Goal: Task Accomplishment & Management: Complete application form

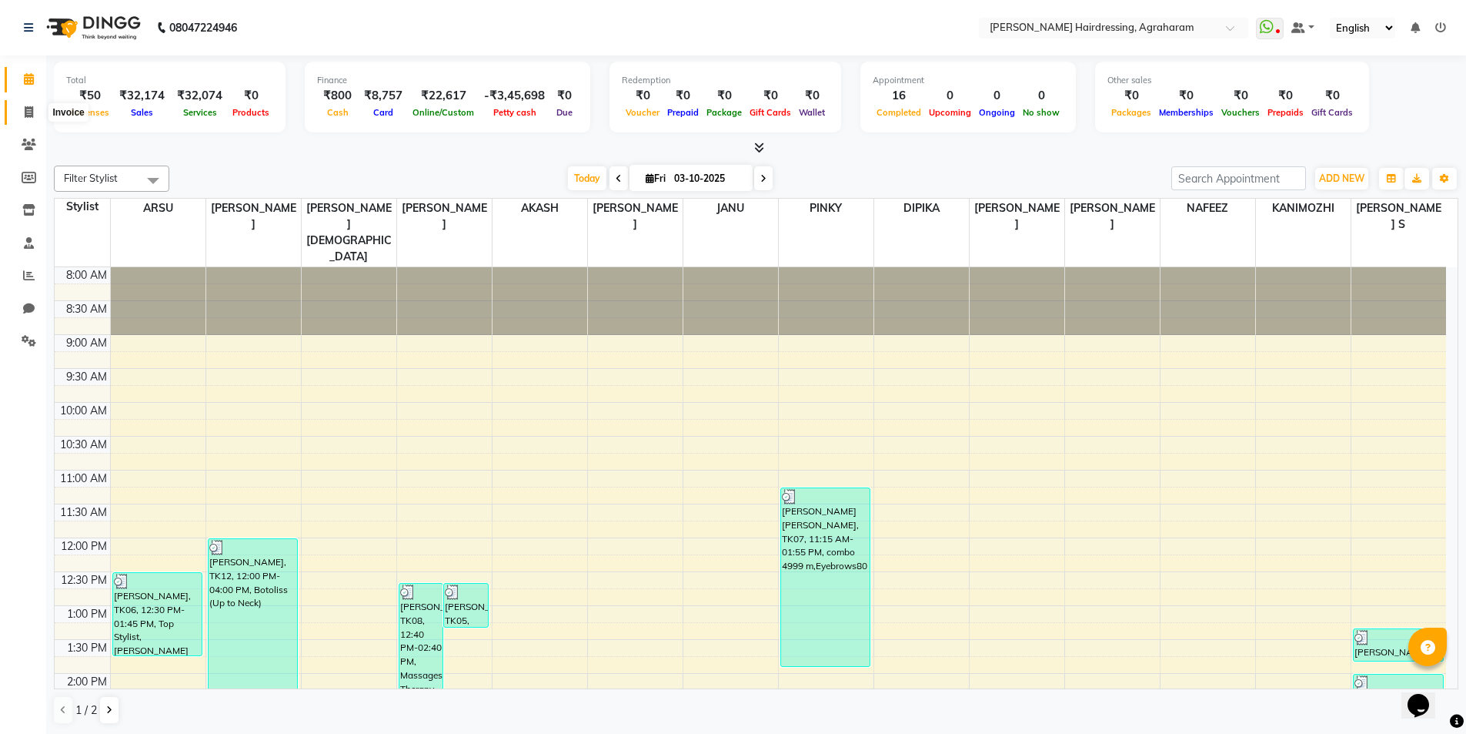
click at [33, 110] on icon at bounding box center [29, 112] width 8 height 12
select select "service"
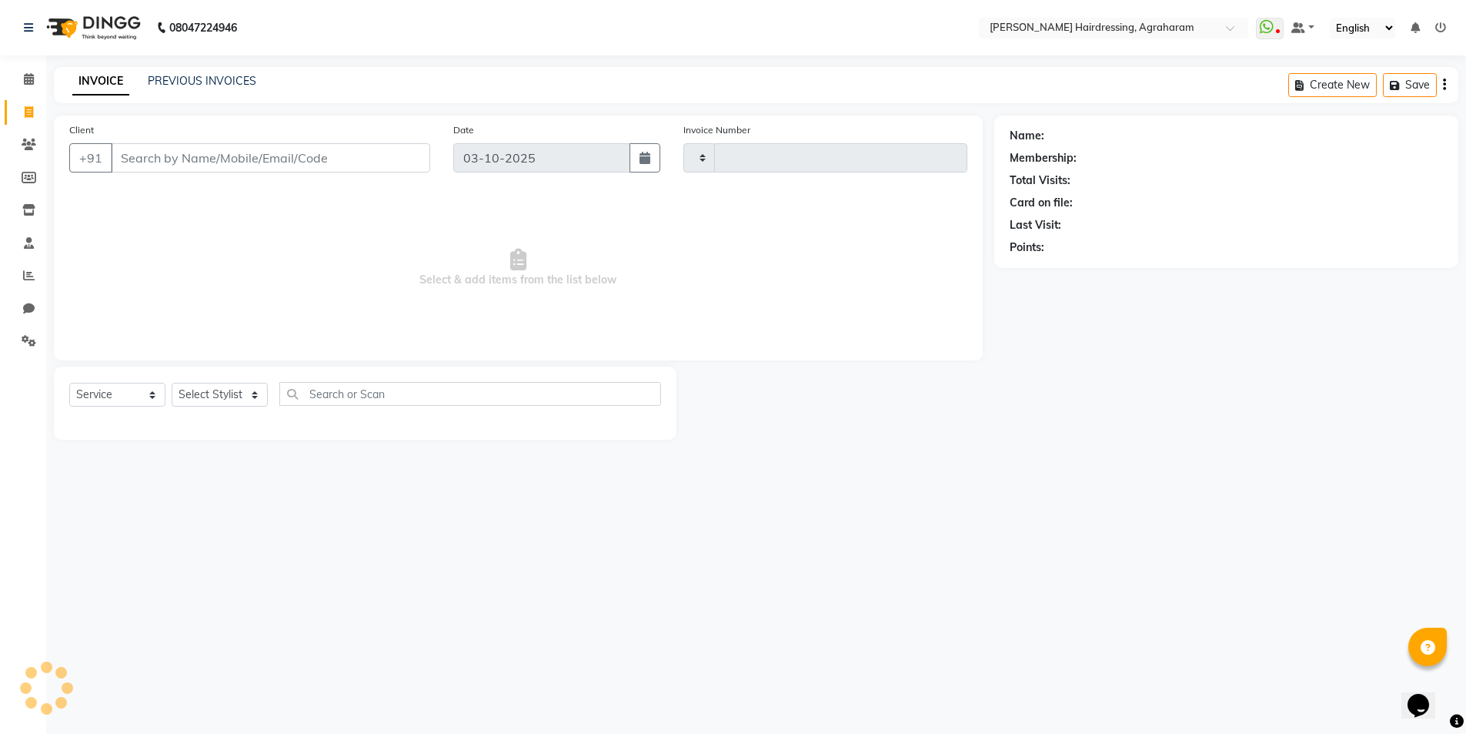
type input "3125"
select select "7962"
click at [190, 82] on link "PREVIOUS INVOICES" at bounding box center [202, 81] width 109 height 14
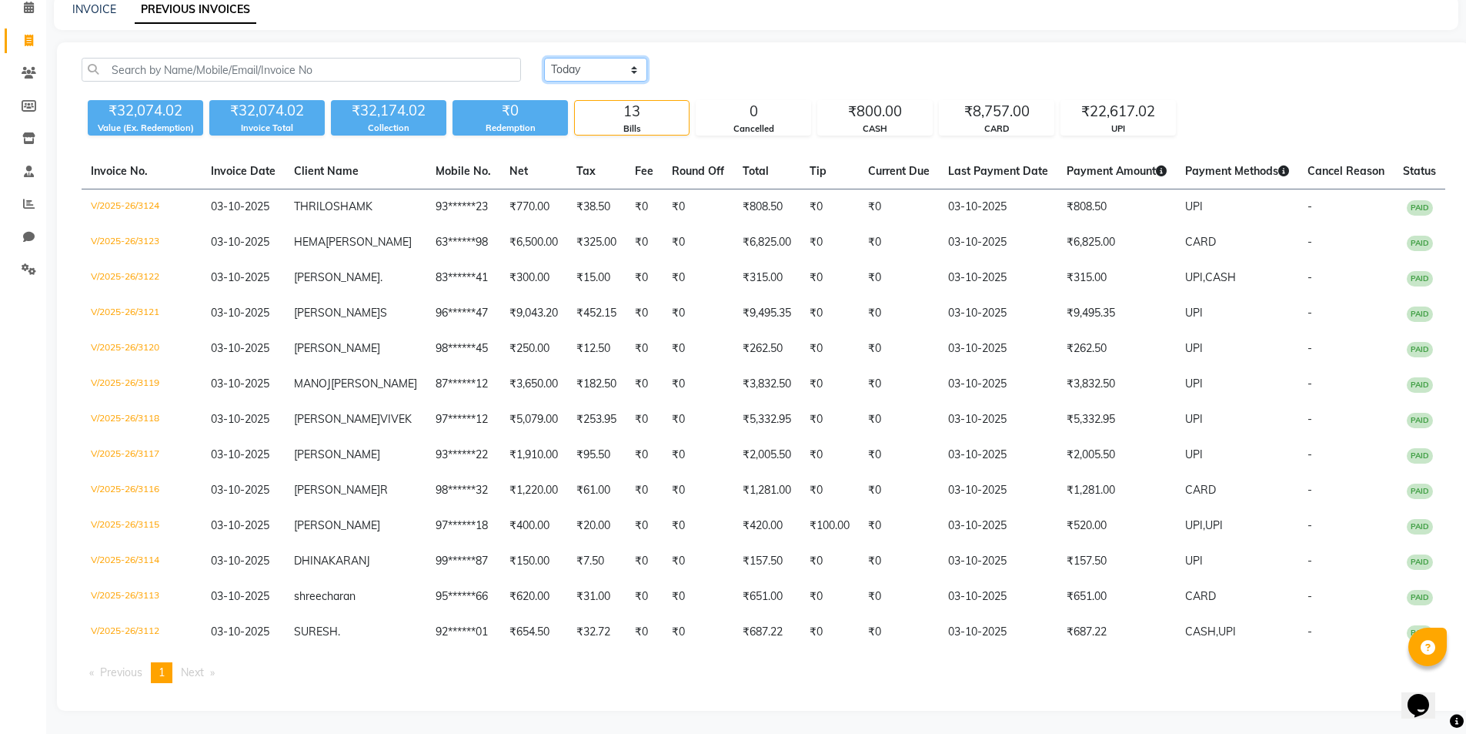
scroll to position [129, 0]
click at [597, 58] on select "Today Yesterday Custom Range" at bounding box center [595, 70] width 103 height 24
select select "range"
click at [544, 58] on select "Today Yesterday Custom Range" at bounding box center [595, 70] width 103 height 24
click at [733, 59] on input "03-10-2025" at bounding box center [721, 70] width 108 height 22
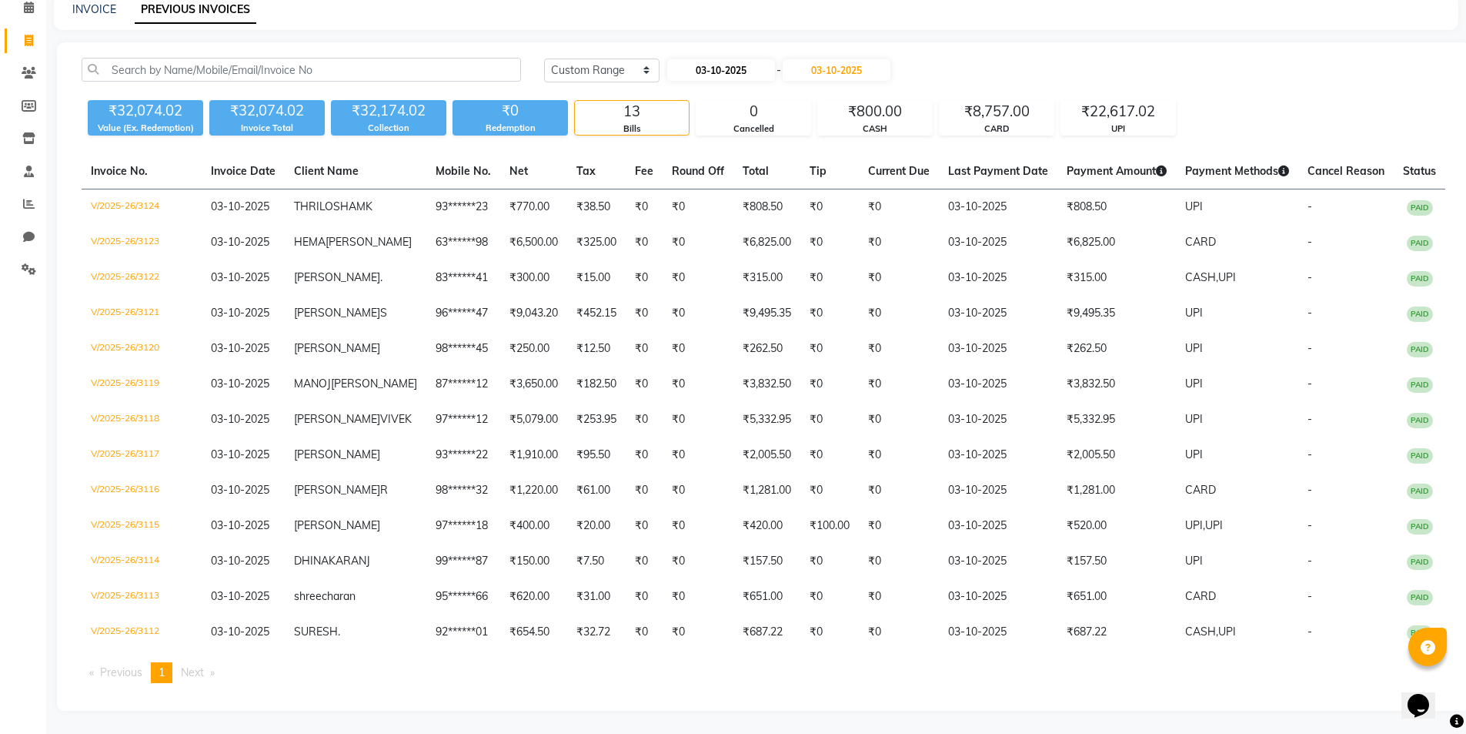
select select "10"
select select "2025"
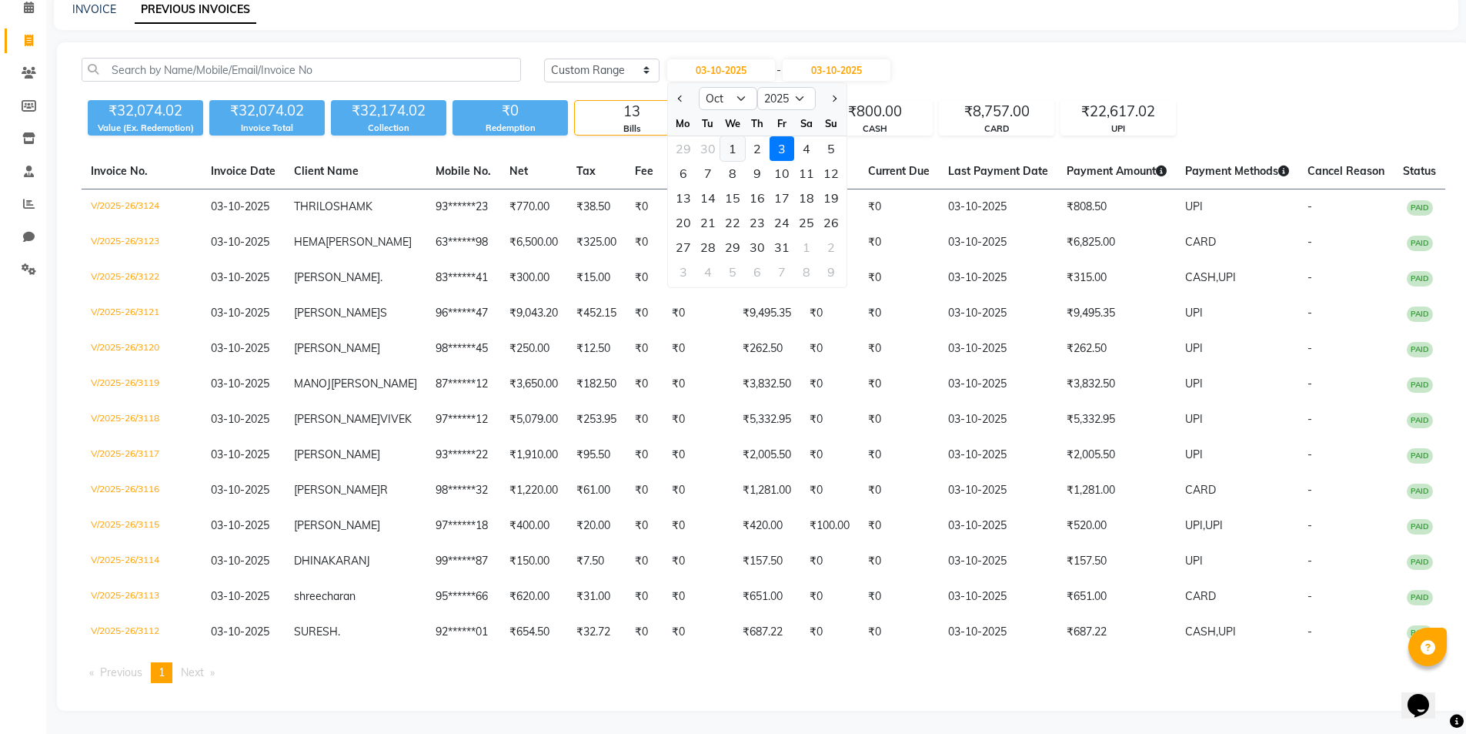
click at [736, 136] on div "1" at bounding box center [732, 148] width 25 height 25
type input "01-10-2025"
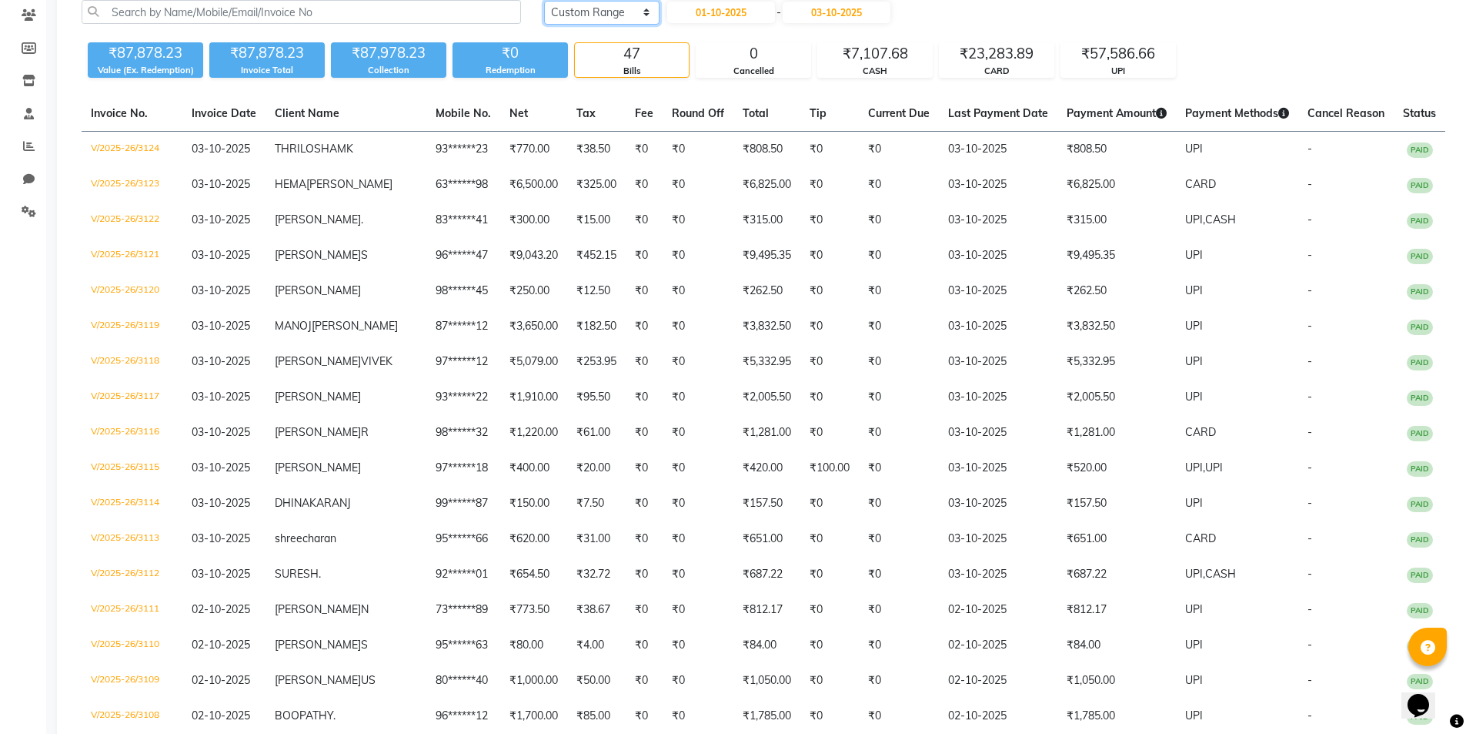
click at [617, 22] on select "Today Yesterday Custom Range" at bounding box center [601, 13] width 115 height 24
select select "today"
click at [544, 1] on select "Today Yesterday Custom Range" at bounding box center [601, 13] width 115 height 24
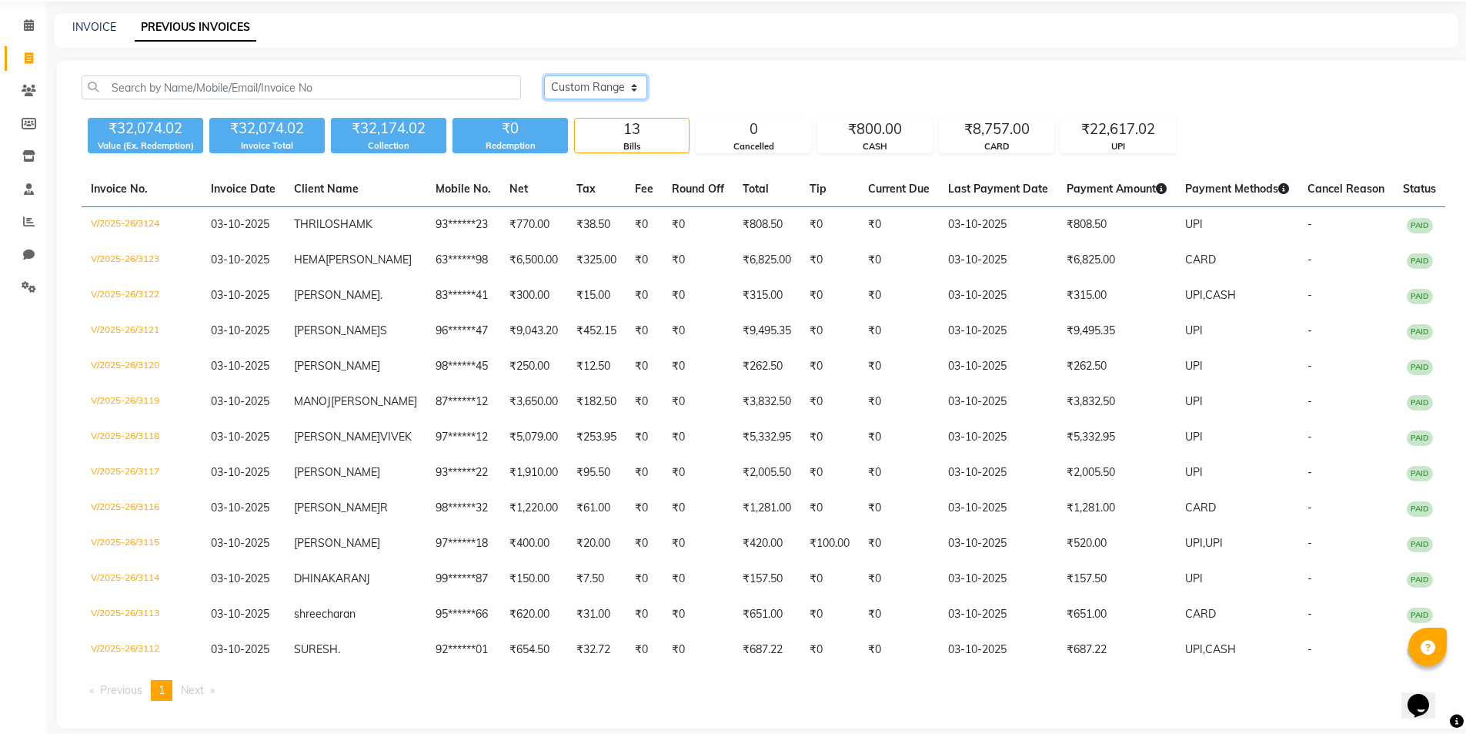
scroll to position [0, 0]
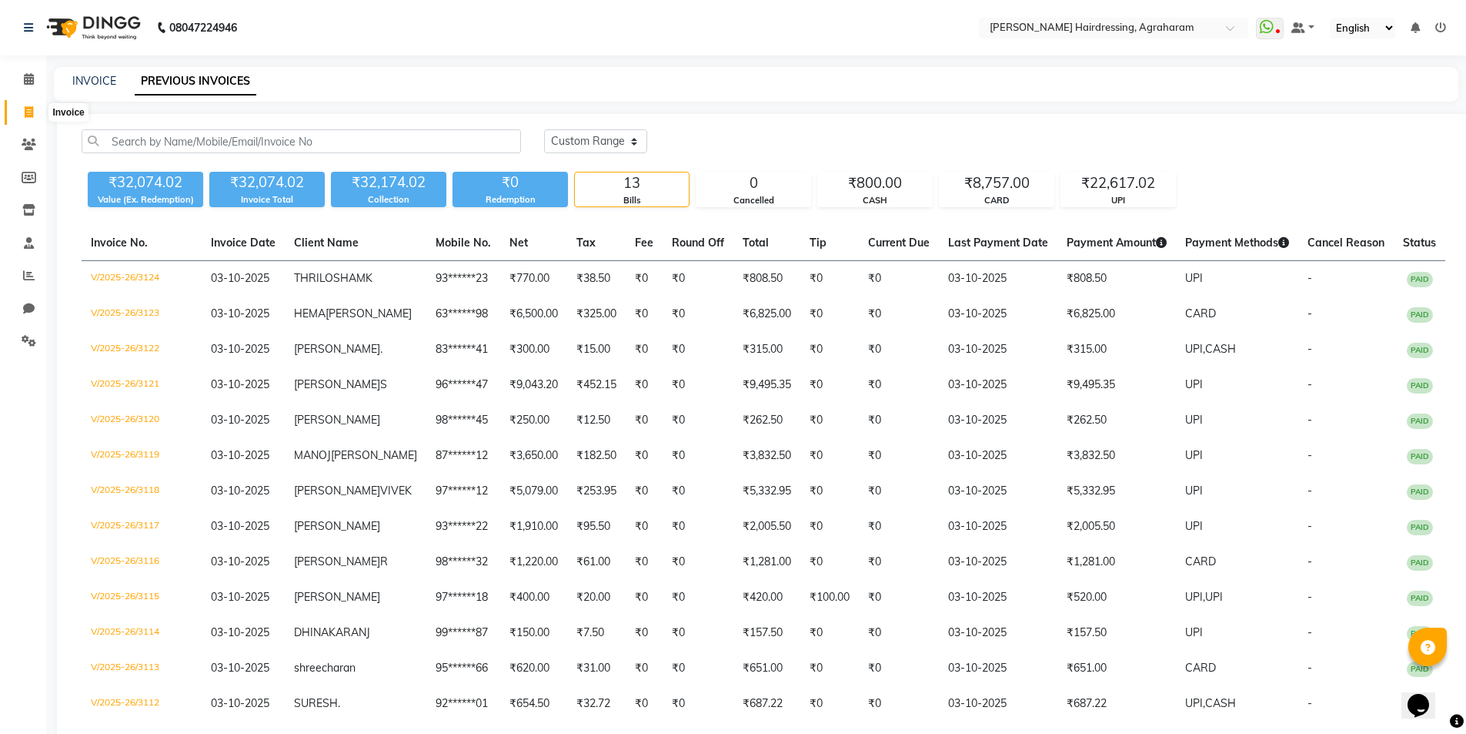
click at [34, 119] on span at bounding box center [28, 113] width 27 height 18
select select "service"
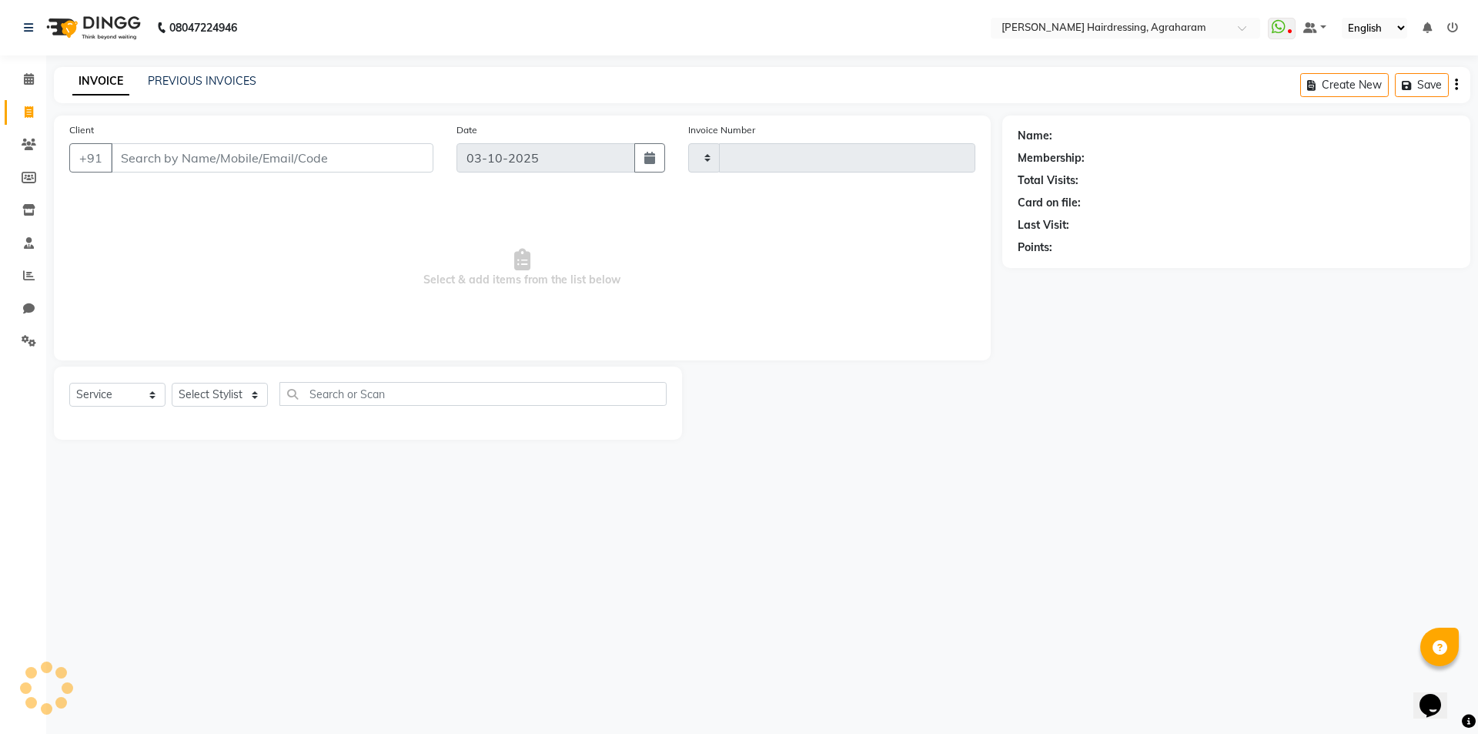
type input "3125"
select select "7962"
click at [249, 402] on select "Select Stylist" at bounding box center [220, 395] width 96 height 24
select select "92172"
click at [172, 383] on select "Select Stylist [PERSON_NAME] AKASH [PERSON_NAME] [PERSON_NAME] MANAGER [PERSON_…" at bounding box center [240, 395] width 136 height 24
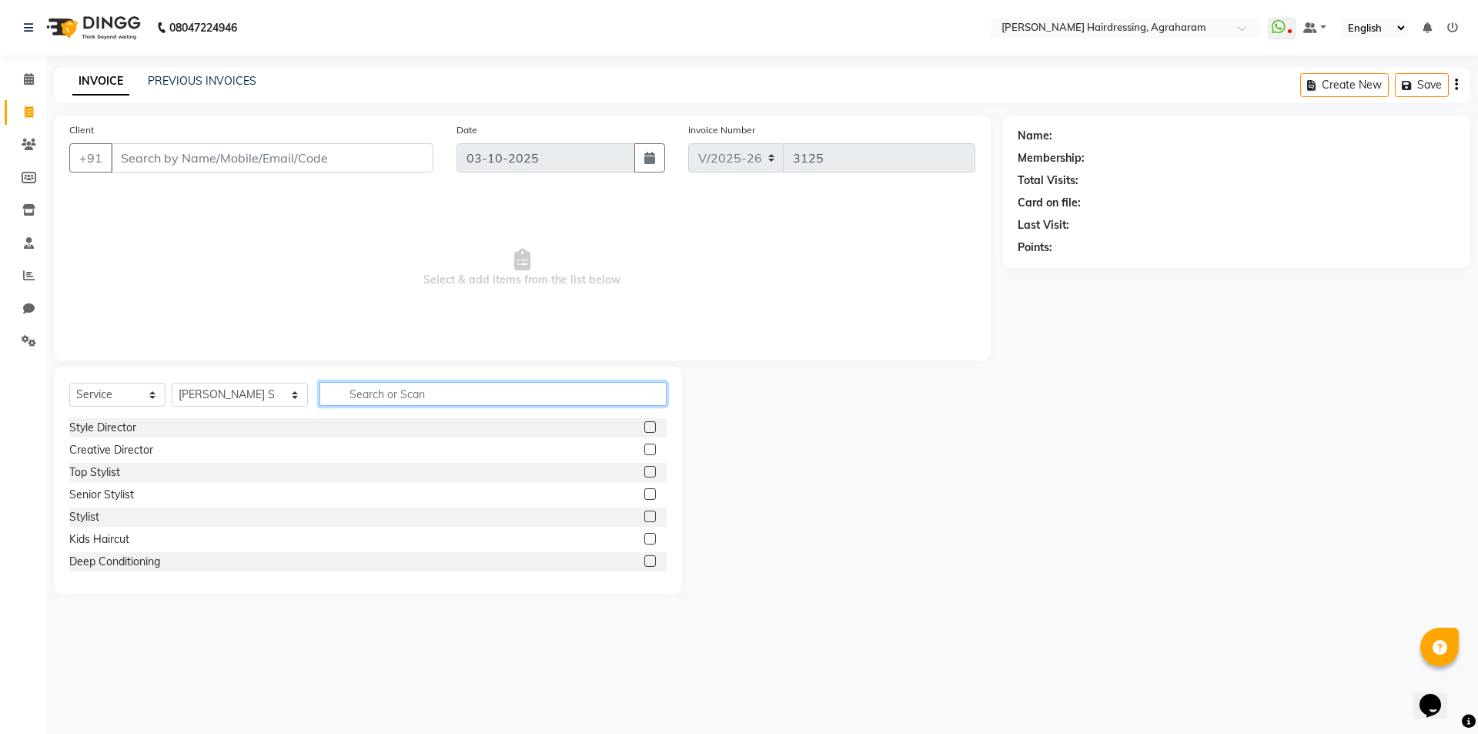
click at [413, 382] on input "text" at bounding box center [492, 394] width 347 height 24
type input "PRO BRI"
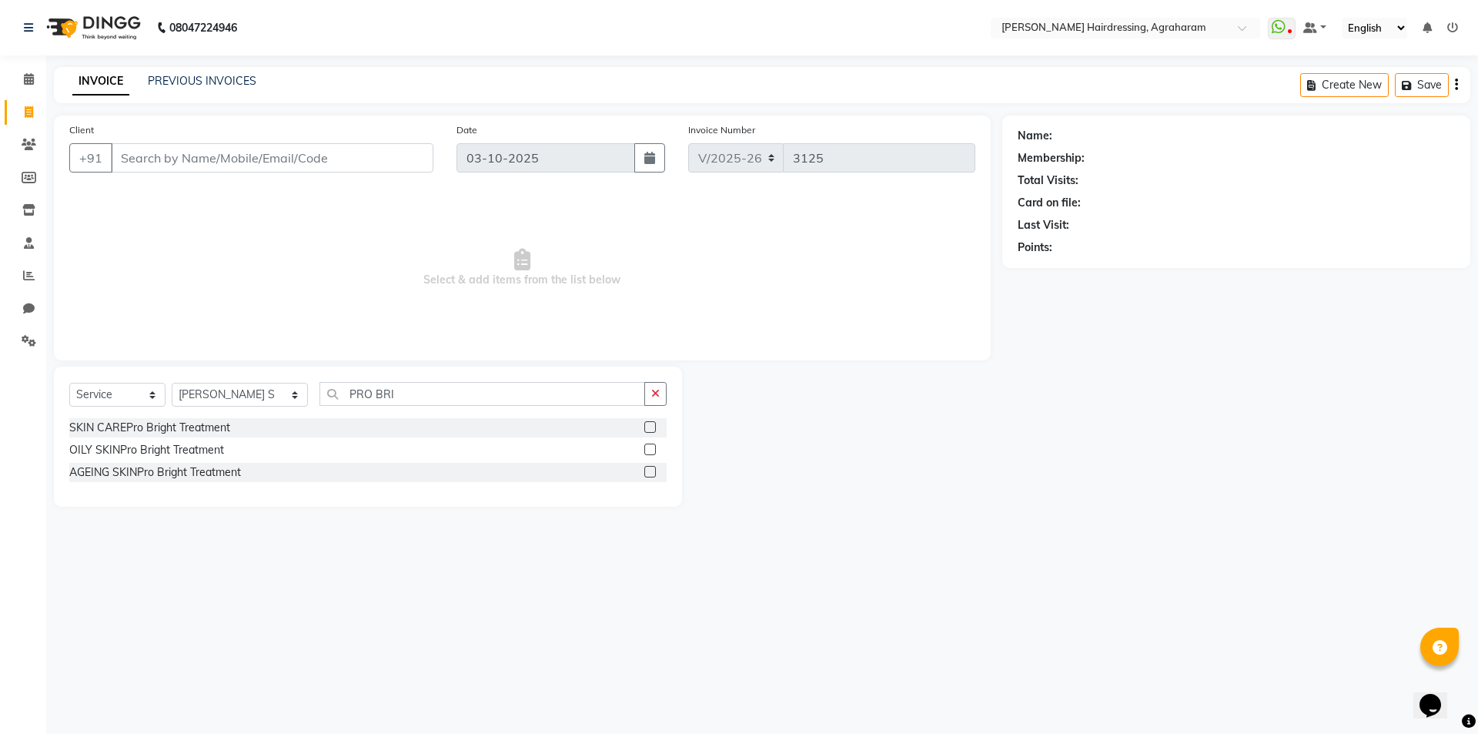
click at [644, 427] on div "SKIN CAREPro Bright Treatment" at bounding box center [367, 427] width 597 height 19
click at [653, 432] on div at bounding box center [649, 429] width 10 height 16
click at [651, 428] on label at bounding box center [650, 427] width 12 height 12
click at [651, 428] on input "checkbox" at bounding box center [649, 428] width 10 height 10
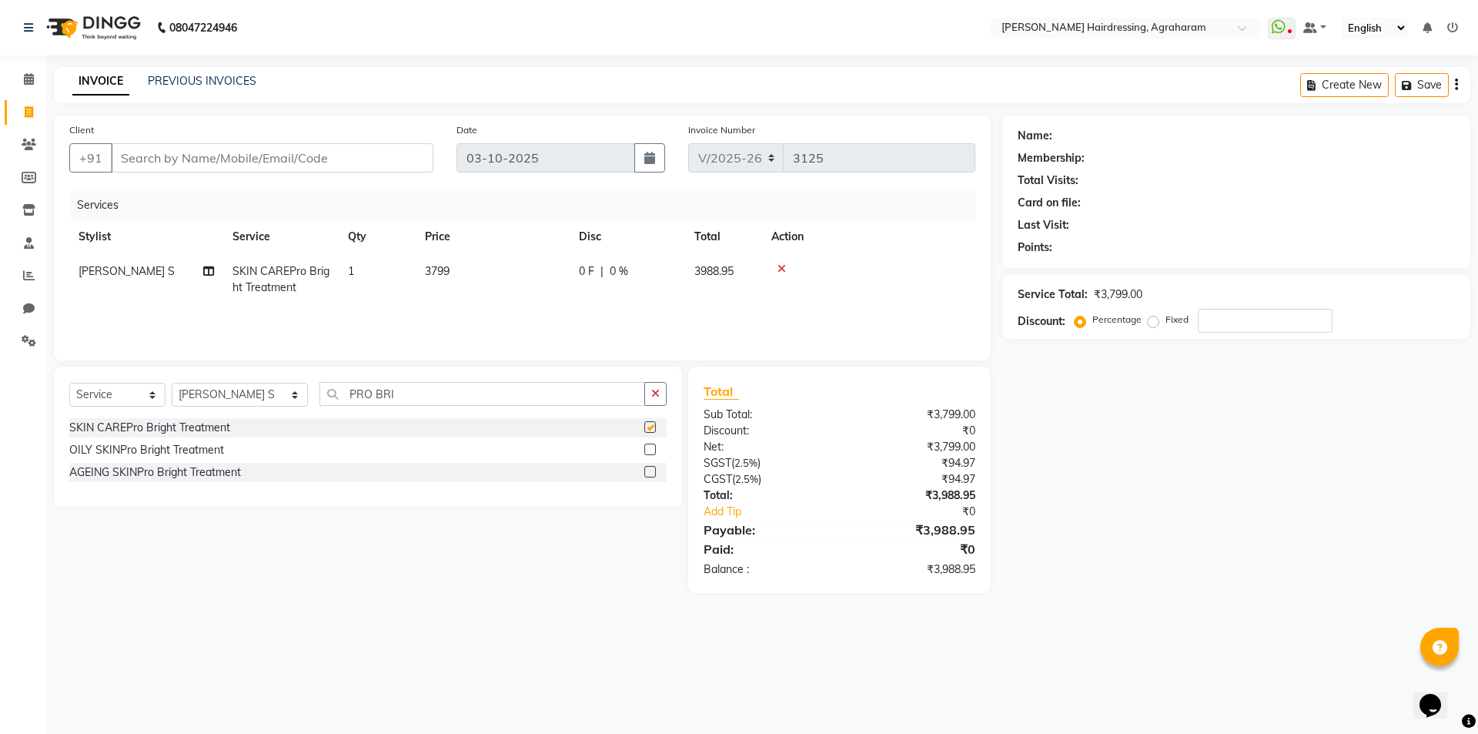
checkbox input "false"
click at [404, 393] on input "PRO BRI" at bounding box center [482, 394] width 326 height 24
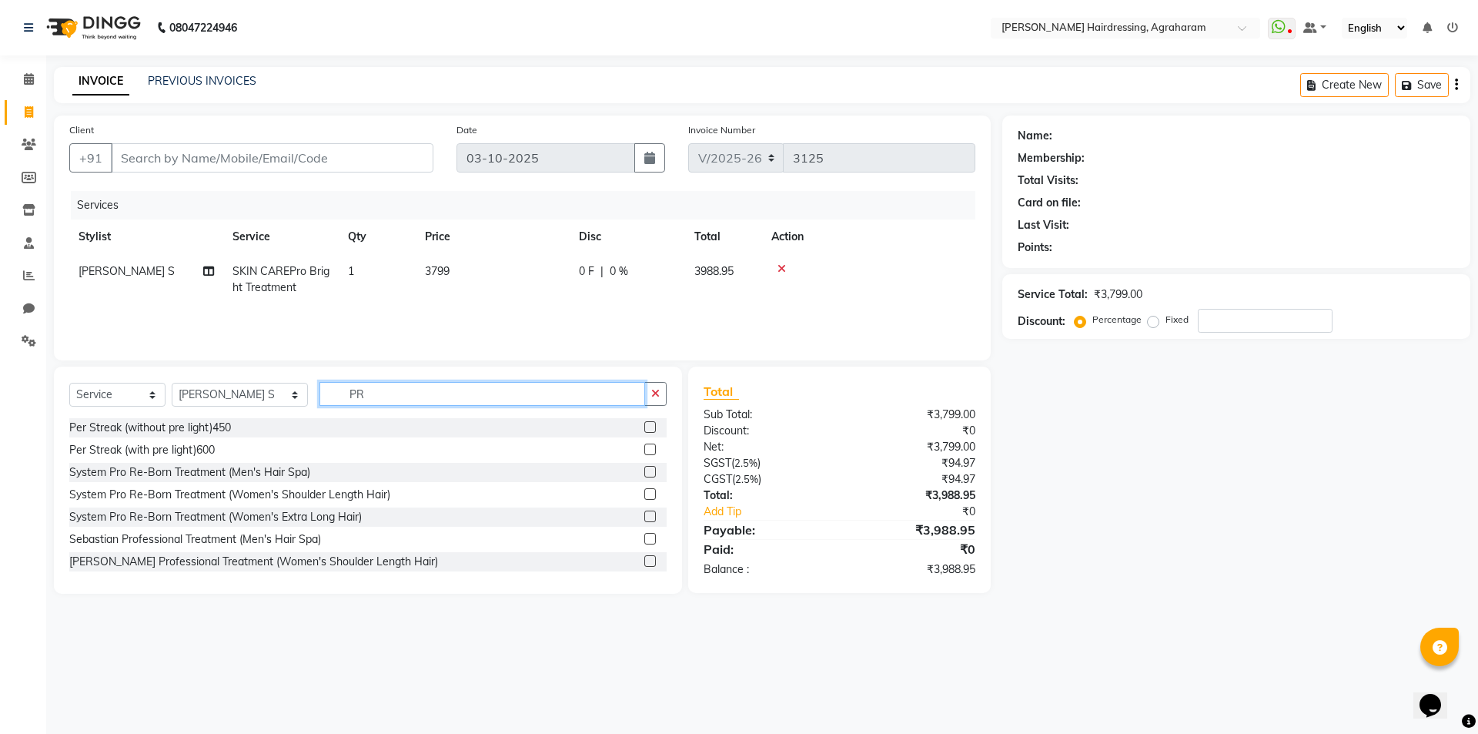
type input "P"
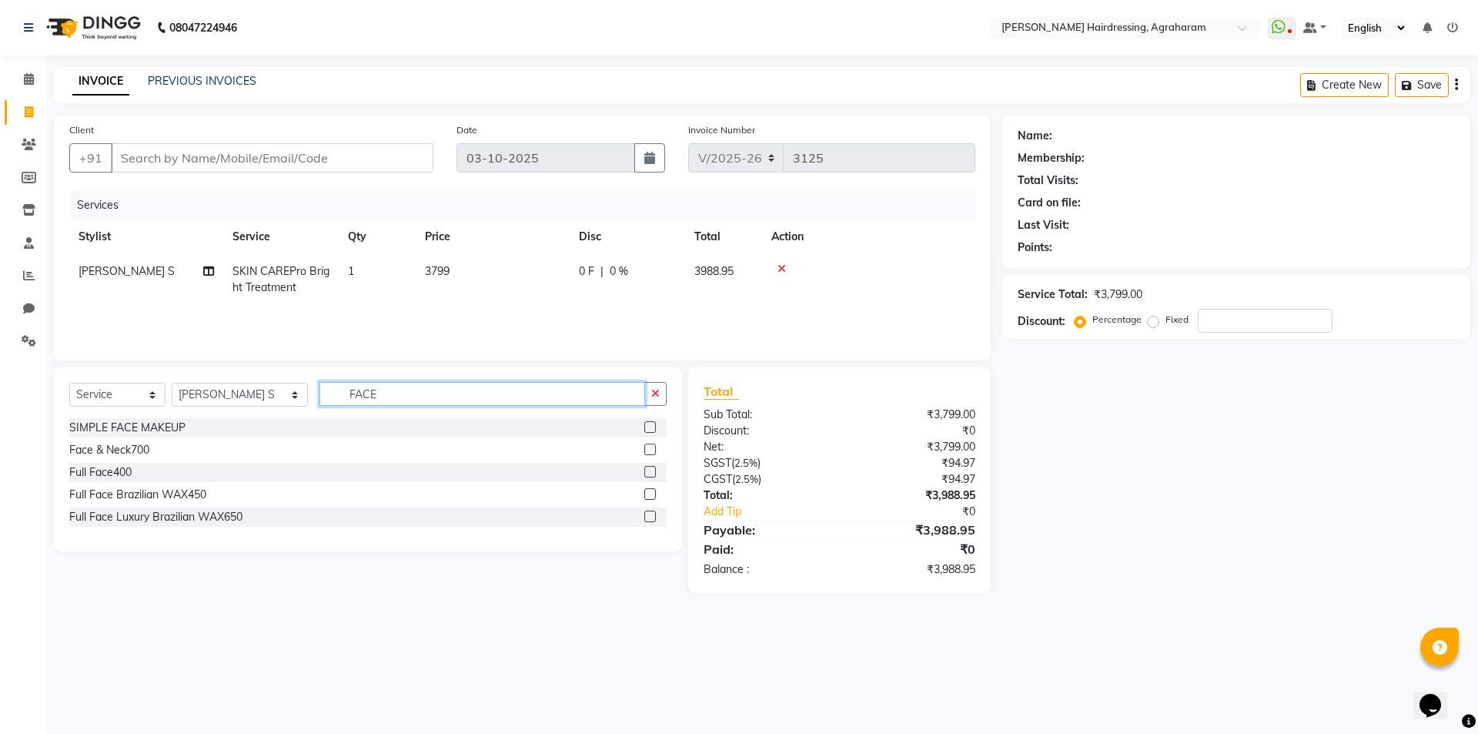
type input "FACE"
click at [643, 448] on div "Face & Neck700" at bounding box center [367, 449] width 597 height 19
click at [647, 451] on label at bounding box center [650, 449] width 12 height 12
click at [647, 451] on input "checkbox" at bounding box center [649, 450] width 10 height 10
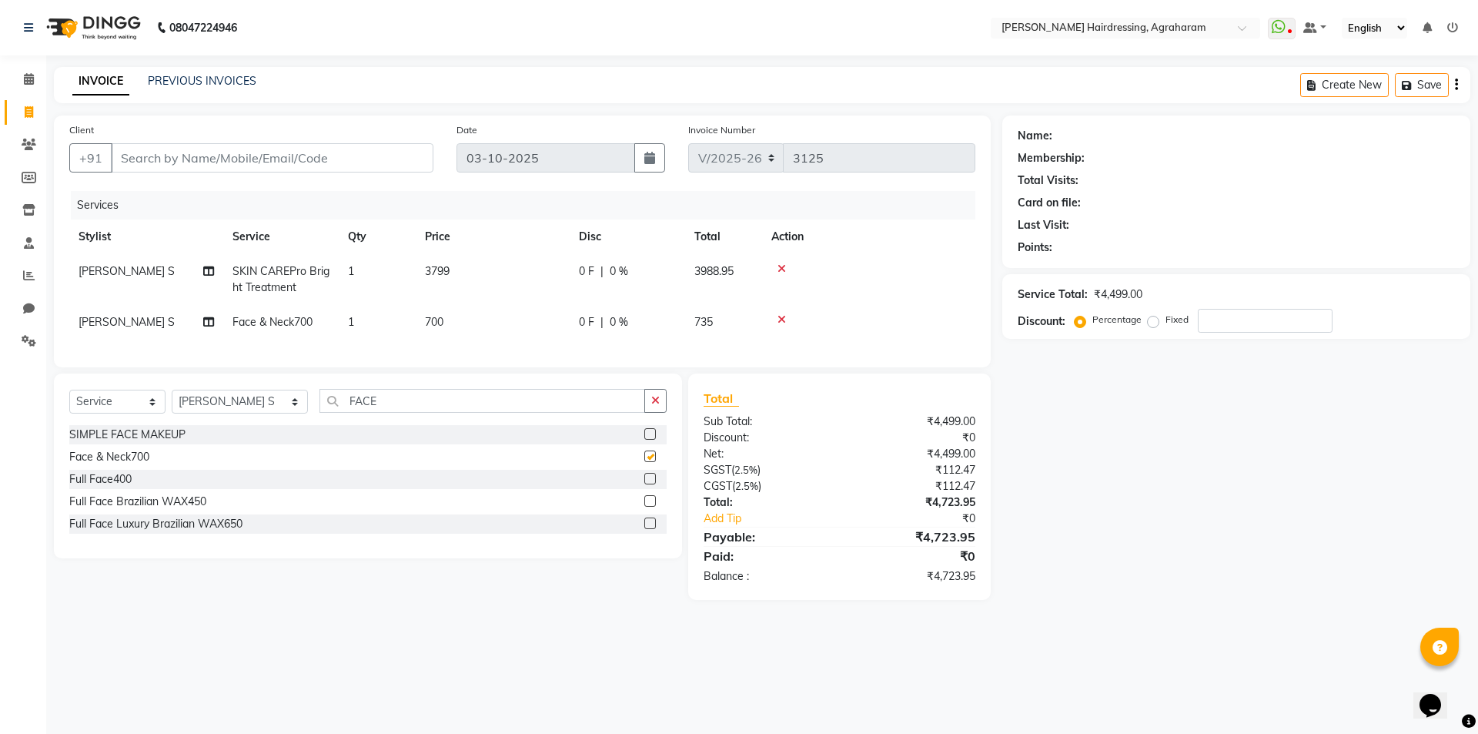
checkbox input "false"
click at [219, 161] on input "Client" at bounding box center [272, 157] width 323 height 29
type input "8"
type input "0"
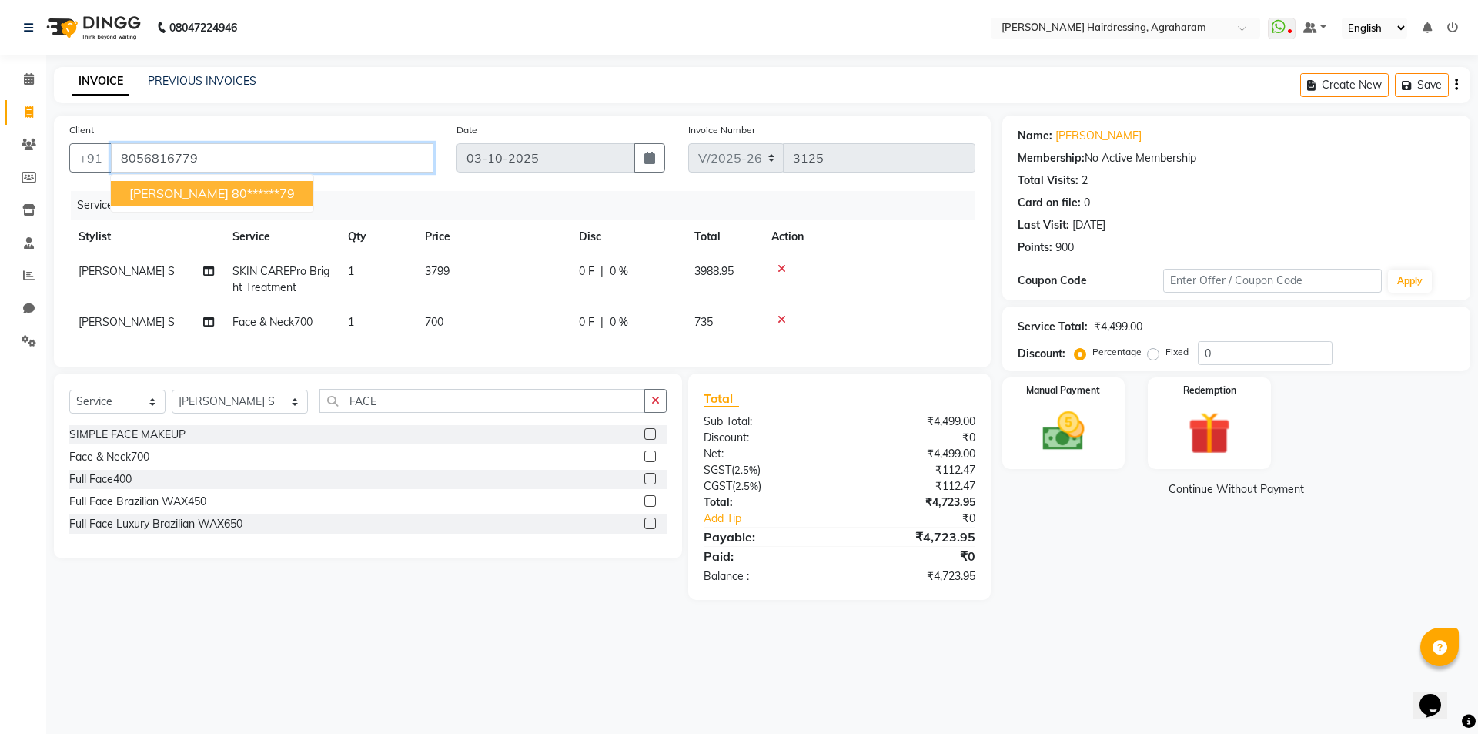
click at [187, 152] on input "8056816779" at bounding box center [272, 157] width 323 height 29
click at [213, 195] on span "PRAJITHA MIRA" at bounding box center [178, 193] width 99 height 15
type input "80******79"
click at [1061, 446] on img at bounding box center [1064, 431] width 72 height 51
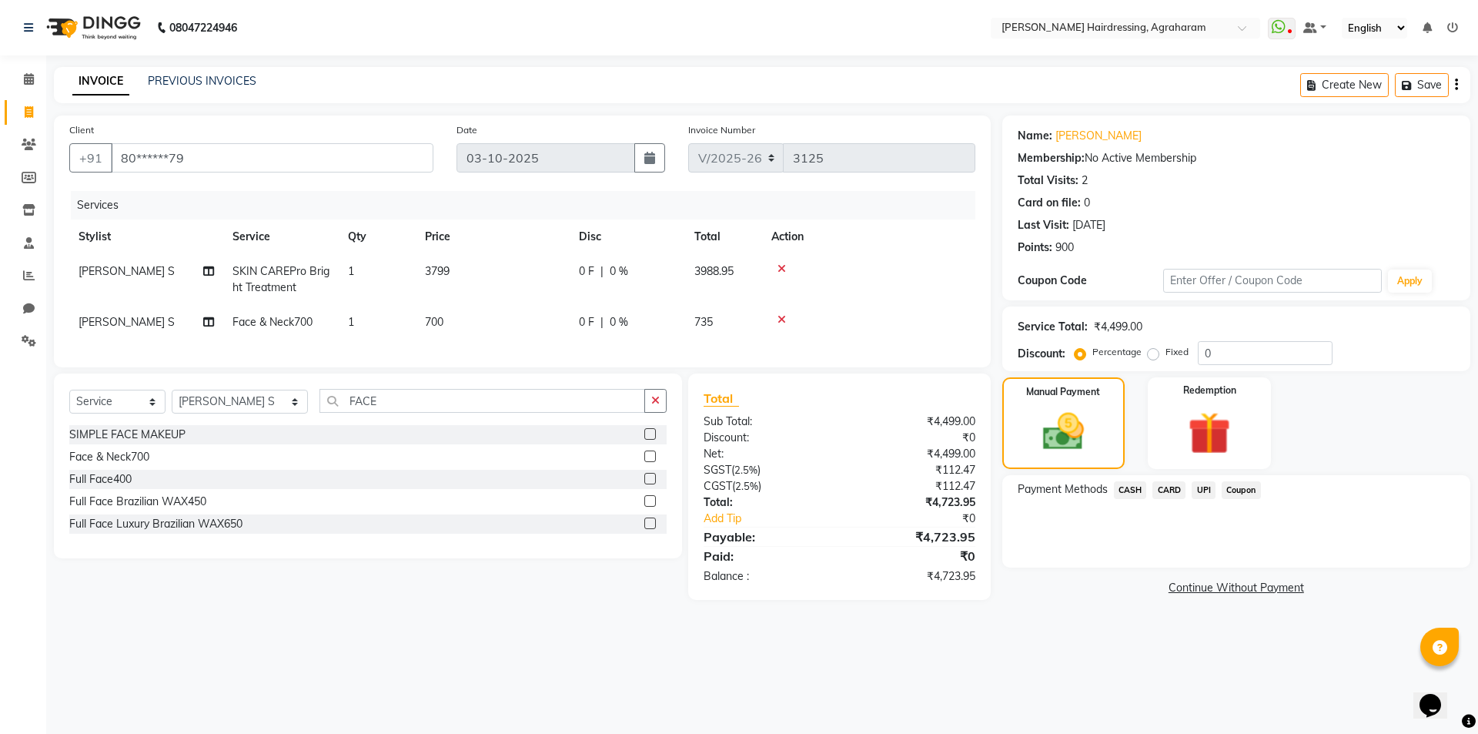
click at [1205, 496] on span "UPI" at bounding box center [1204, 490] width 24 height 18
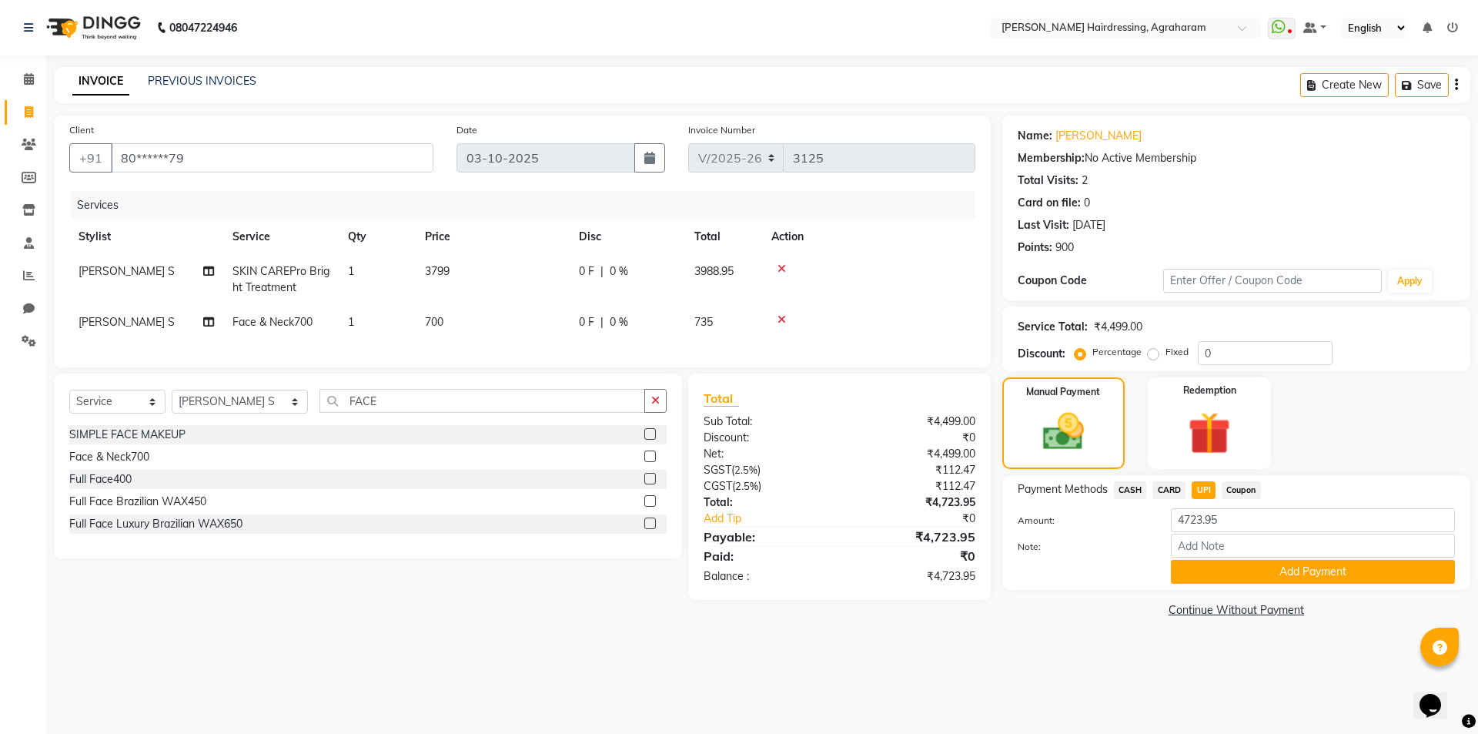
click at [588, 264] on span "0 F" at bounding box center [586, 271] width 15 height 16
select select "92172"
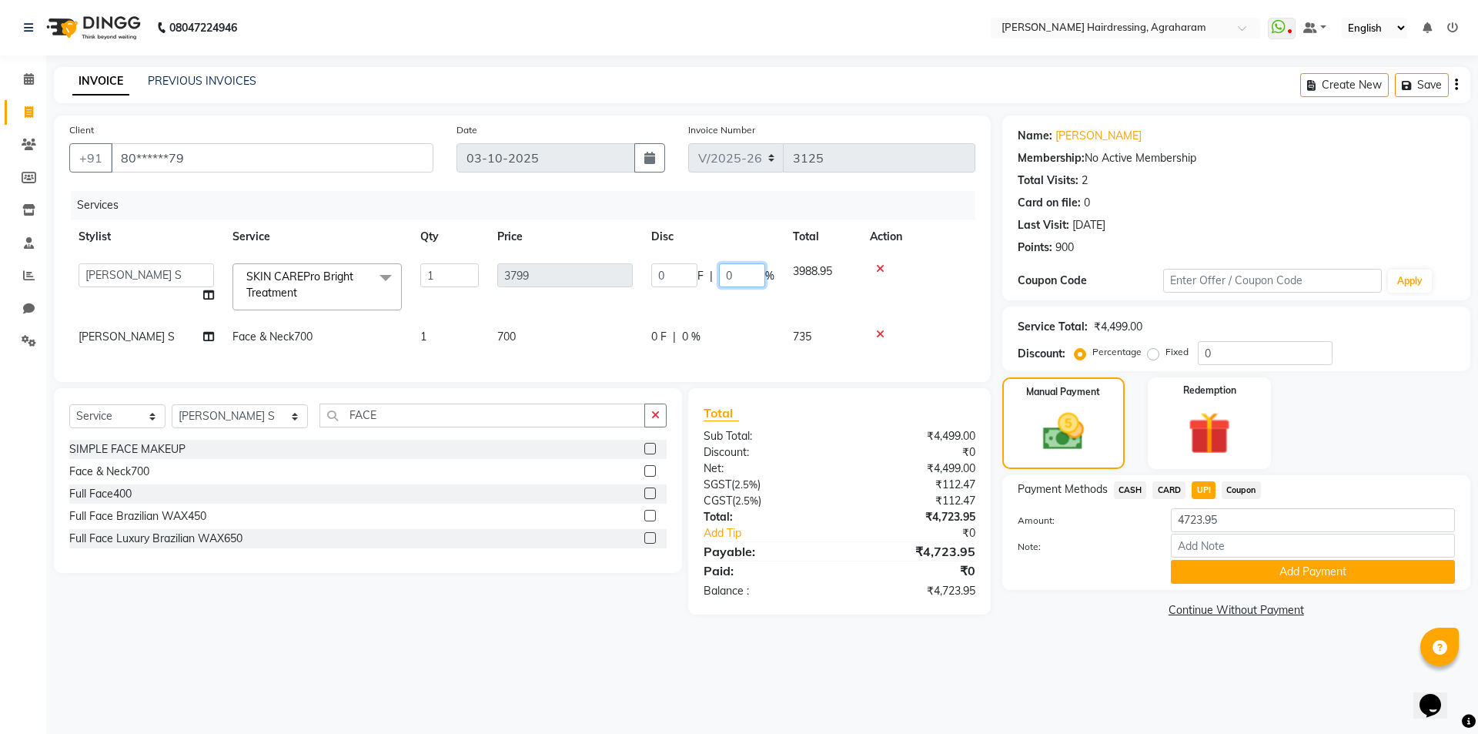
click at [753, 280] on input "0" at bounding box center [742, 275] width 46 height 24
type input "20"
click at [748, 201] on div "Services" at bounding box center [529, 205] width 916 height 28
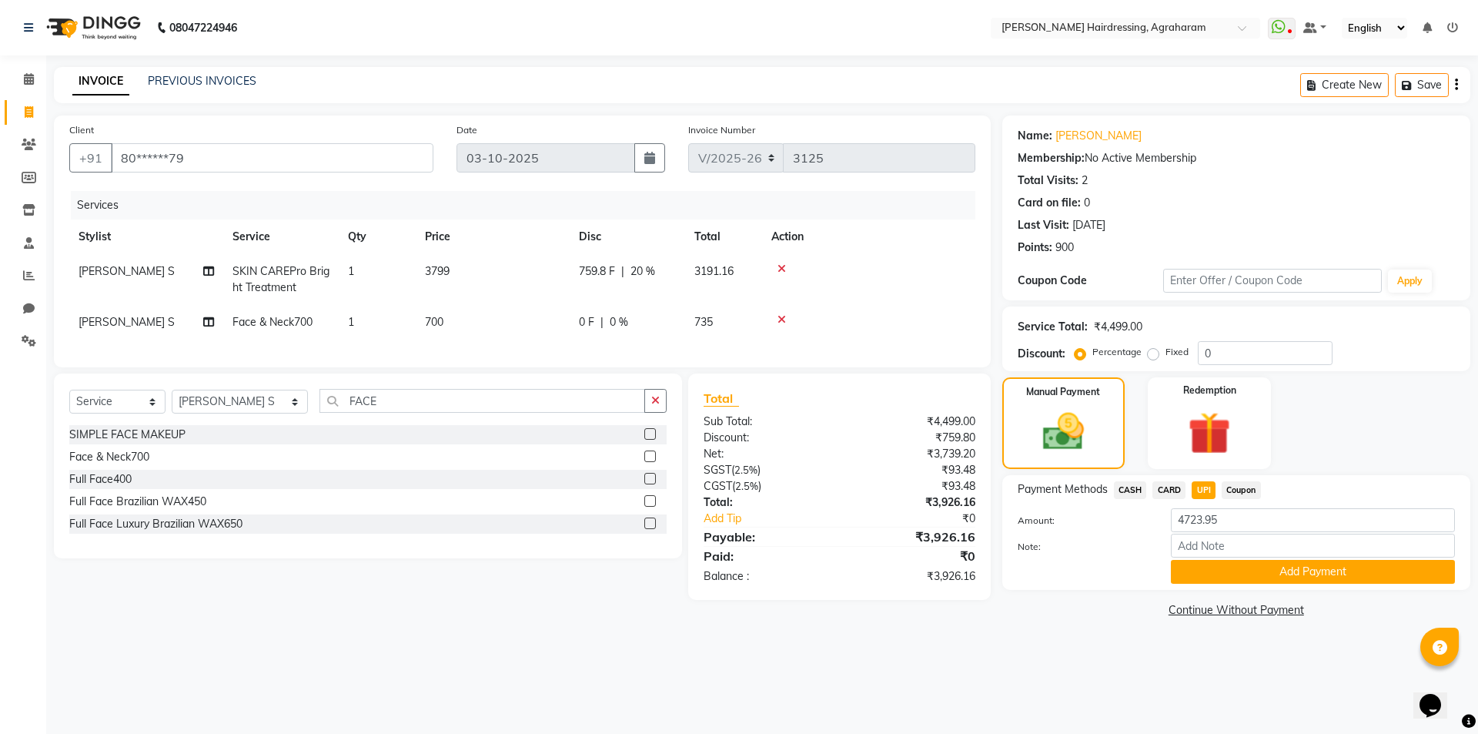
click at [1207, 487] on span "UPI" at bounding box center [1204, 490] width 24 height 18
type input "3926.16"
click at [1325, 580] on button "Add Payment" at bounding box center [1313, 572] width 284 height 24
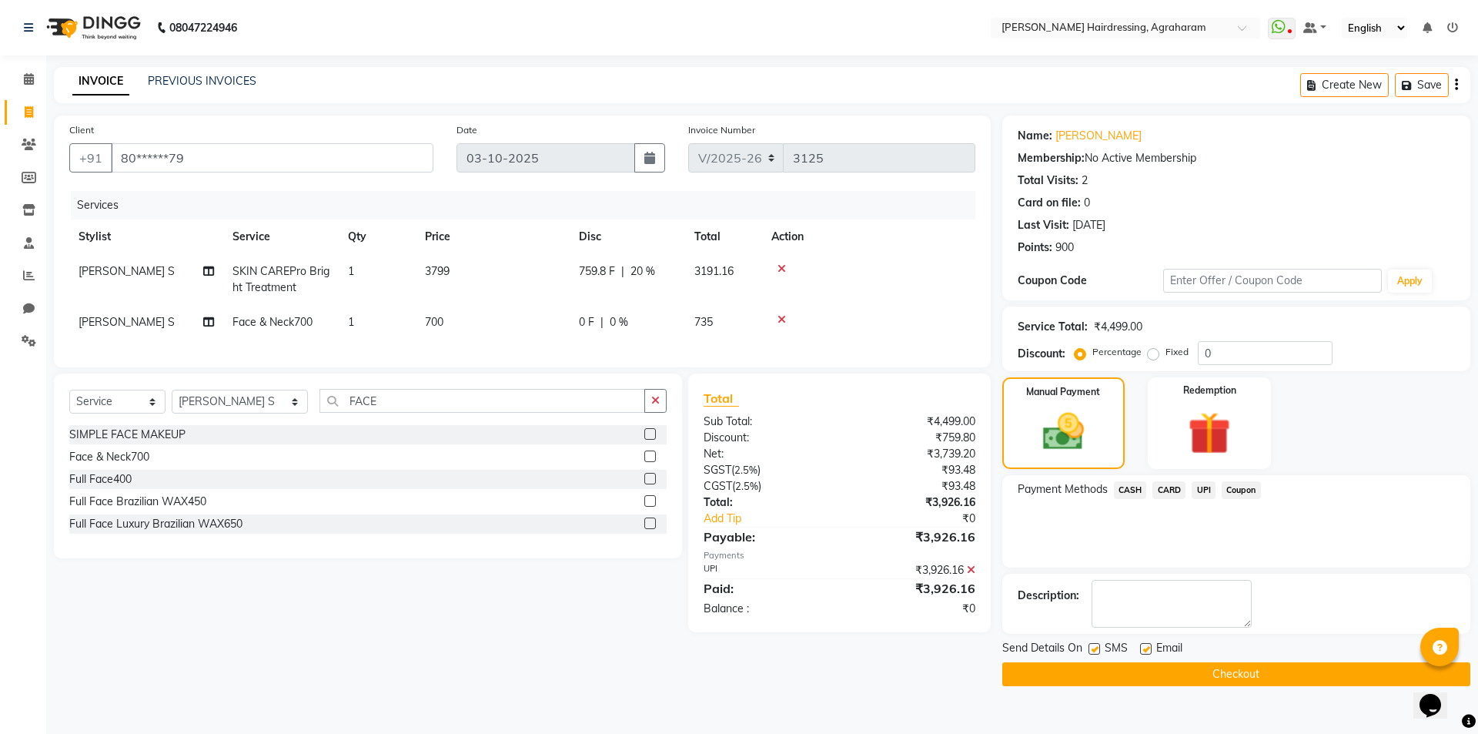
click at [1253, 680] on button "Checkout" at bounding box center [1236, 674] width 468 height 24
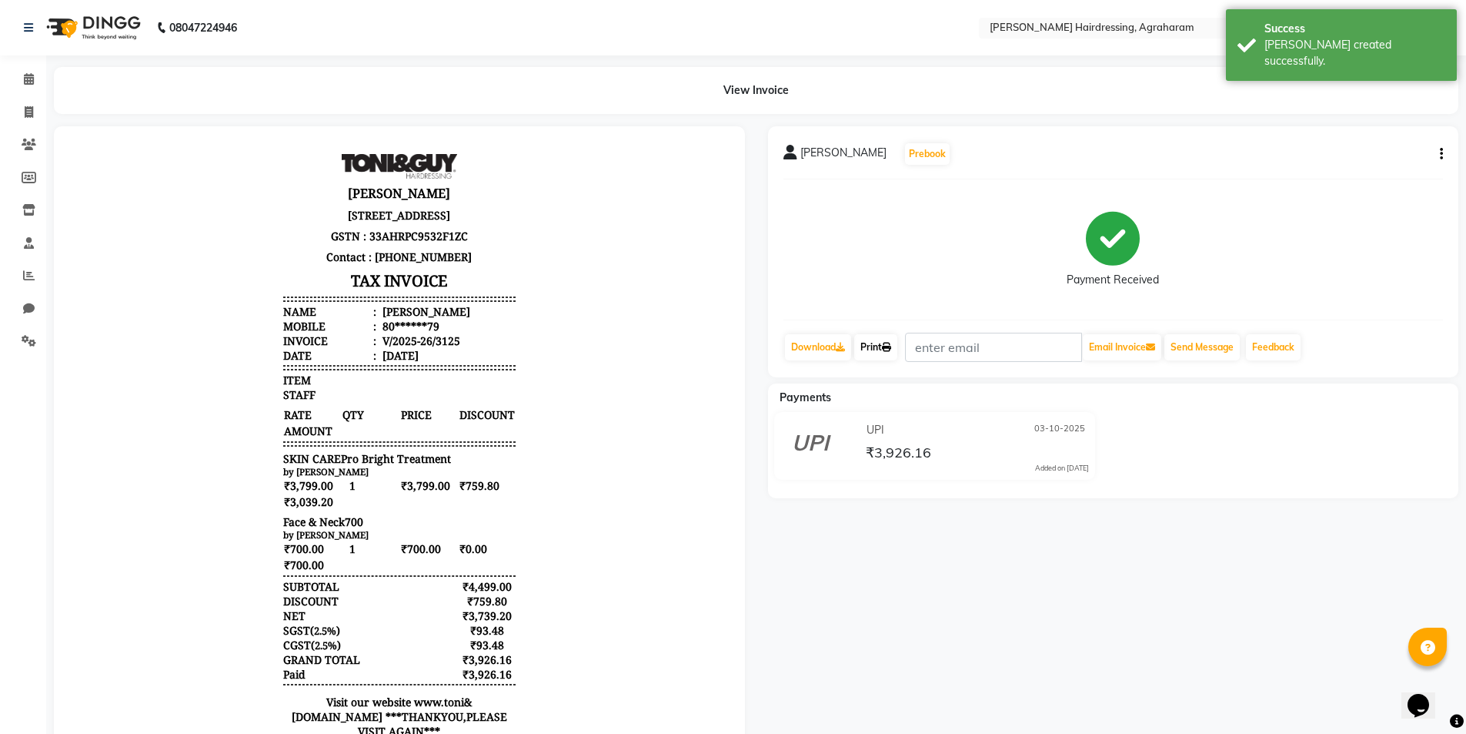
click at [871, 347] on link "Print" at bounding box center [875, 347] width 43 height 26
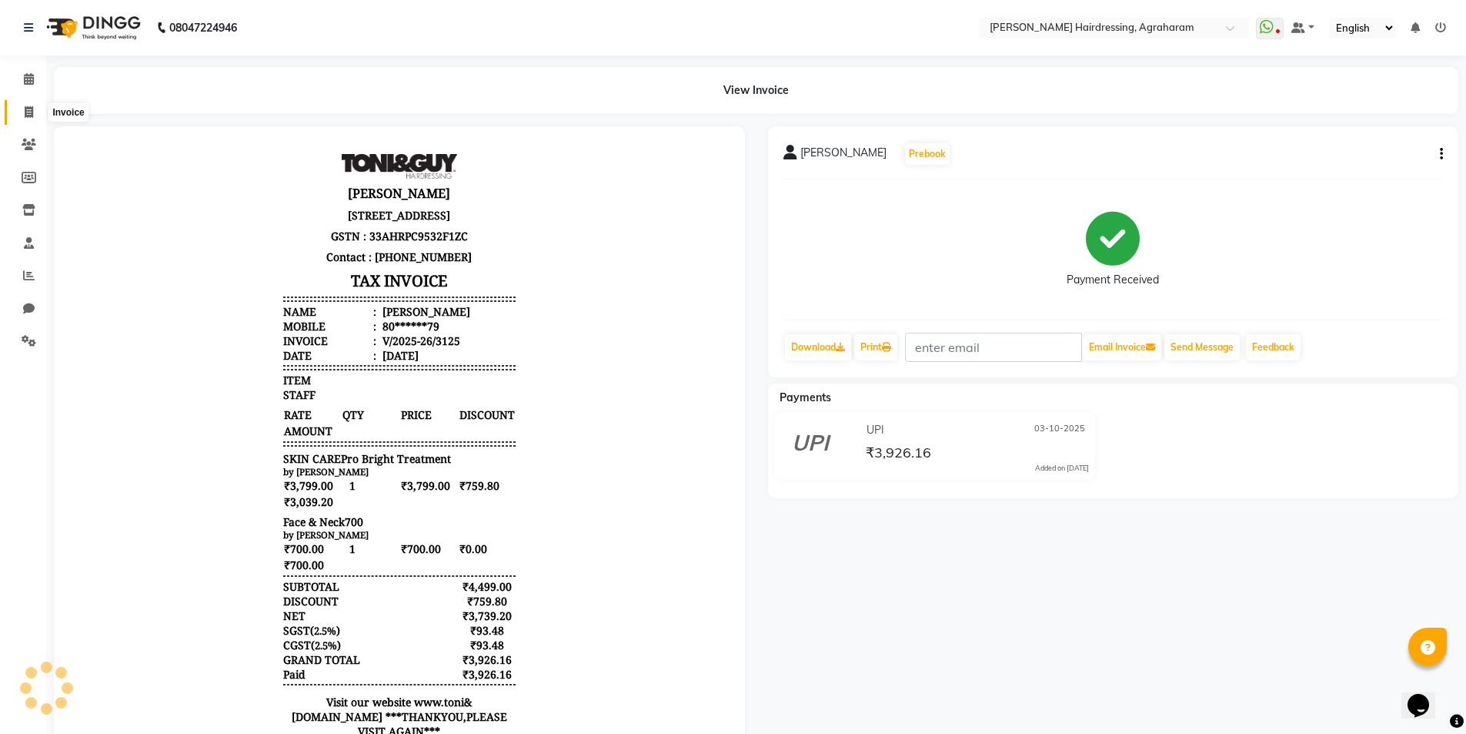
click at [23, 113] on span at bounding box center [28, 113] width 27 height 18
select select "service"
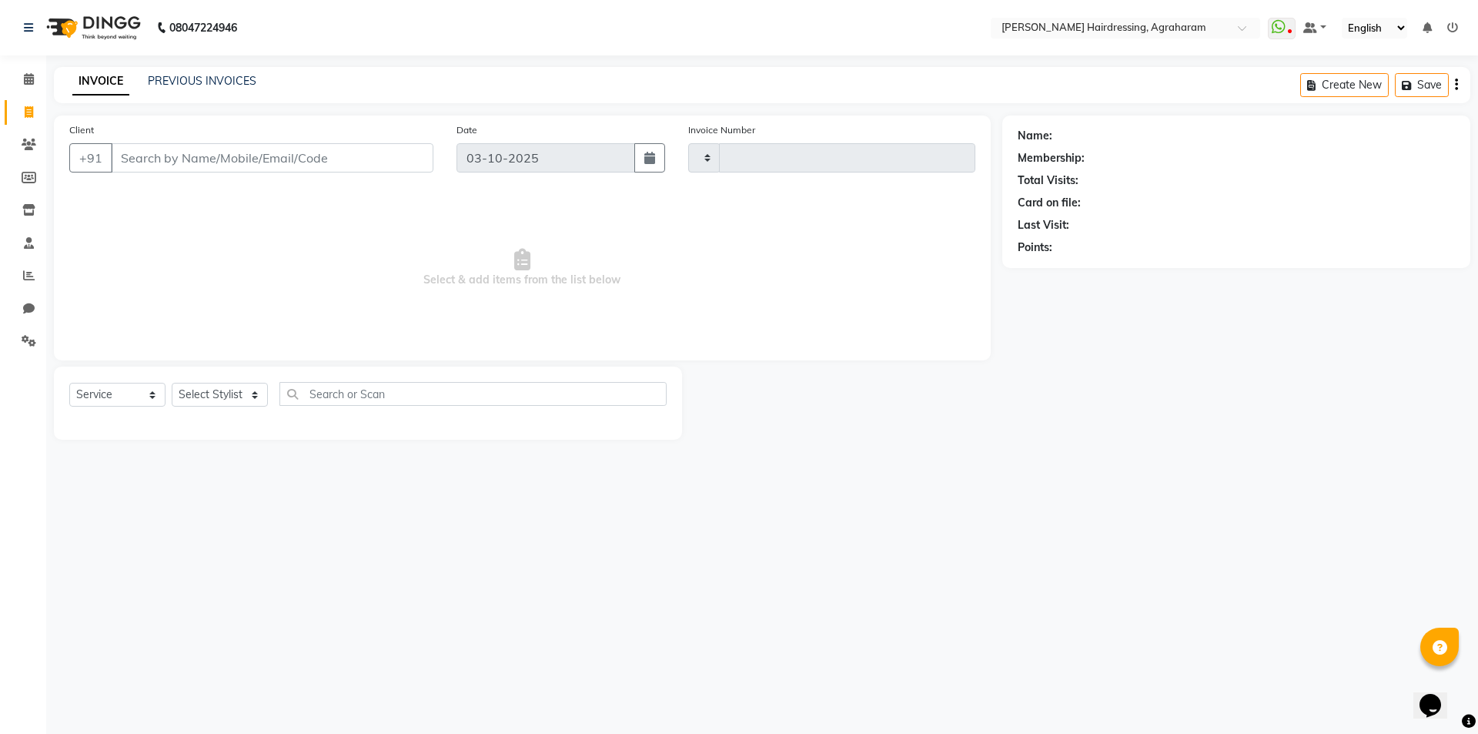
type input "3126"
select select "7962"
click at [187, 80] on link "PREVIOUS INVOICES" at bounding box center [202, 81] width 109 height 14
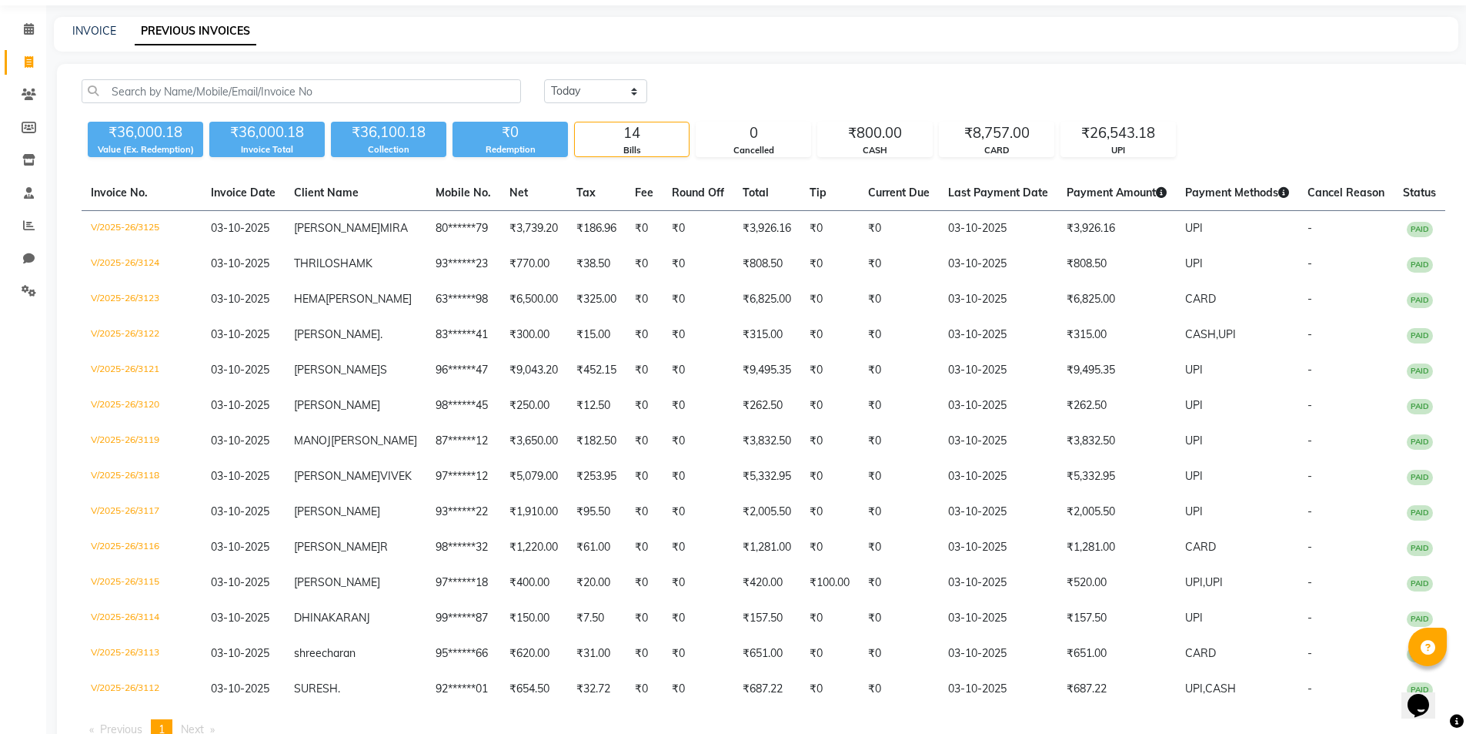
scroll to position [77, 0]
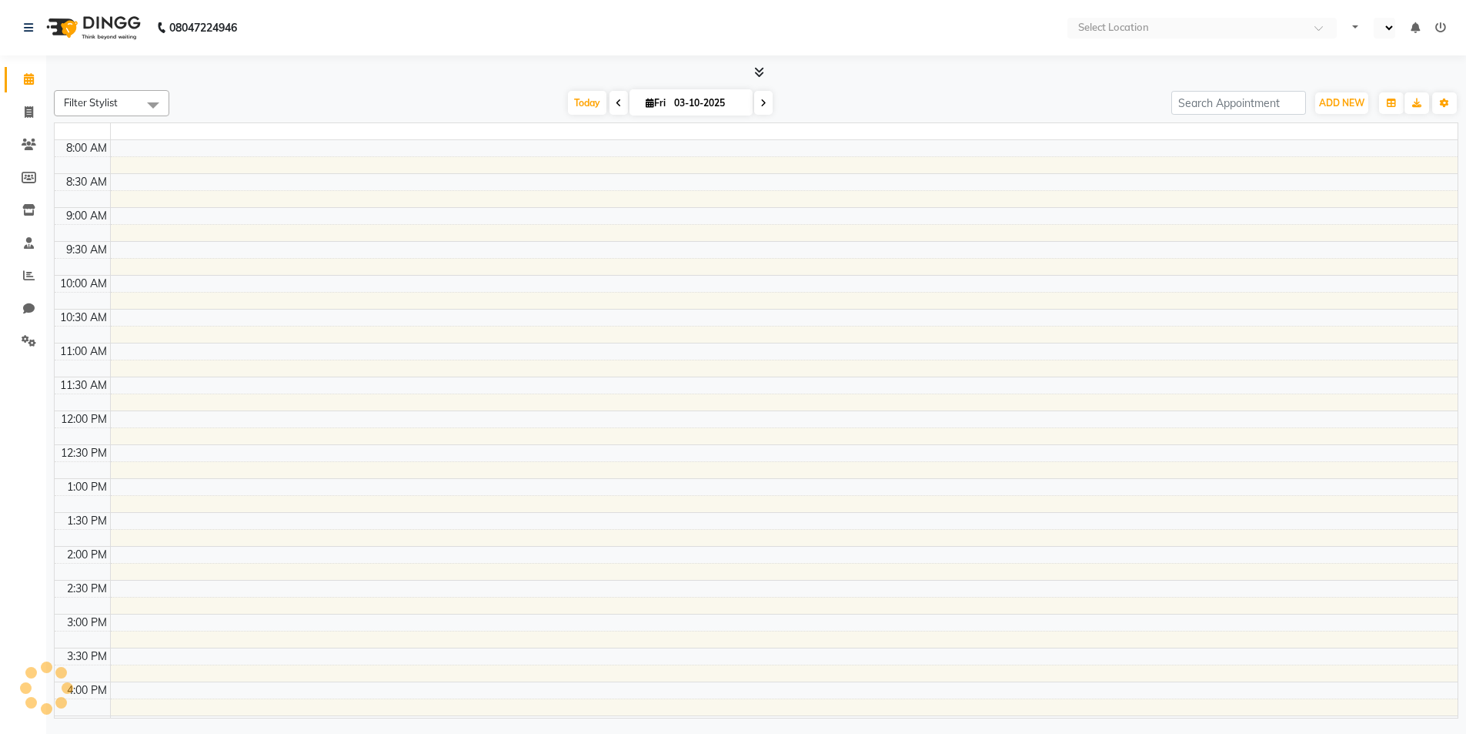
scroll to position [397, 0]
select select "en"
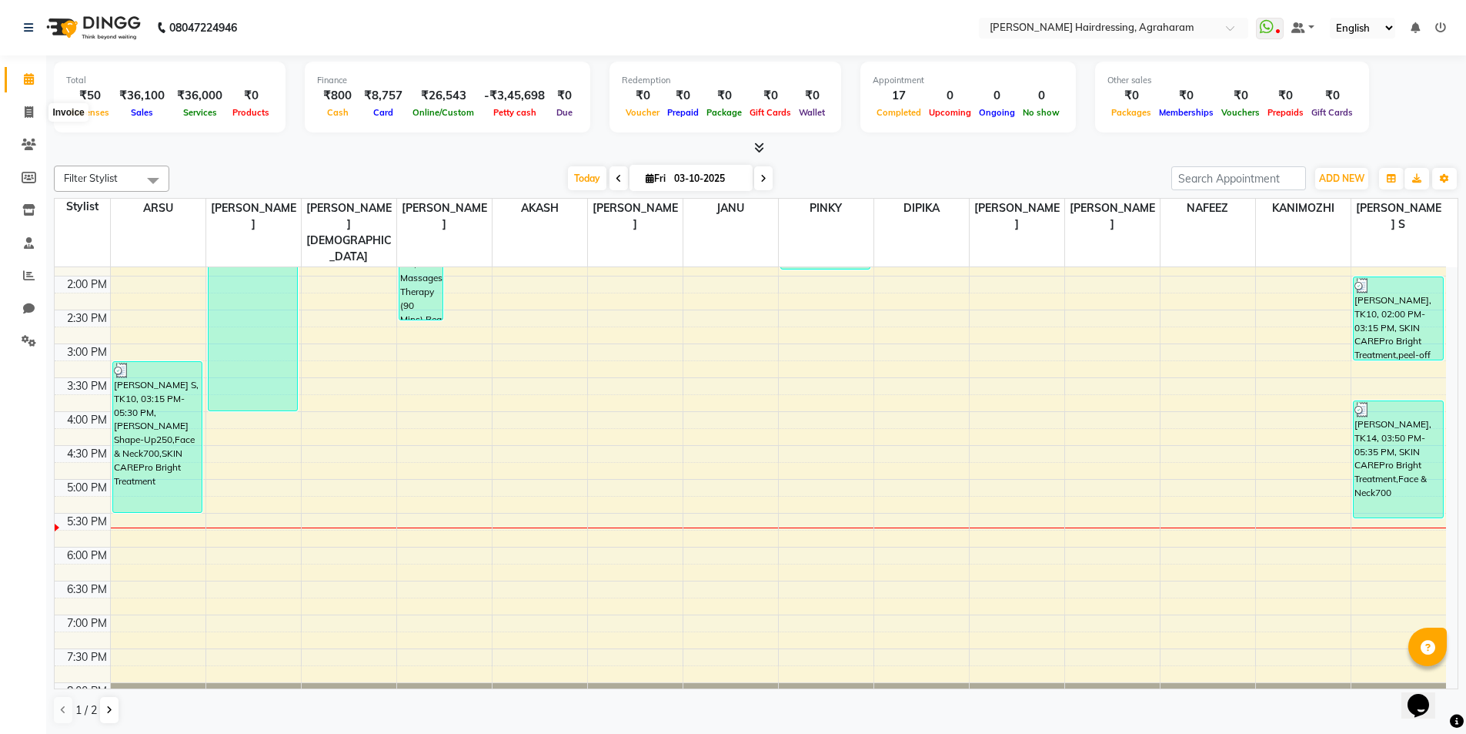
scroll to position [0, 0]
click at [32, 109] on icon at bounding box center [29, 112] width 8 height 12
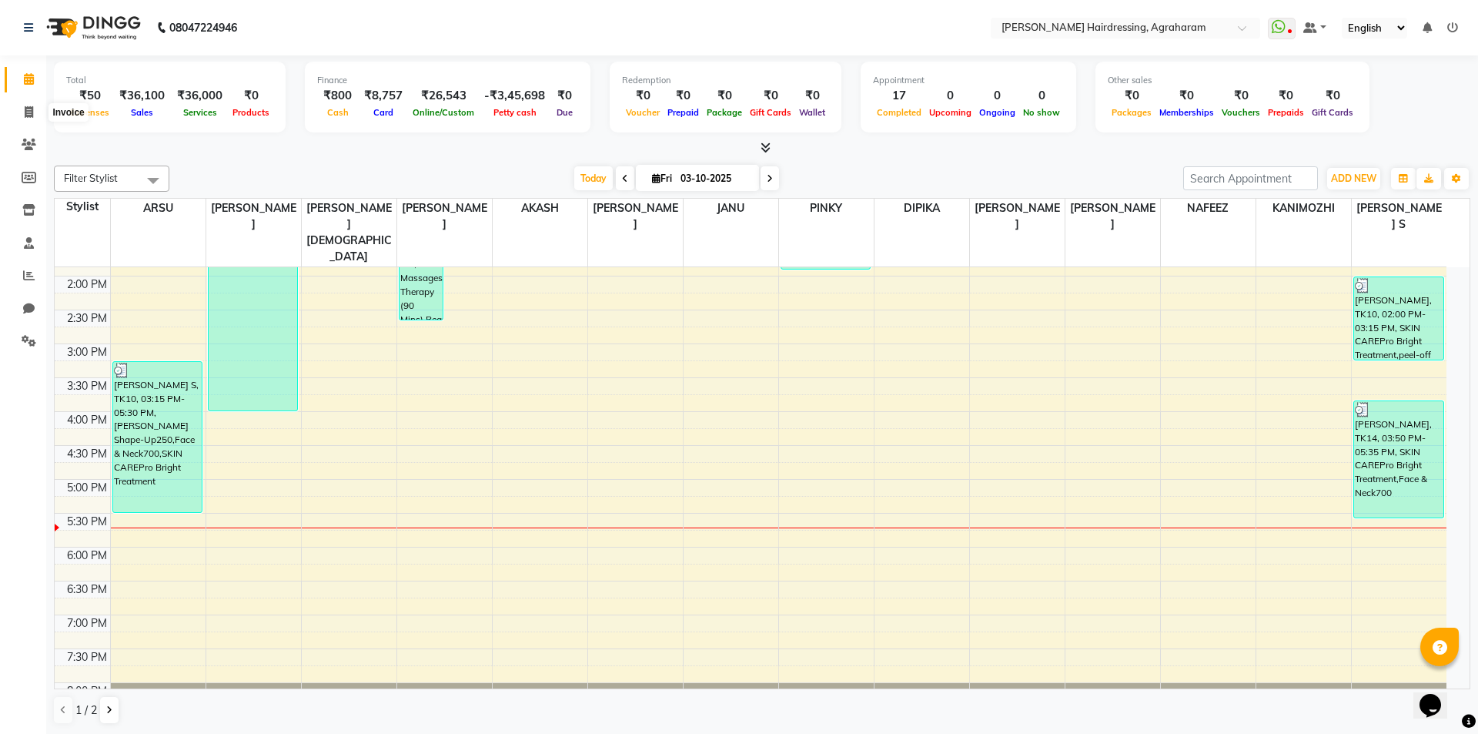
select select "7962"
select select "service"
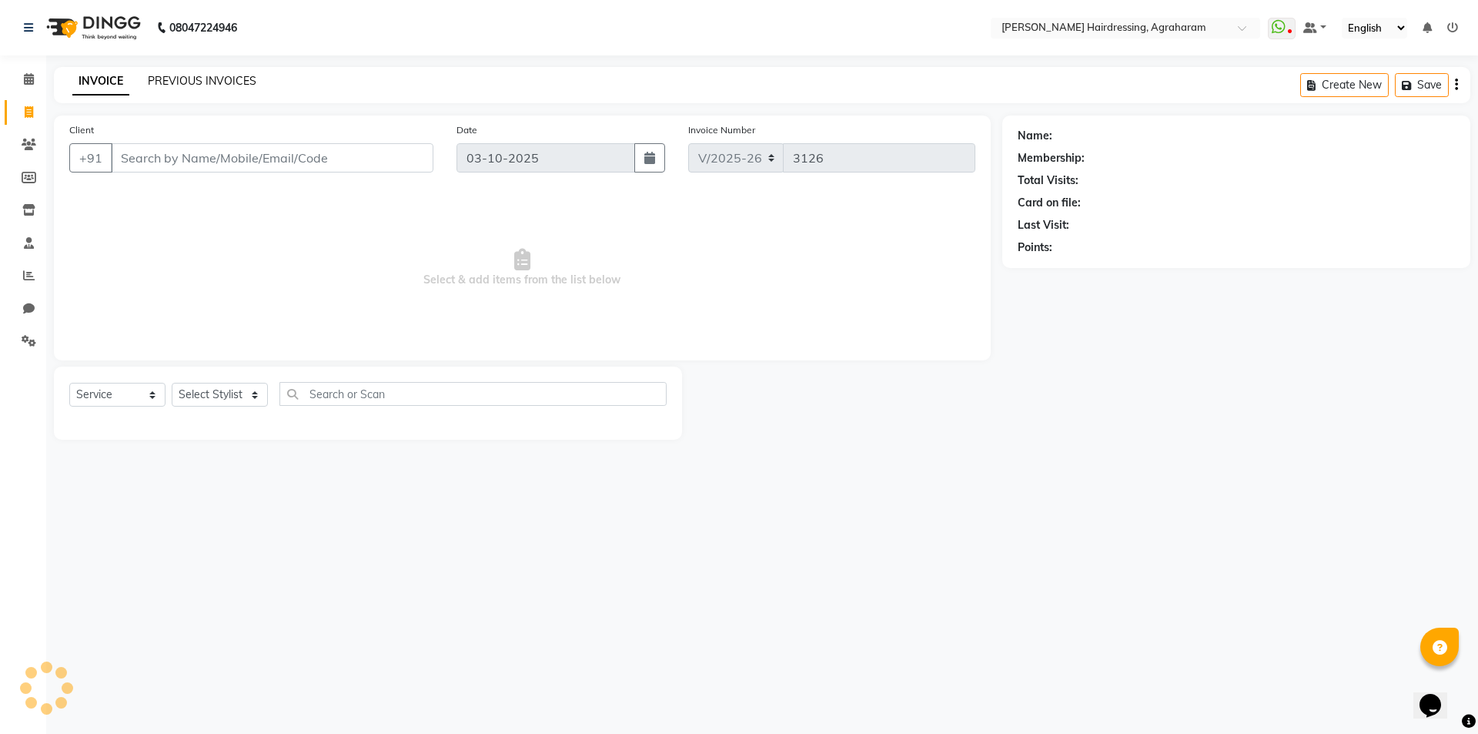
click at [164, 84] on link "PREVIOUS INVOICES" at bounding box center [202, 81] width 109 height 14
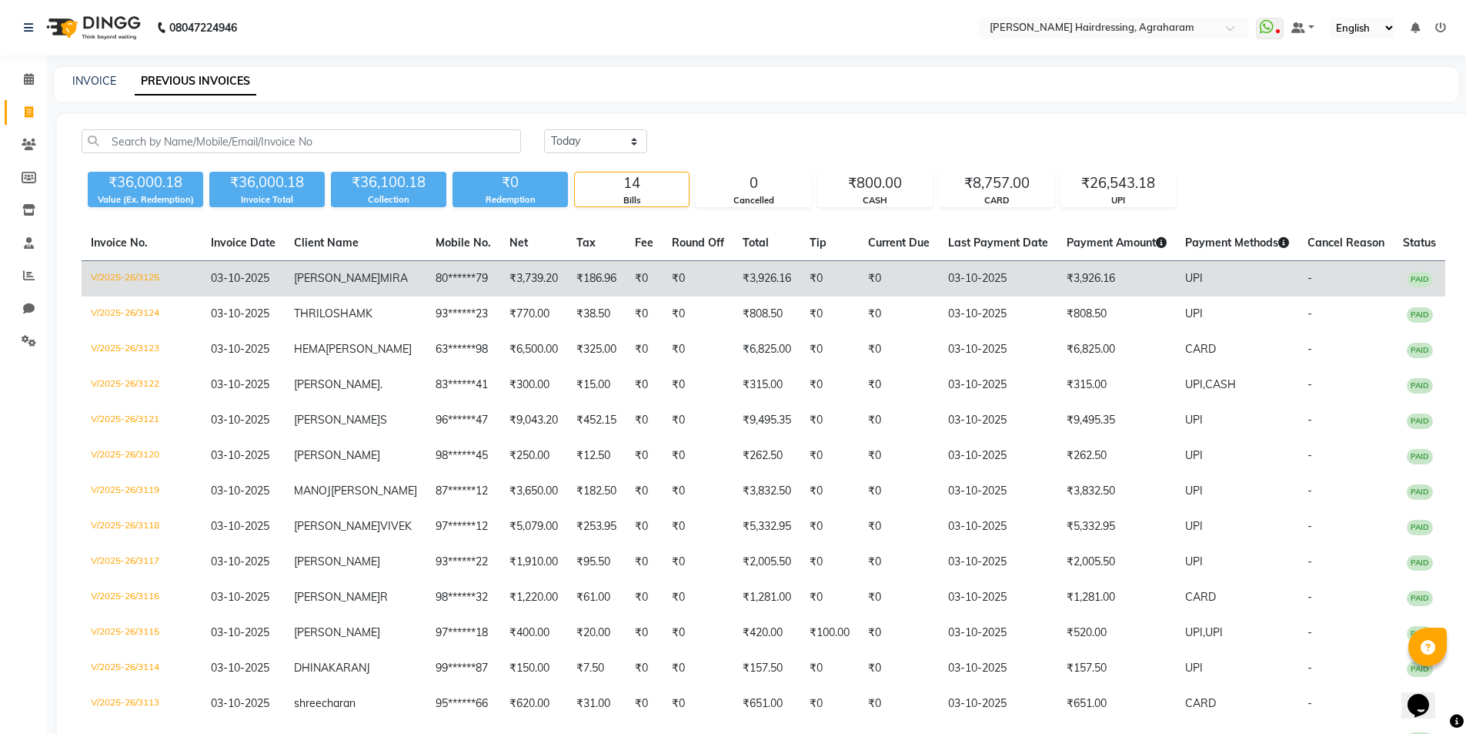
click at [339, 277] on span "[PERSON_NAME]" at bounding box center [337, 278] width 86 height 14
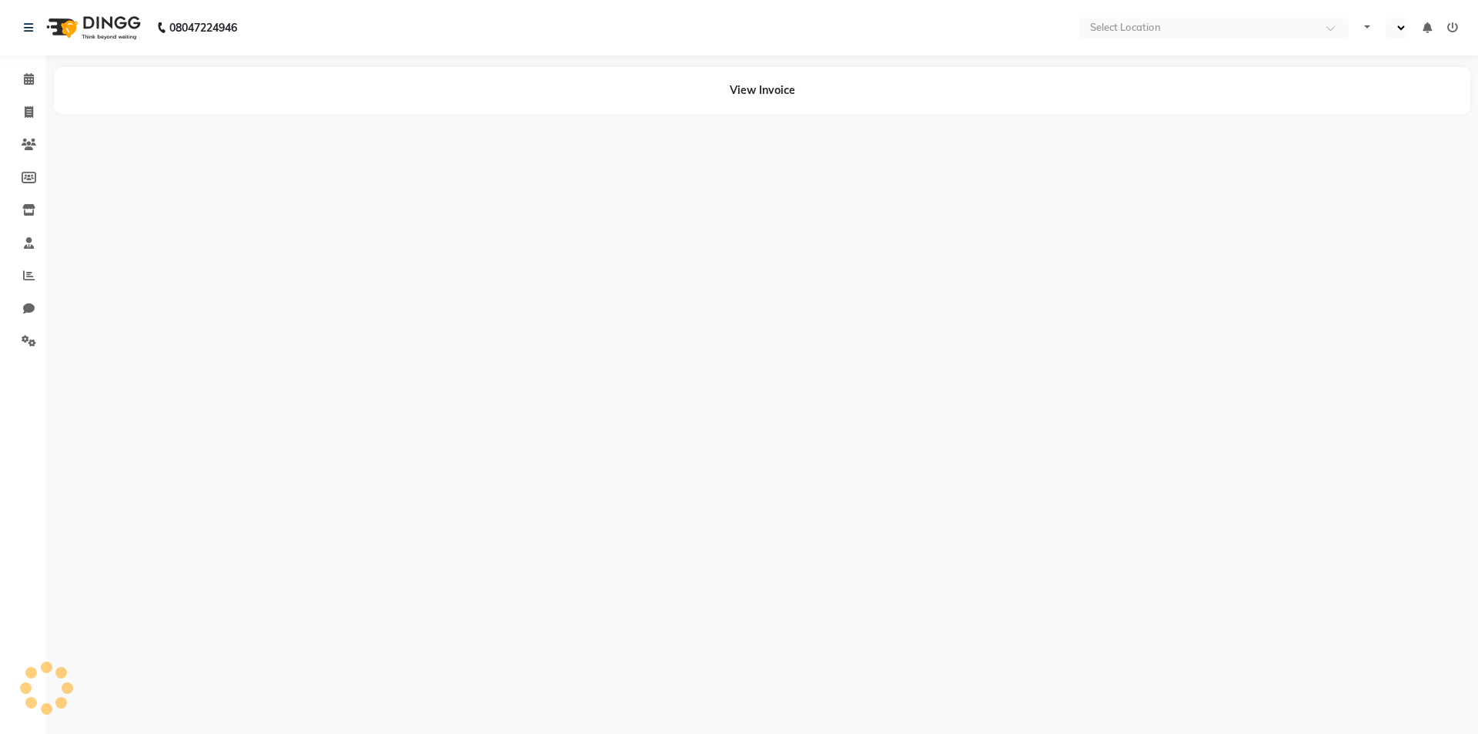
select select "en"
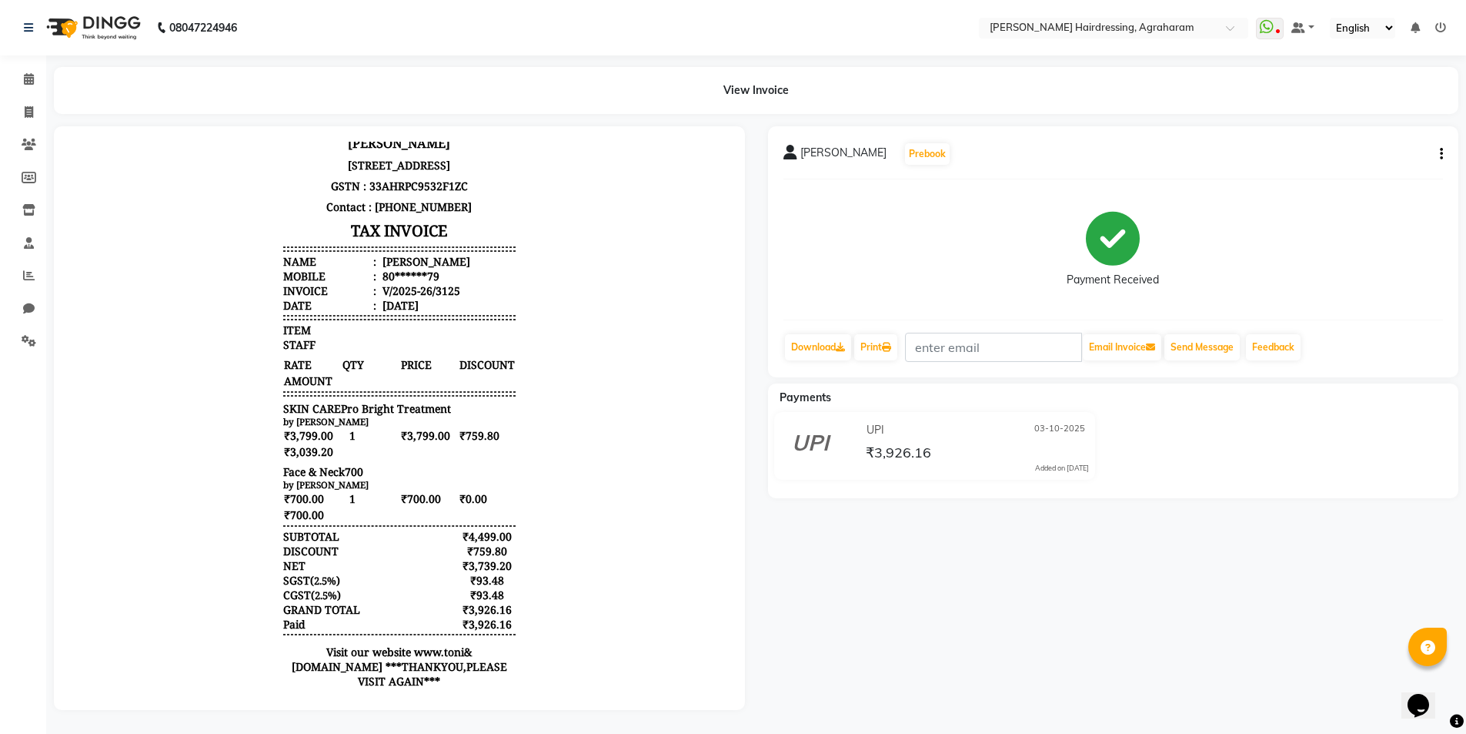
scroll to position [77, 0]
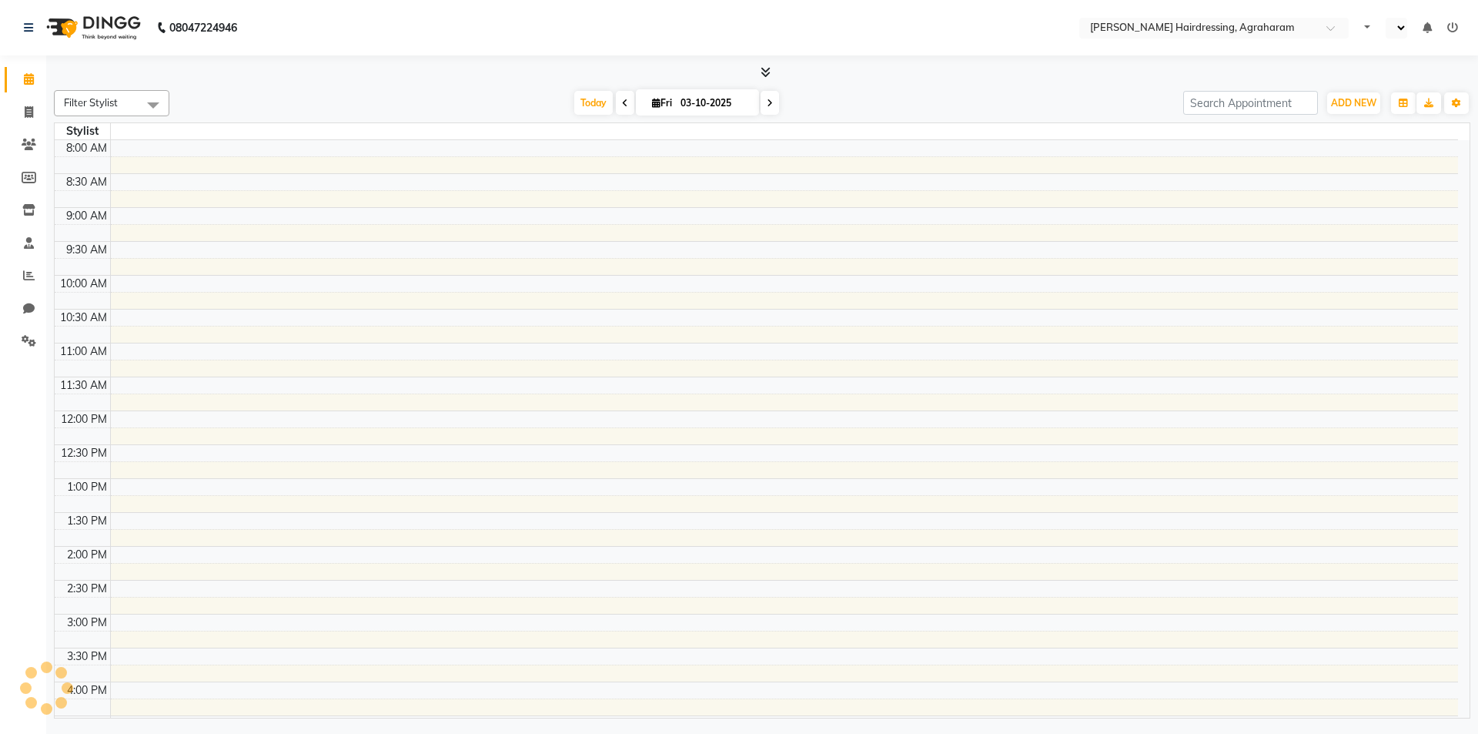
select select "en"
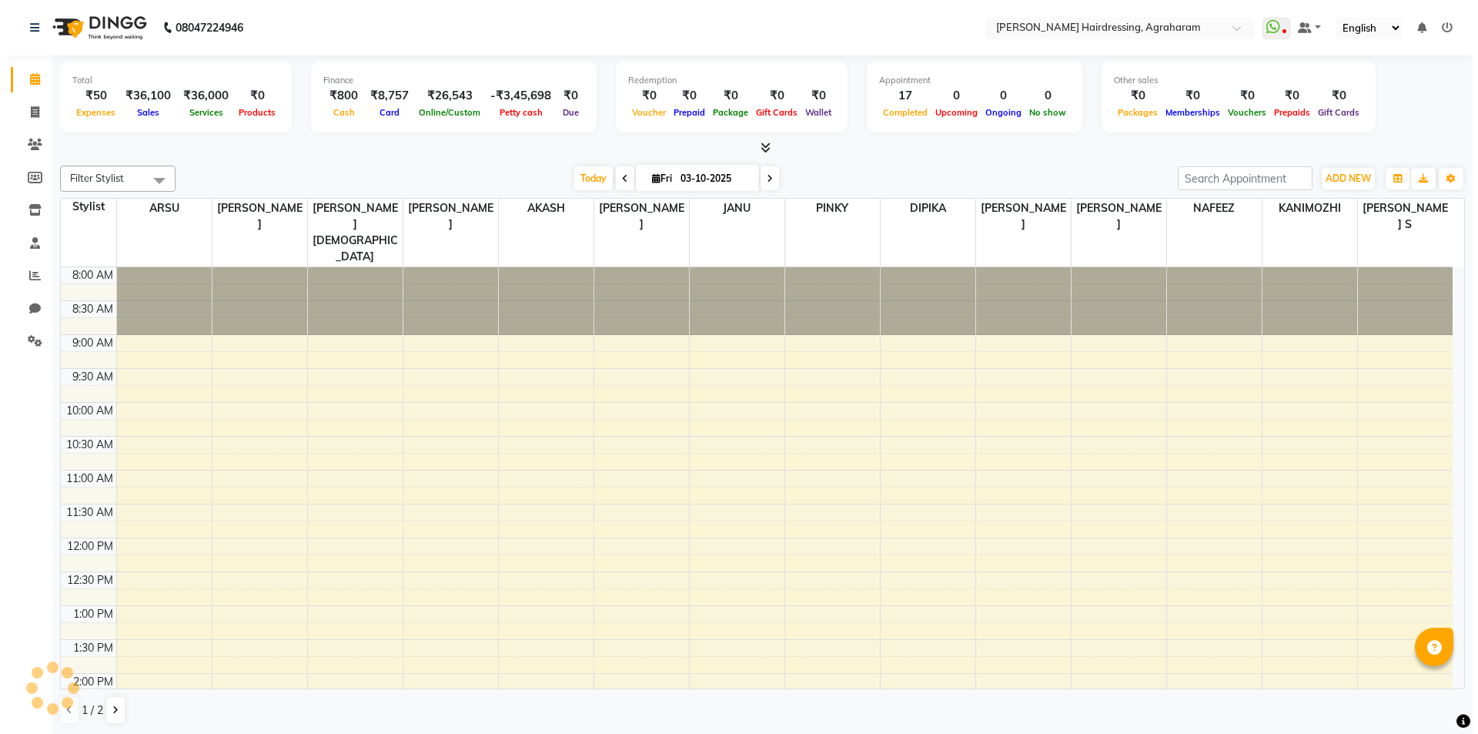
scroll to position [397, 0]
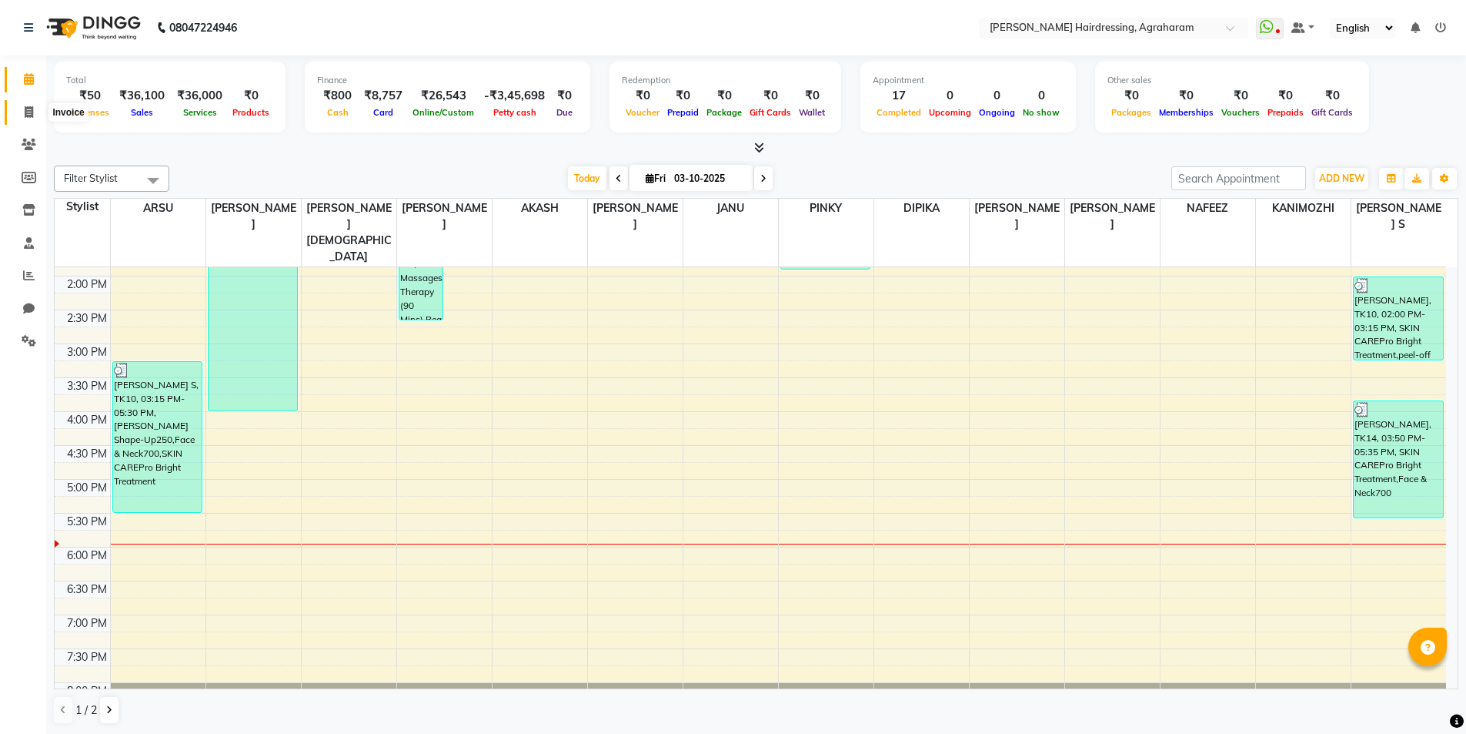
drag, startPoint x: 30, startPoint y: 112, endPoint x: 58, endPoint y: 112, distance: 27.7
click at [31, 112] on icon at bounding box center [29, 112] width 8 height 12
select select "service"
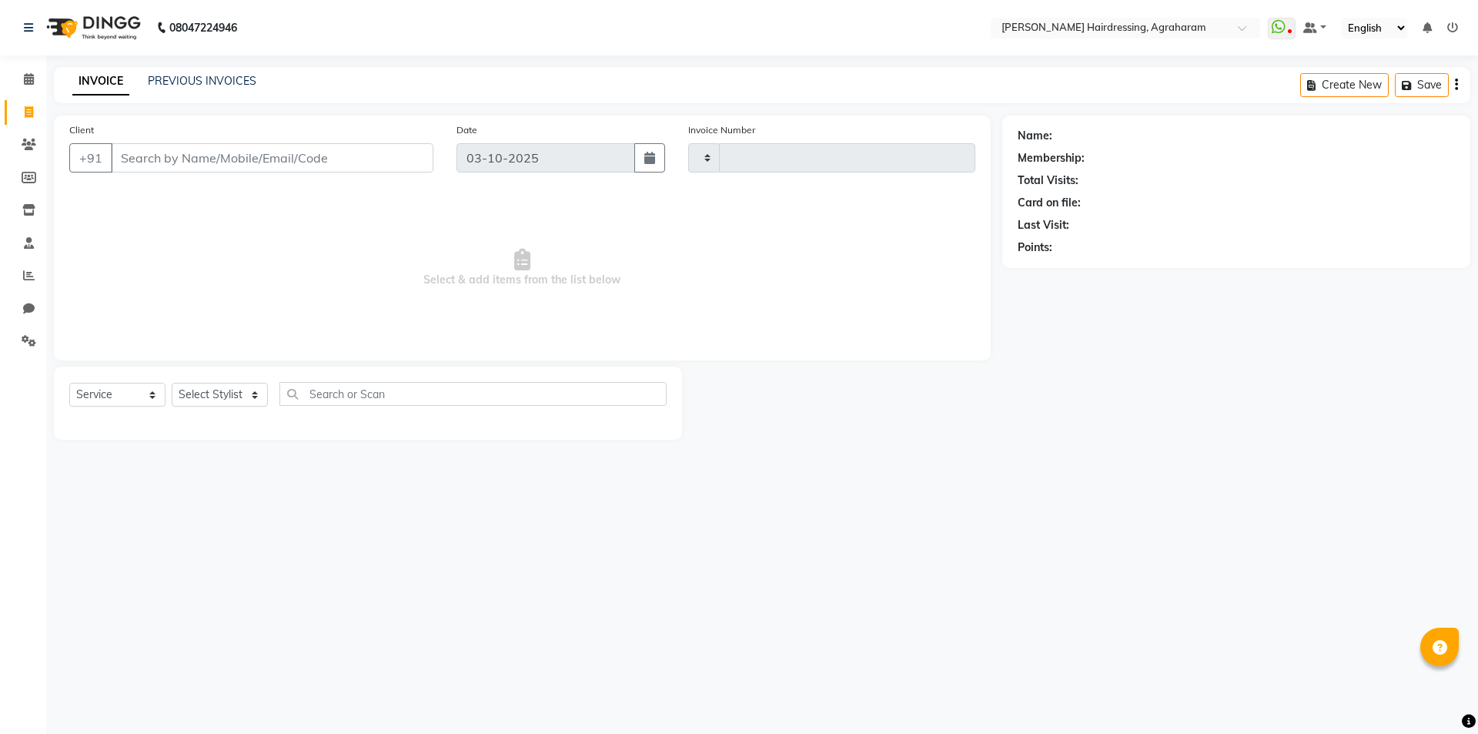
type input "3126"
select select "7962"
click at [256, 394] on select "Select Stylist" at bounding box center [220, 395] width 96 height 24
select select "72526"
click at [172, 383] on select "Select Stylist [PERSON_NAME] AKASH [PERSON_NAME] [PERSON_NAME] MANAGER [PERSON_…" at bounding box center [240, 395] width 136 height 24
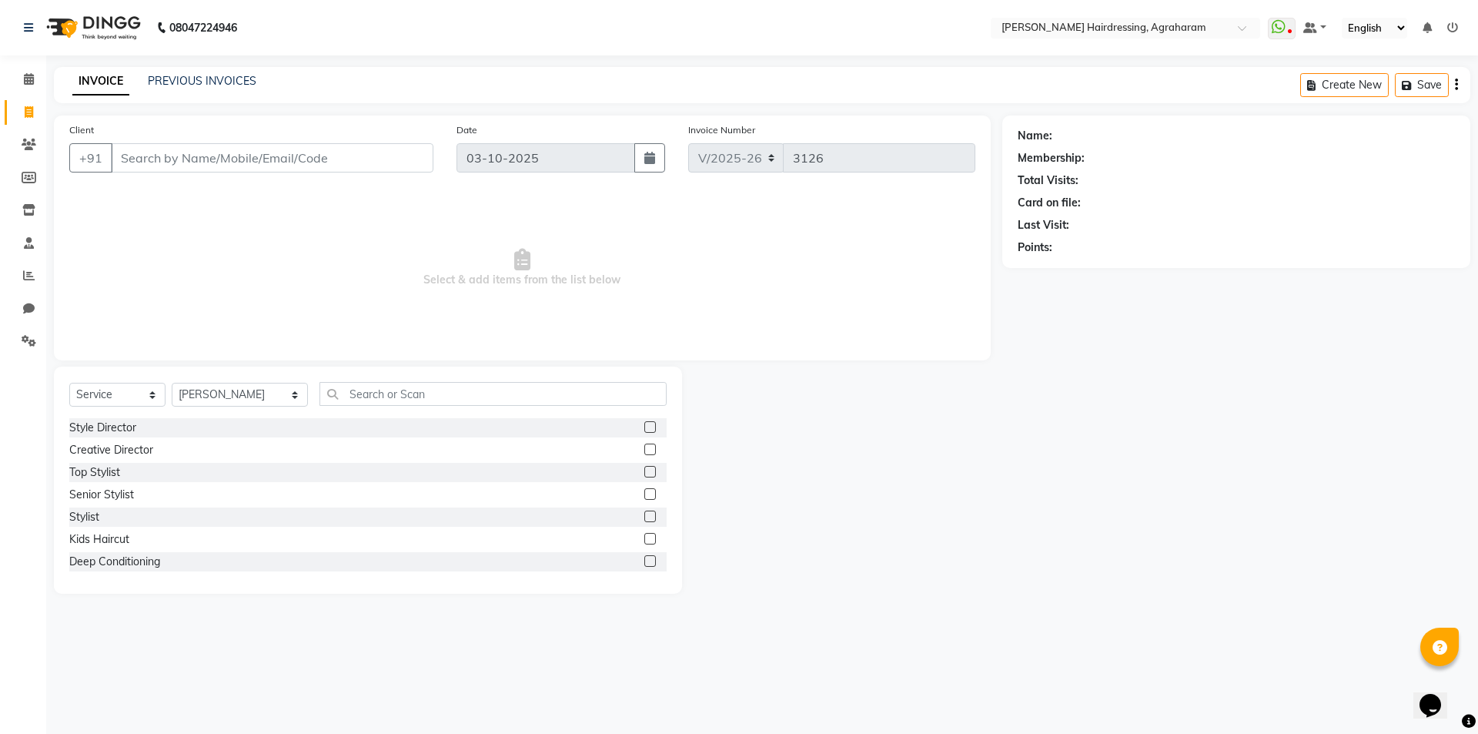
click at [336, 416] on div "Select Service Product Membership Package Voucher Prepaid Gift Card Select Styl…" at bounding box center [367, 400] width 597 height 36
click at [335, 391] on input "text" at bounding box center [492, 394] width 347 height 24
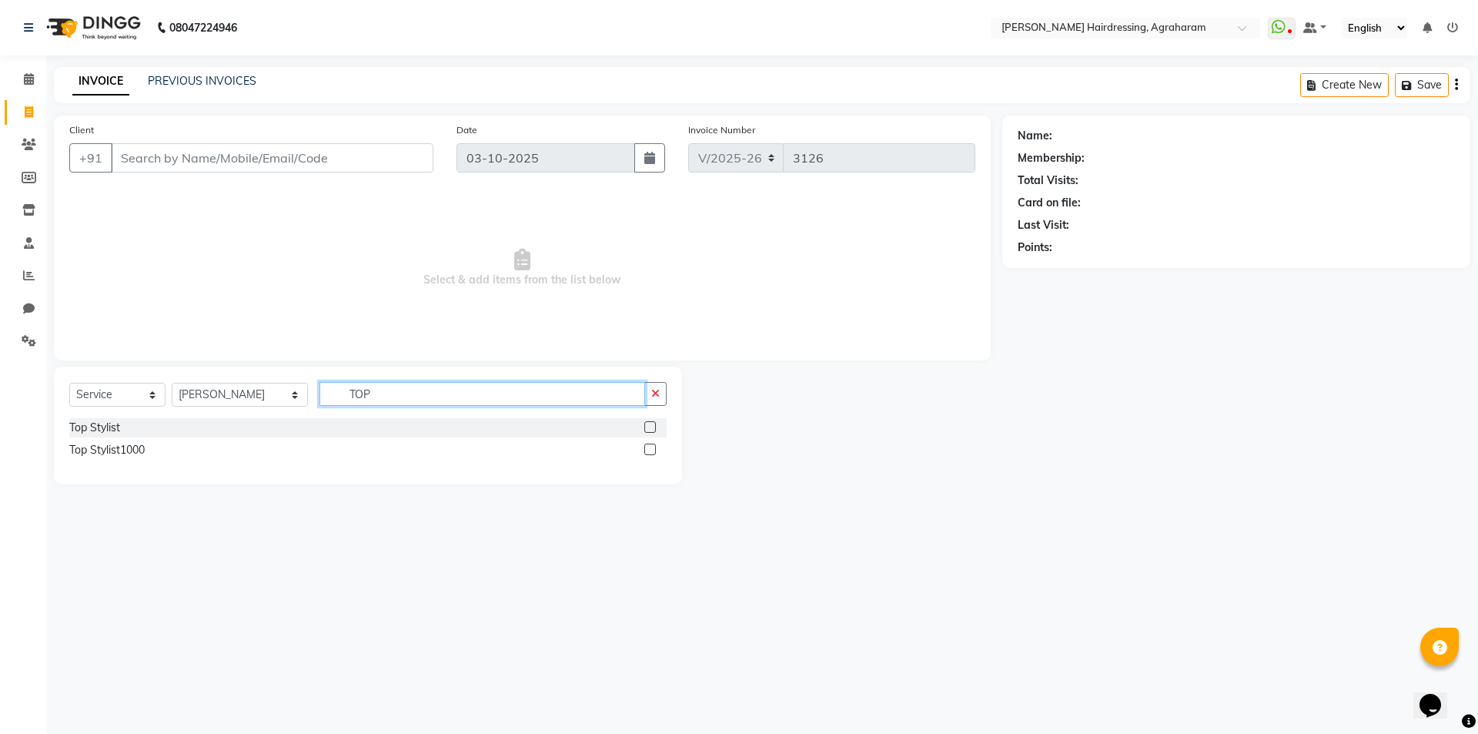
type input "TOP"
click at [649, 453] on label at bounding box center [650, 449] width 12 height 12
click at [649, 453] on input "checkbox" at bounding box center [649, 450] width 10 height 10
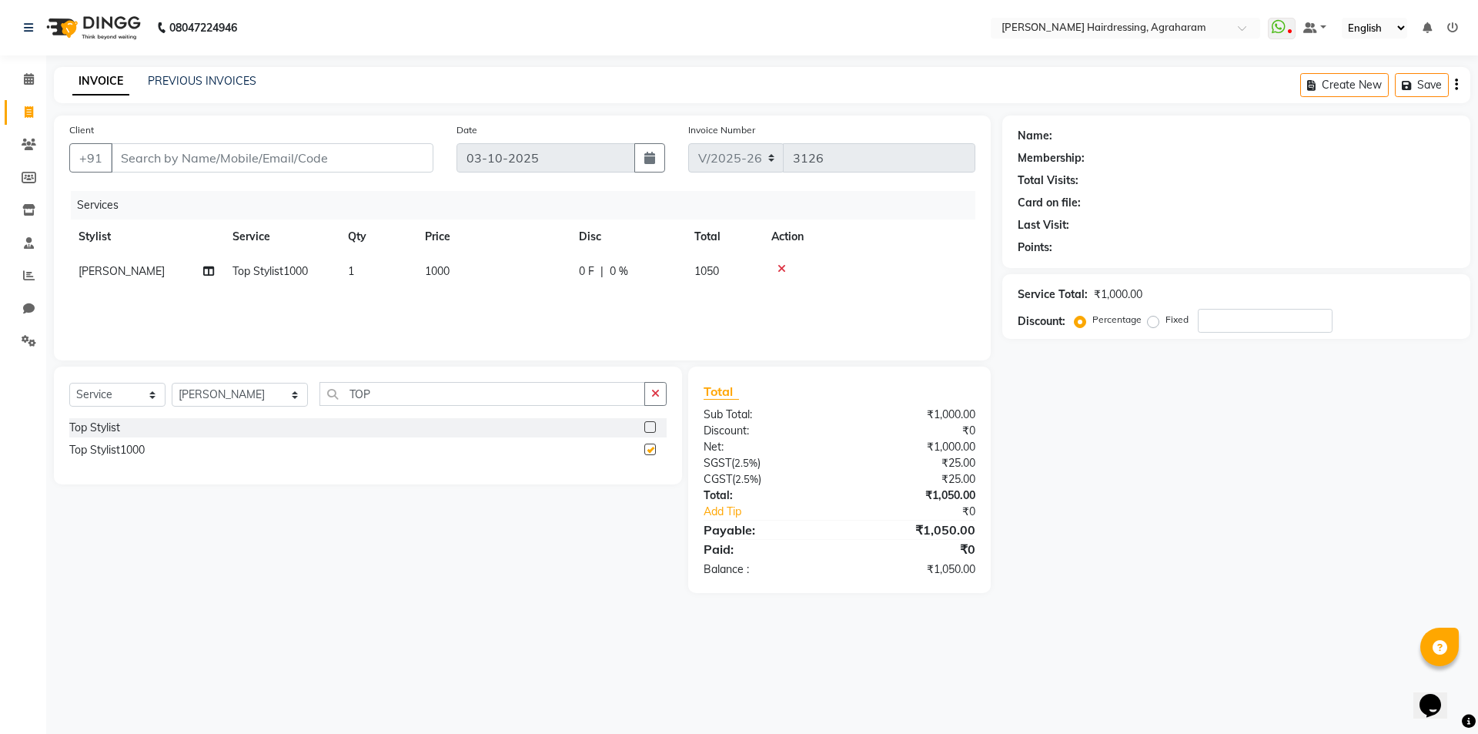
checkbox input "false"
click at [229, 161] on input "Client" at bounding box center [272, 157] width 323 height 29
type input "9"
type input "0"
type input "9597133238"
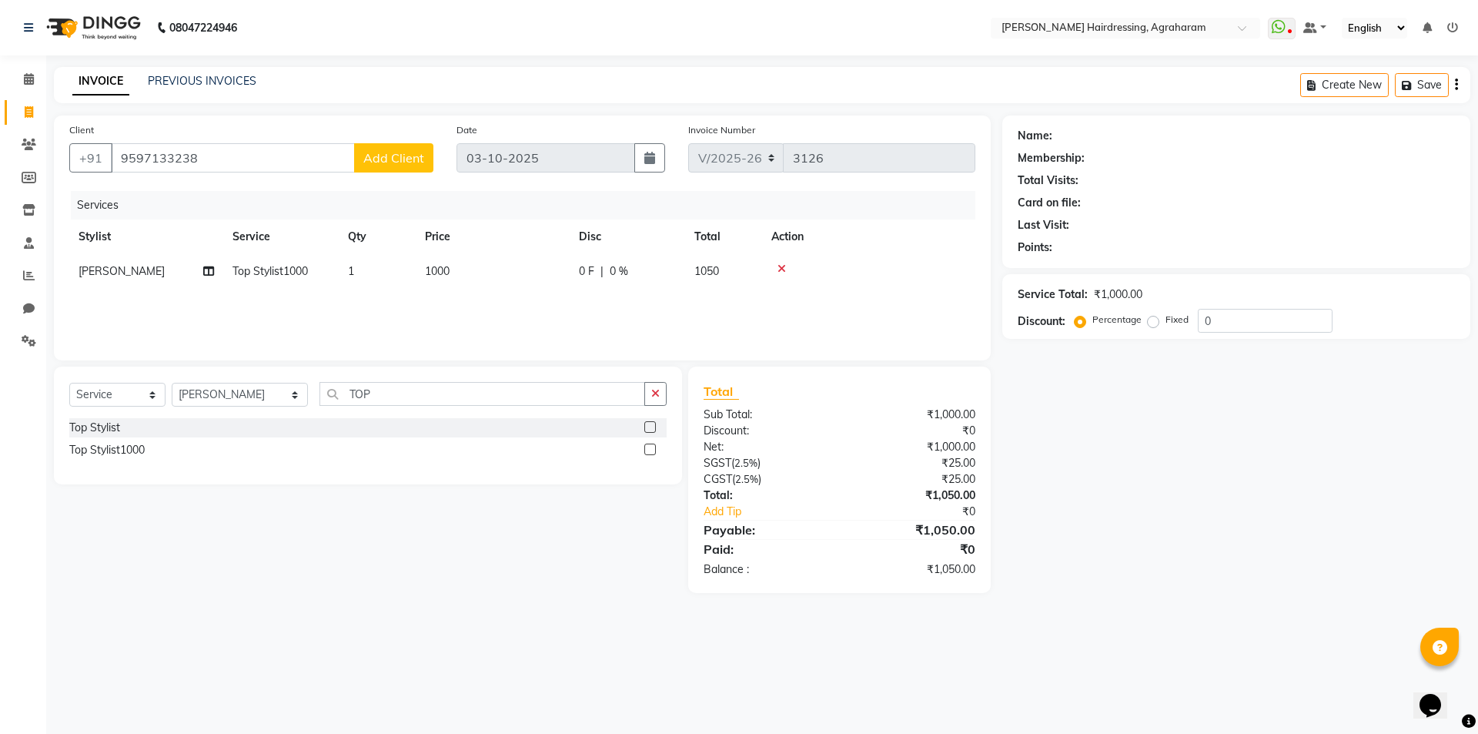
click at [399, 166] on button "Add Client" at bounding box center [393, 157] width 79 height 29
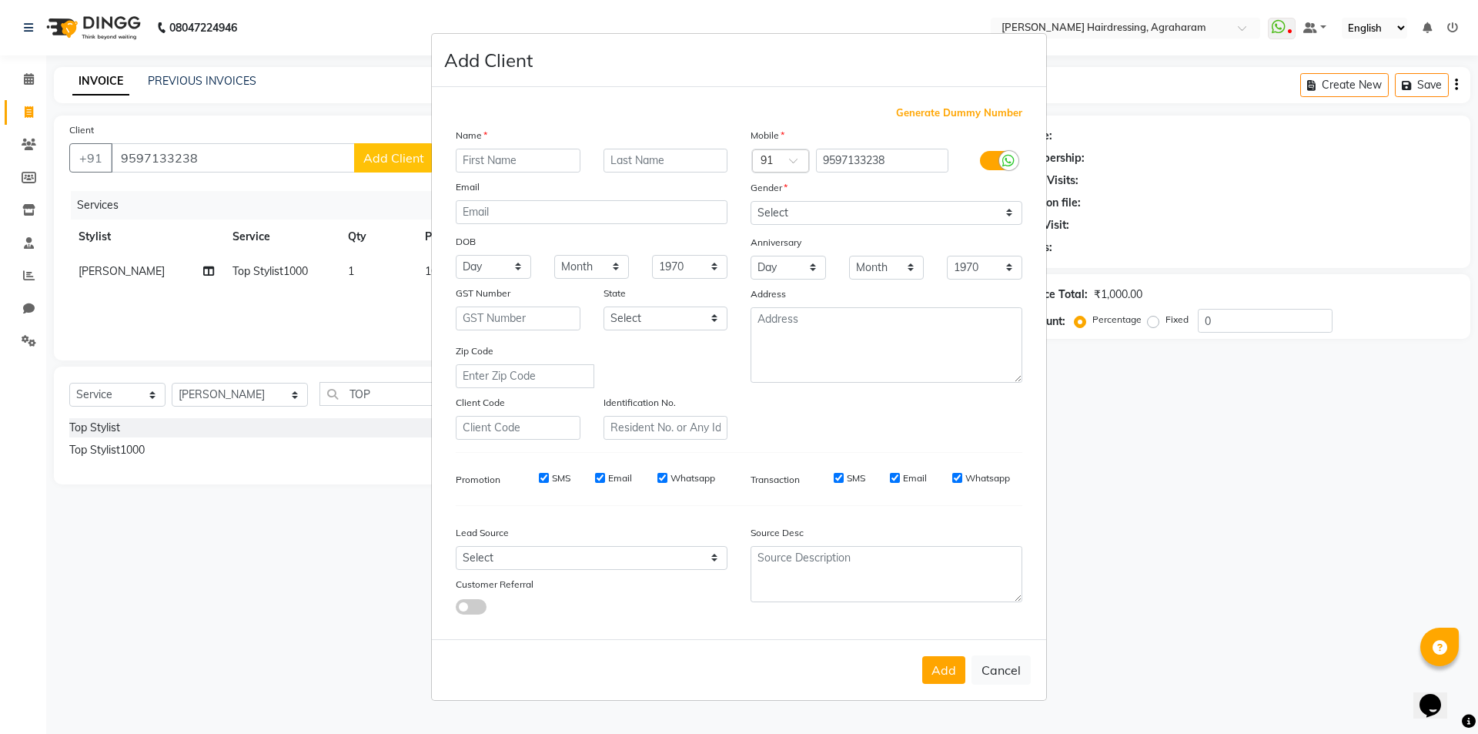
click at [514, 154] on input "text" at bounding box center [518, 161] width 125 height 24
type input "JERLIN"
type input "S"
click at [827, 227] on div "Mobile Country Code × 91 9597133238 Gender Select Male Female Other Prefer Not …" at bounding box center [886, 283] width 295 height 313
click at [822, 219] on select "Select Male Female Other Prefer Not To Say" at bounding box center [887, 213] width 272 height 24
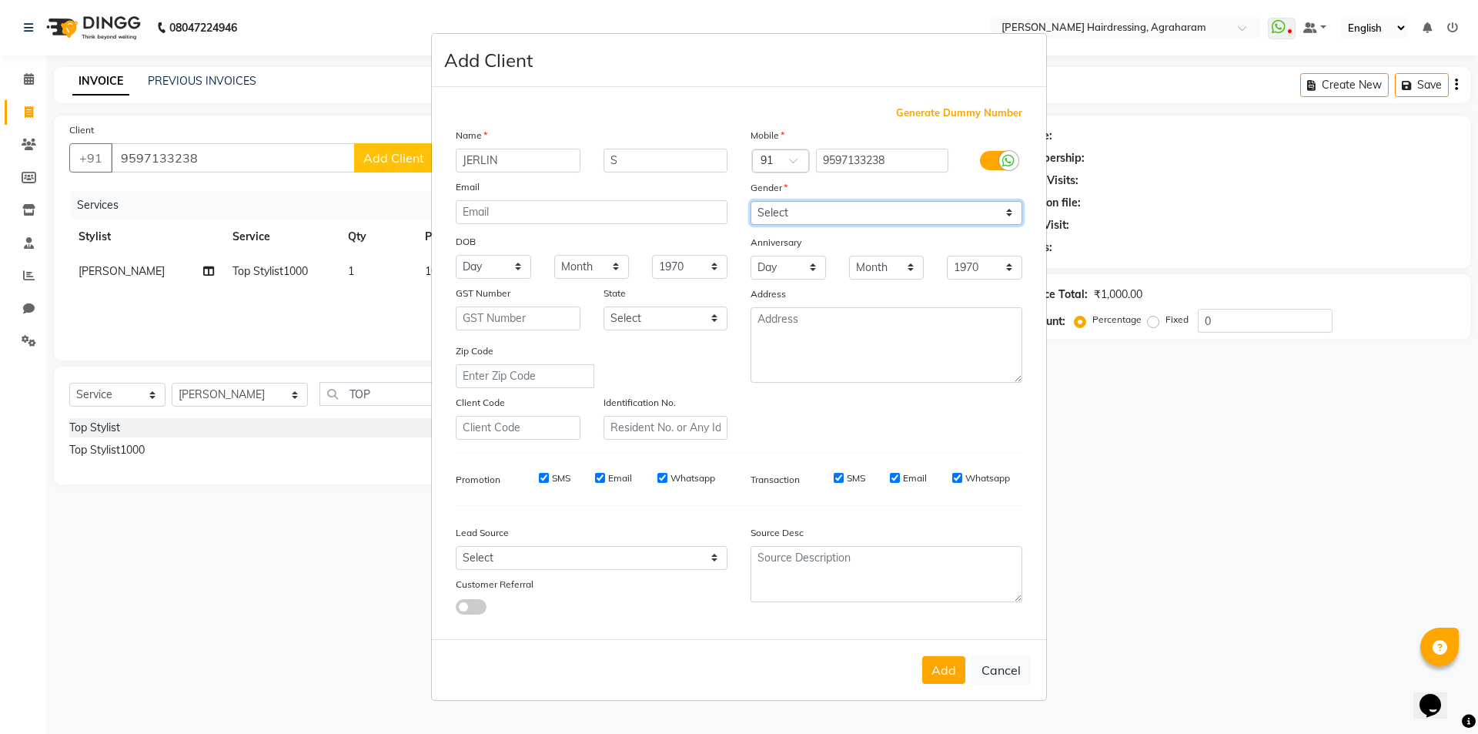
select select "female"
click at [751, 201] on select "Select Male Female Other Prefer Not To Say" at bounding box center [887, 213] width 272 height 24
drag, startPoint x: 705, startPoint y: 555, endPoint x: 705, endPoint y: 546, distance: 9.2
click at [705, 555] on select "Select Walk-in Referral Internet Friend Word of Mouth Advertisement Facebook Ju…" at bounding box center [592, 558] width 272 height 24
select select "53193"
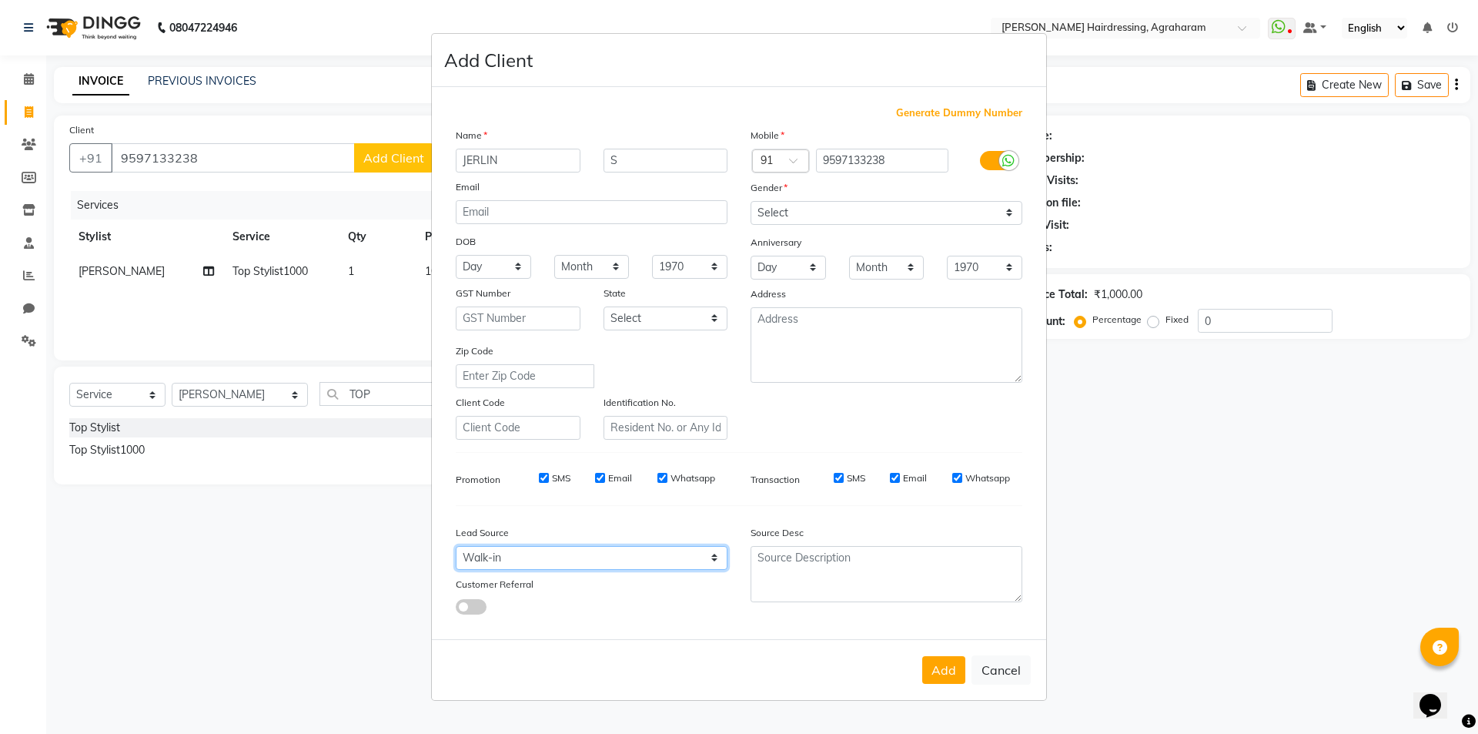
click at [456, 546] on select "Select Walk-in Referral Internet Friend Word of Mouth Advertisement Facebook Ju…" at bounding box center [592, 558] width 272 height 24
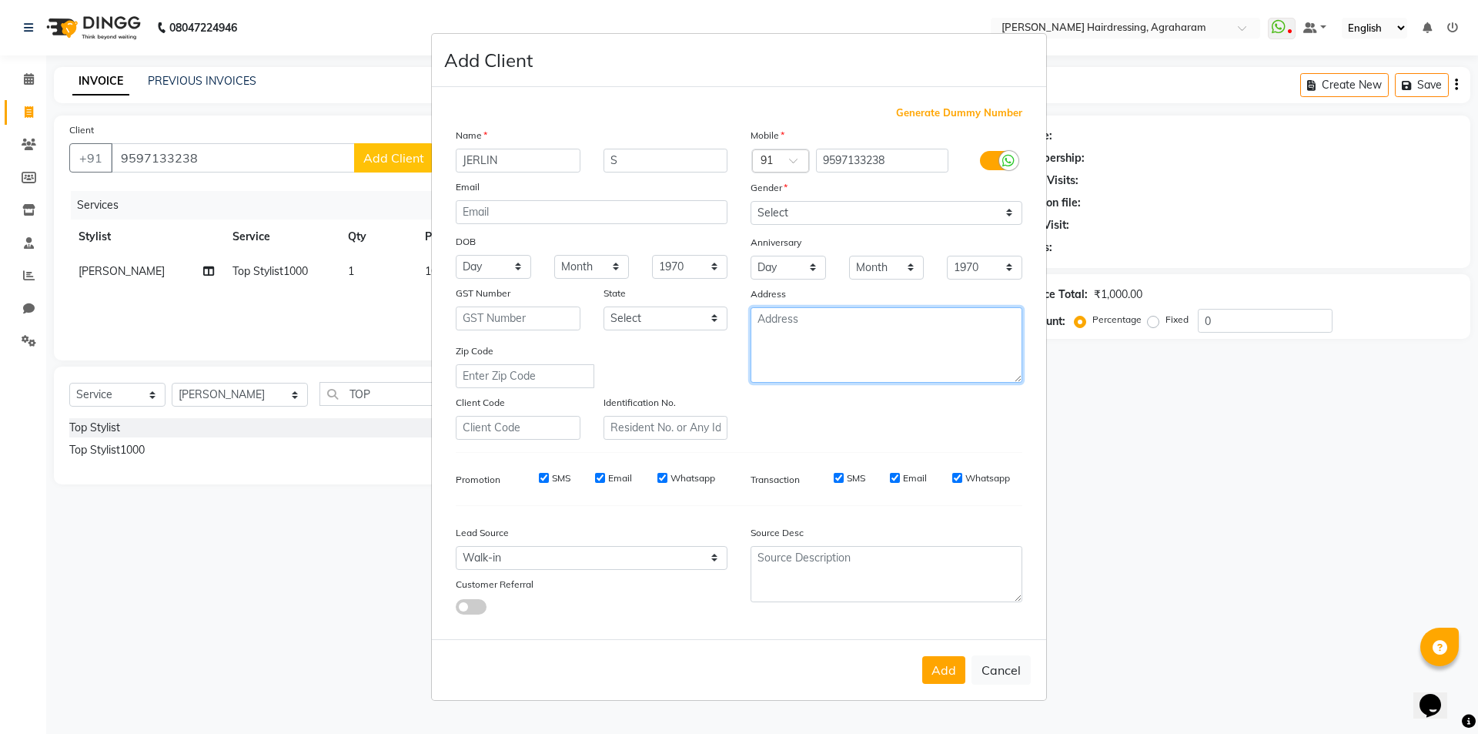
click at [1018, 319] on textarea at bounding box center [887, 344] width 272 height 75
type textarea "PANDIYAN NAGAR 1 ST"
click at [933, 674] on button "Add" at bounding box center [943, 670] width 43 height 28
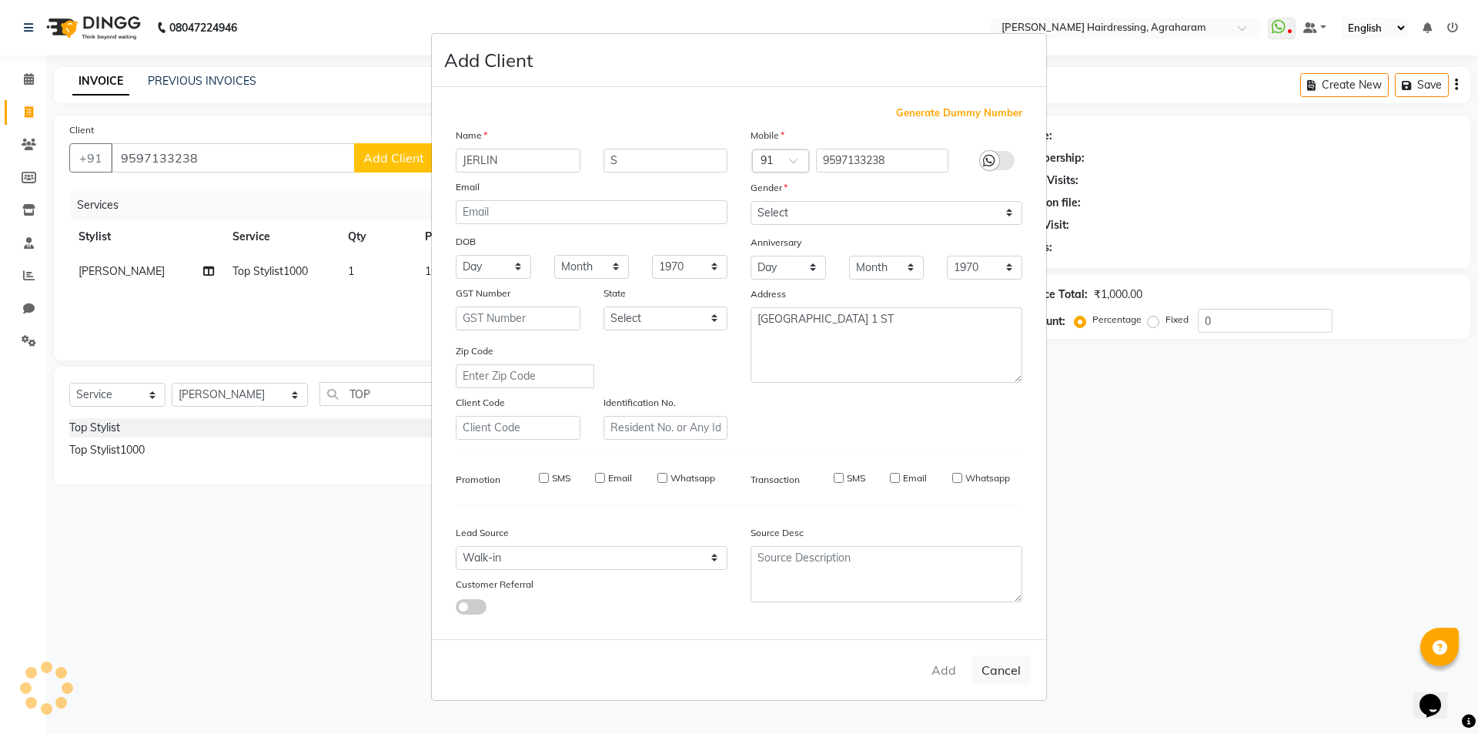
type input "95******38"
select select
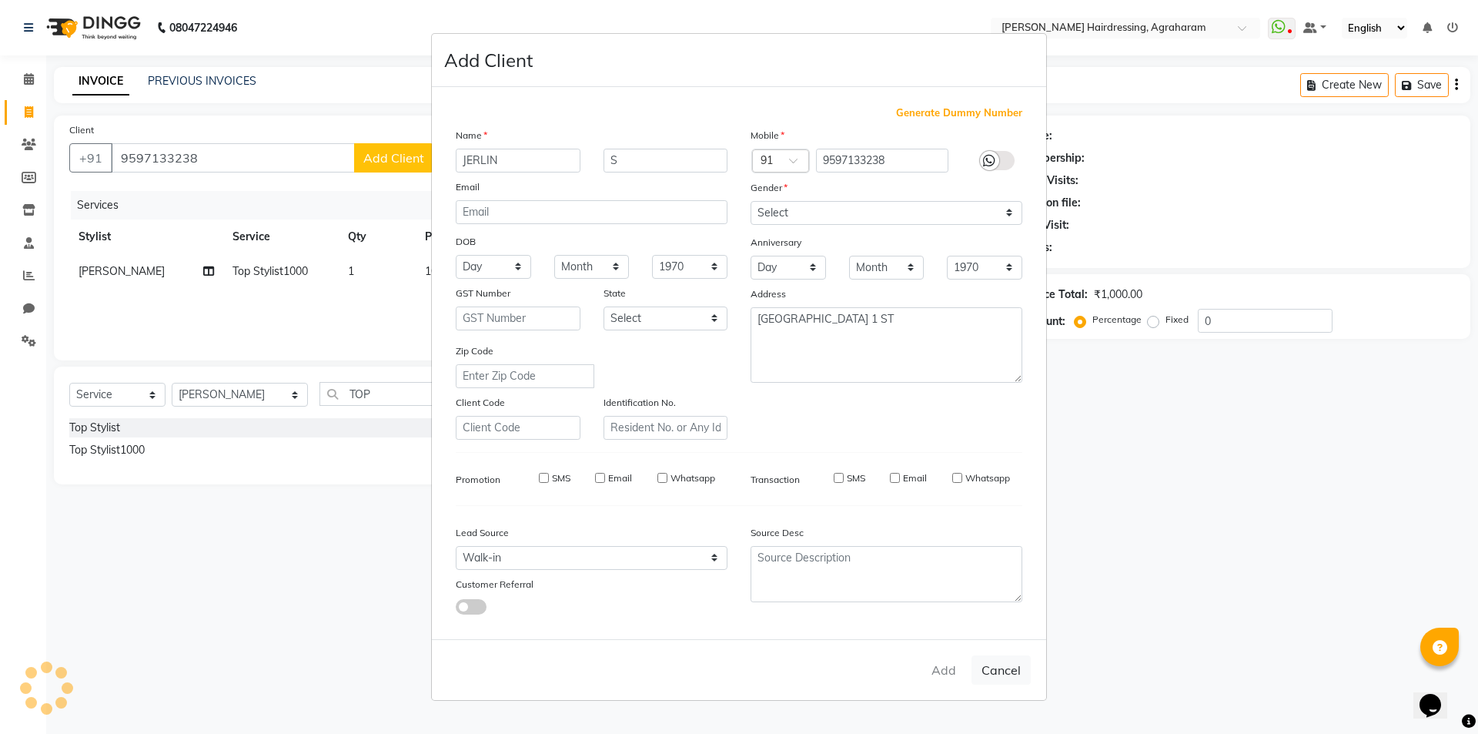
select select
checkbox input "false"
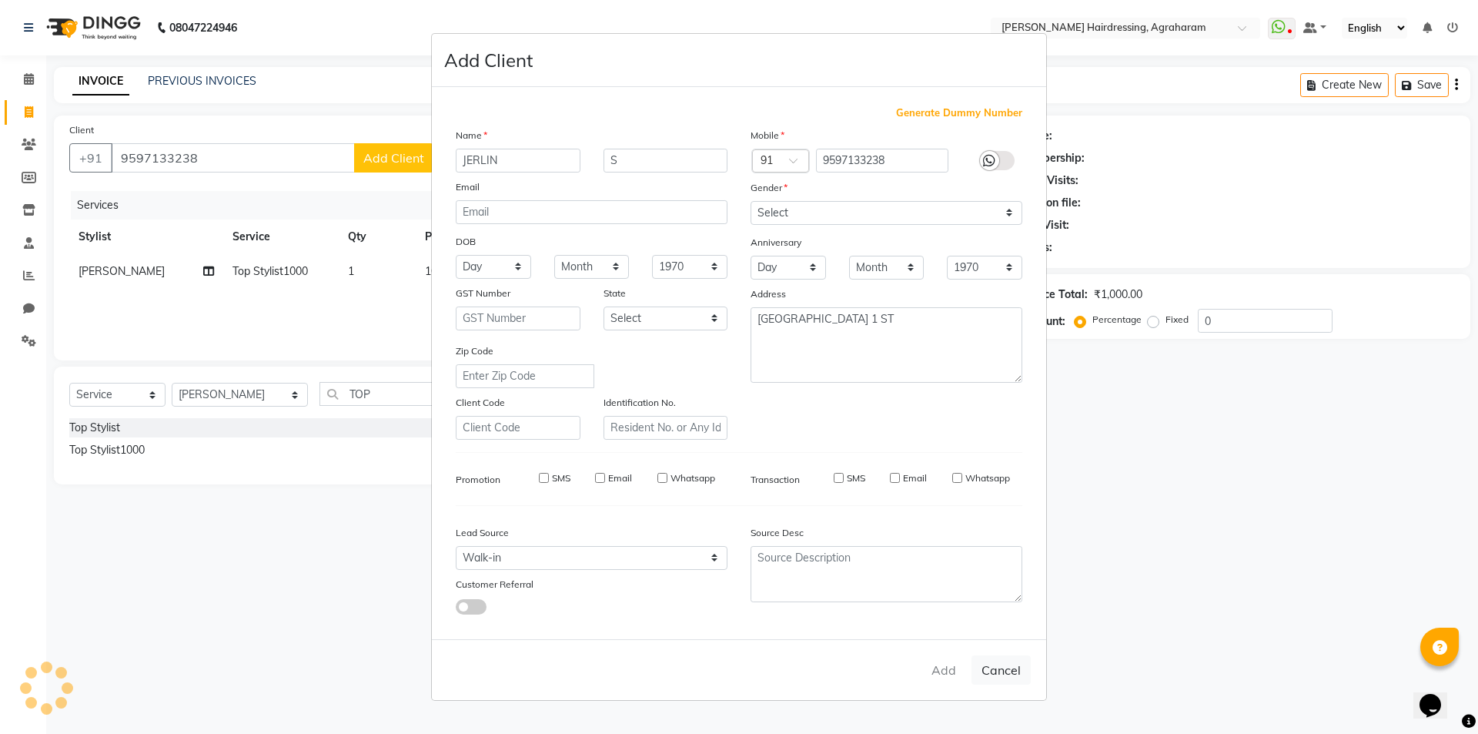
checkbox input "false"
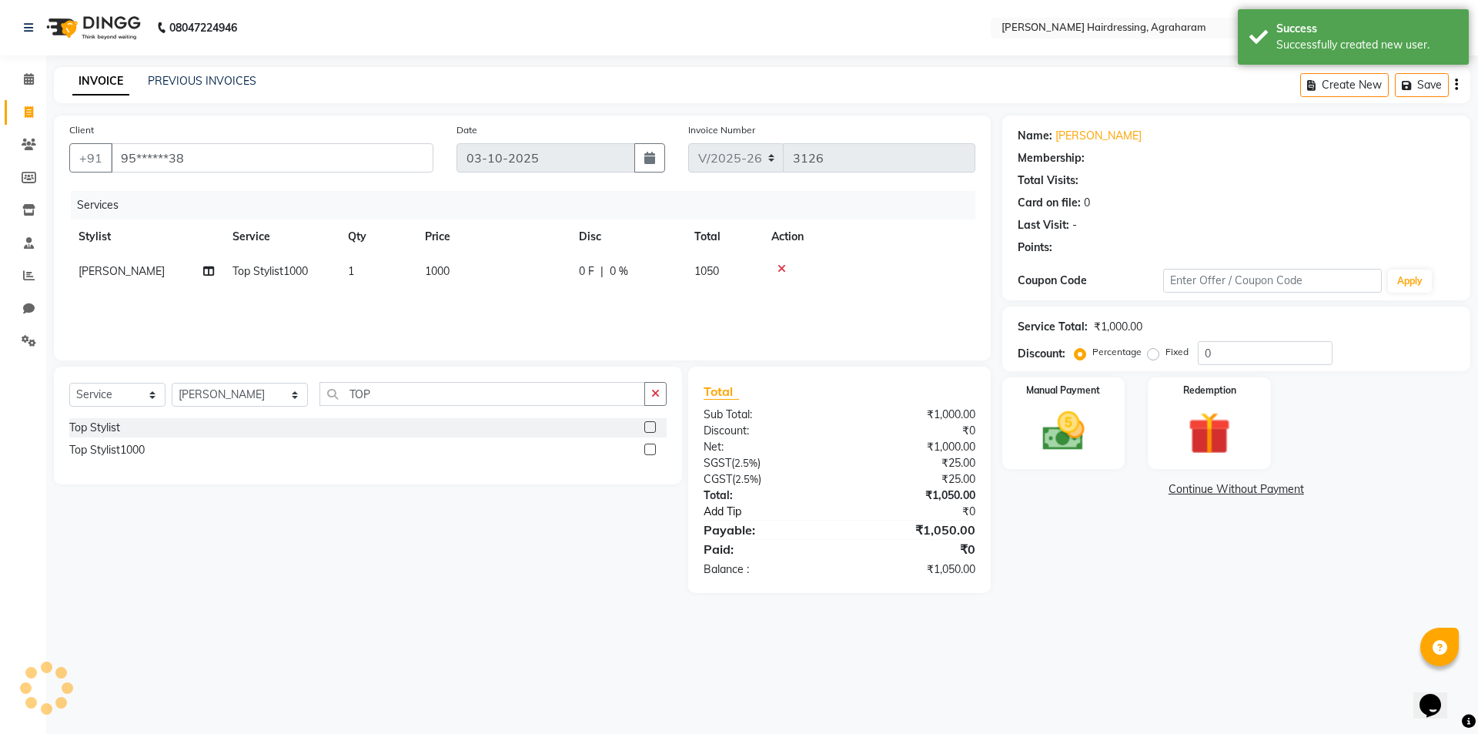
select select "1: Object"
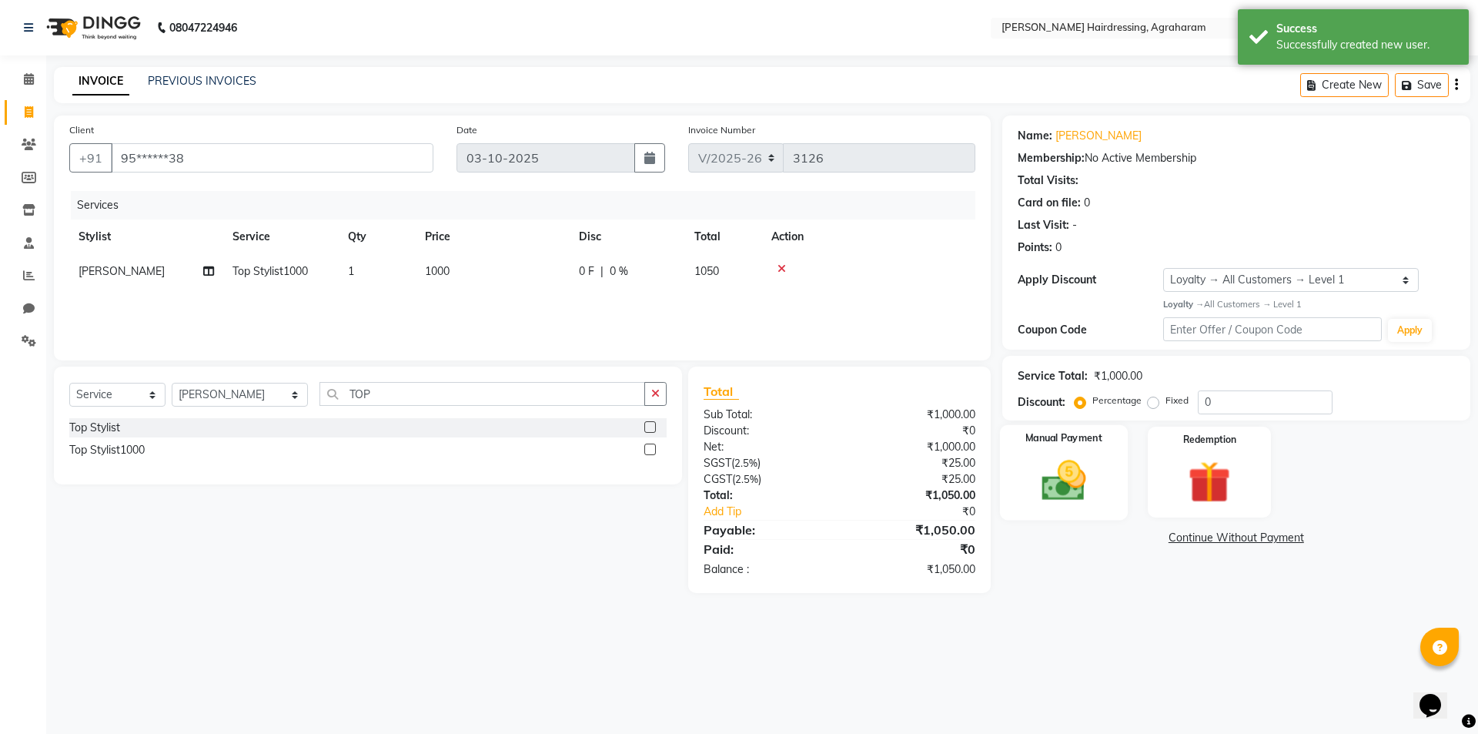
click at [1061, 497] on img at bounding box center [1064, 480] width 72 height 51
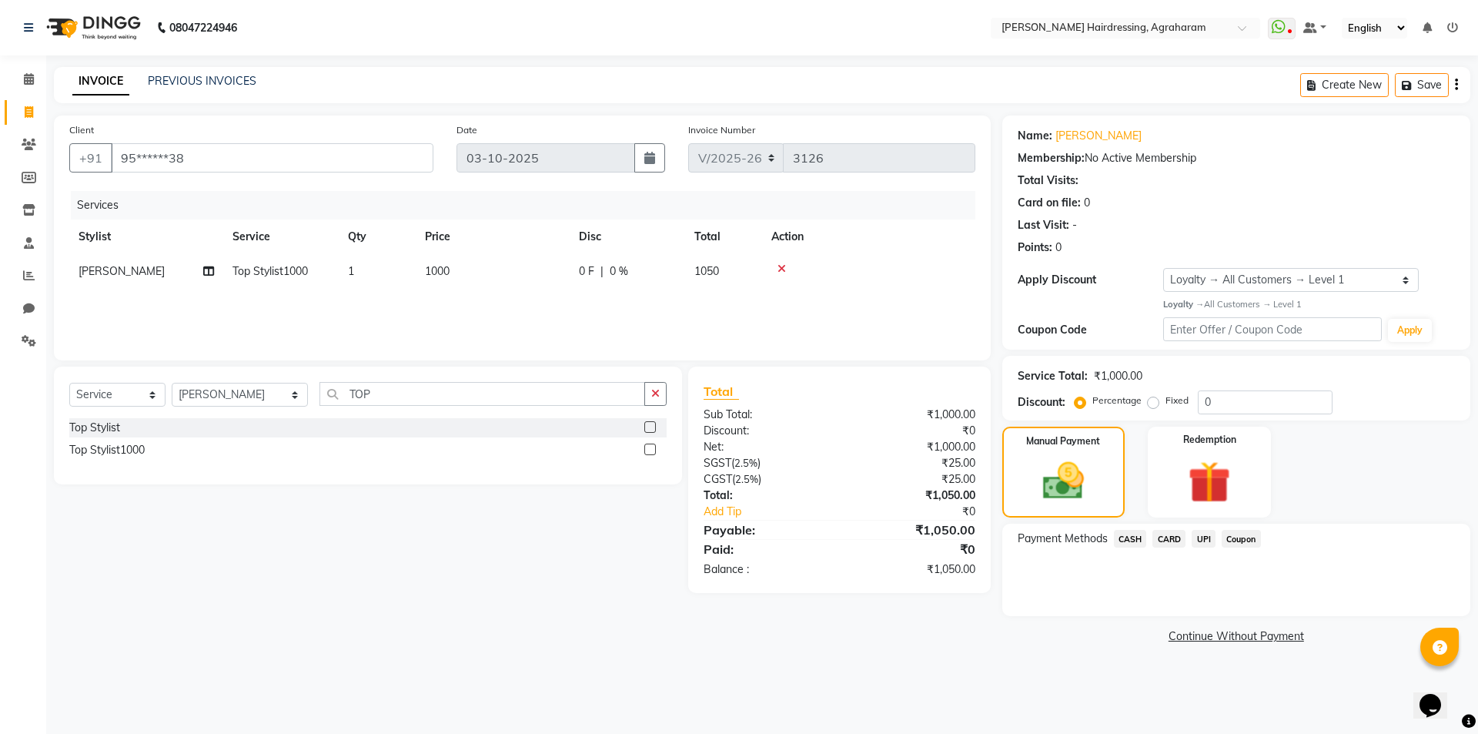
click at [1206, 539] on span "UPI" at bounding box center [1204, 539] width 24 height 18
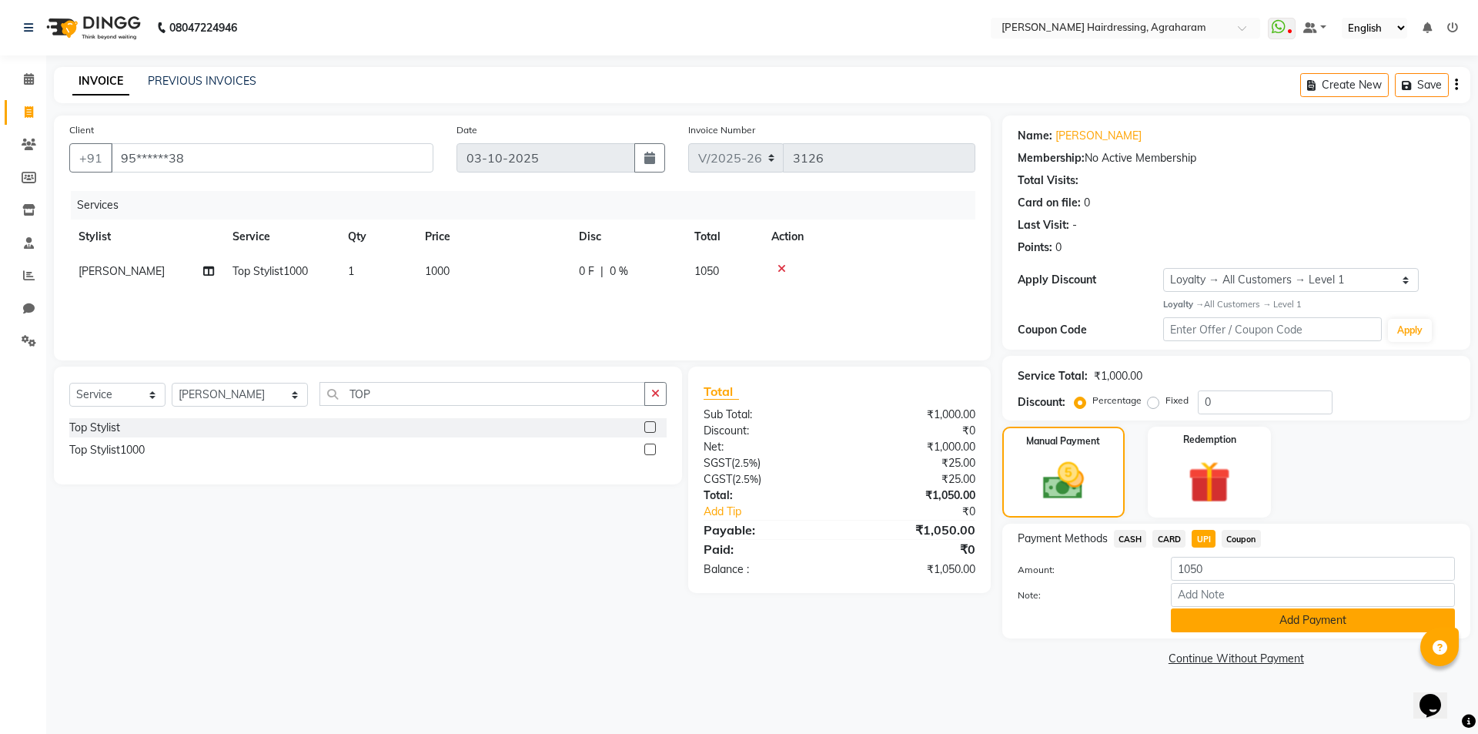
click at [1304, 617] on button "Add Payment" at bounding box center [1313, 620] width 284 height 24
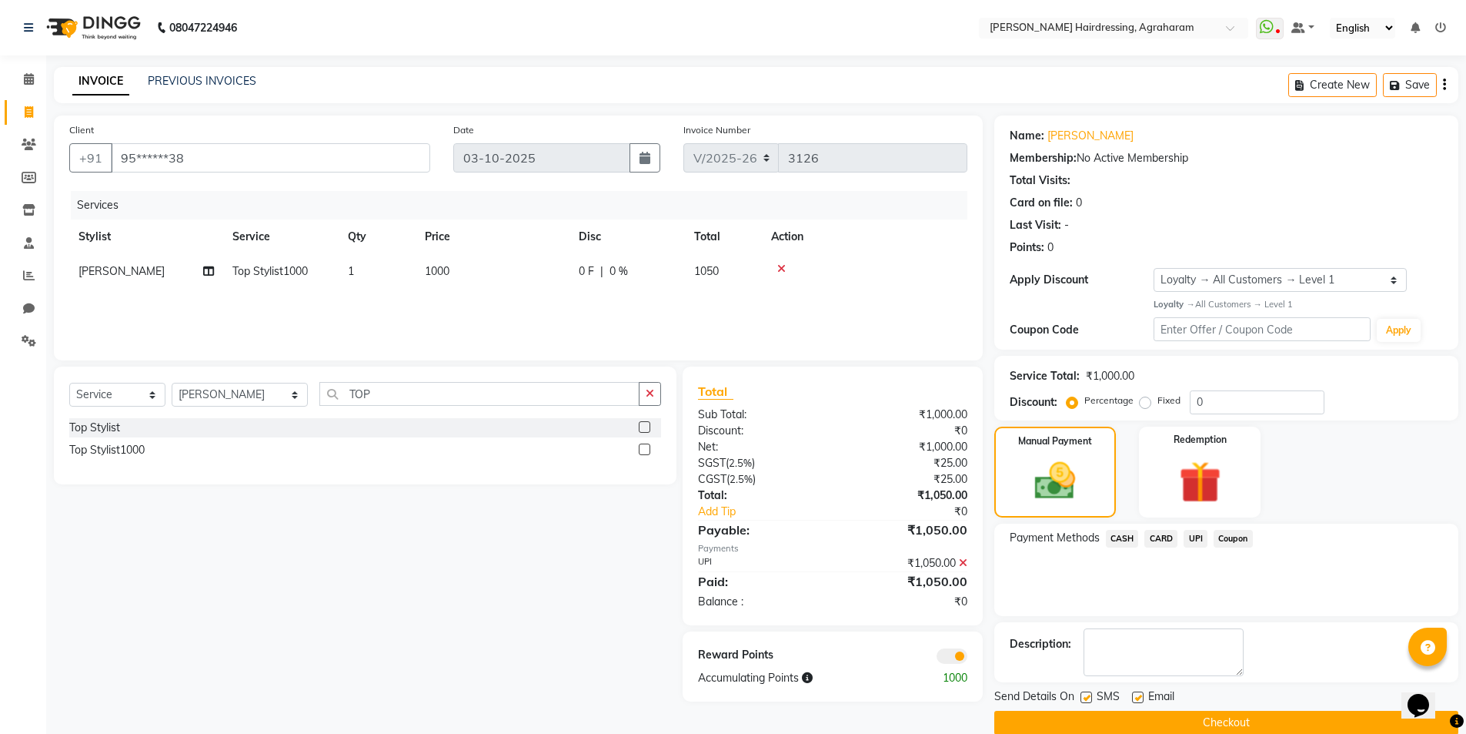
drag, startPoint x: 1232, startPoint y: 712, endPoint x: 1238, endPoint y: 733, distance: 21.5
click at [1232, 716] on button "Checkout" at bounding box center [1227, 722] width 464 height 24
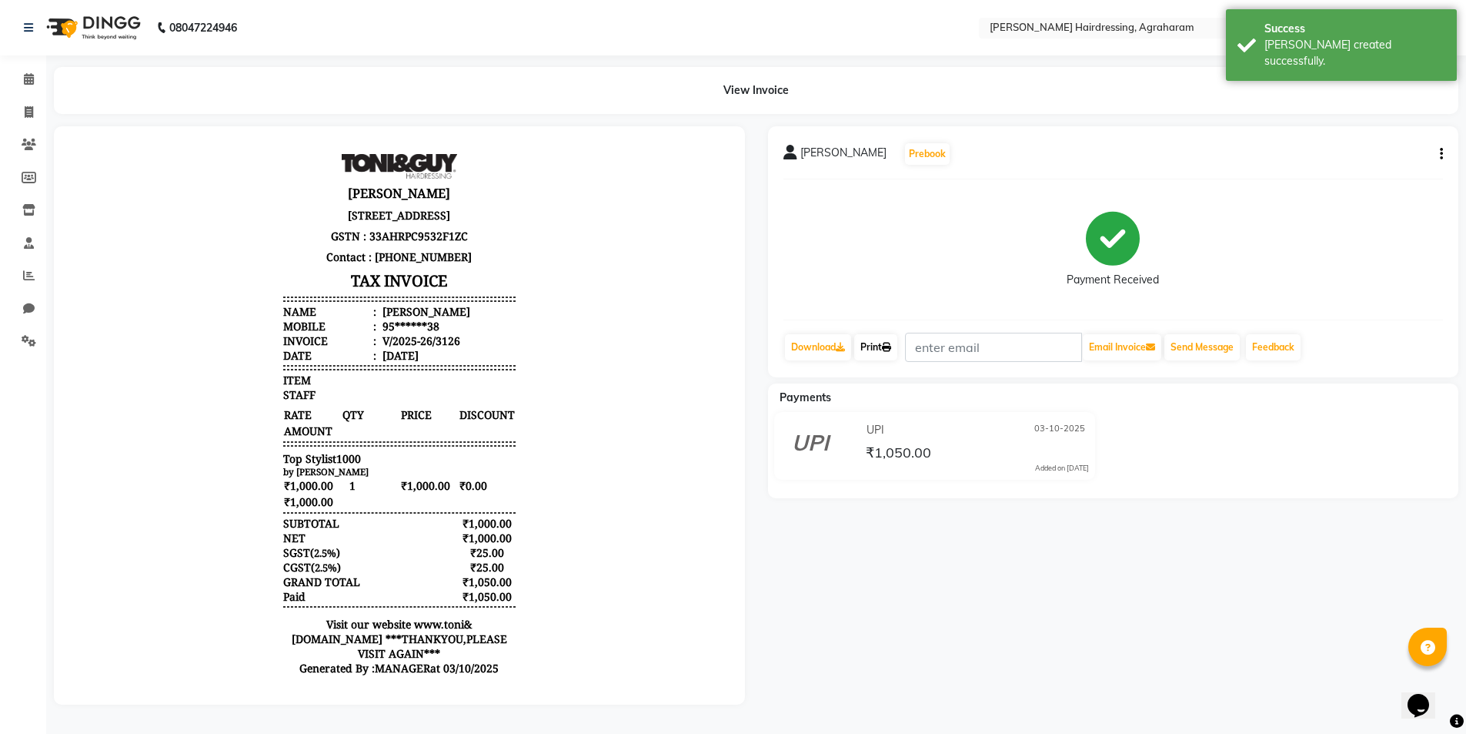
click at [869, 349] on link "Print" at bounding box center [875, 347] width 43 height 26
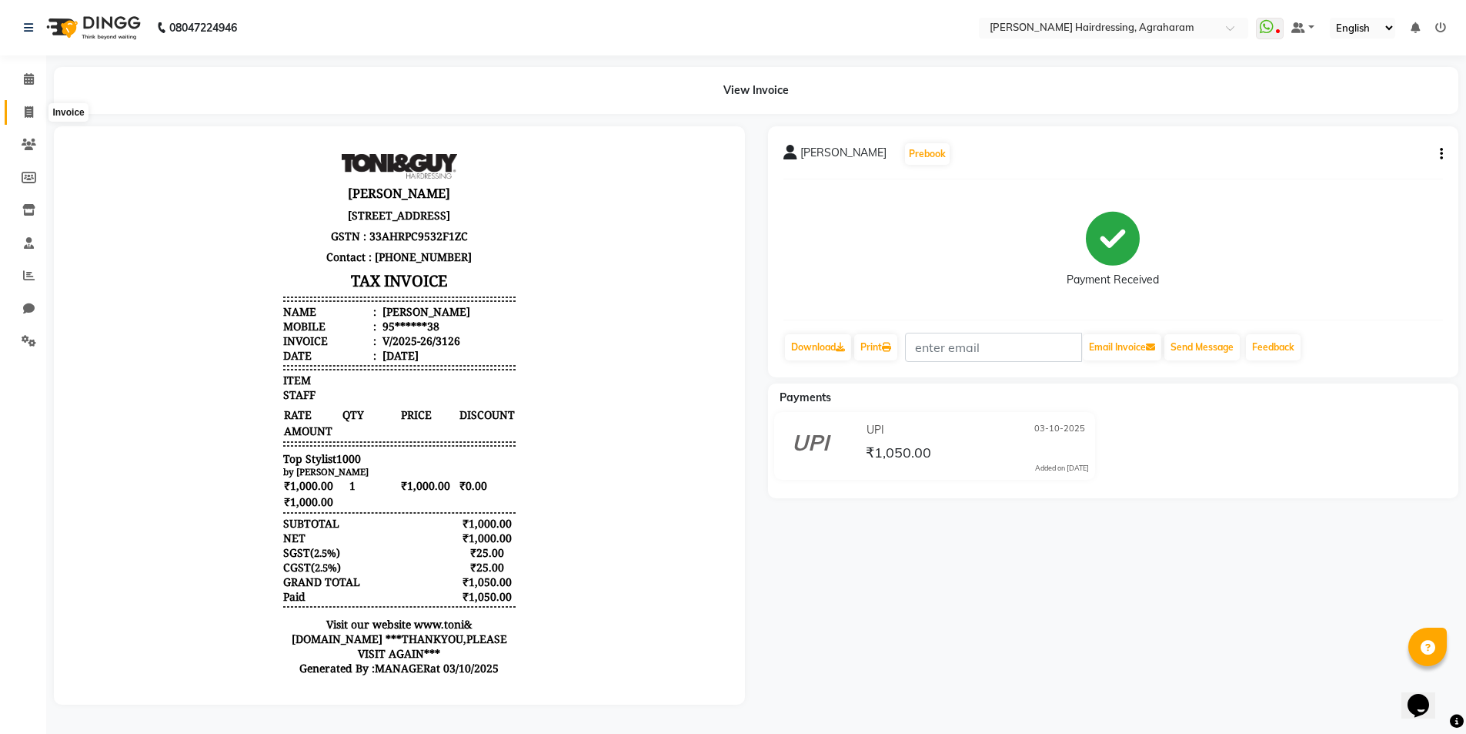
click at [28, 110] on icon at bounding box center [29, 112] width 8 height 12
select select "7962"
select select "service"
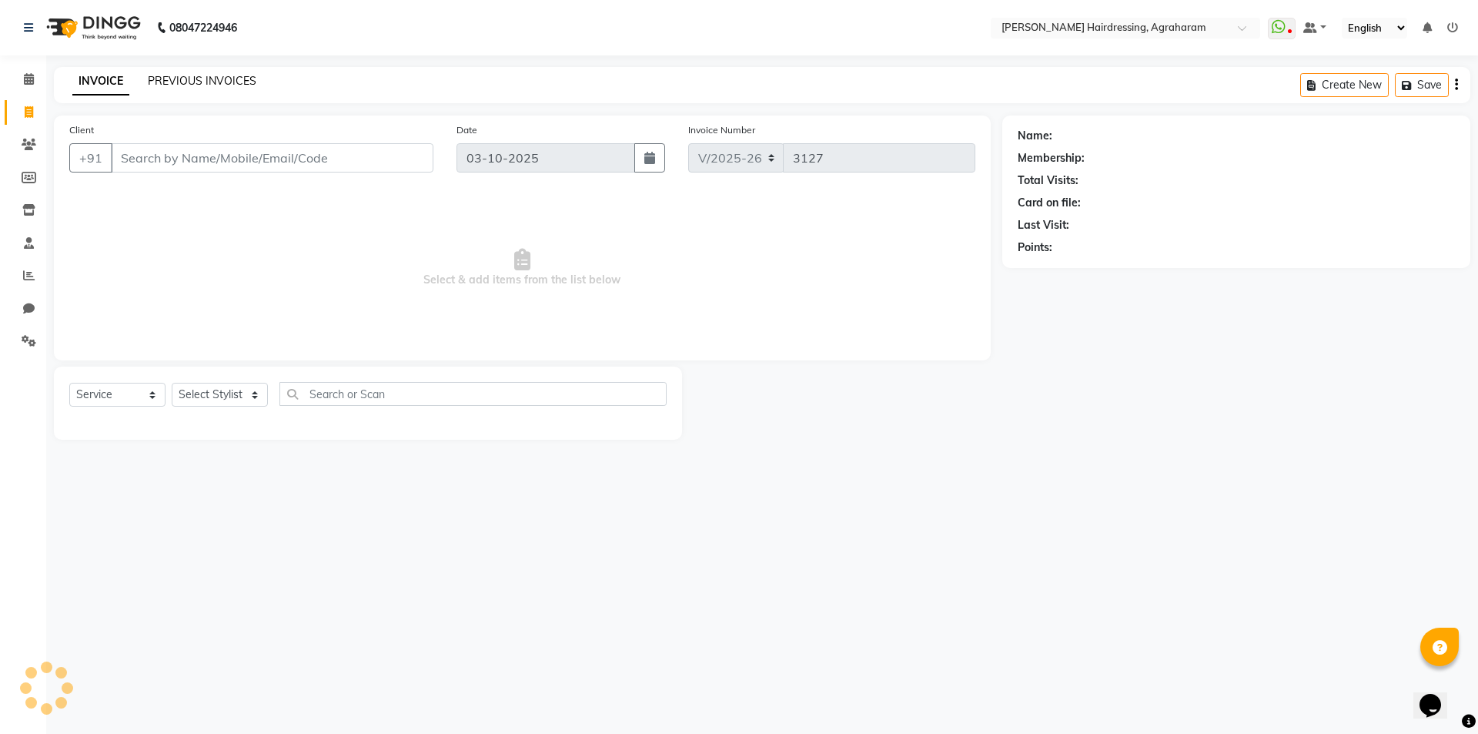
click at [183, 81] on link "PREVIOUS INVOICES" at bounding box center [202, 81] width 109 height 14
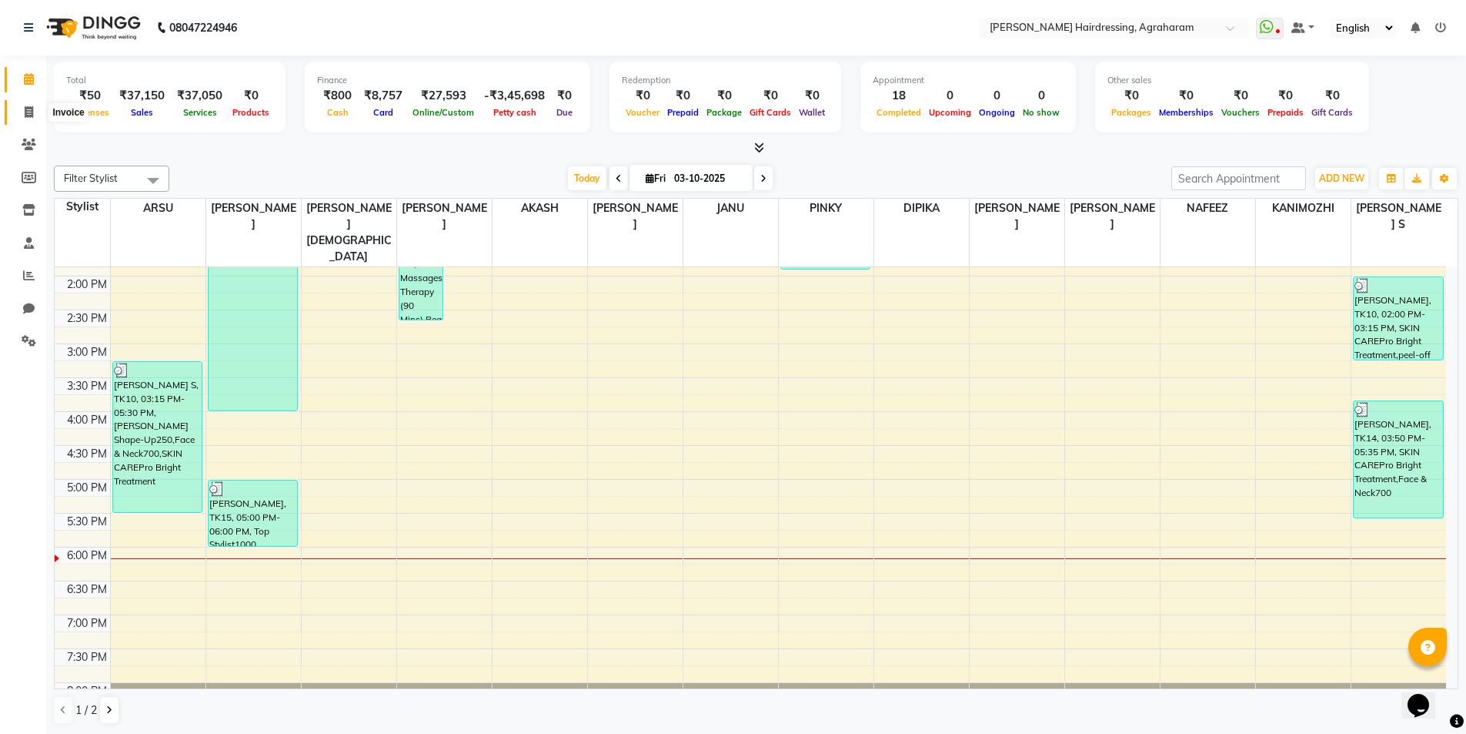
click at [34, 108] on span at bounding box center [28, 113] width 27 height 18
select select "service"
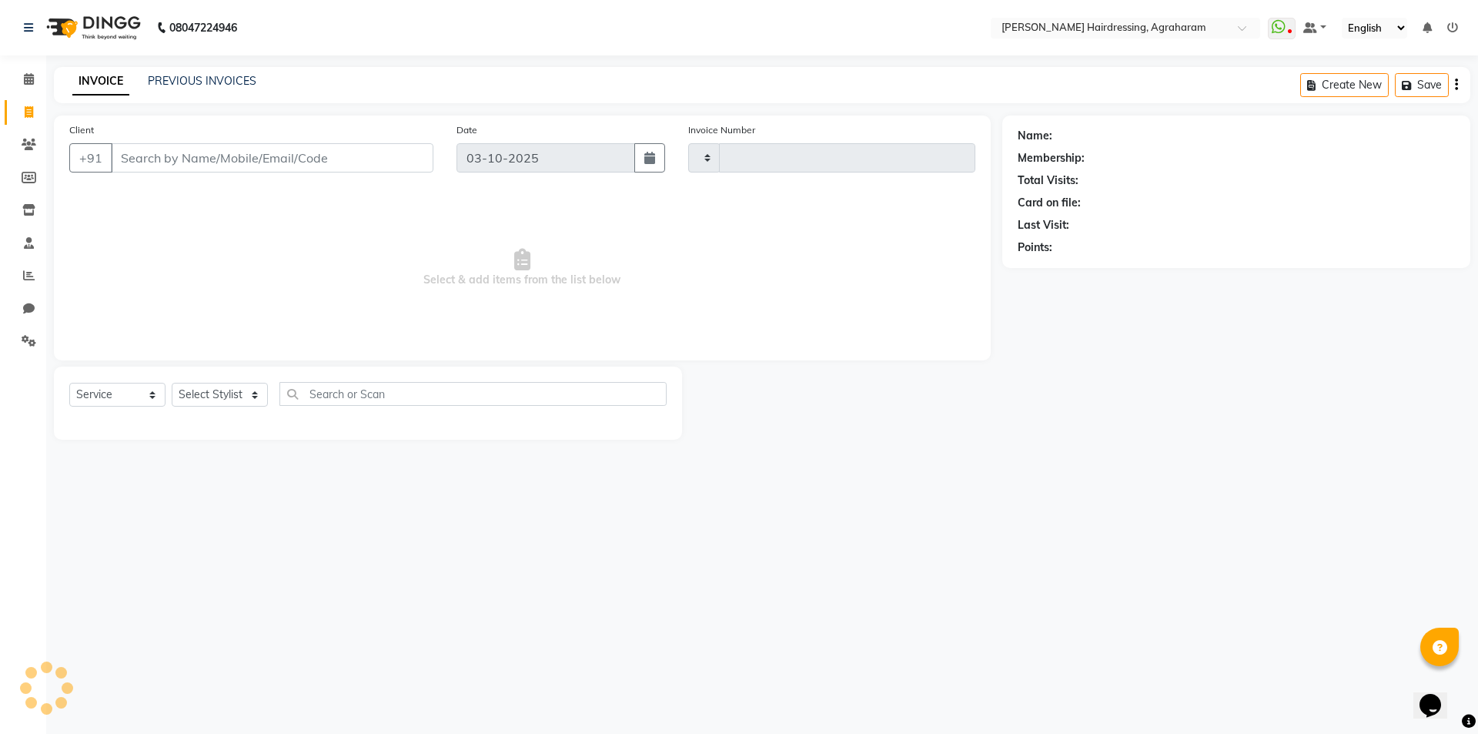
type input "3127"
select select "7962"
click at [185, 79] on link "PREVIOUS INVOICES" at bounding box center [202, 81] width 109 height 14
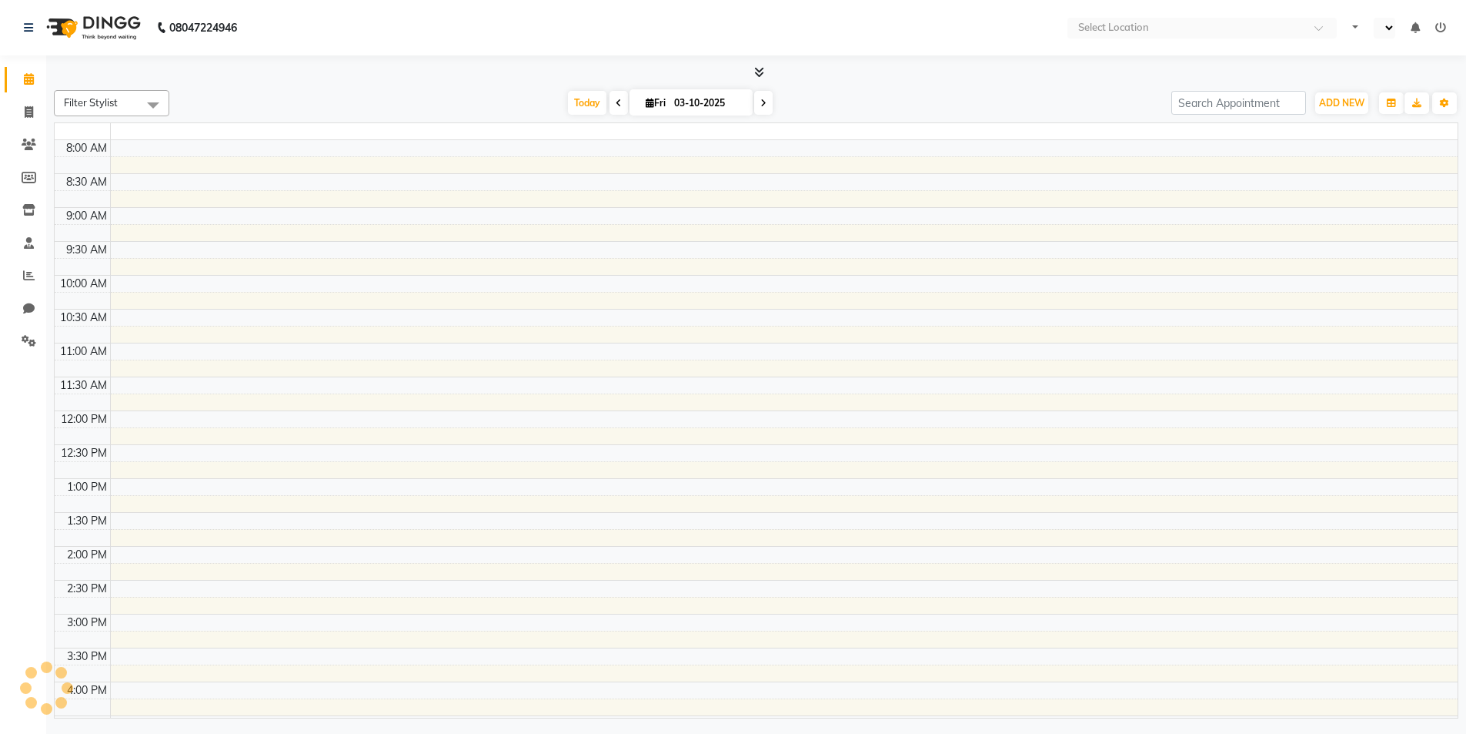
select select "en"
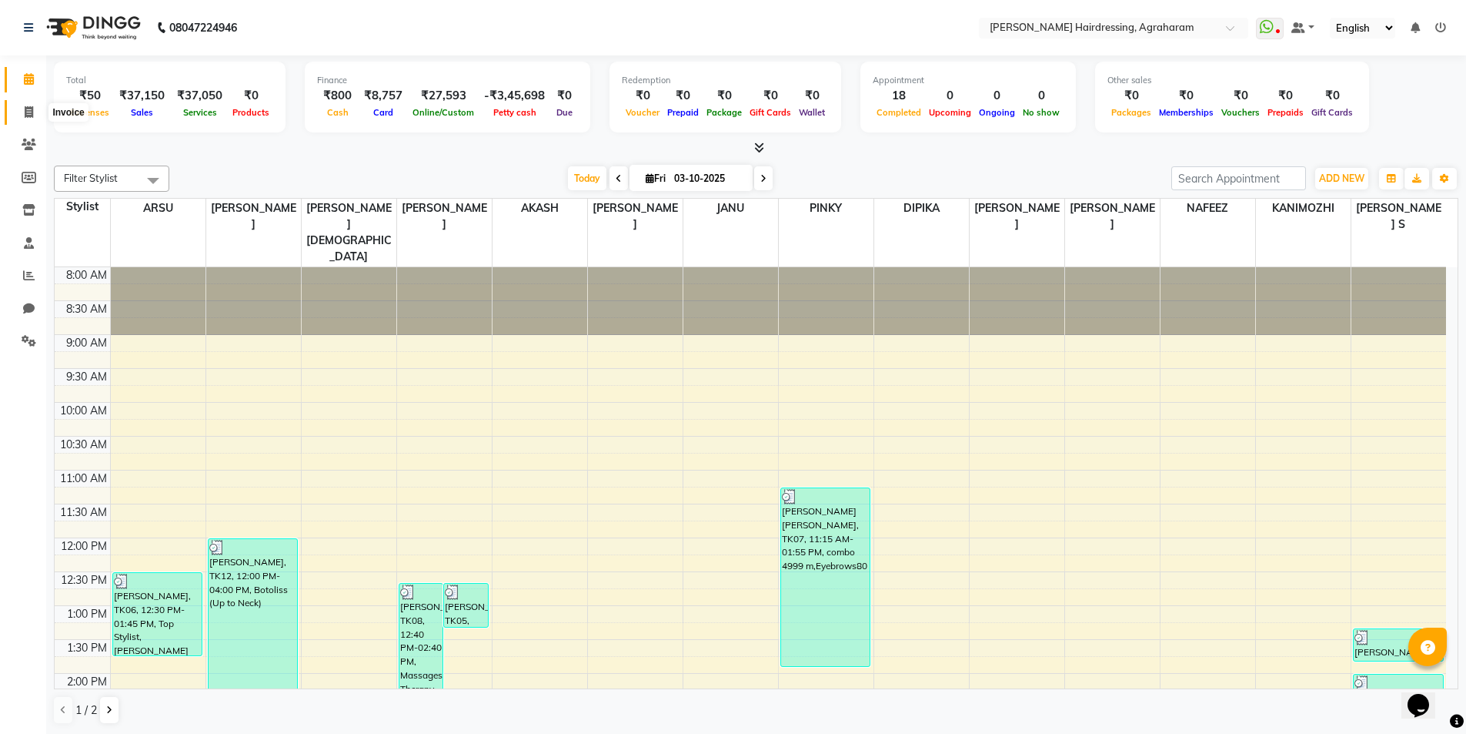
click at [28, 113] on icon at bounding box center [29, 112] width 8 height 12
select select "service"
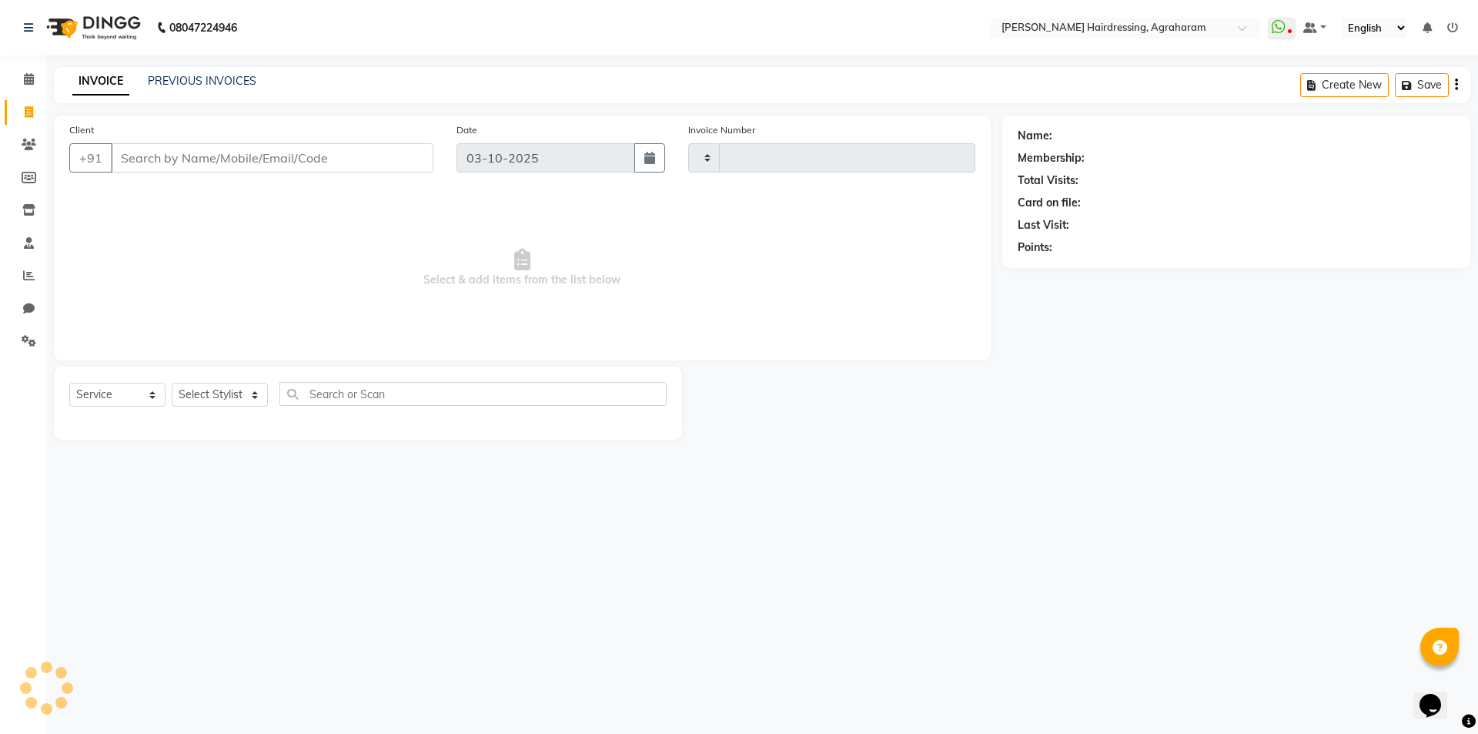
type input "3127"
select select "7962"
click at [249, 385] on select "Select Stylist AASH MUHAMMED AFTAB AKASH ARSU DIPIKA GOMATHI S JANU KANIMOZHI M…" at bounding box center [240, 395] width 136 height 24
select select "76925"
click at [172, 383] on select "Select Stylist AASH MUHAMMED AFTAB AKASH ARSU DIPIKA GOMATHI S JANU KANIMOZHI M…" at bounding box center [240, 395] width 136 height 24
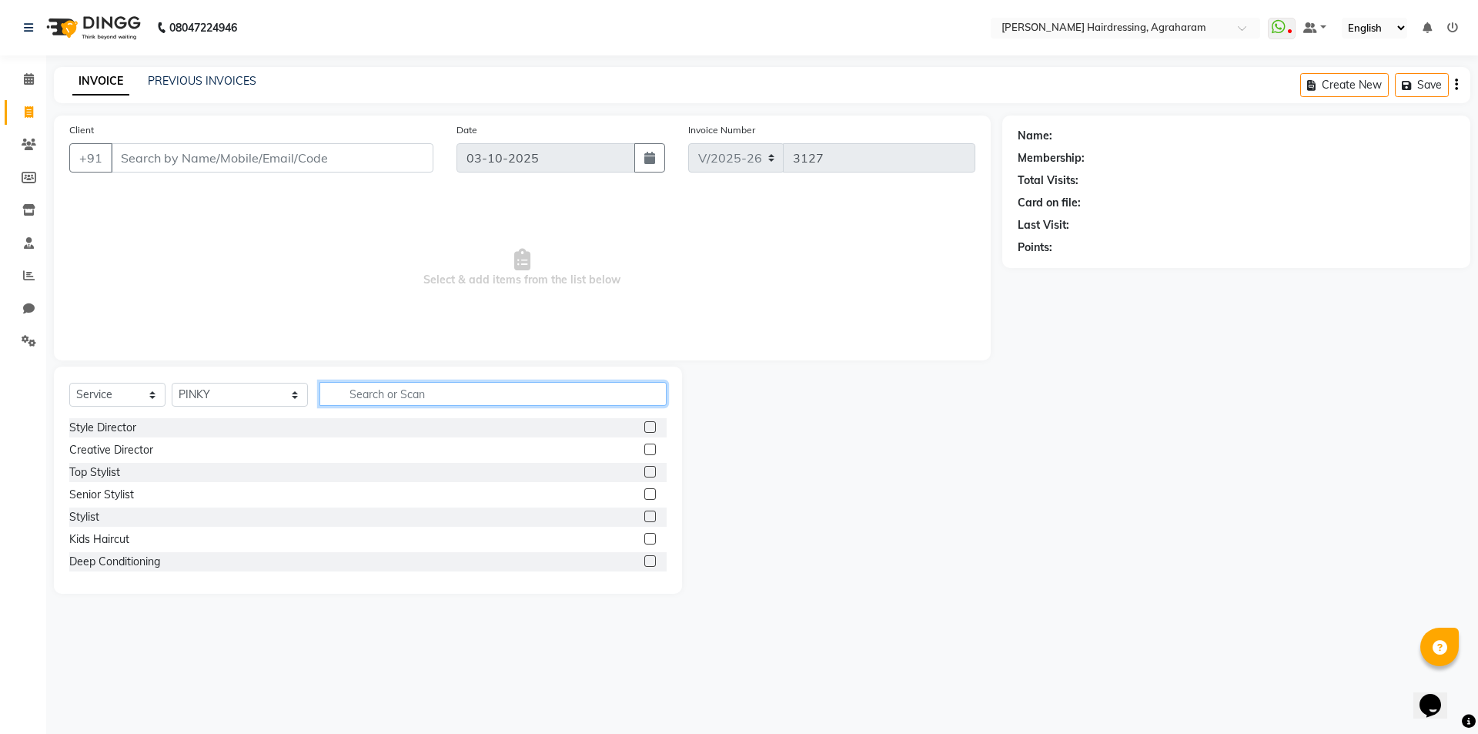
click at [352, 396] on input "text" at bounding box center [492, 394] width 347 height 24
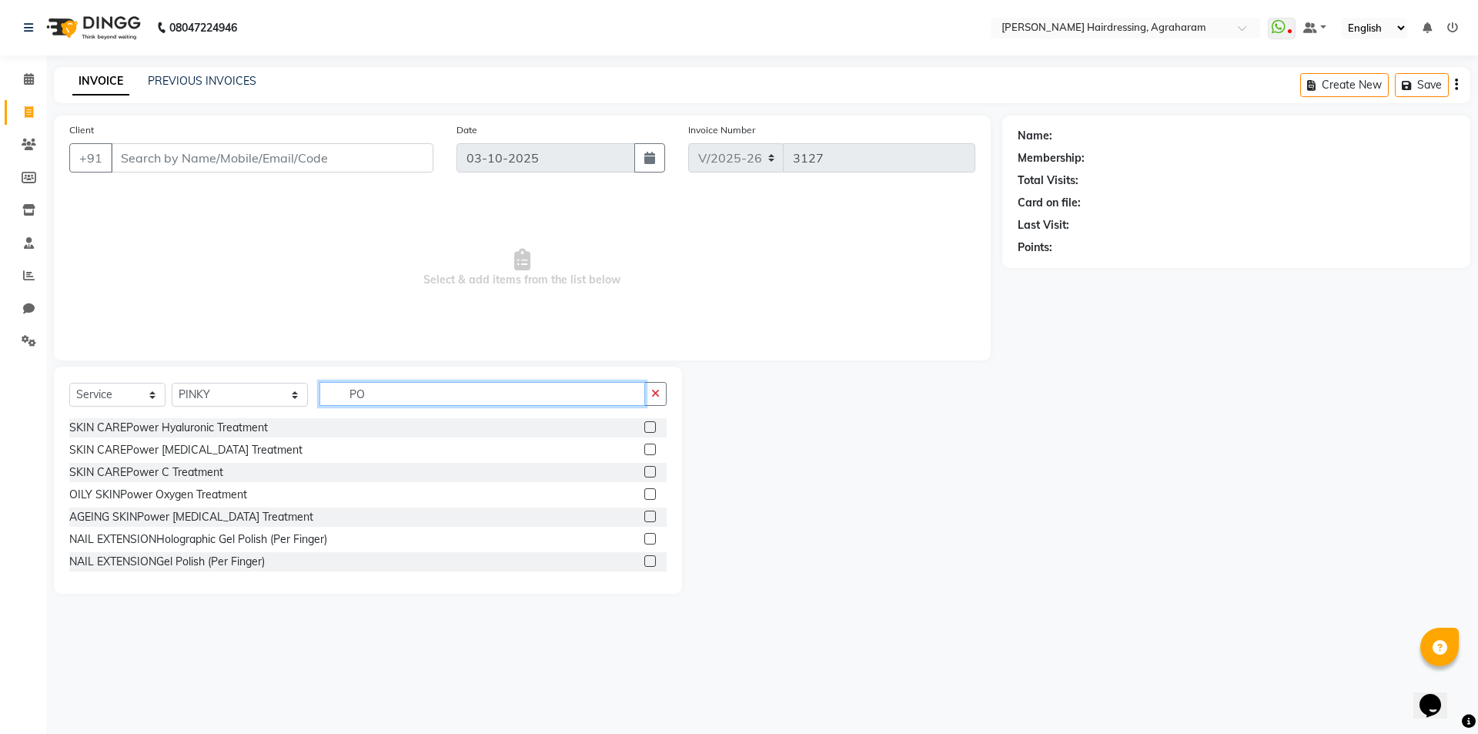
type input "P"
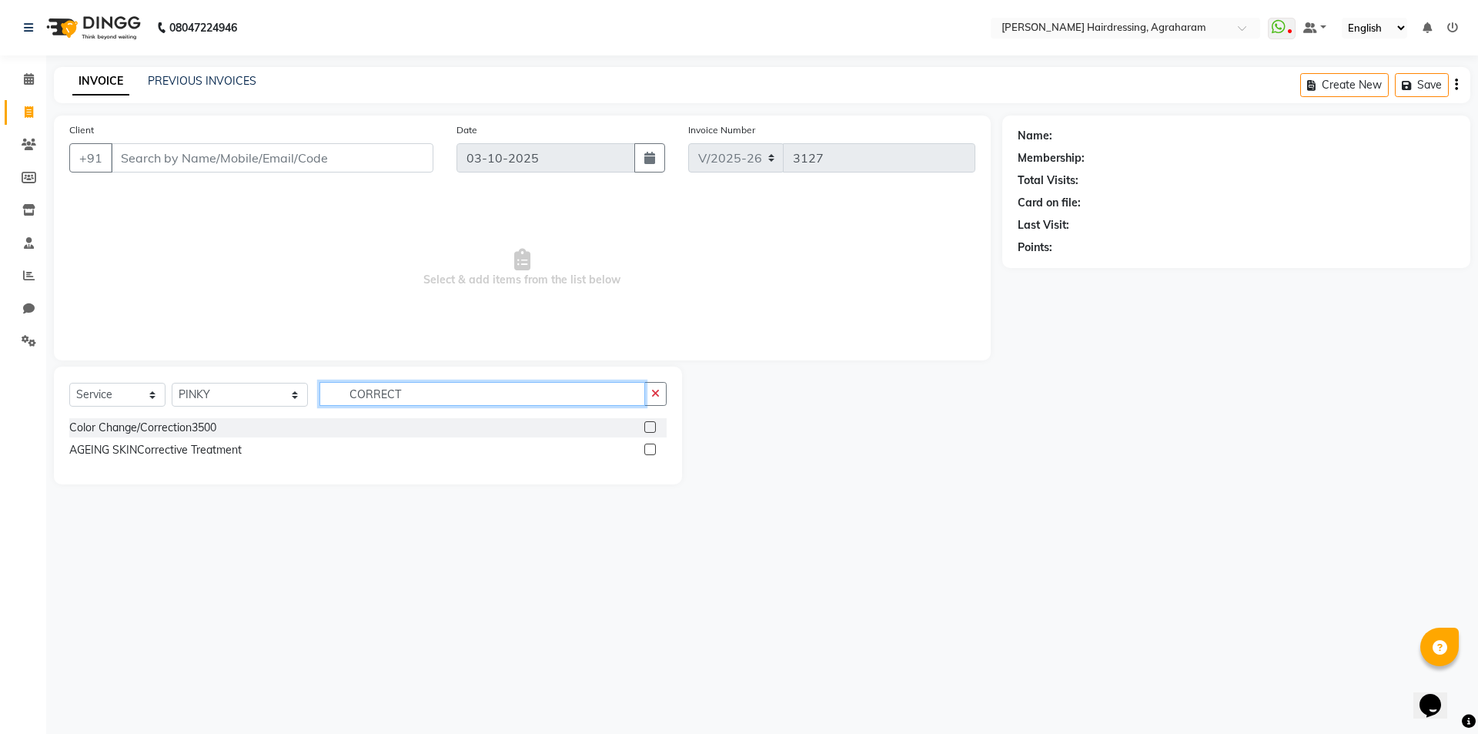
type input "CORRECT"
click at [645, 451] on label at bounding box center [650, 449] width 12 height 12
click at [645, 451] on input "checkbox" at bounding box center [649, 450] width 10 height 10
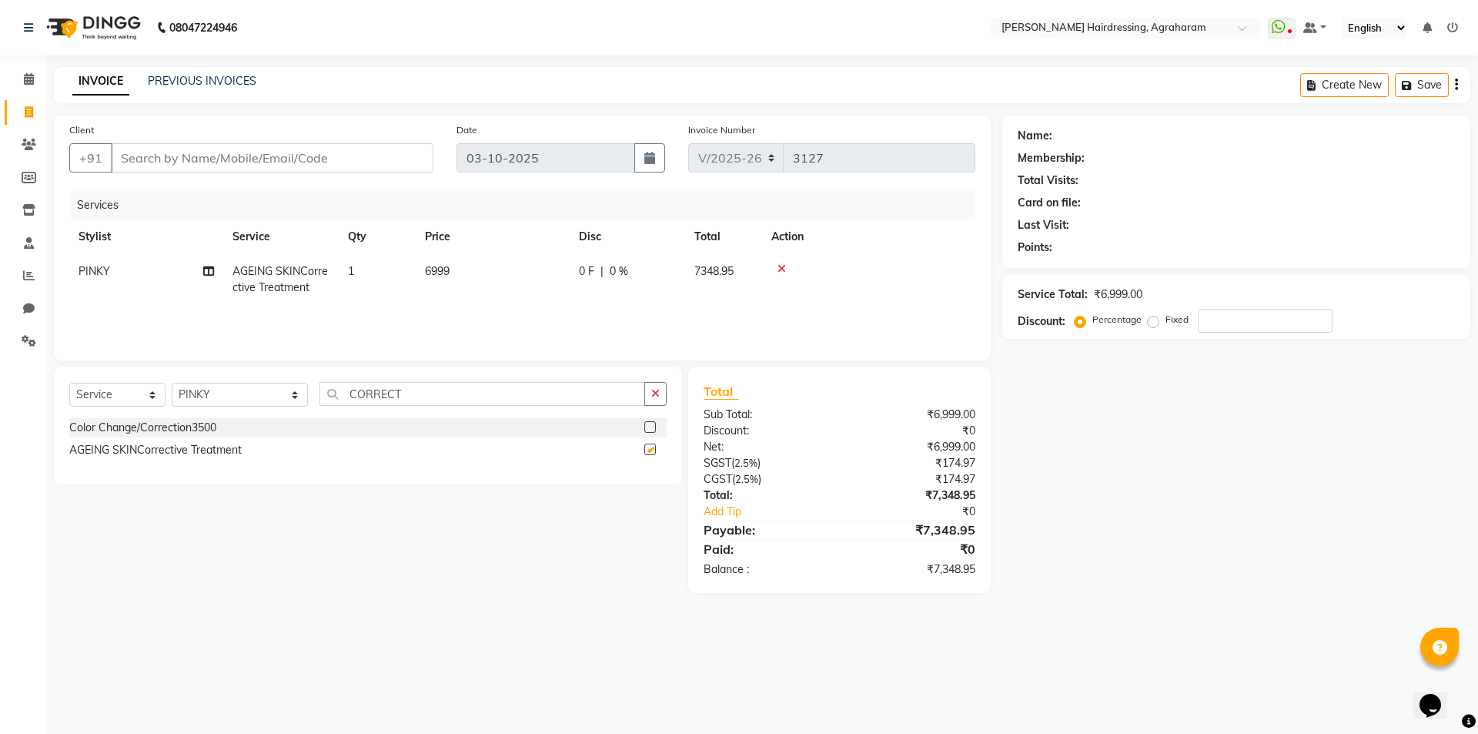
checkbox input "false"
click at [618, 269] on span "0 %" at bounding box center [619, 271] width 18 height 16
select select "76925"
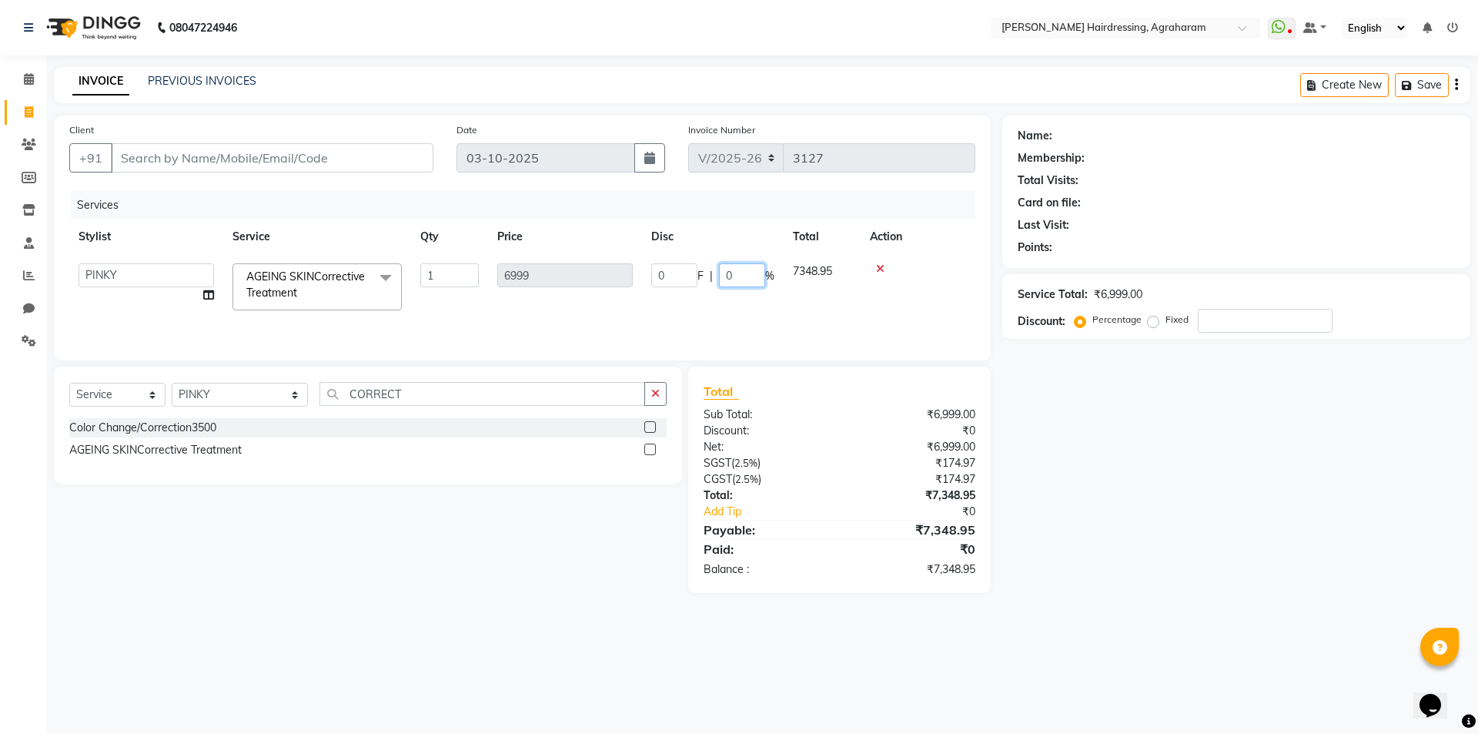
click at [746, 282] on input "0" at bounding box center [742, 275] width 46 height 24
type input "20"
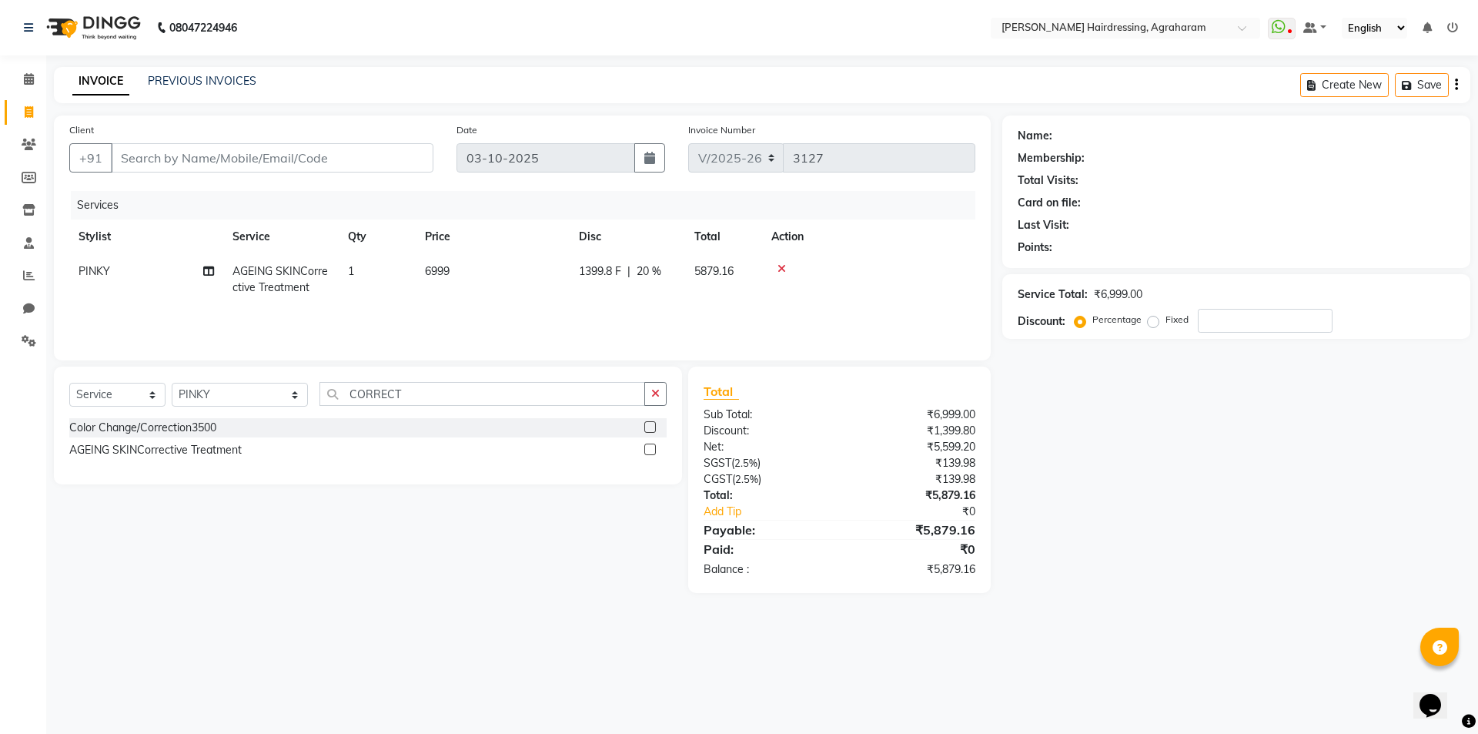
click at [759, 196] on div "Services" at bounding box center [529, 205] width 916 height 28
click at [369, 389] on input "CORRECT" at bounding box center [482, 394] width 326 height 24
type input "C"
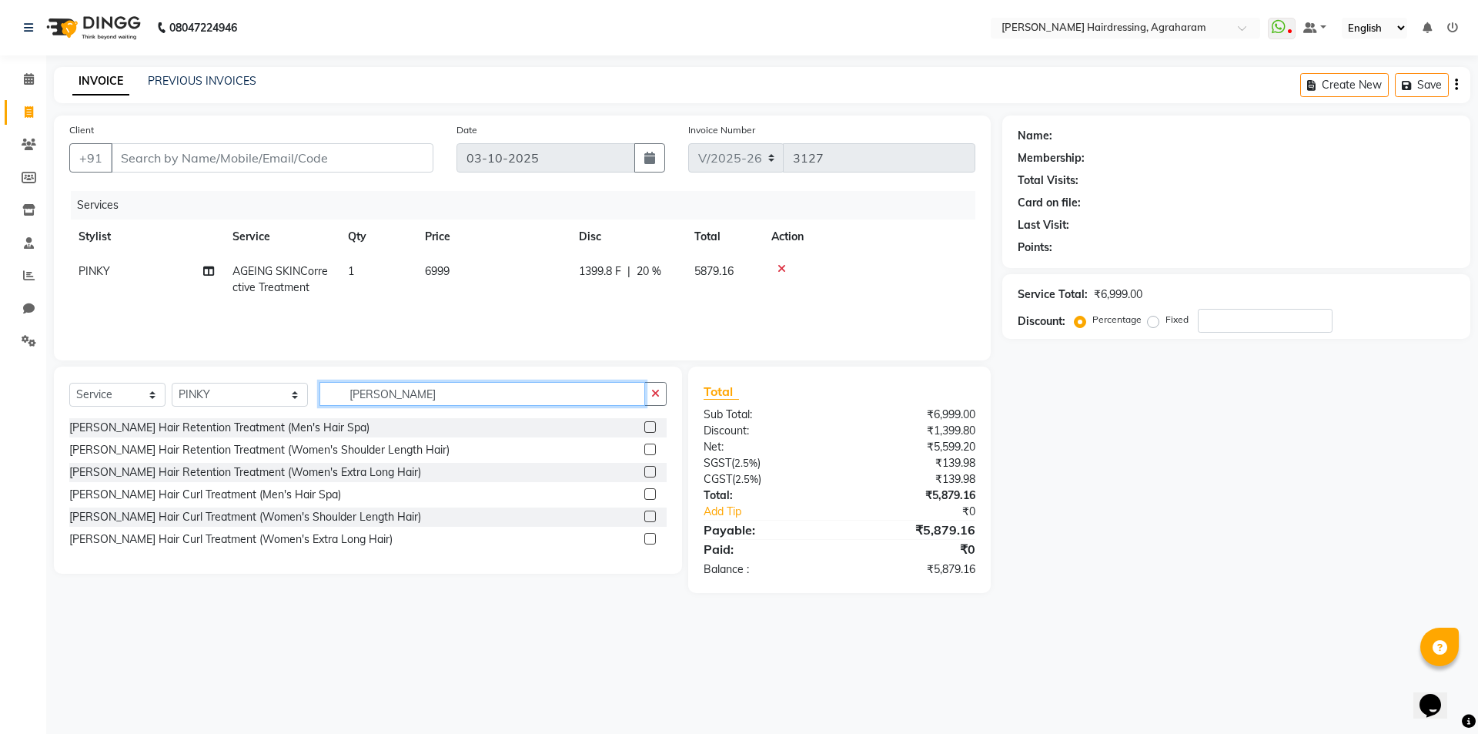
type input "SHEA"
click at [651, 449] on label at bounding box center [650, 449] width 12 height 12
click at [651, 449] on input "checkbox" at bounding box center [649, 450] width 10 height 10
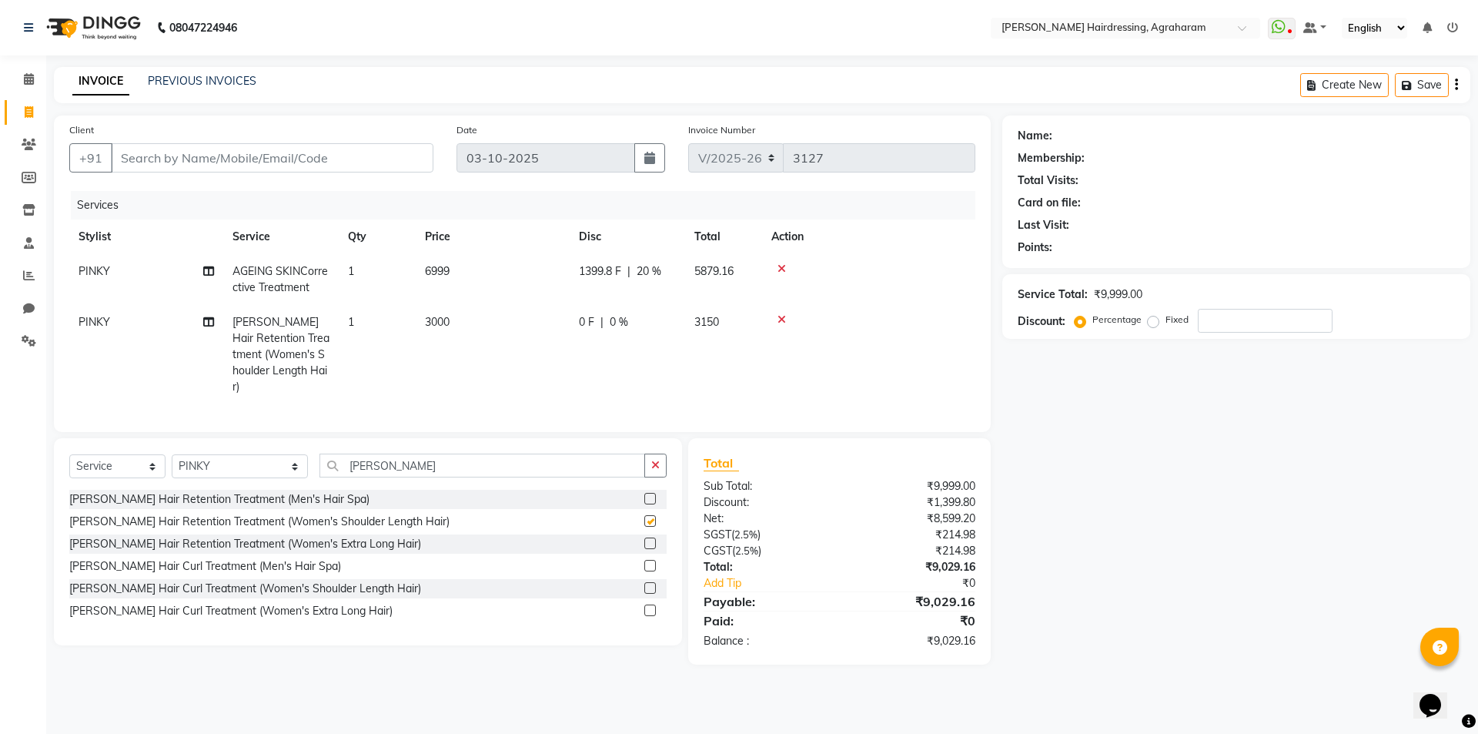
checkbox input "false"
click at [361, 460] on input "SHEA" at bounding box center [482, 465] width 326 height 24
type input "S"
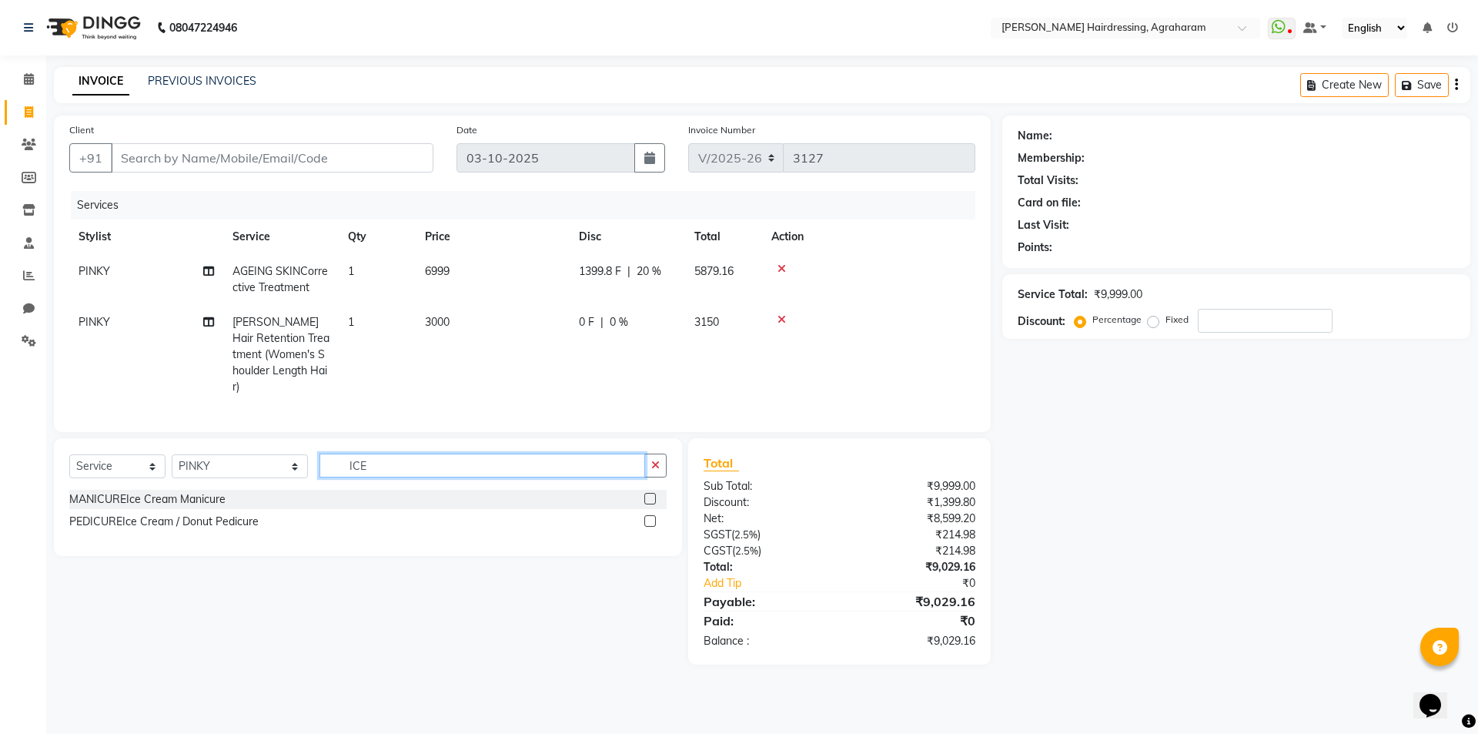
type input "ICE"
click at [654, 515] on label at bounding box center [650, 521] width 12 height 12
click at [654, 517] on input "checkbox" at bounding box center [649, 522] width 10 height 10
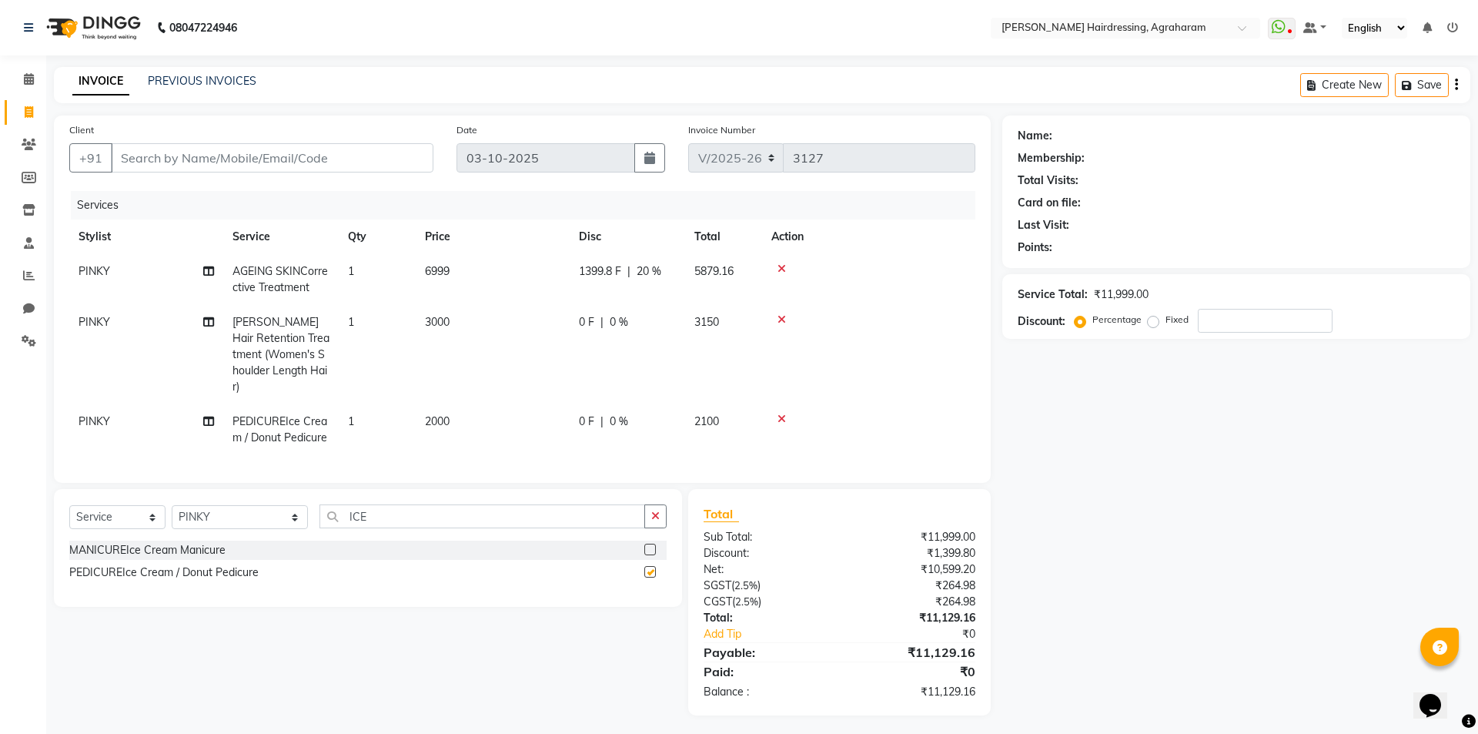
checkbox input "false"
click at [352, 511] on input "ICE" at bounding box center [482, 516] width 326 height 24
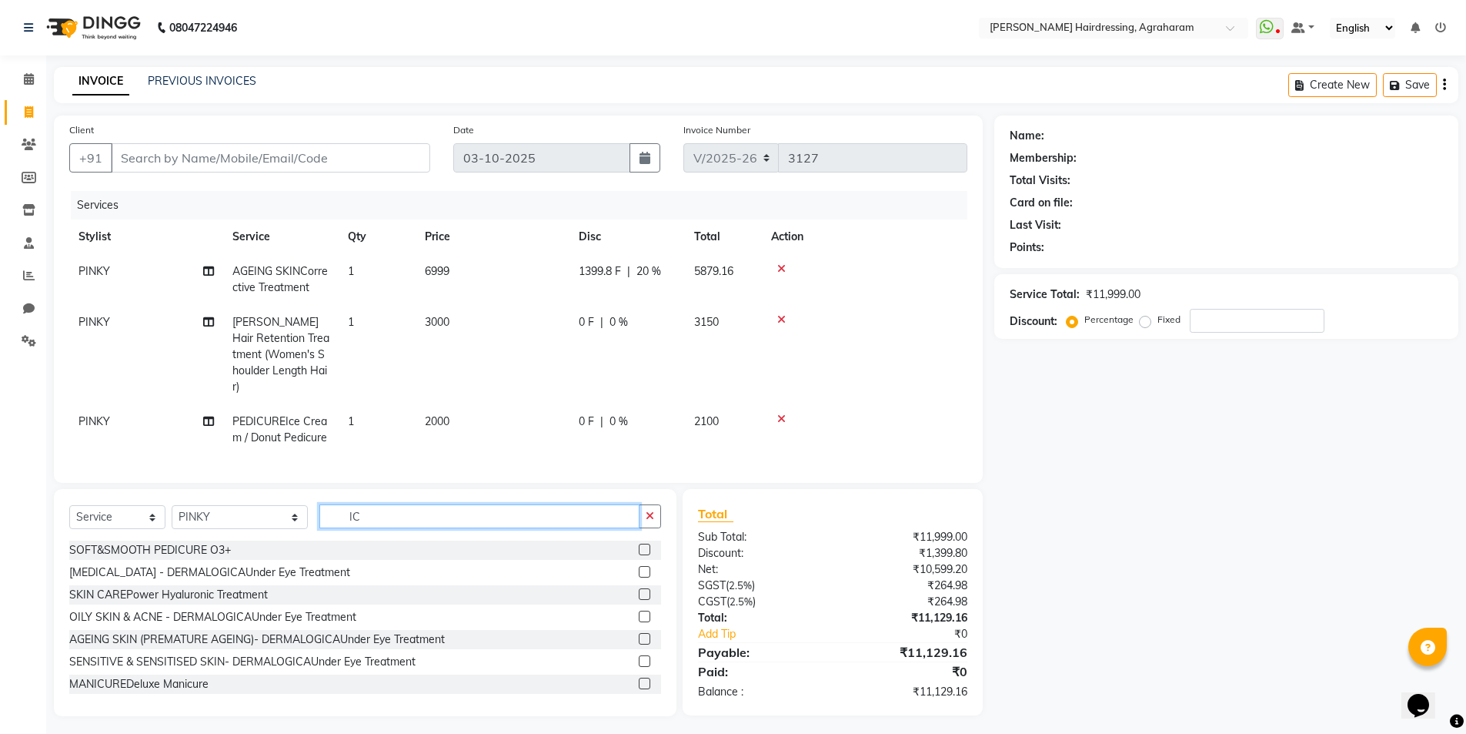
type input "I"
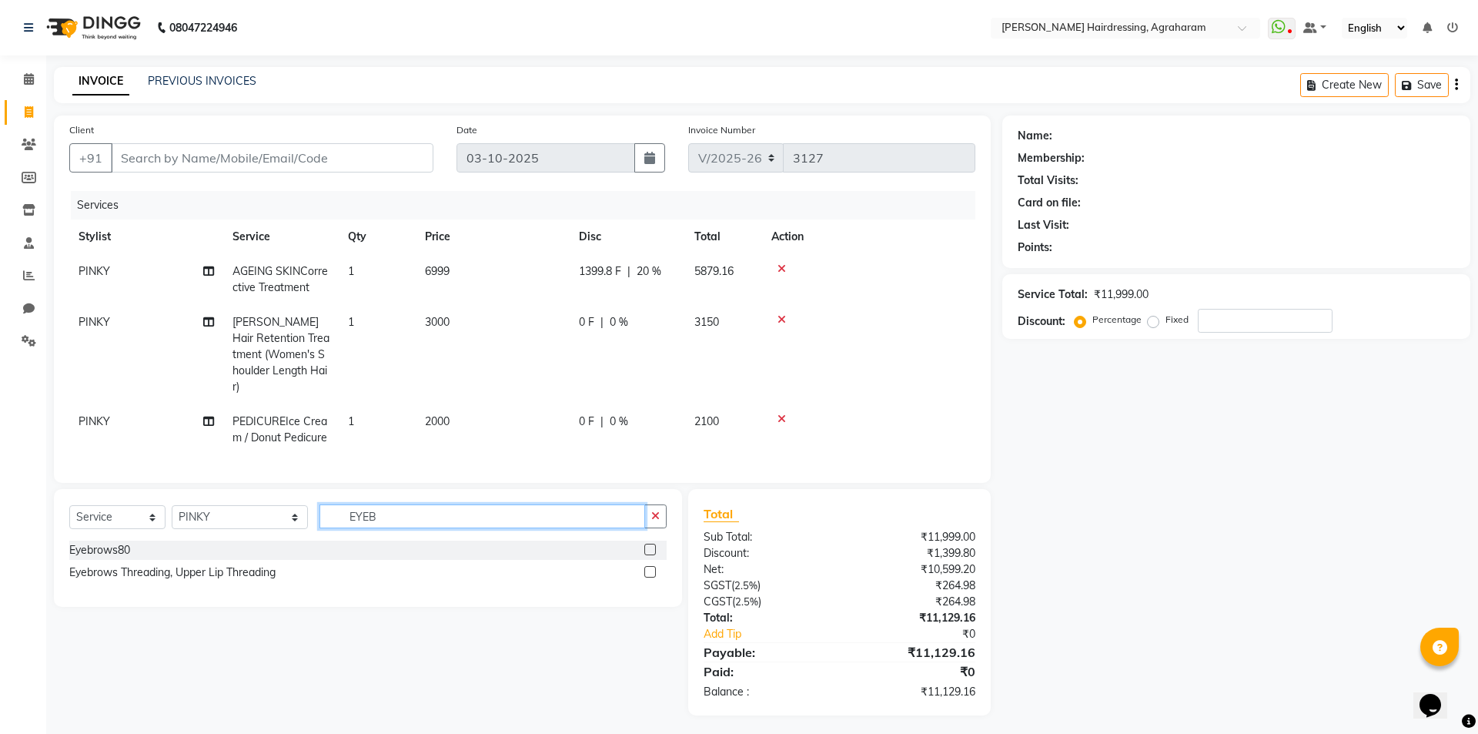
type input "EYEB"
click at [650, 543] on label at bounding box center [650, 549] width 12 height 12
click at [650, 545] on input "checkbox" at bounding box center [649, 550] width 10 height 10
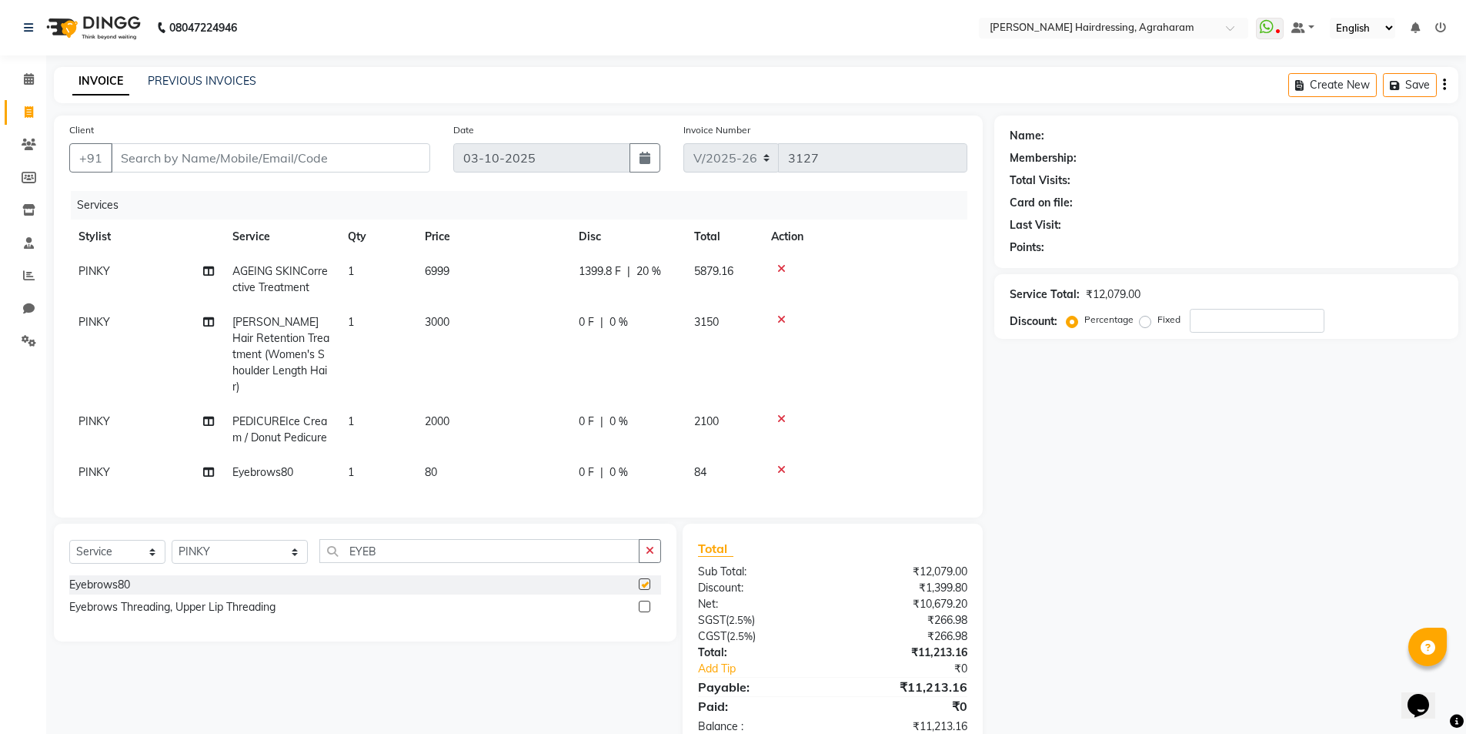
checkbox input "false"
click at [617, 323] on span "0 %" at bounding box center [619, 322] width 18 height 16
select select "76925"
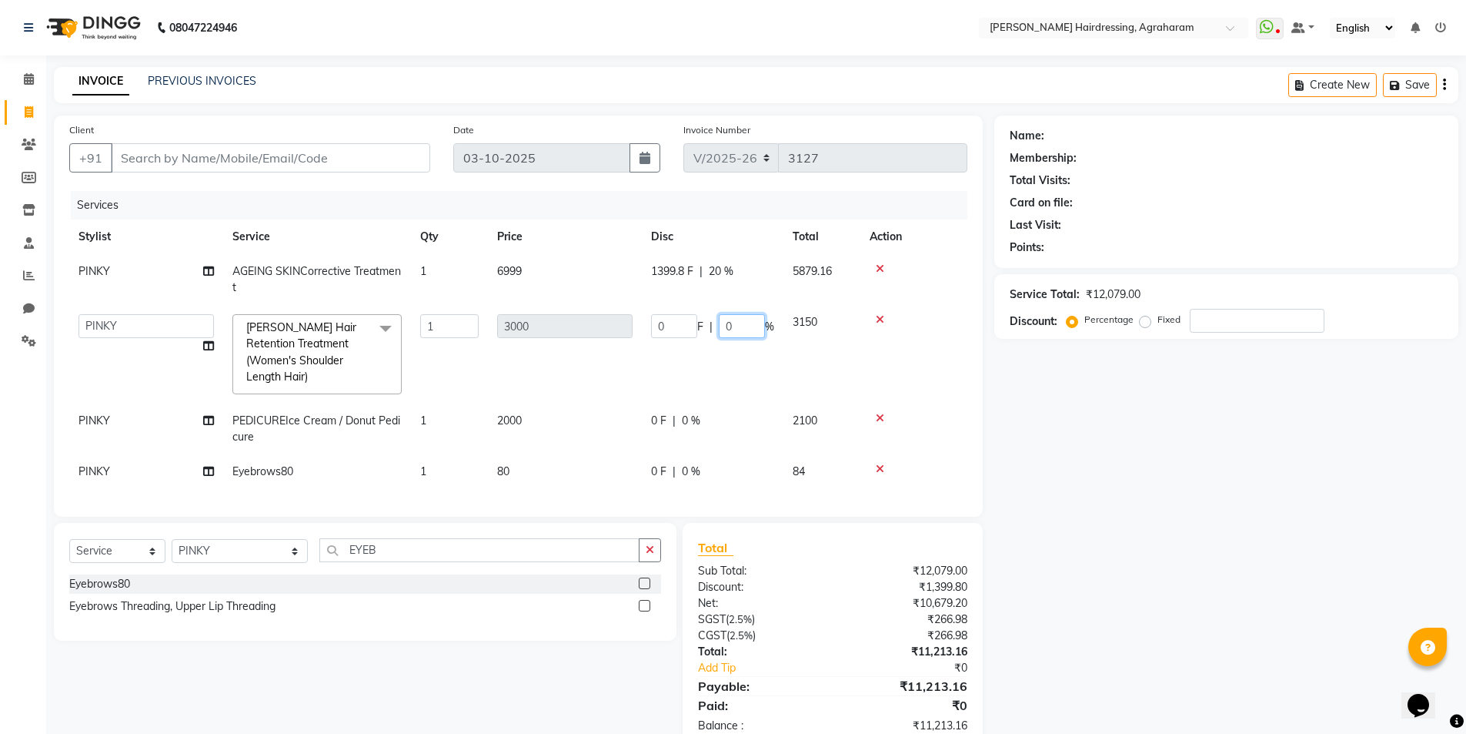
click at [732, 333] on input "0" at bounding box center [742, 326] width 46 height 24
type input "15"
click at [744, 210] on div "Services" at bounding box center [525, 205] width 908 height 28
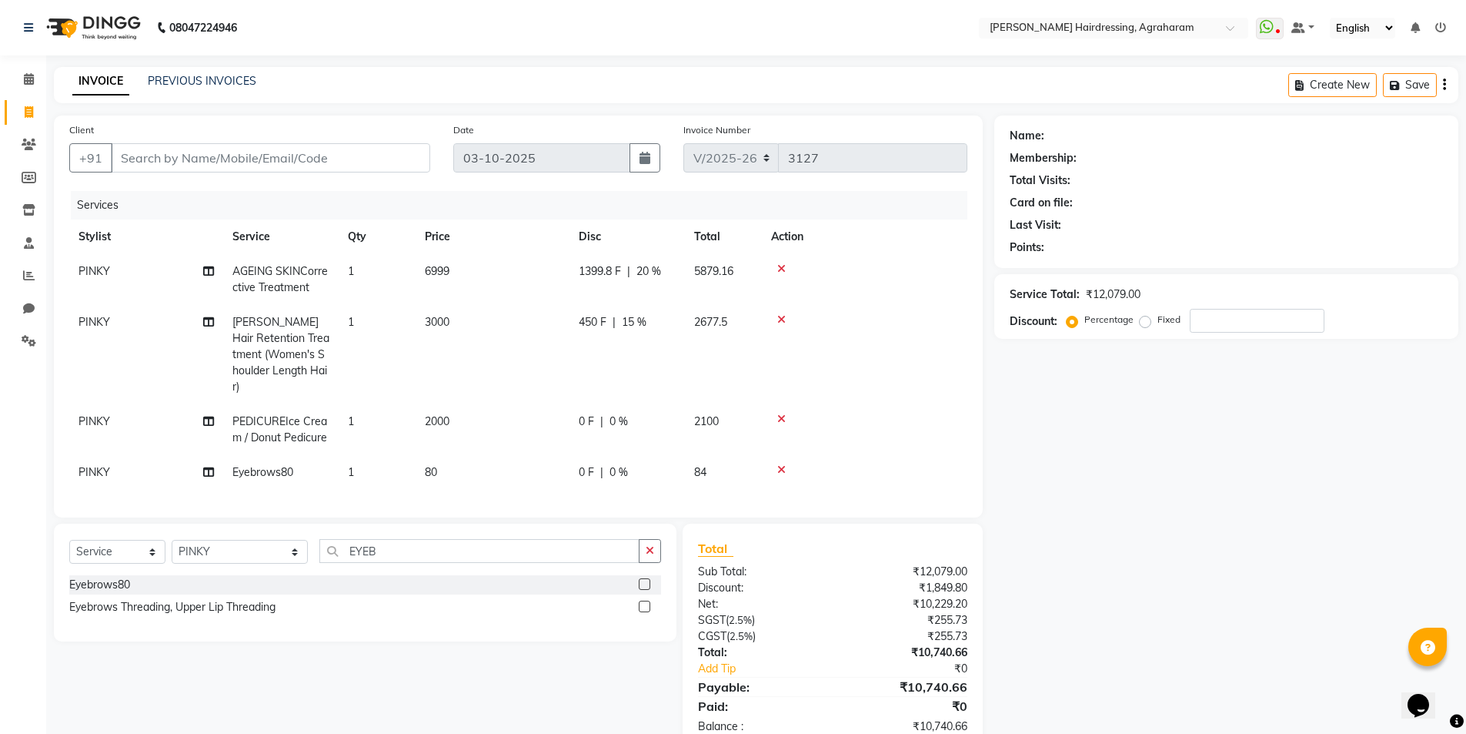
click at [622, 413] on span "0 %" at bounding box center [619, 421] width 18 height 16
select select "76925"
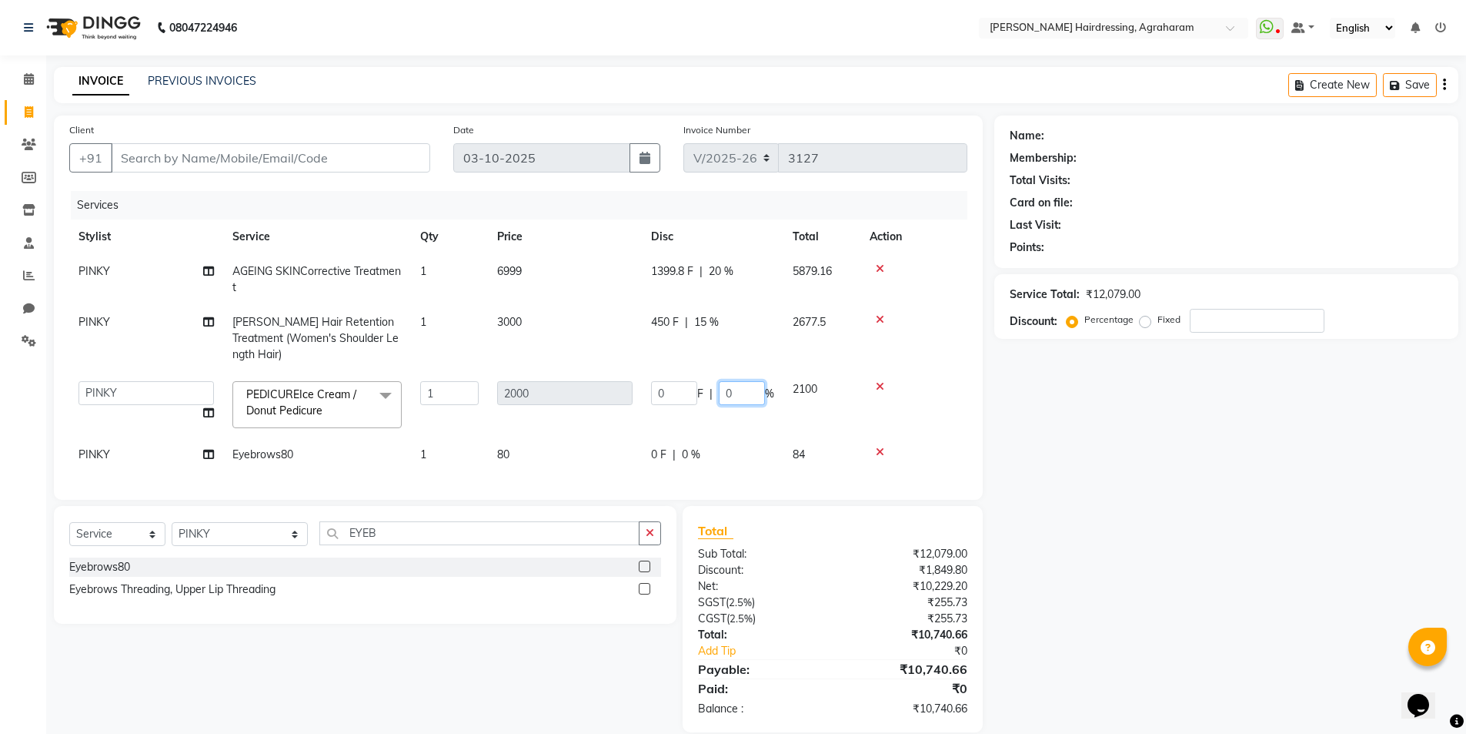
click at [747, 381] on input "0" at bounding box center [742, 393] width 46 height 24
type input "1"
click at [710, 320] on tr "PINKY Shea Hair Retention Treatment (Women's Shoulder Length Hair) 1 3000 450 F…" at bounding box center [518, 338] width 898 height 67
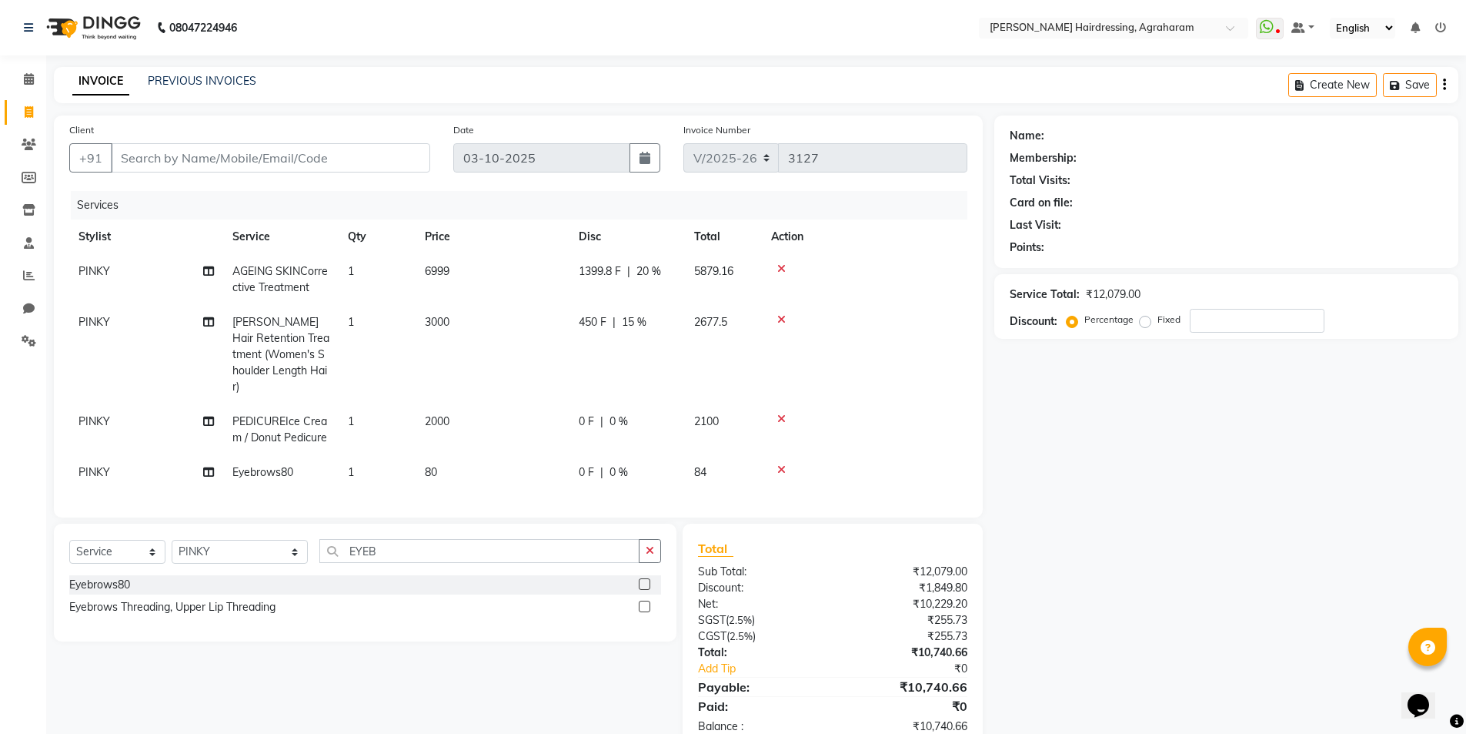
click at [636, 319] on span "15 %" at bounding box center [634, 322] width 25 height 16
select select "76925"
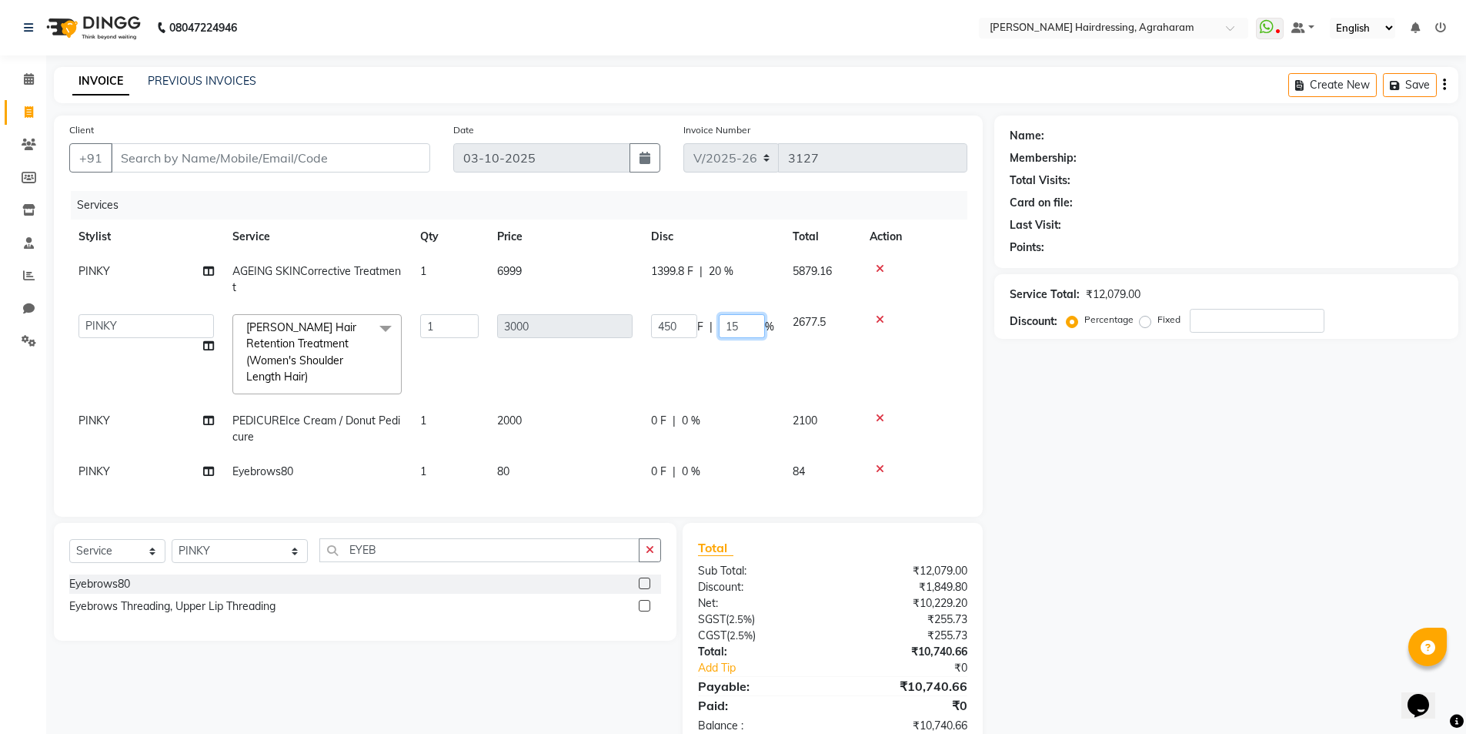
click at [741, 323] on input "15" at bounding box center [742, 326] width 46 height 24
type input "1"
click at [731, 263] on tr "PINKY AGEING SKINCorrective Treatment 1 6999 1399.8 F | 20 % 5879.16" at bounding box center [518, 279] width 898 height 51
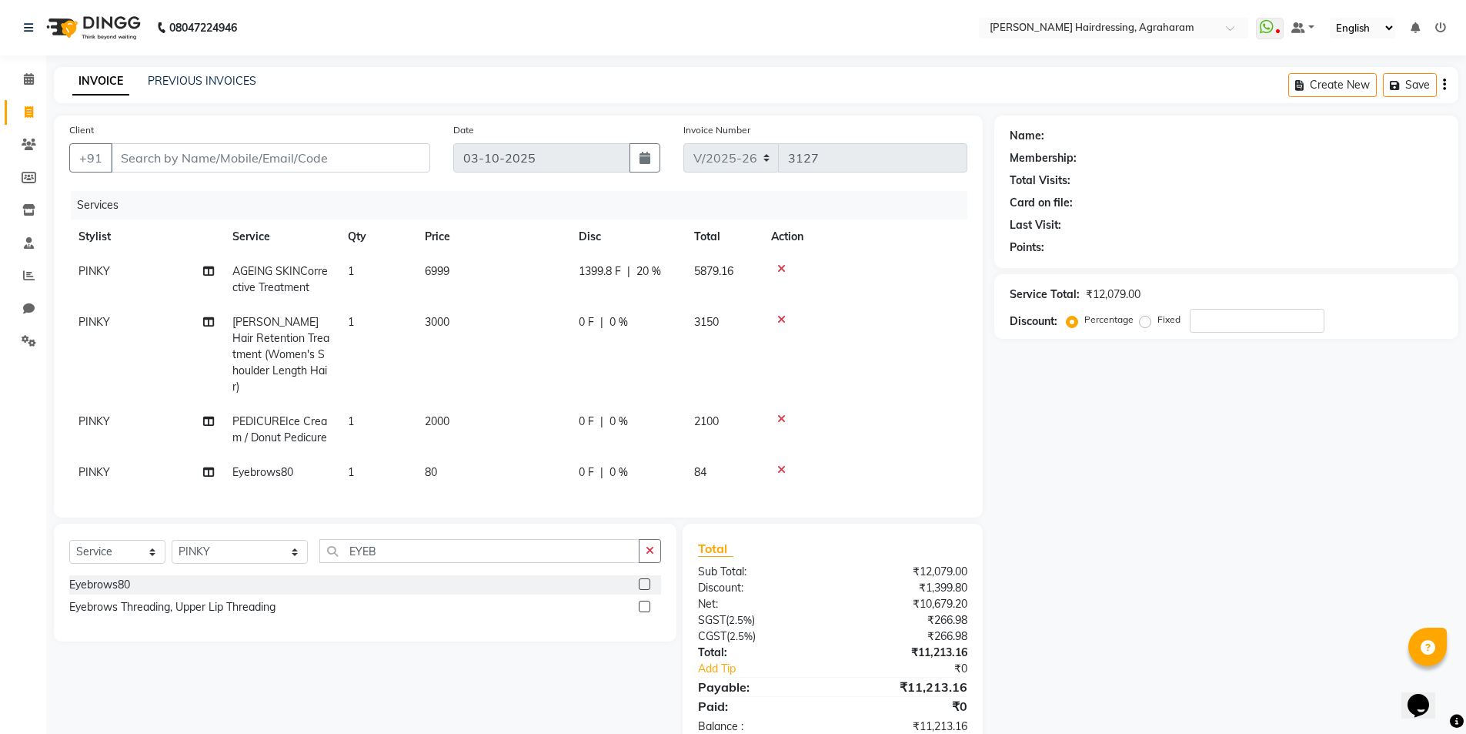
click at [657, 269] on span "20 %" at bounding box center [649, 271] width 25 height 16
select select "76925"
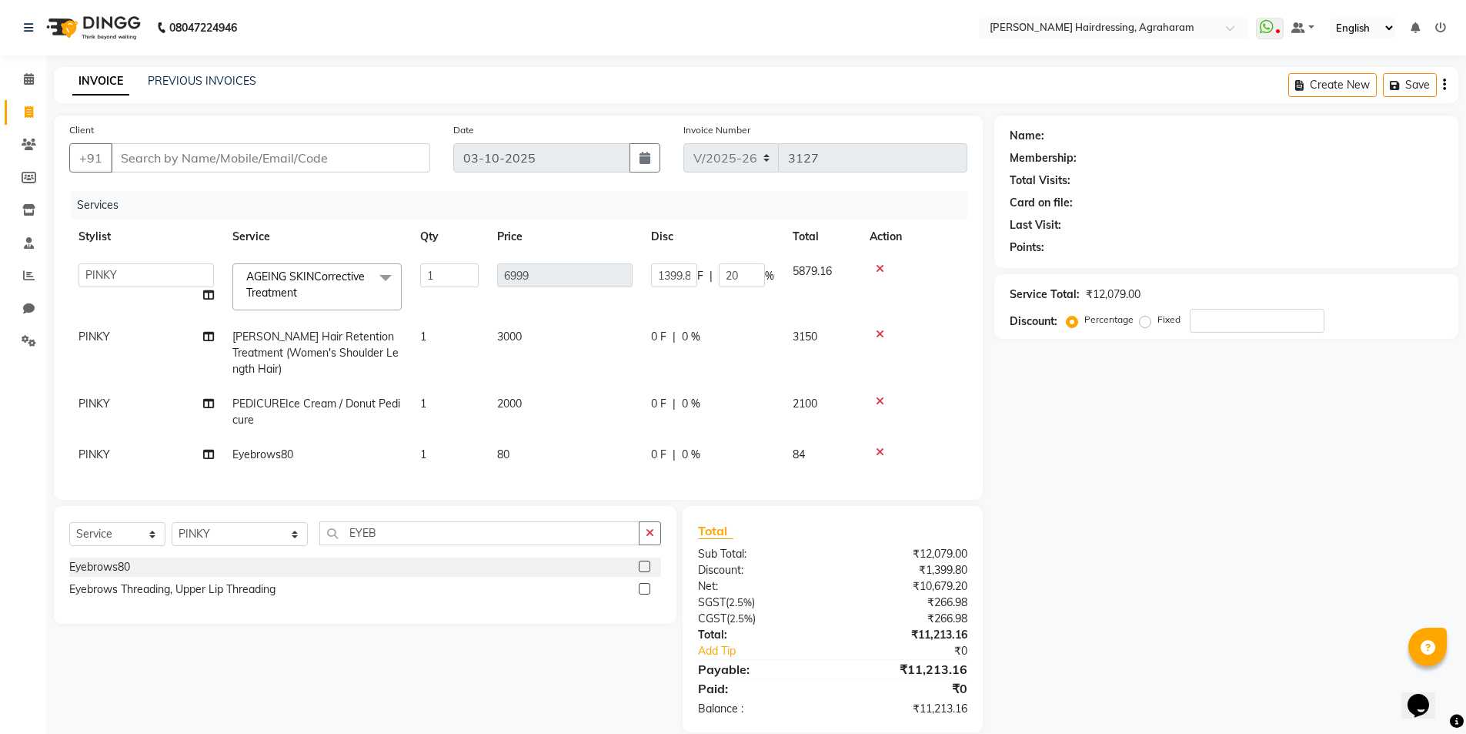
click at [771, 272] on span "%" at bounding box center [769, 276] width 9 height 16
click at [747, 282] on input "20" at bounding box center [742, 275] width 46 height 24
type input "2"
click at [740, 224] on tr "Stylist Service Qty Price Disc Total Action" at bounding box center [518, 236] width 898 height 35
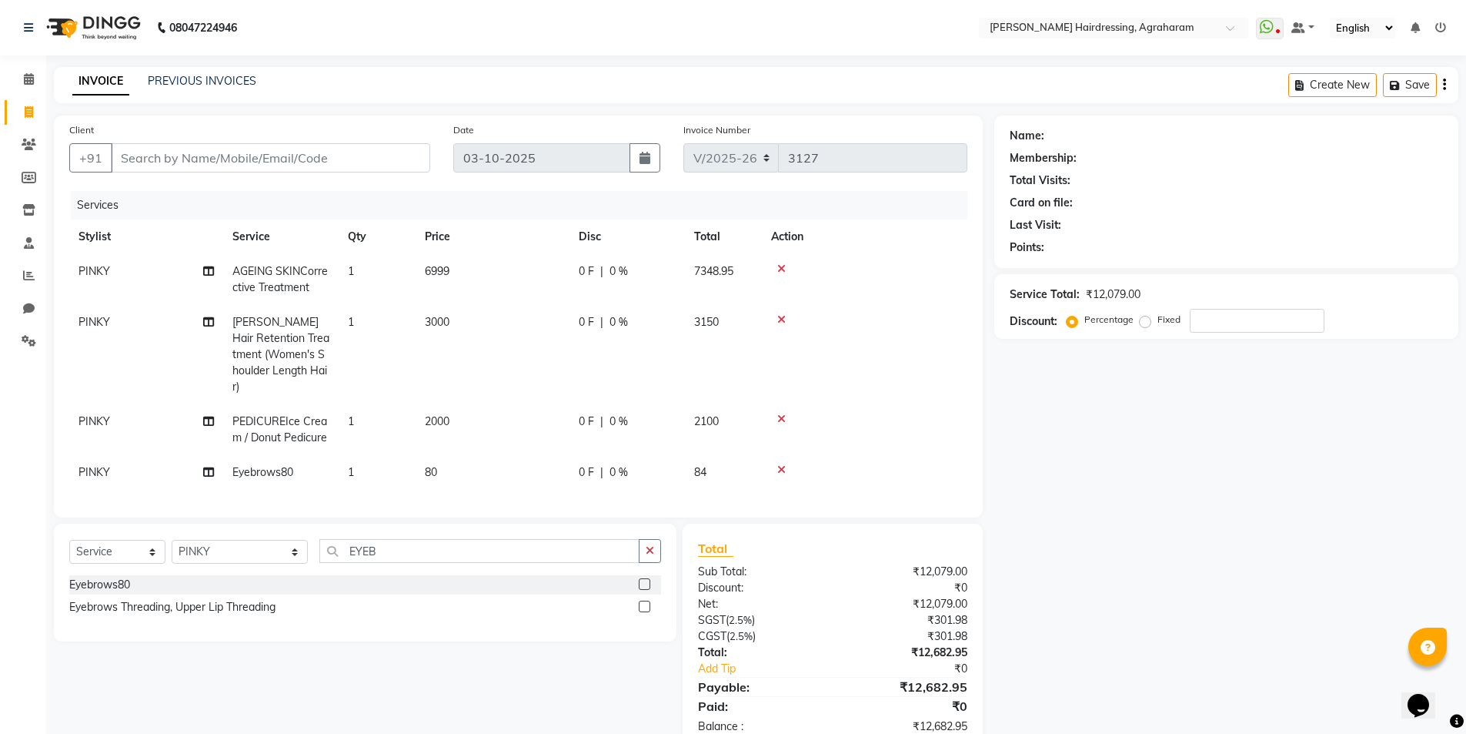
drag, startPoint x: 1183, startPoint y: 321, endPoint x: 1211, endPoint y: 321, distance: 27.7
click at [1186, 321] on div "Percentage Fixed" at bounding box center [1130, 320] width 120 height 20
click at [1211, 321] on input "number" at bounding box center [1257, 321] width 135 height 24
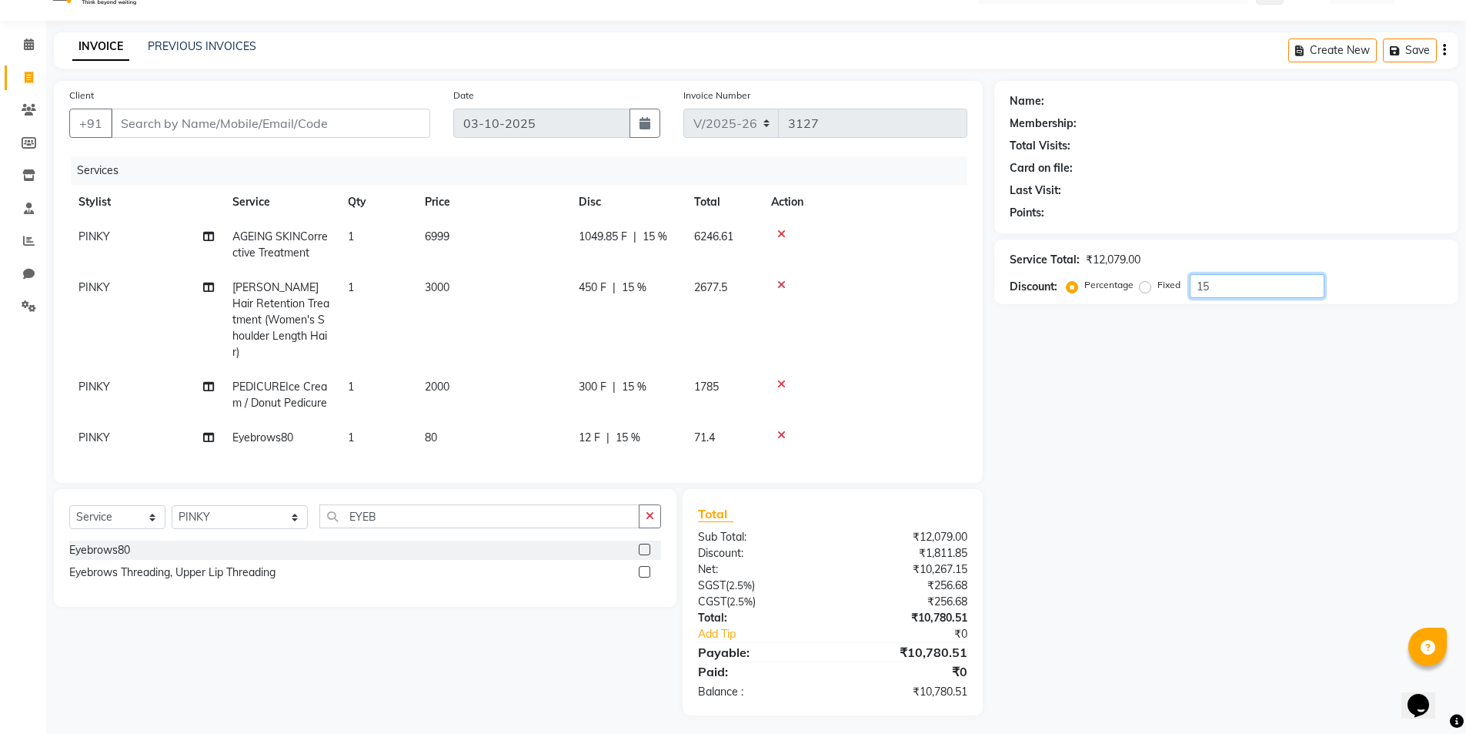
type input "15"
click at [220, 510] on select "Select Stylist AASH MUHAMMED AFTAB AKASH ARSU DIPIKA GOMATHI S JANU KANIMOZHI M…" at bounding box center [240, 517] width 136 height 24
select select "92172"
click at [172, 505] on select "Select Stylist AASH MUHAMMED AFTAB AKASH ARSU DIPIKA GOMATHI S JANU KANIMOZHI M…" at bounding box center [240, 517] width 136 height 24
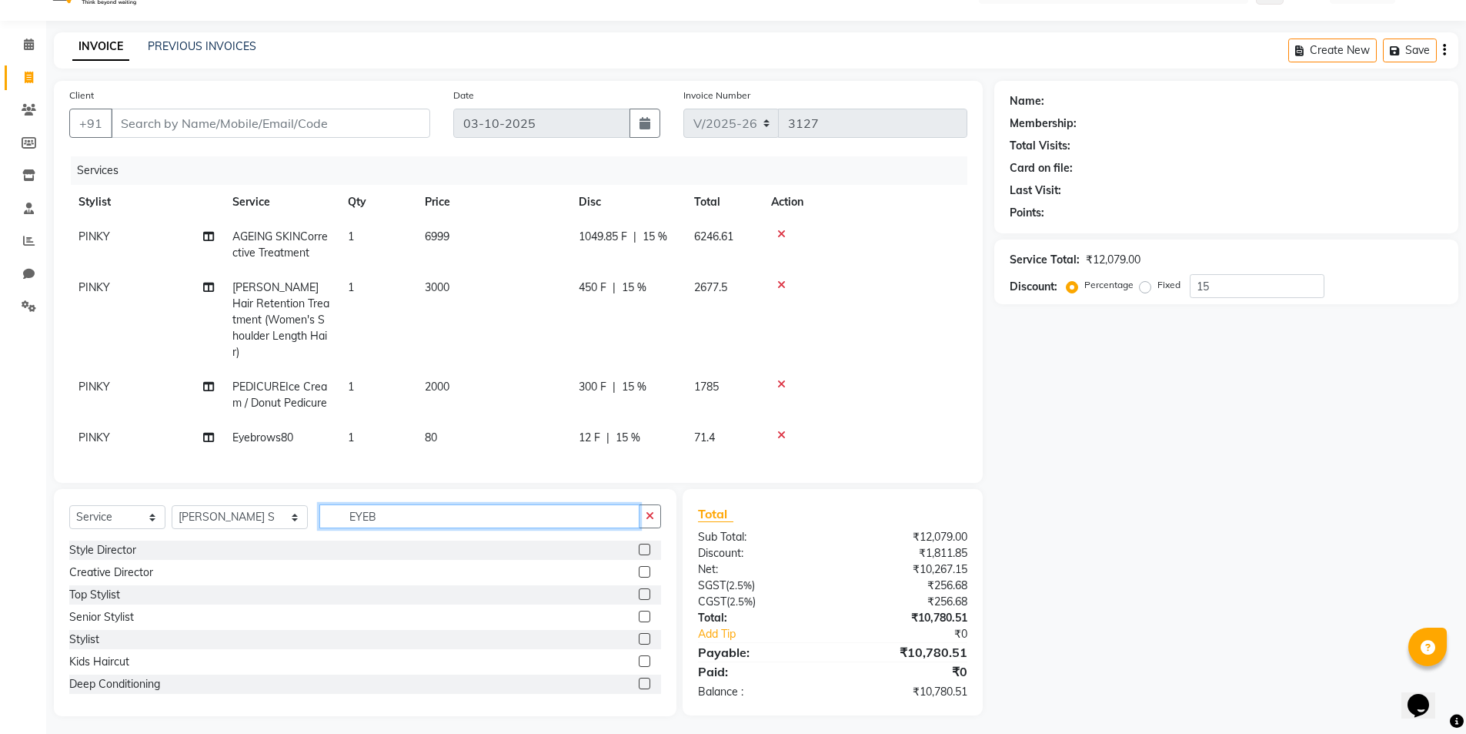
click at [356, 515] on input "EYEB" at bounding box center [479, 516] width 321 height 24
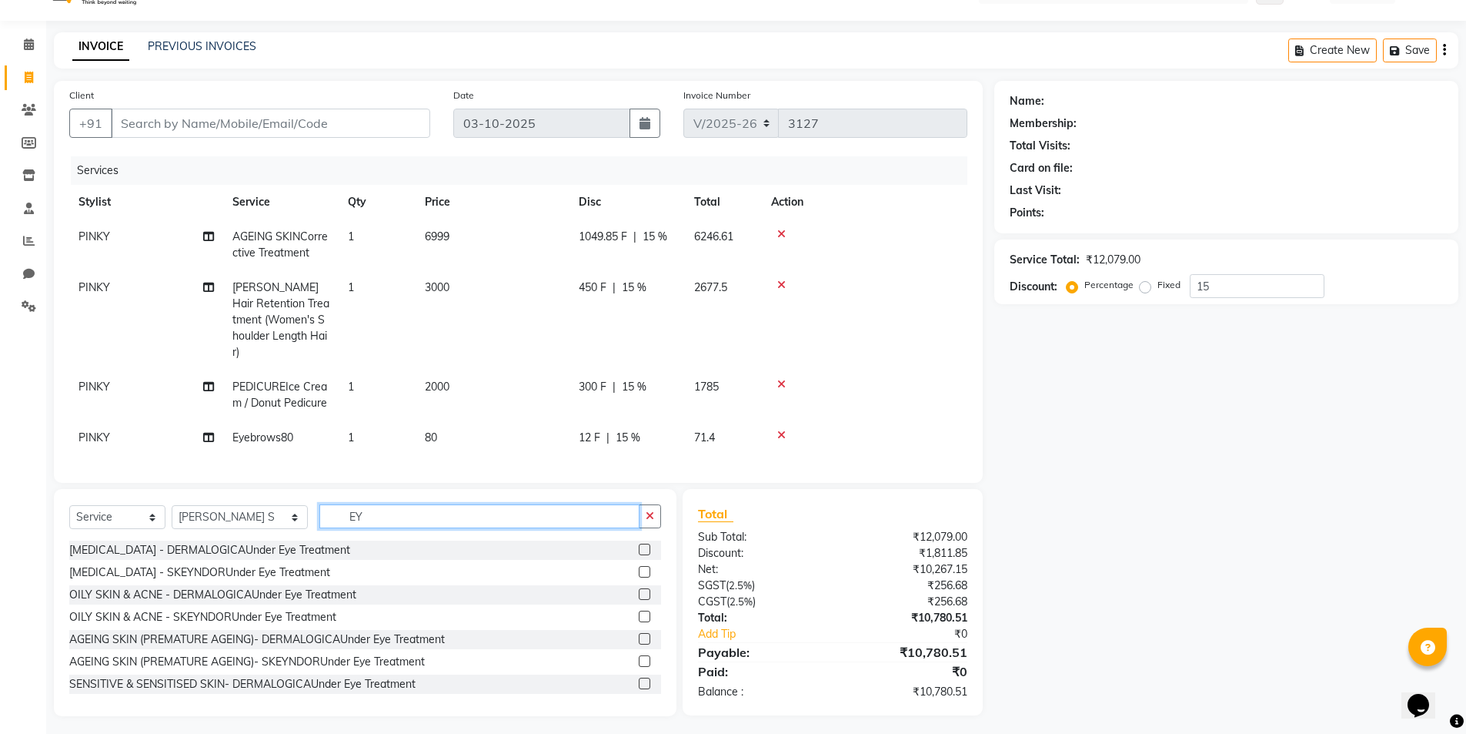
type input "E"
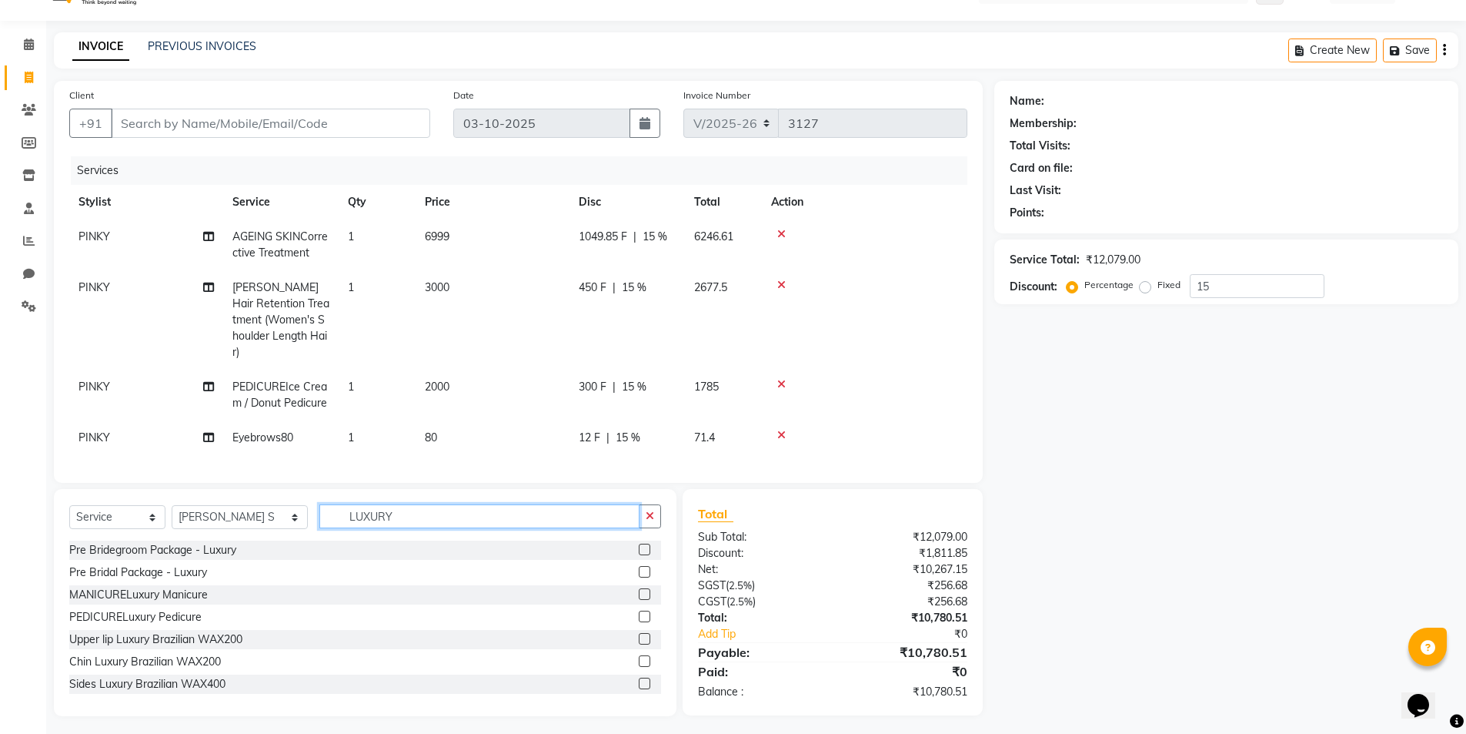
type input "LUXURY"
click at [639, 610] on label at bounding box center [645, 616] width 12 height 12
click at [639, 612] on input "checkbox" at bounding box center [644, 617] width 10 height 10
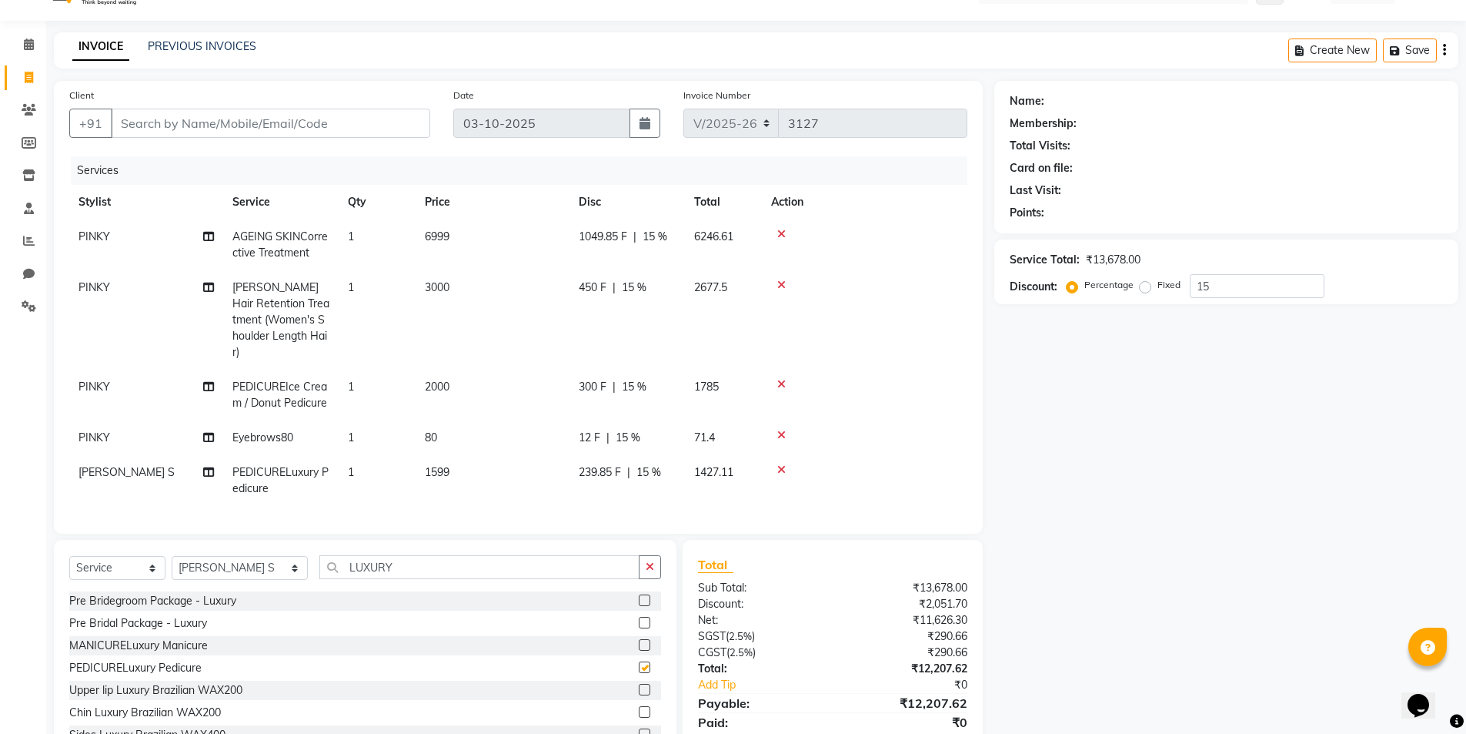
checkbox input "false"
click at [408, 565] on input "LUXURY" at bounding box center [479, 567] width 321 height 24
type input "L"
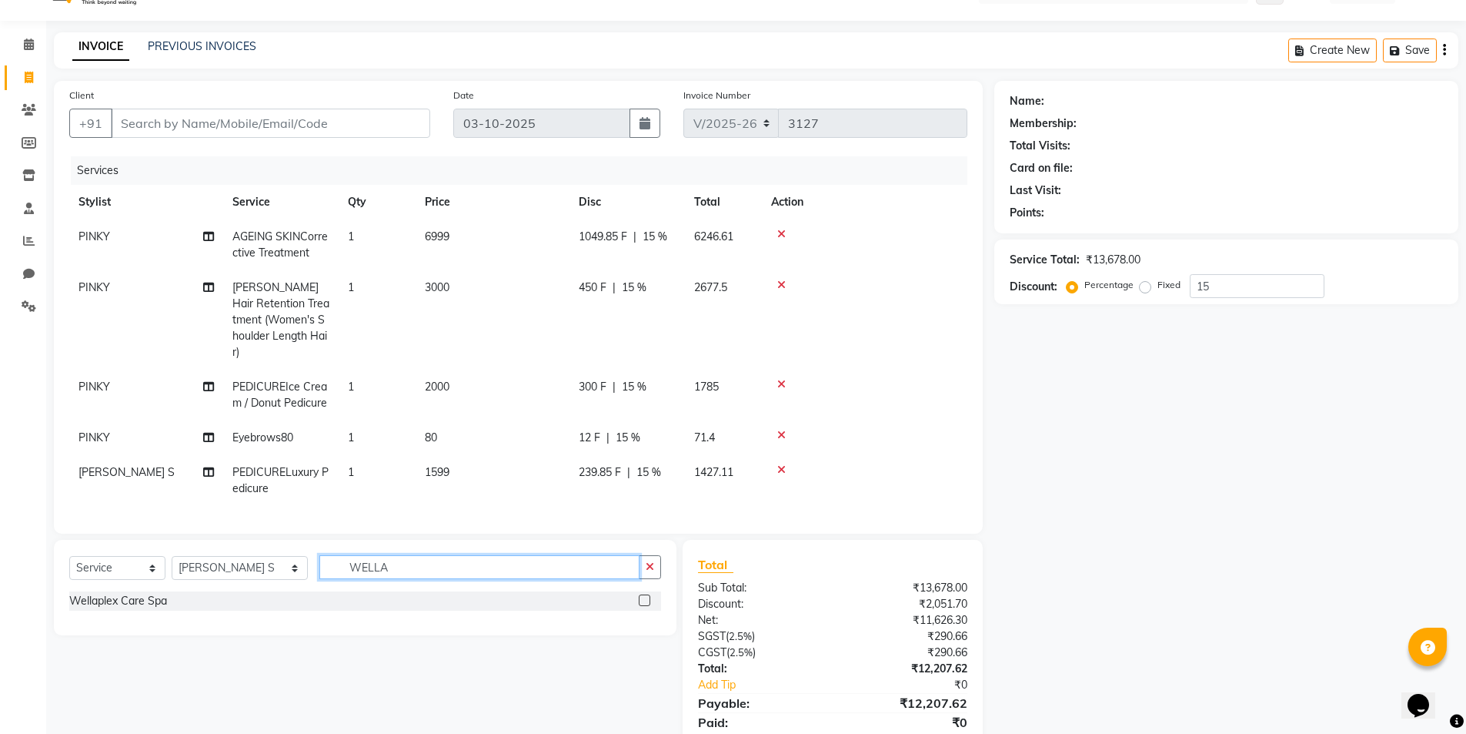
type input "WELLA"
click at [646, 594] on label at bounding box center [645, 600] width 12 height 12
click at [646, 596] on input "checkbox" at bounding box center [644, 601] width 10 height 10
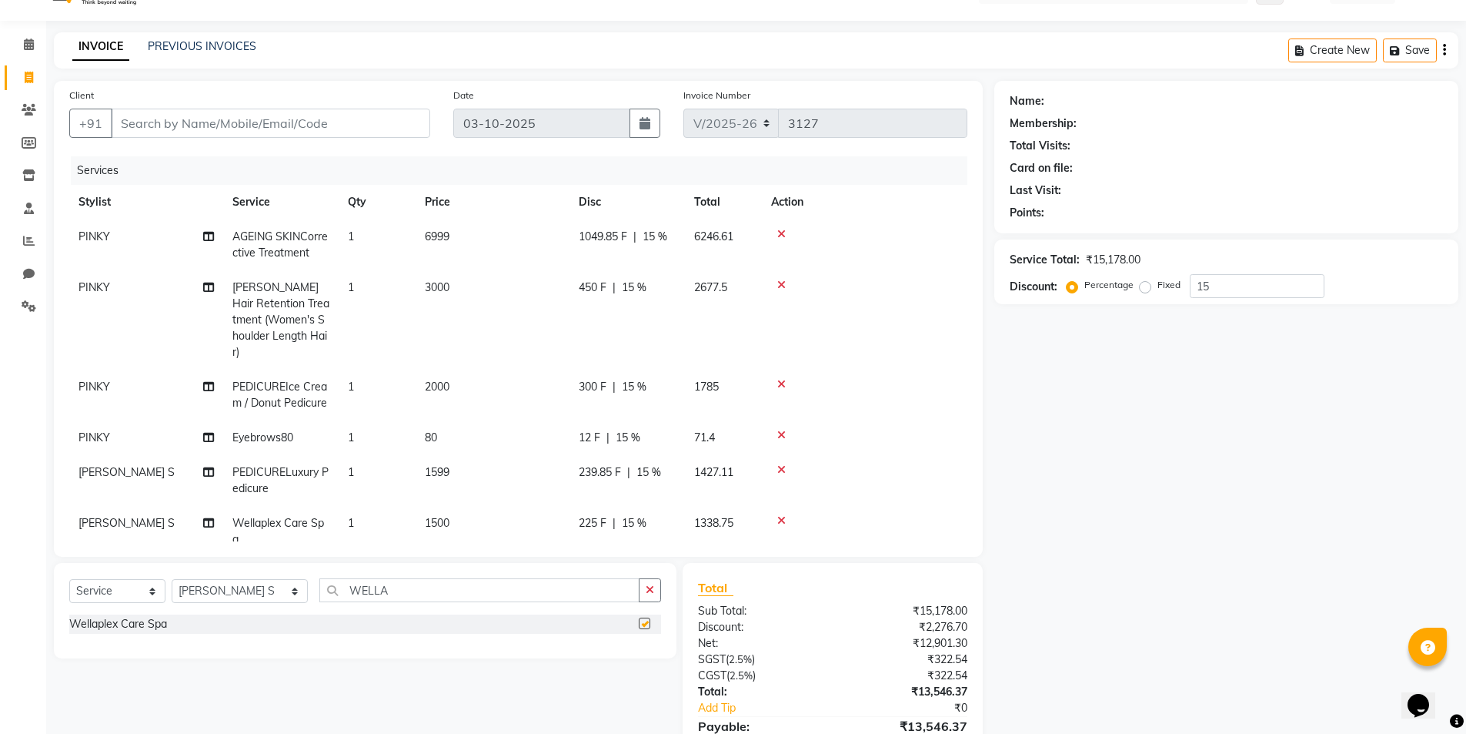
checkbox input "false"
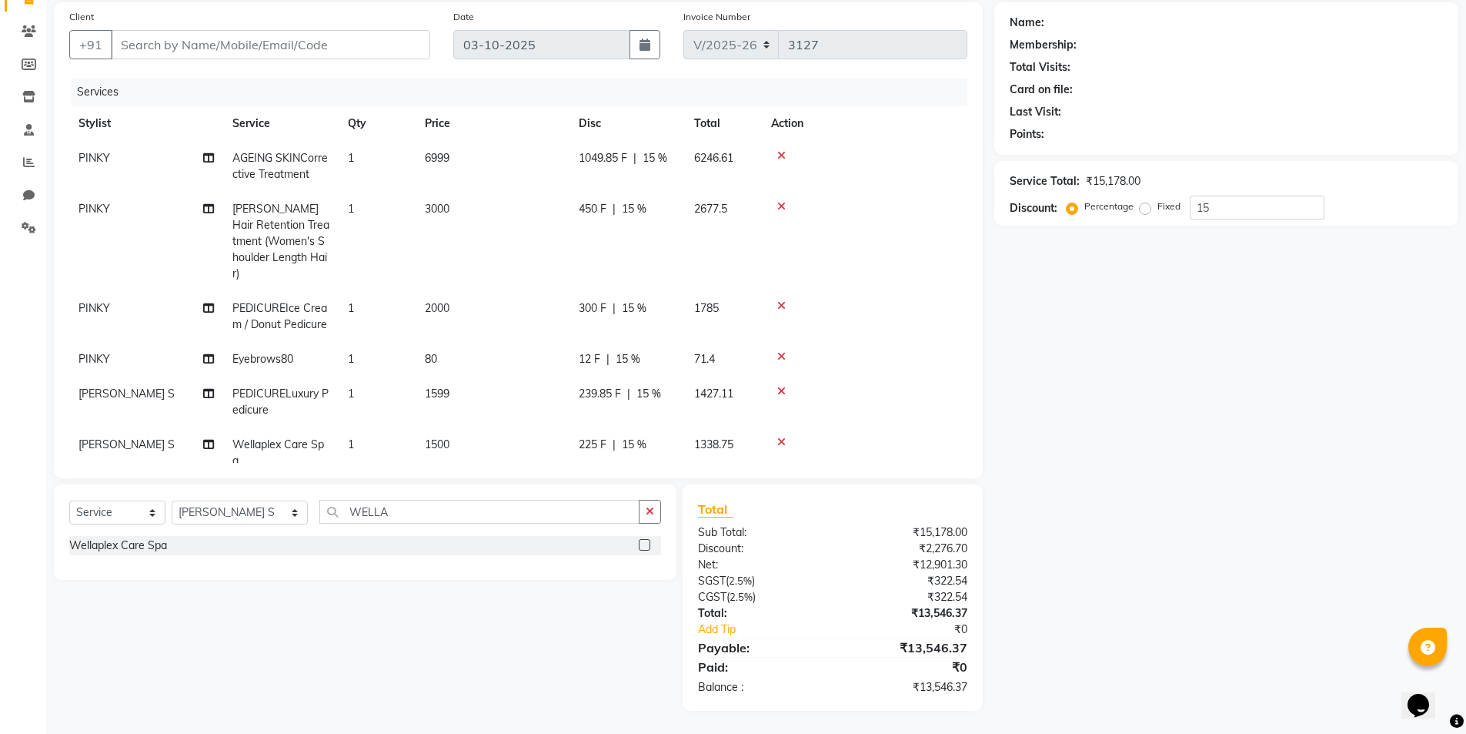
click at [272, 510] on div "Select Service Product Membership Package Voucher Prepaid Gift Card Select Styl…" at bounding box center [365, 518] width 592 height 36
click at [258, 513] on select "Select Stylist AASH MUHAMMED AFTAB AKASH ARSU DIPIKA GOMATHI S JANU KANIMOZHI M…" at bounding box center [240, 512] width 136 height 24
select select "72528"
click at [172, 500] on select "Select Stylist AASH MUHAMMED AFTAB AKASH ARSU DIPIKA GOMATHI S JANU KANIMOZHI M…" at bounding box center [240, 512] width 136 height 24
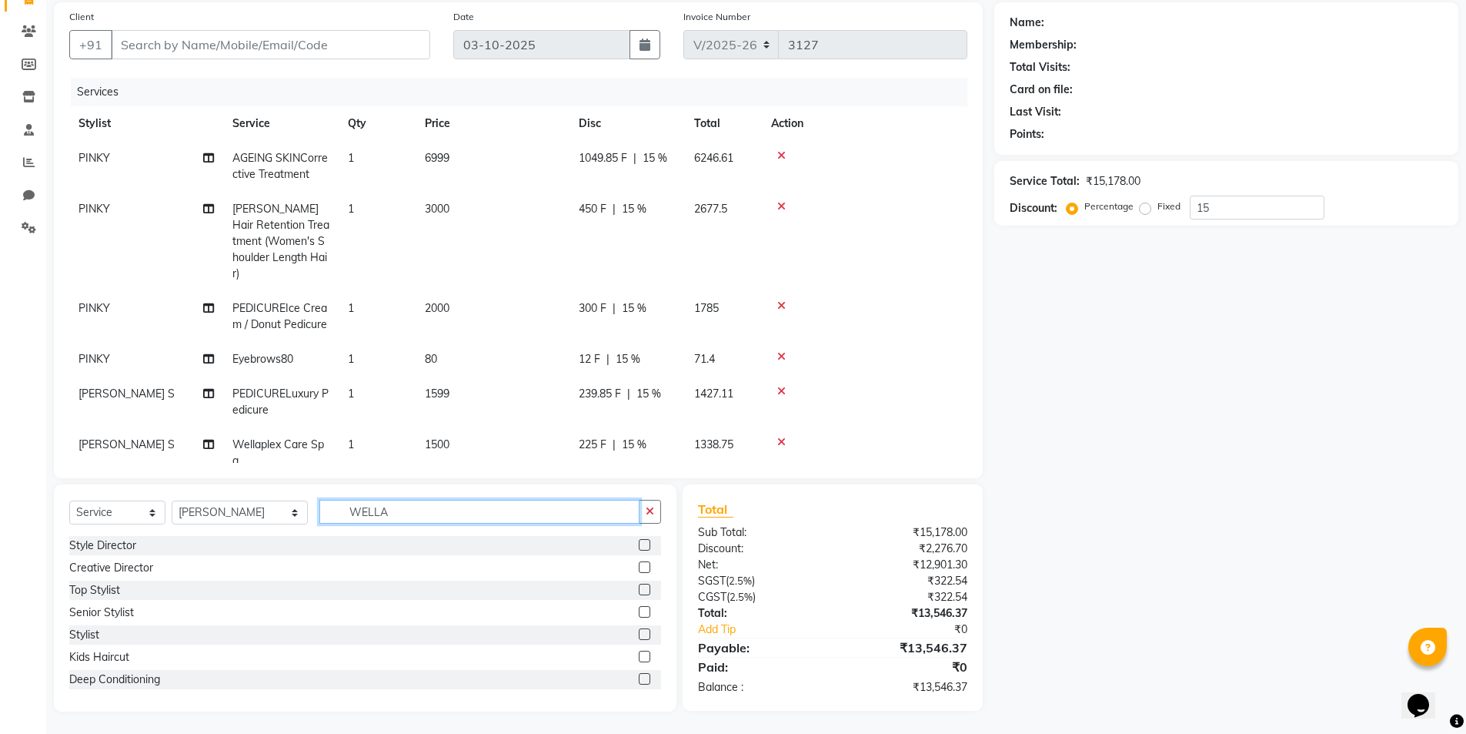
click at [406, 509] on input "WELLA" at bounding box center [479, 512] width 321 height 24
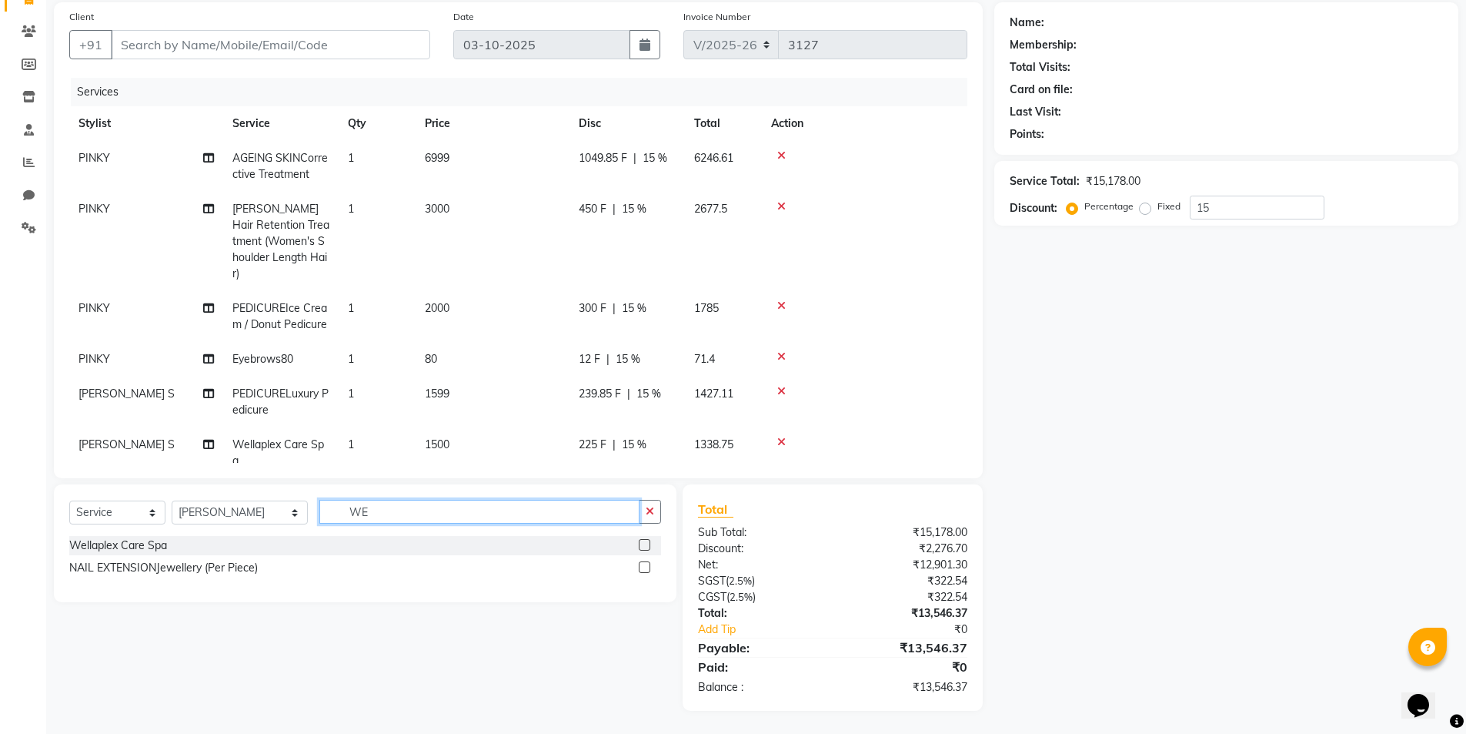
type input "W"
type input "1999"
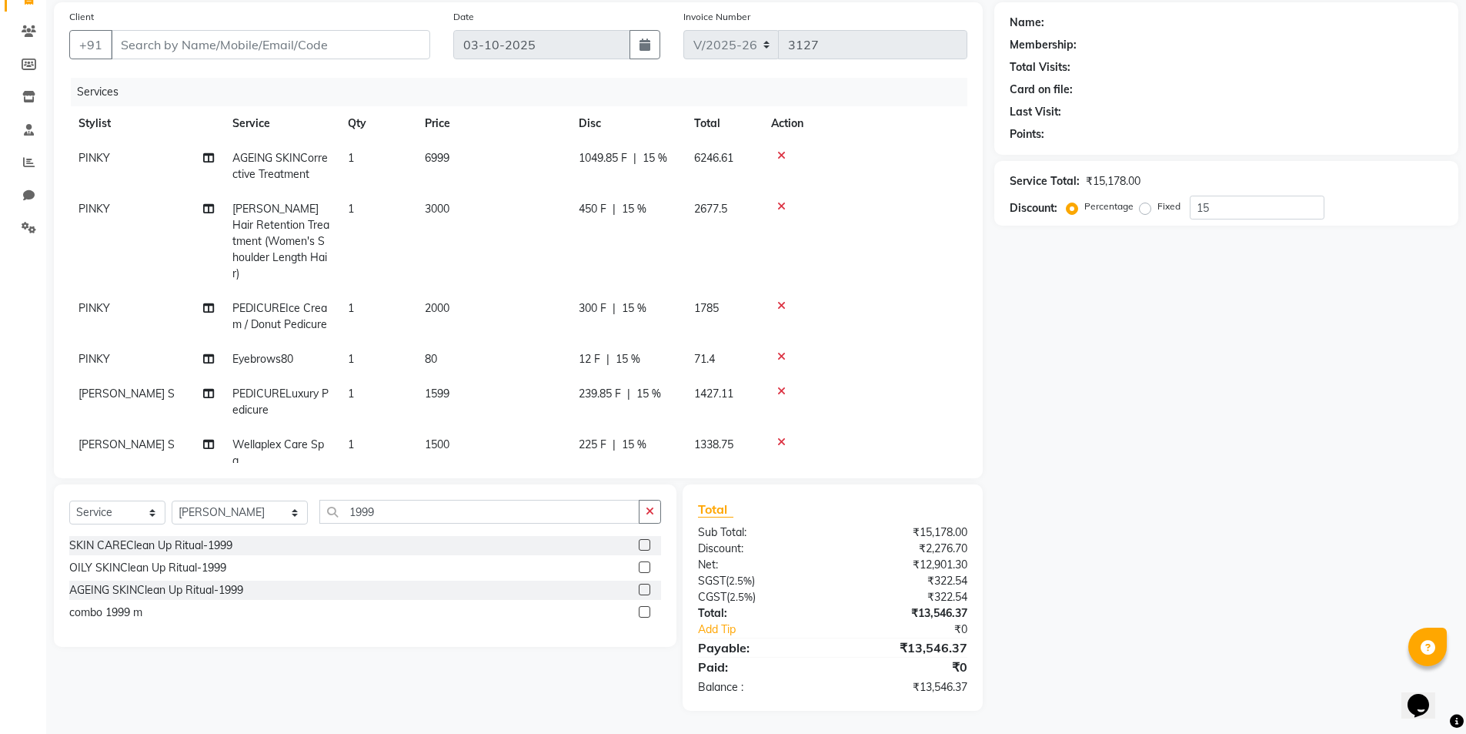
click at [647, 614] on label at bounding box center [645, 612] width 12 height 12
click at [647, 614] on input "checkbox" at bounding box center [644, 612] width 10 height 10
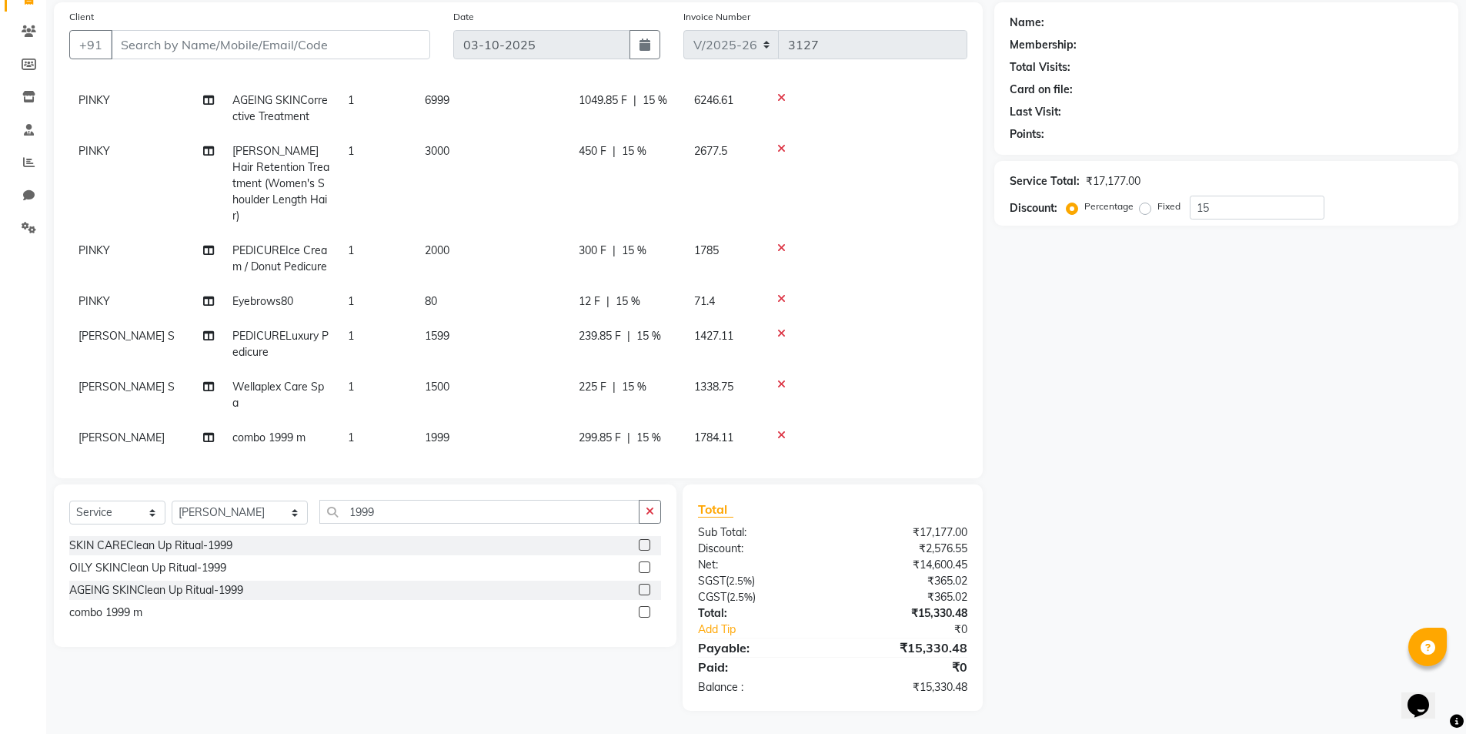
click at [779, 430] on icon at bounding box center [781, 435] width 8 height 11
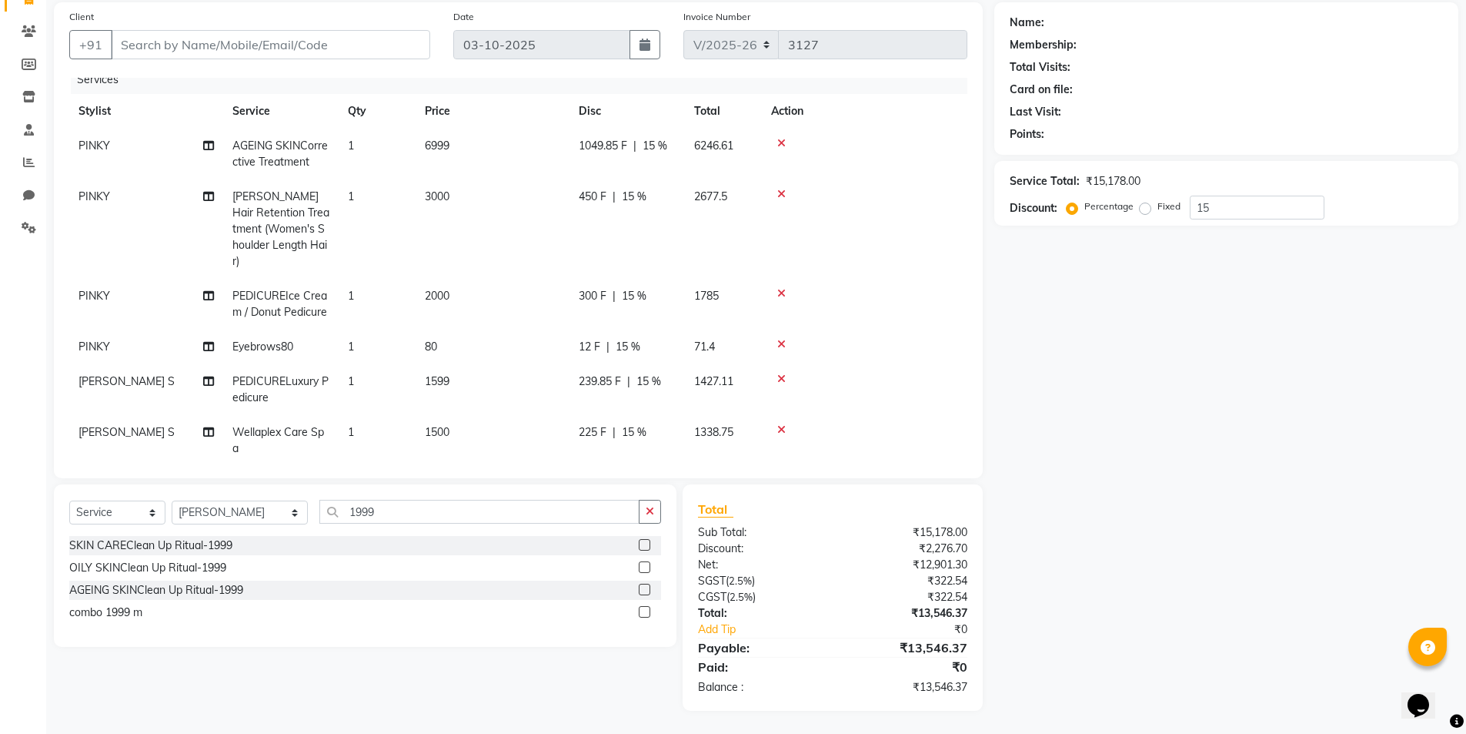
scroll to position [0, 0]
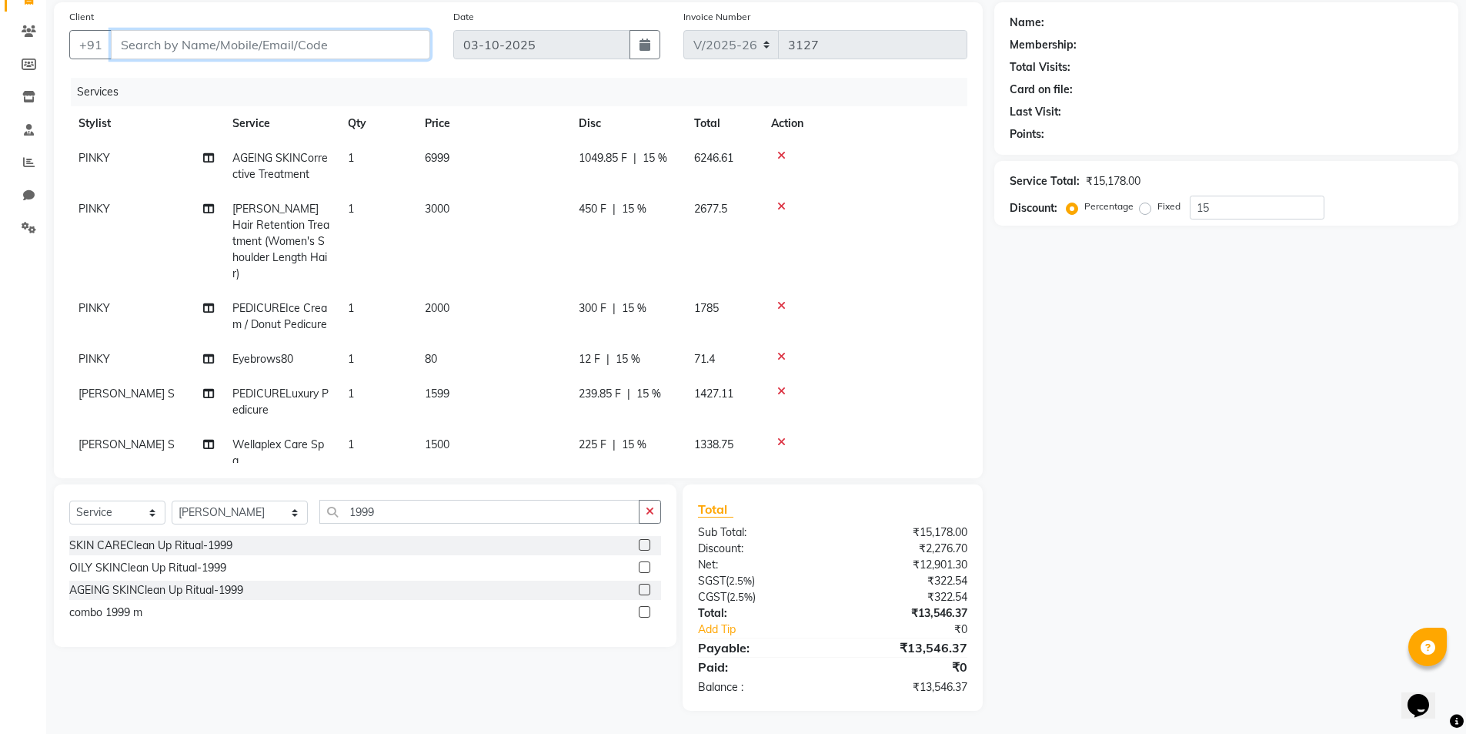
click at [221, 42] on input "Client" at bounding box center [270, 44] width 319 height 29
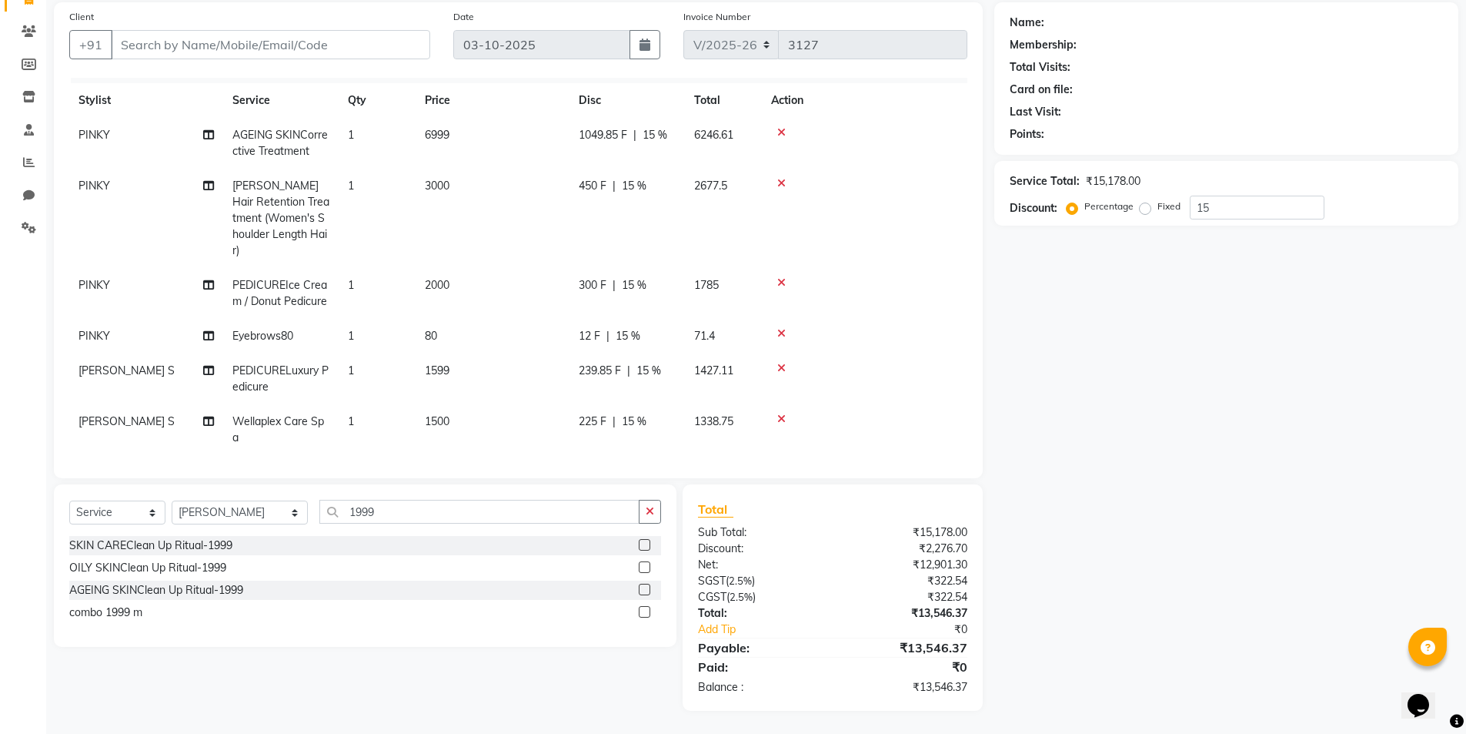
click at [646, 612] on label at bounding box center [645, 612] width 12 height 12
click at [646, 612] on input "checkbox" at bounding box center [644, 612] width 10 height 10
checkbox input "false"
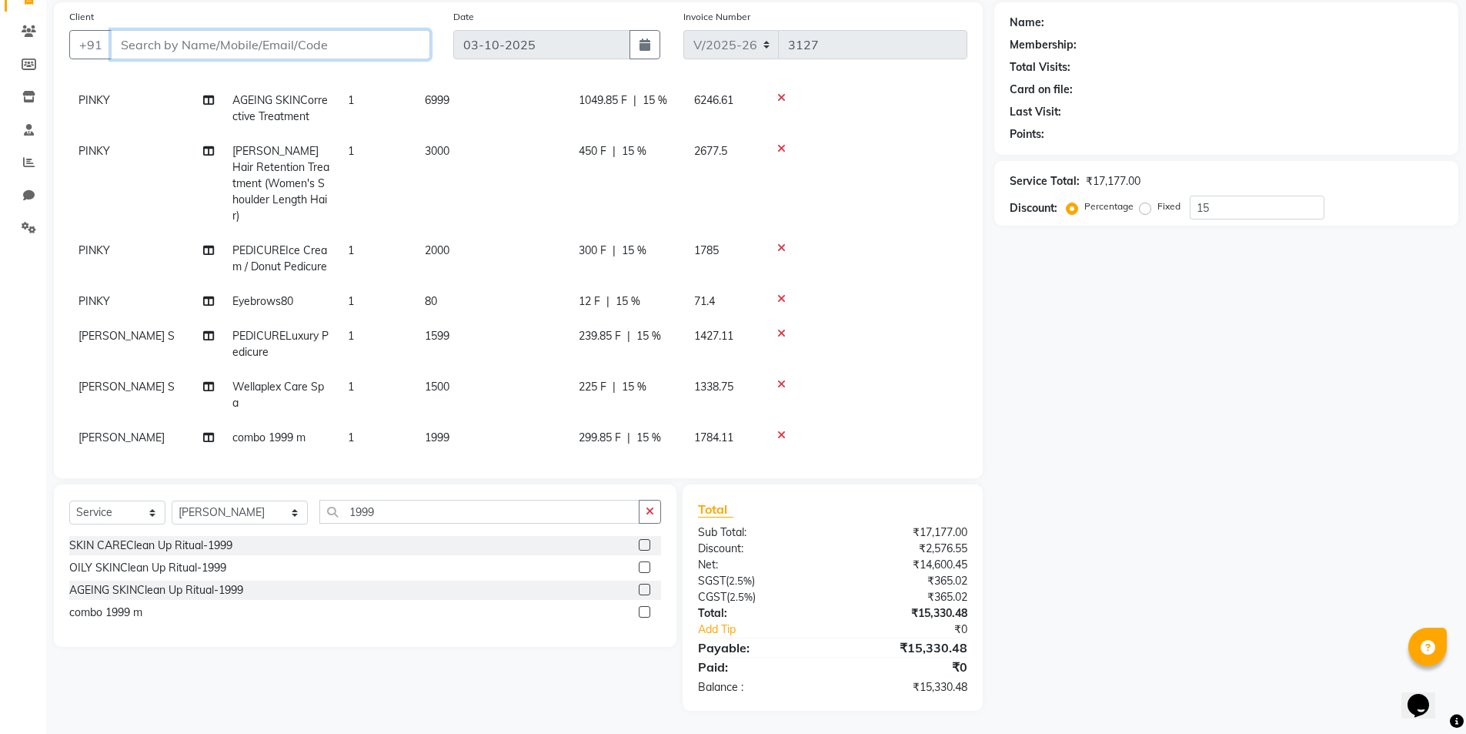
drag, startPoint x: 167, startPoint y: 38, endPoint x: 182, endPoint y: 40, distance: 14.8
click at [168, 37] on input "Client" at bounding box center [270, 44] width 319 height 29
type input "9"
type input "0"
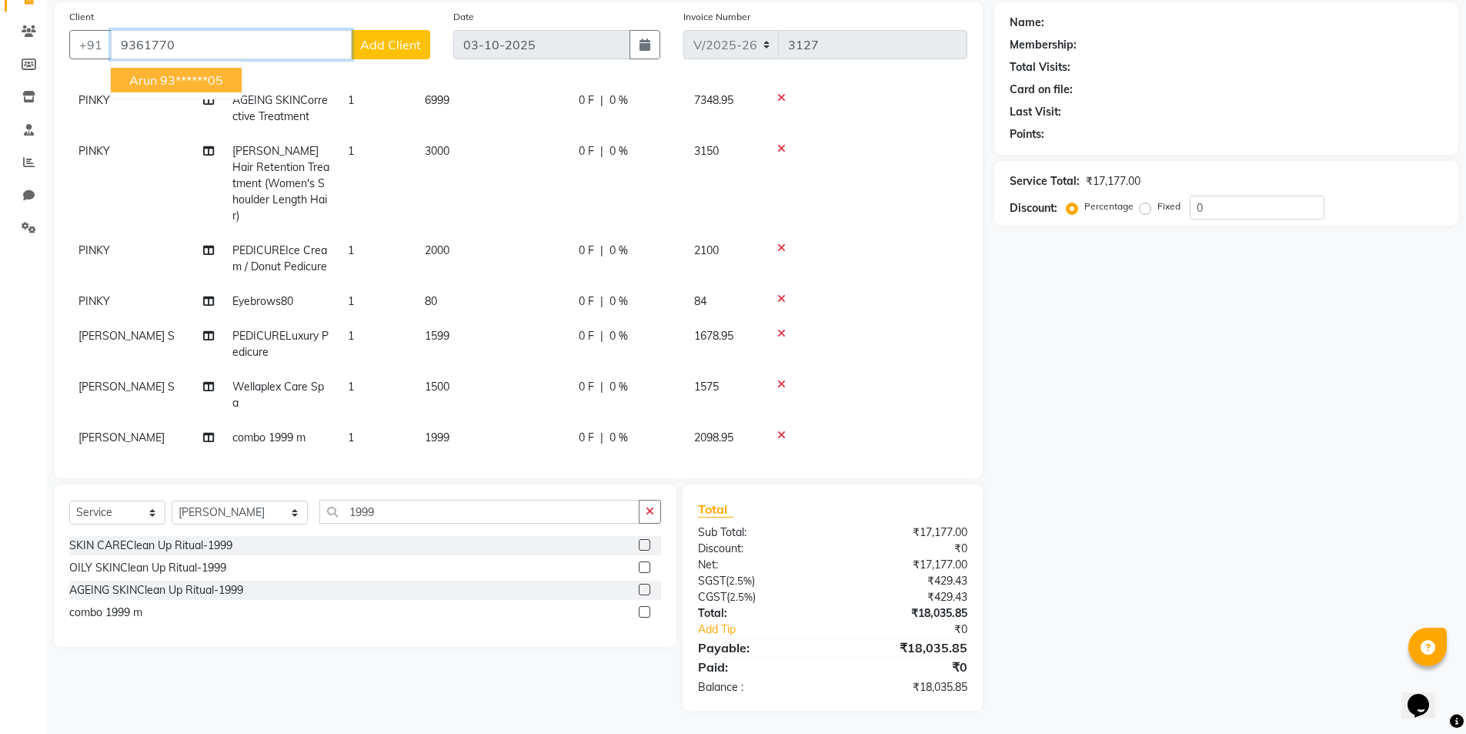
click at [182, 79] on ngb-highlight "93******05" at bounding box center [191, 79] width 63 height 15
type input "93******05"
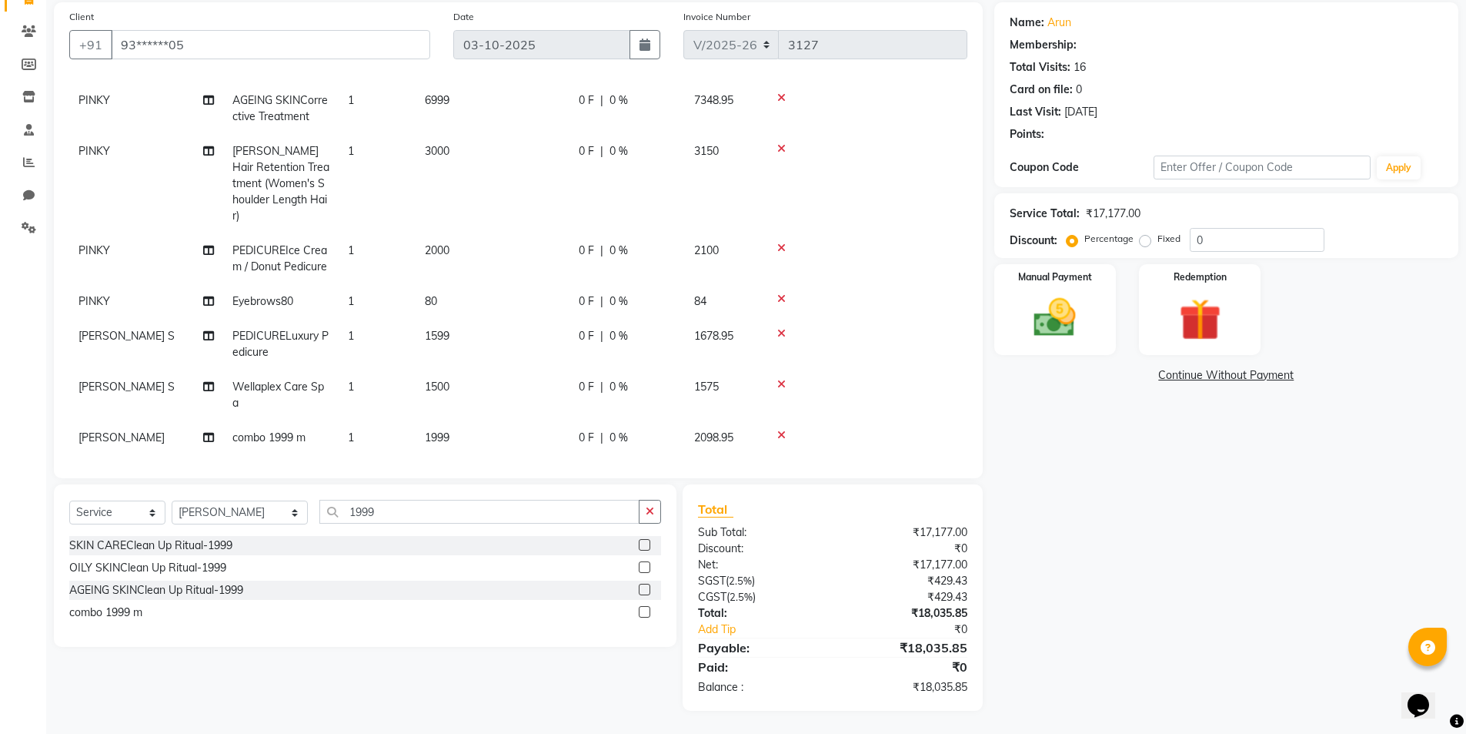
select select "2: Object"
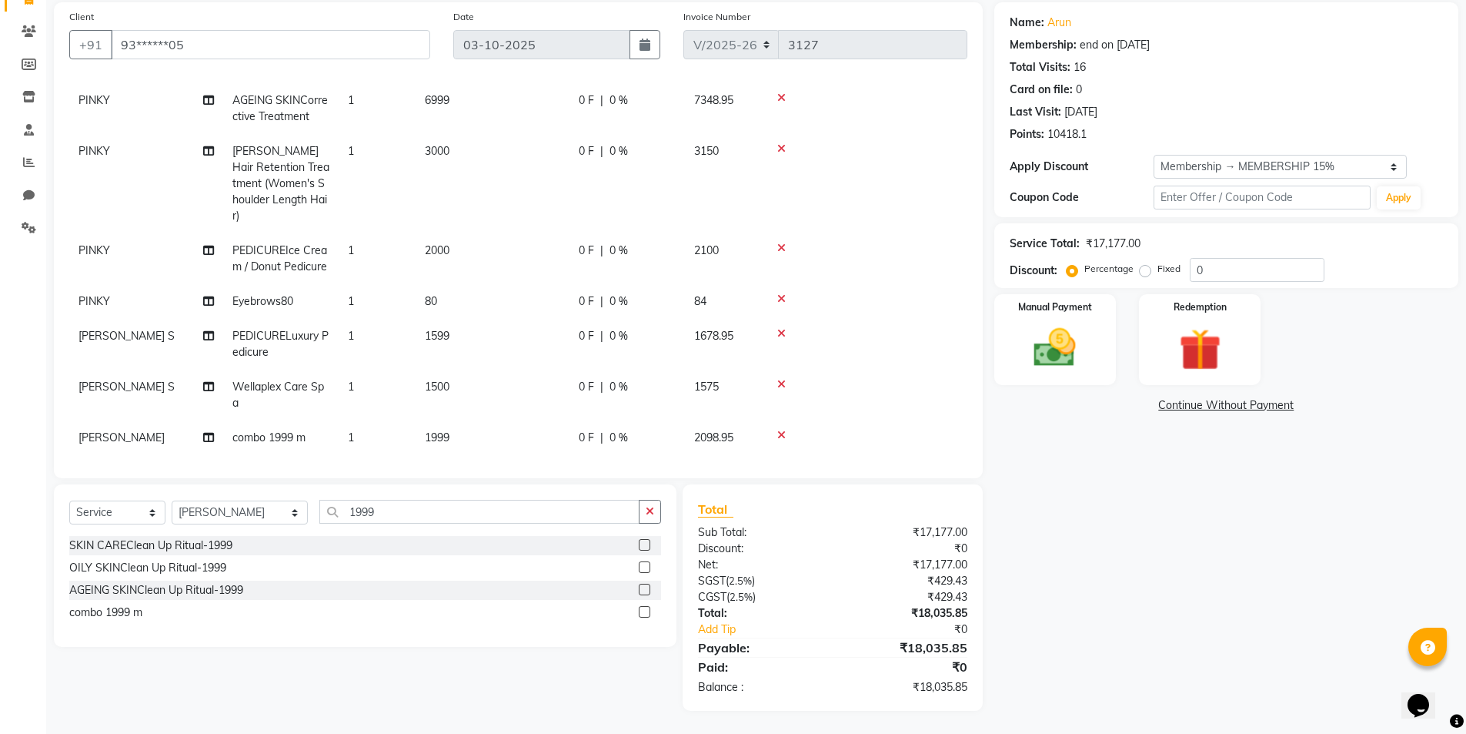
scroll to position [0, 0]
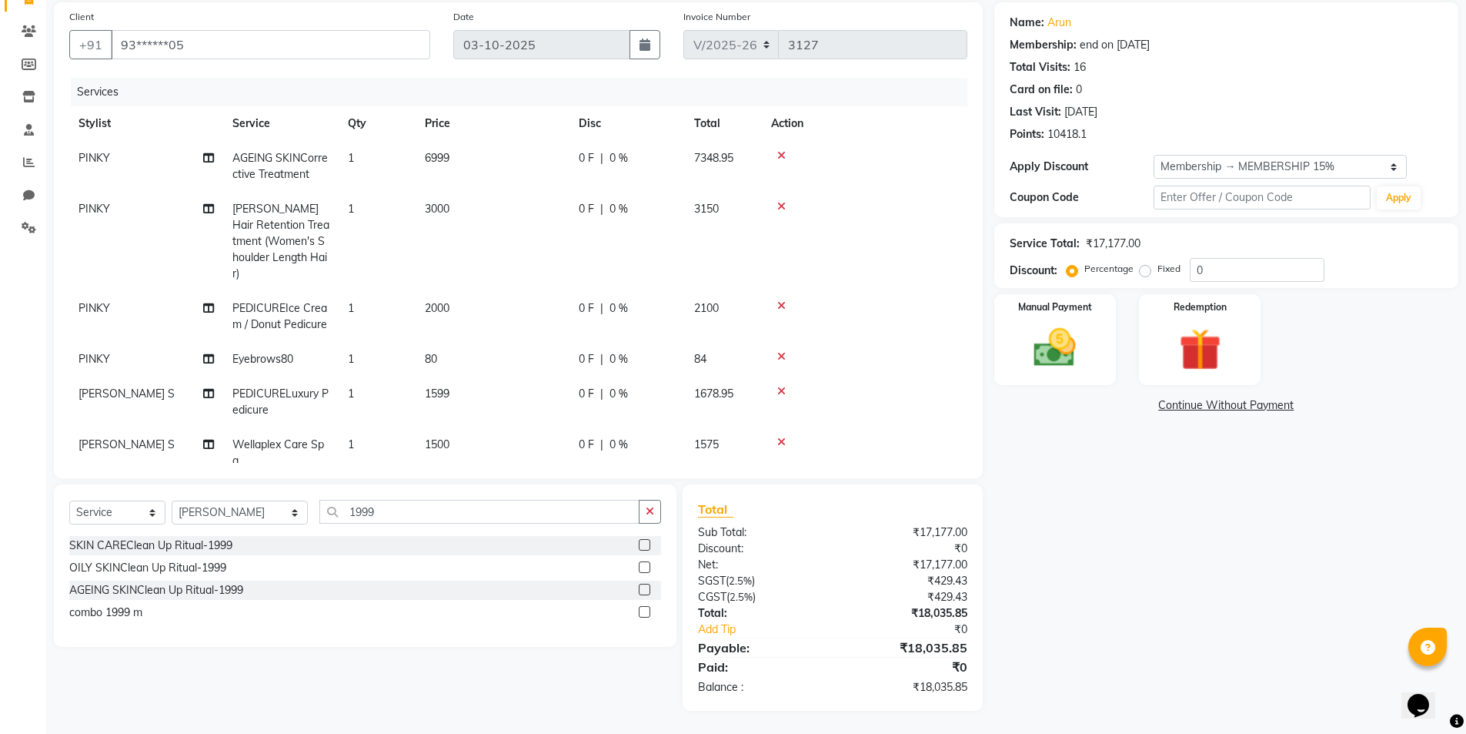
drag, startPoint x: 607, startPoint y: 158, endPoint x: 647, endPoint y: 158, distance: 40.8
click at [608, 158] on div "0 F | 0 %" at bounding box center [627, 158] width 97 height 16
select select "76925"
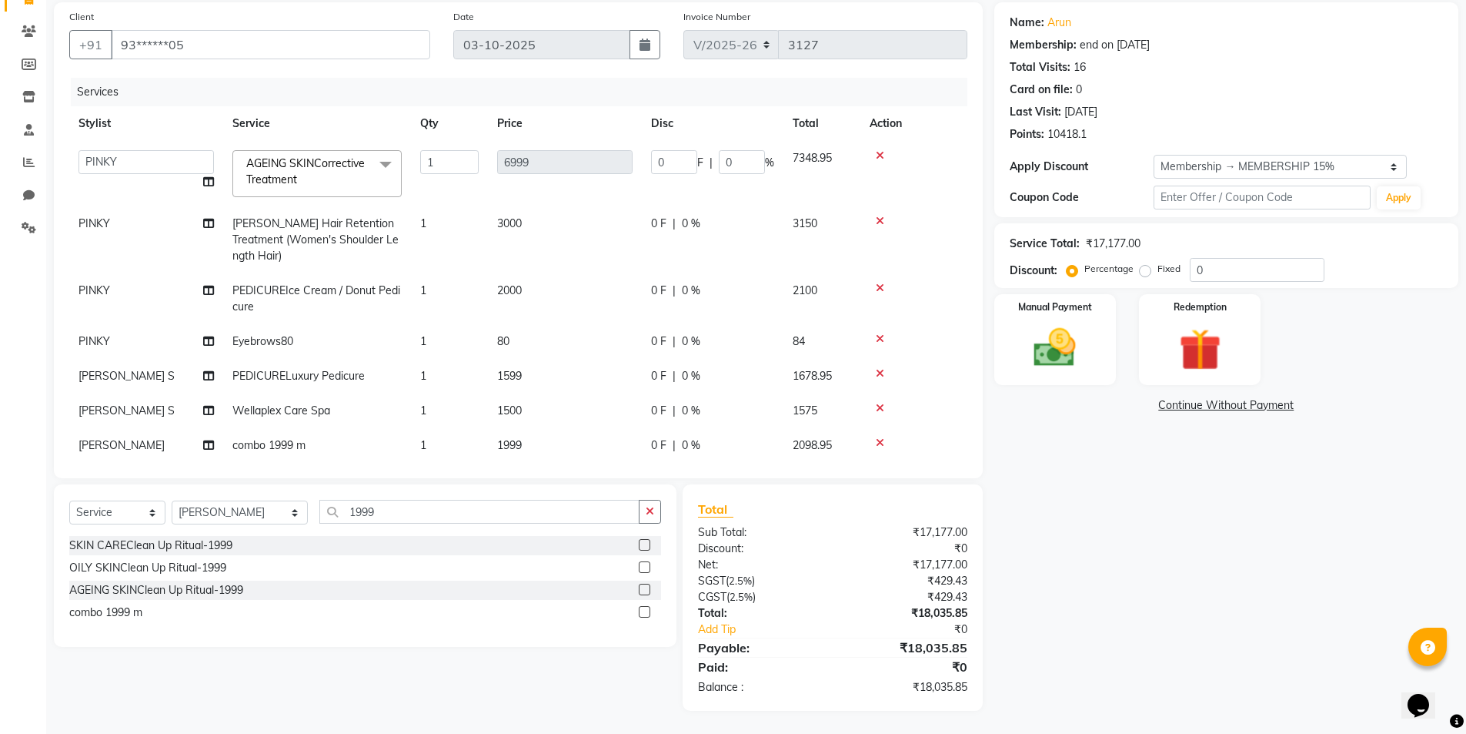
scroll to position [109, 0]
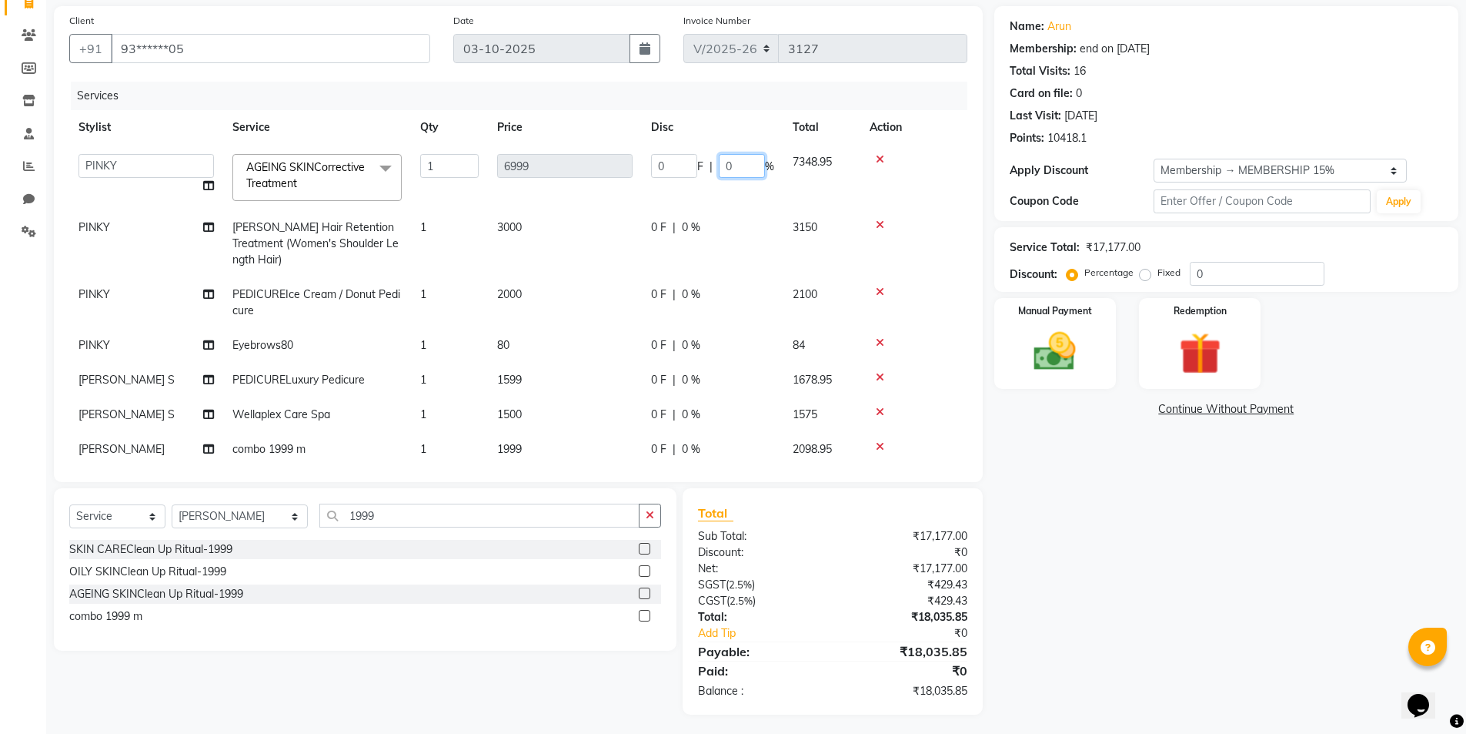
click at [732, 160] on input "0" at bounding box center [742, 166] width 46 height 24
type input "15"
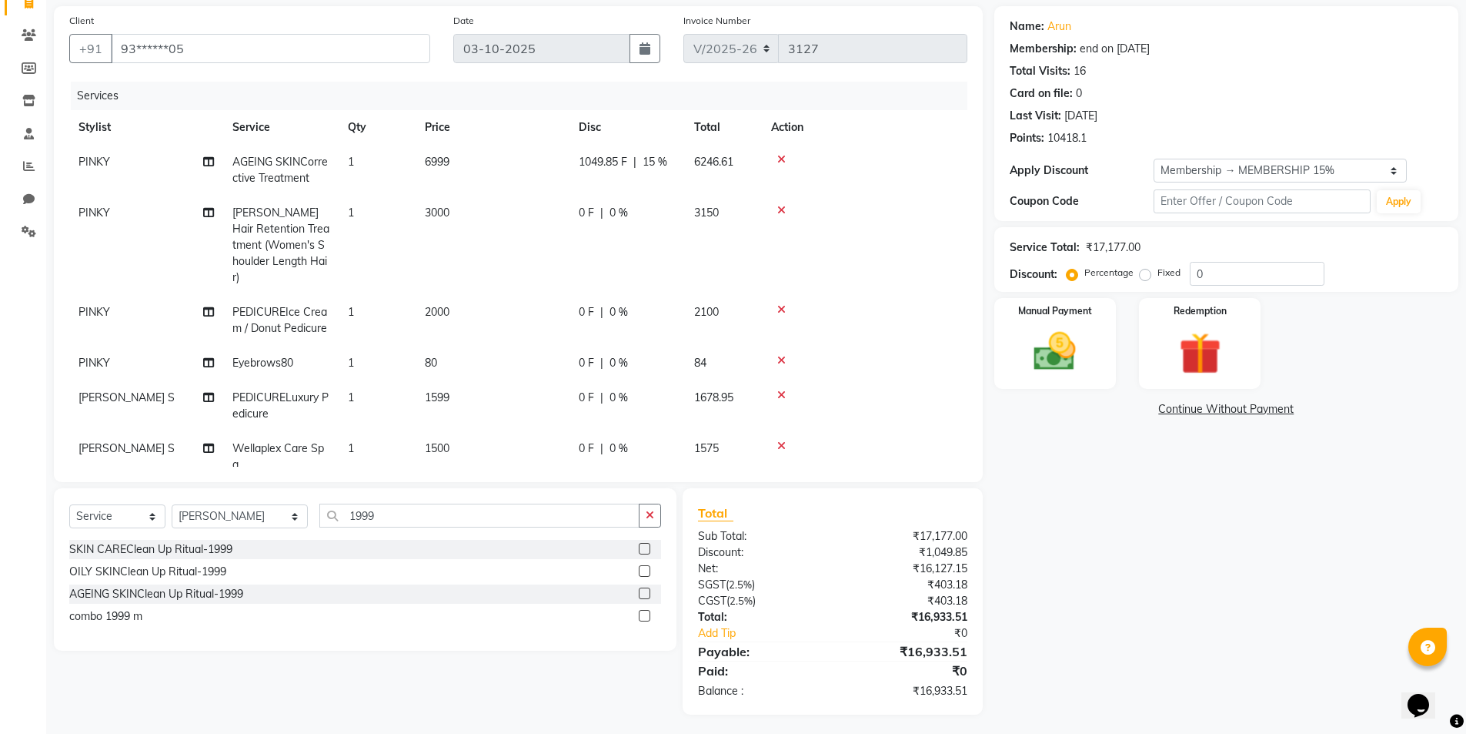
click at [687, 229] on tr "PINKY Shea Hair Retention Treatment (Women's Shoulder Length Hair) 1 3000 0 F |…" at bounding box center [518, 245] width 898 height 99
click at [610, 216] on span "0 %" at bounding box center [619, 213] width 18 height 16
select select "76925"
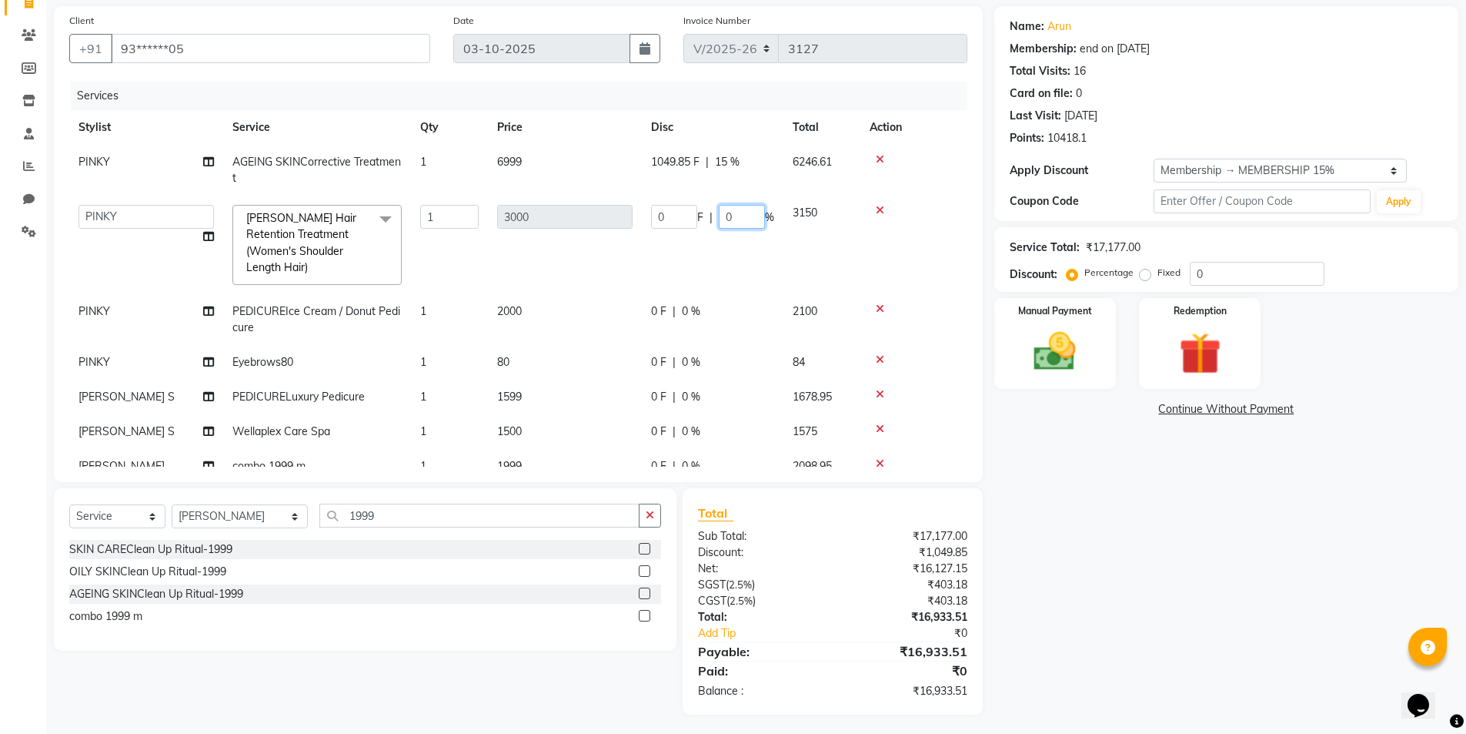
click at [754, 219] on input "0" at bounding box center [742, 217] width 46 height 24
type input "15"
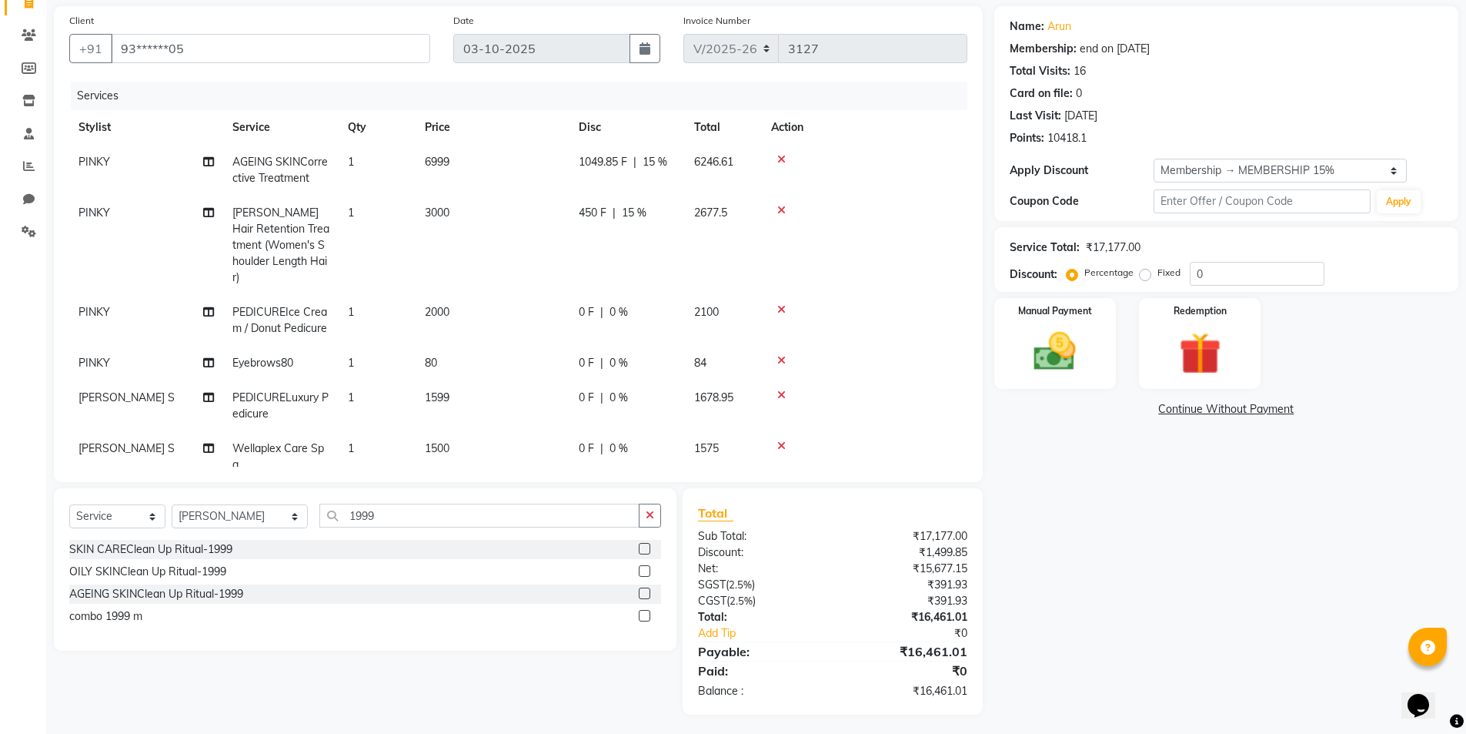
click at [683, 295] on td "0 F | 0 %" at bounding box center [627, 320] width 115 height 51
select select "76925"
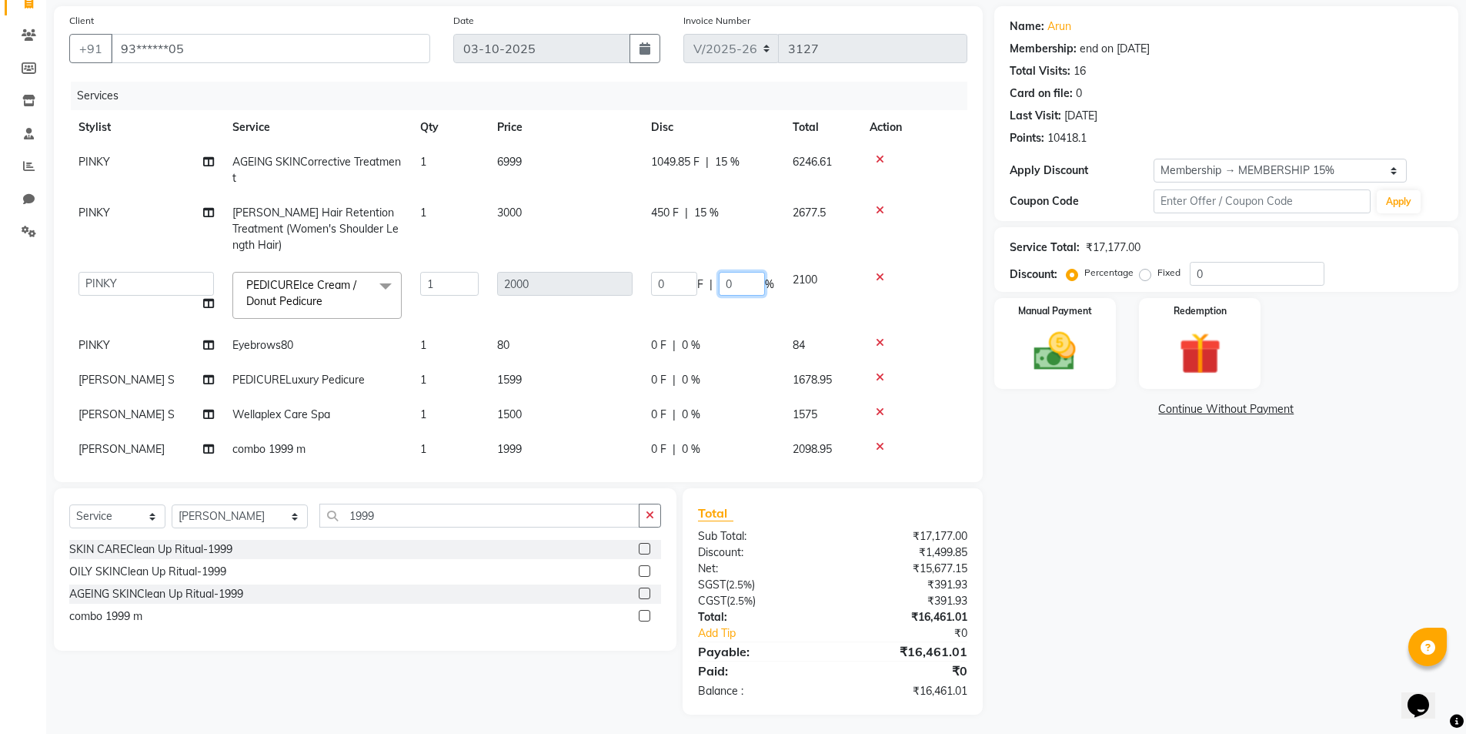
click at [734, 272] on input "0" at bounding box center [742, 284] width 46 height 24
type input "15"
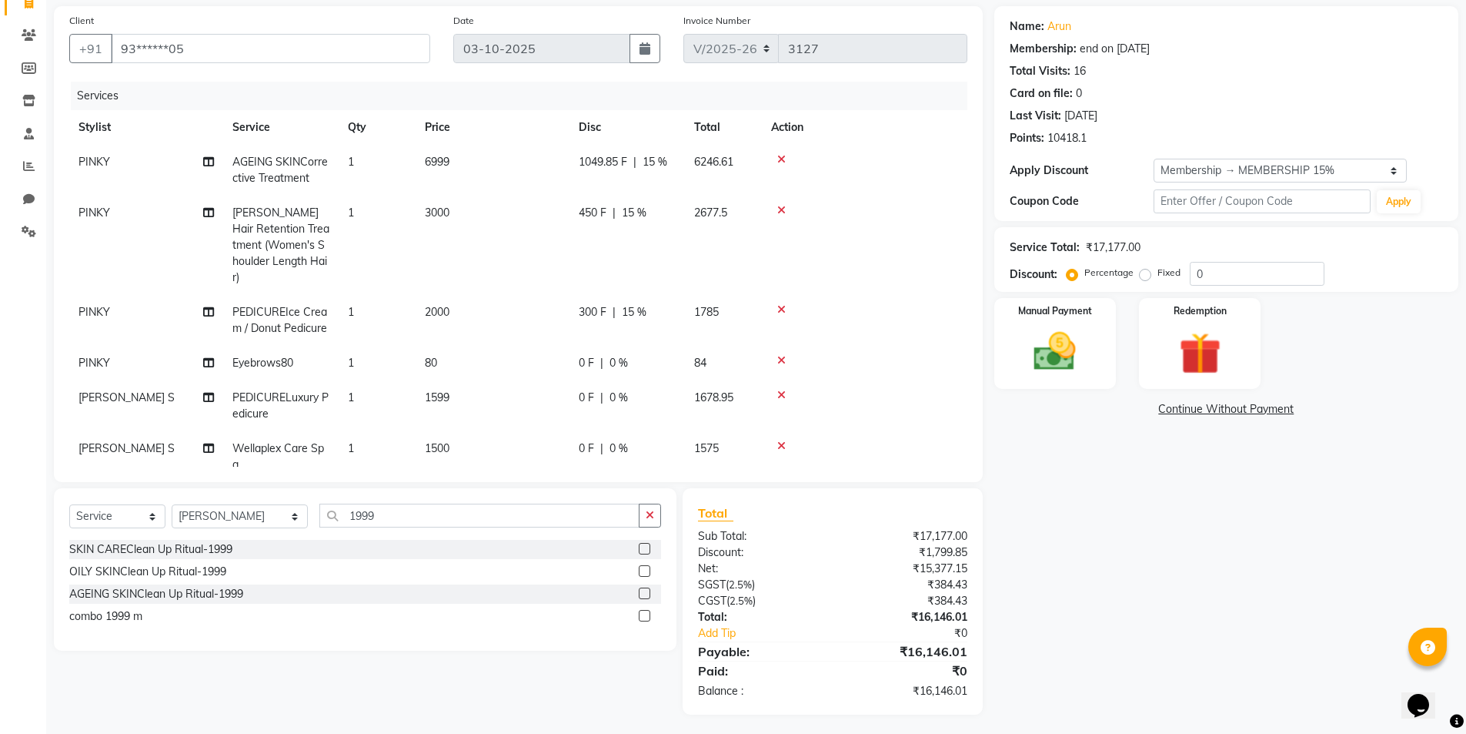
click at [690, 327] on tbody "PINKY AGEING SKINCorrective Treatment 1 6999 1049.85 F | 15 % 6246.61 PINKY She…" at bounding box center [518, 331] width 898 height 372
click at [619, 389] on span "0 %" at bounding box center [619, 397] width 18 height 16
select select "92172"
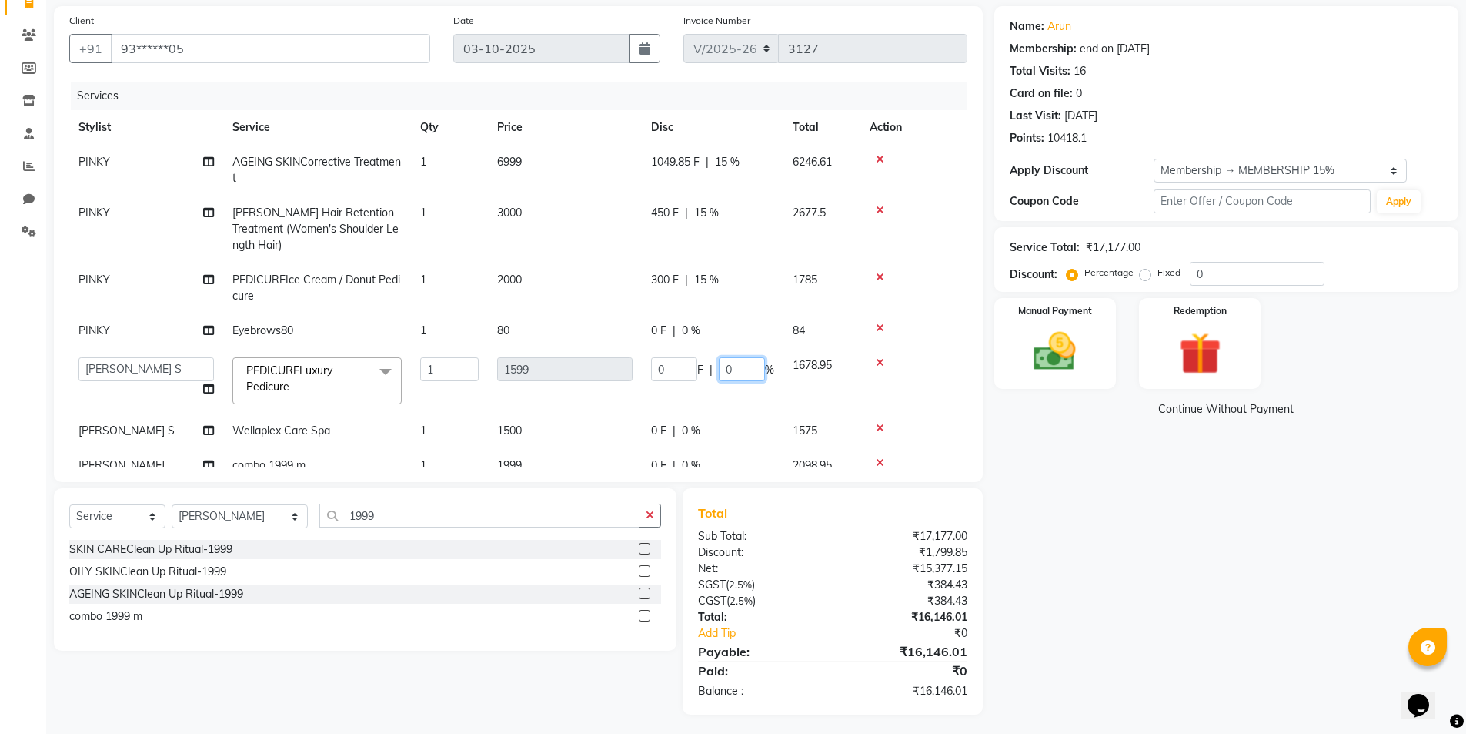
click at [737, 357] on input "0" at bounding box center [742, 369] width 46 height 24
type input "15"
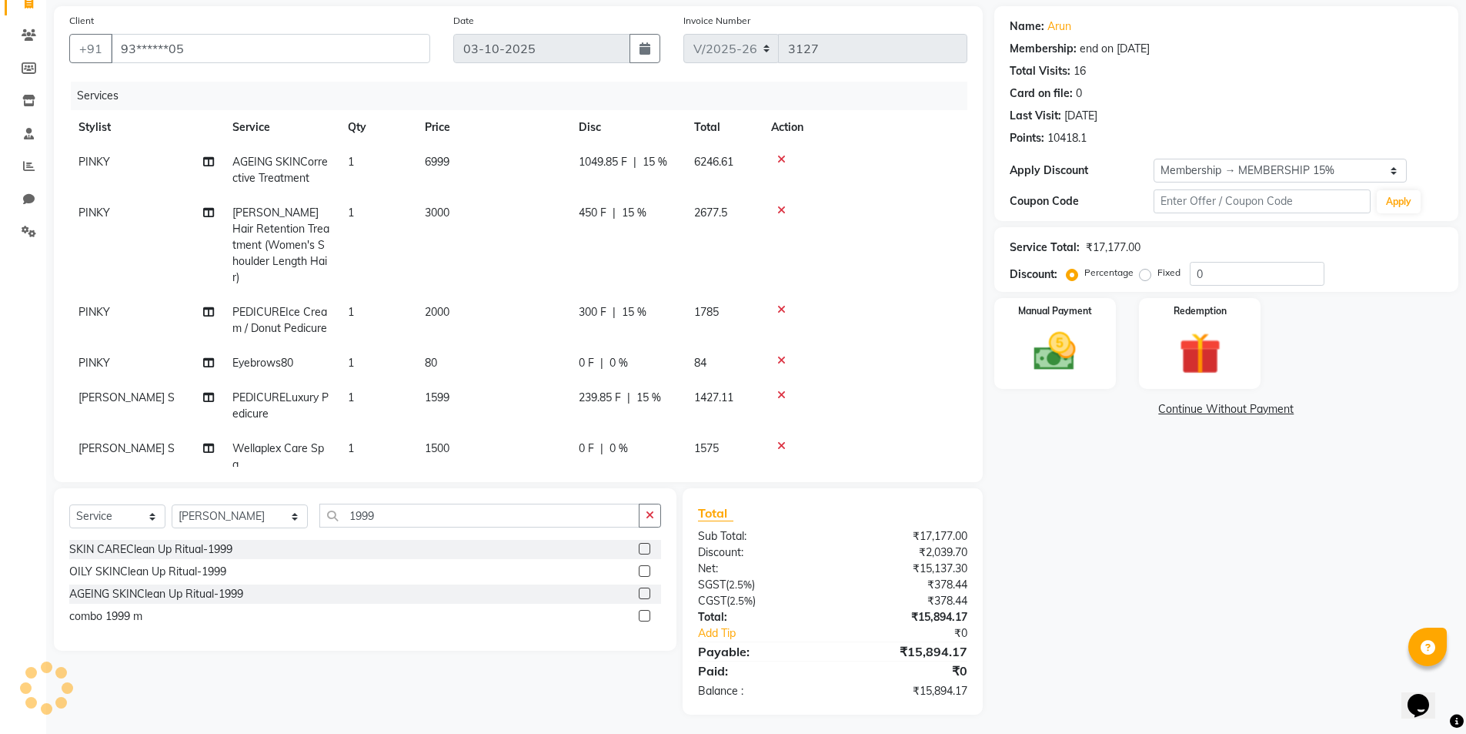
click at [719, 295] on tr "PINKY PEDICUREIce Cream / Donut Pedicure 1 2000 300 F | 15 % 1785" at bounding box center [518, 320] width 898 height 51
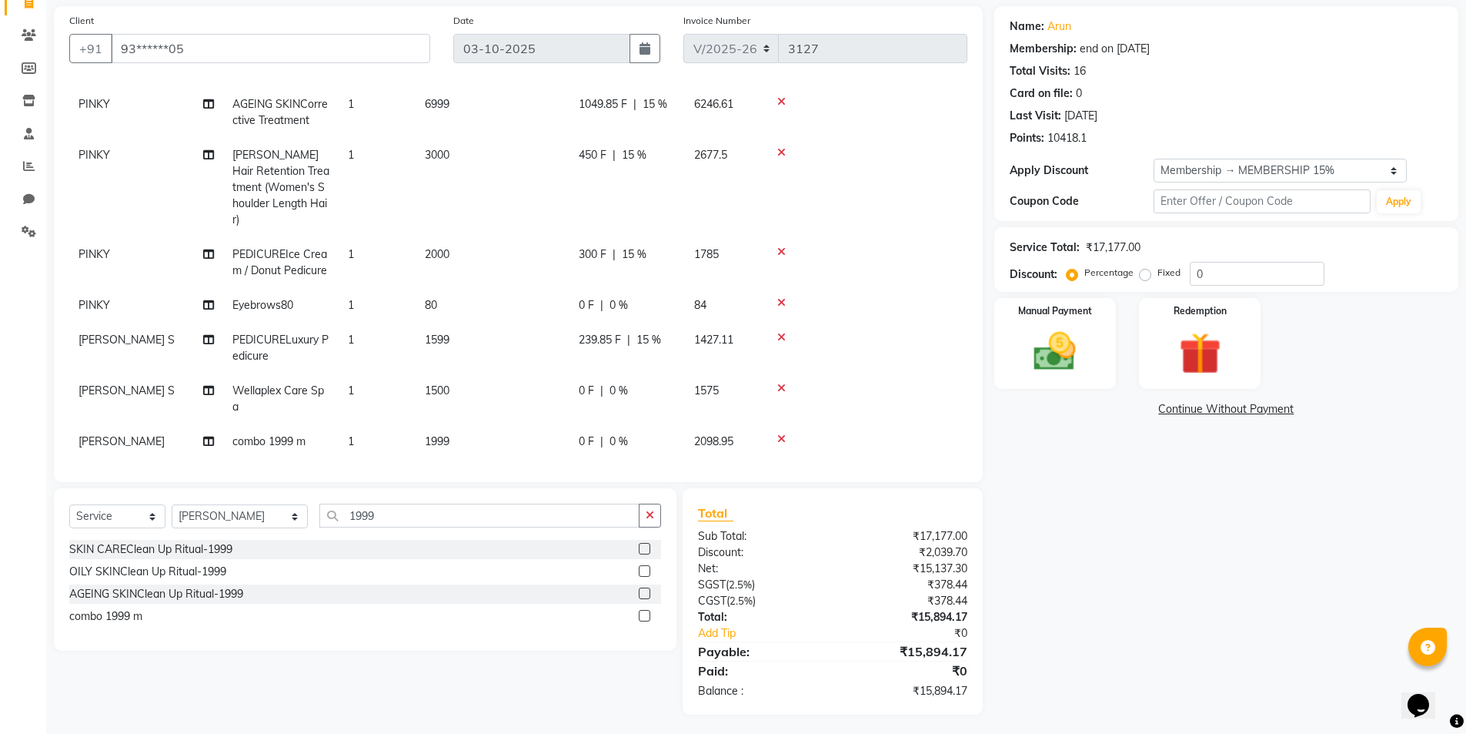
click at [617, 383] on span "0 %" at bounding box center [619, 391] width 18 height 16
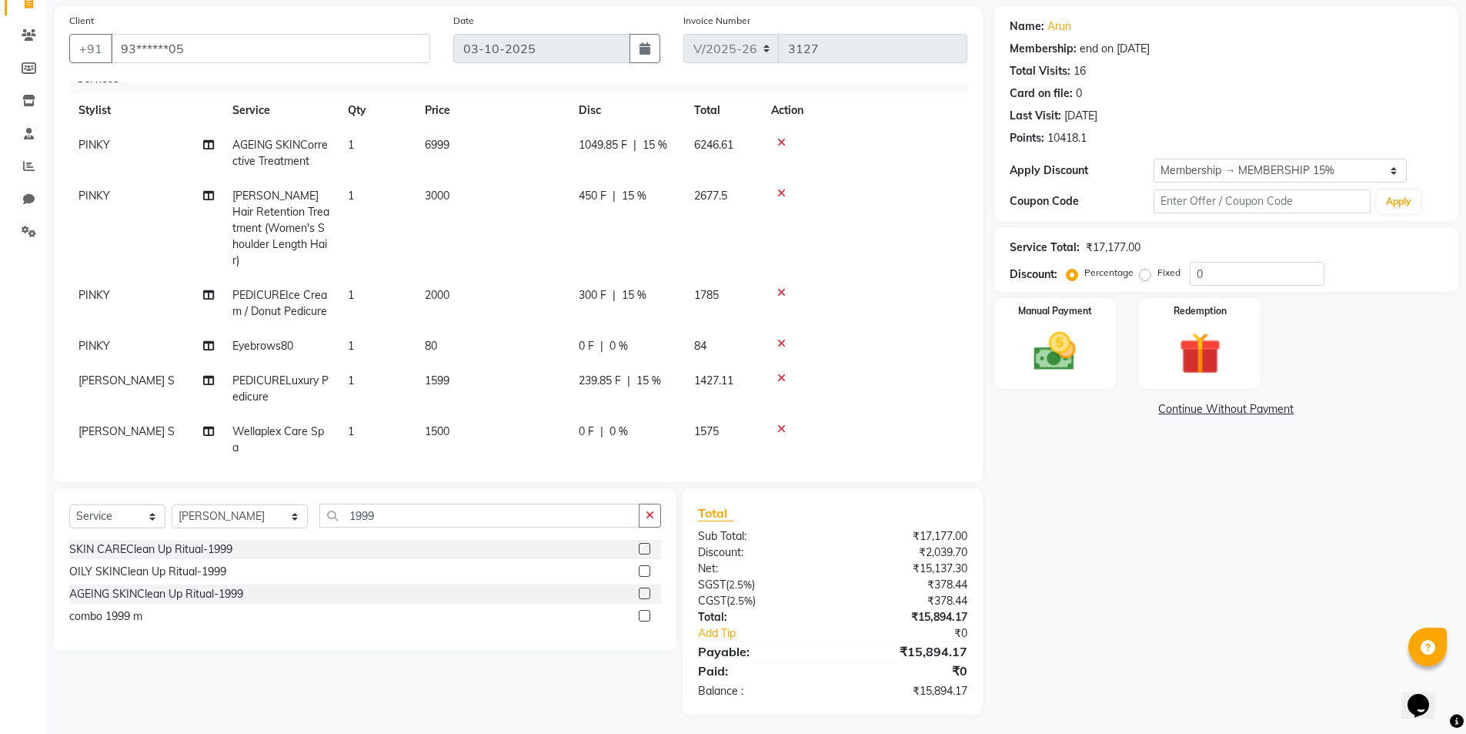
select select "92172"
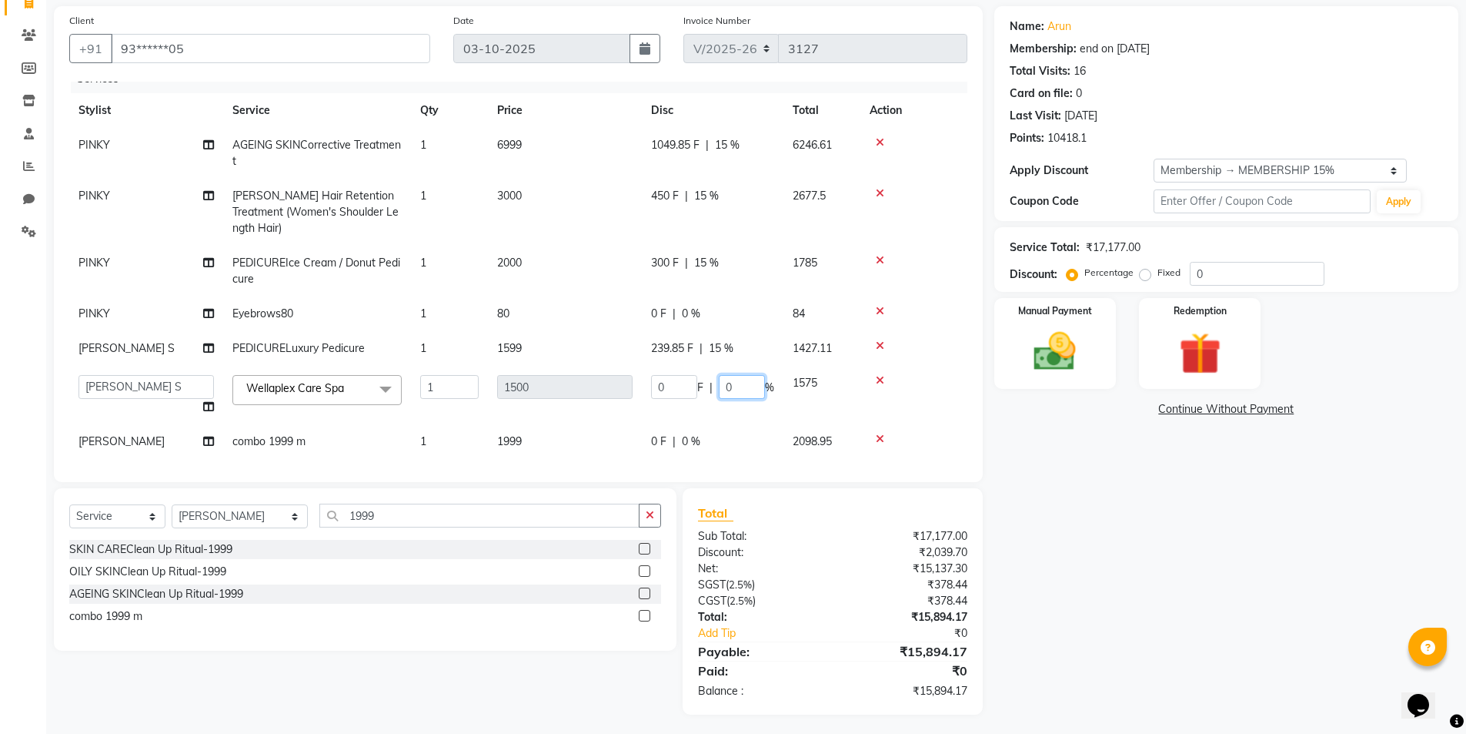
click at [737, 375] on input "0" at bounding box center [742, 387] width 46 height 24
type input "15"
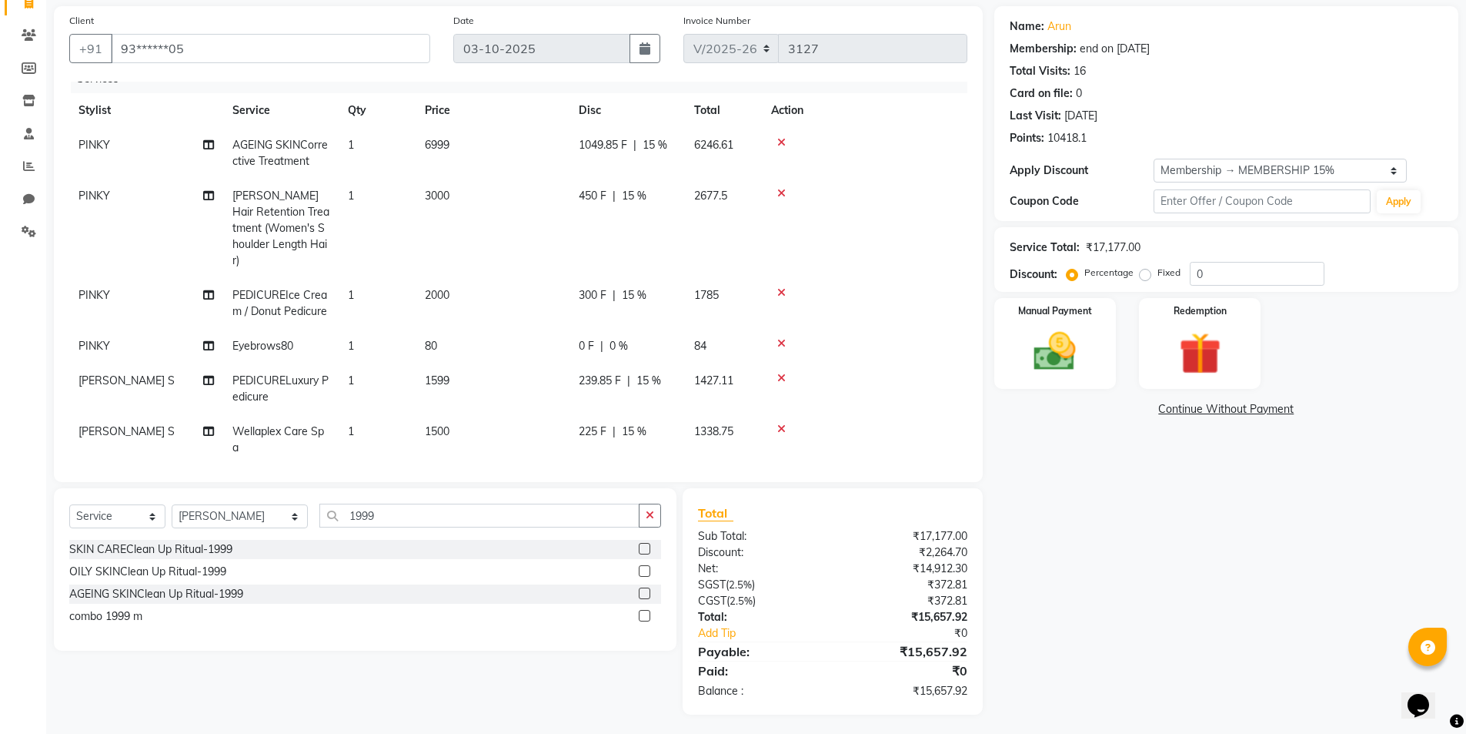
click at [746, 89] on div "Services" at bounding box center [525, 79] width 908 height 28
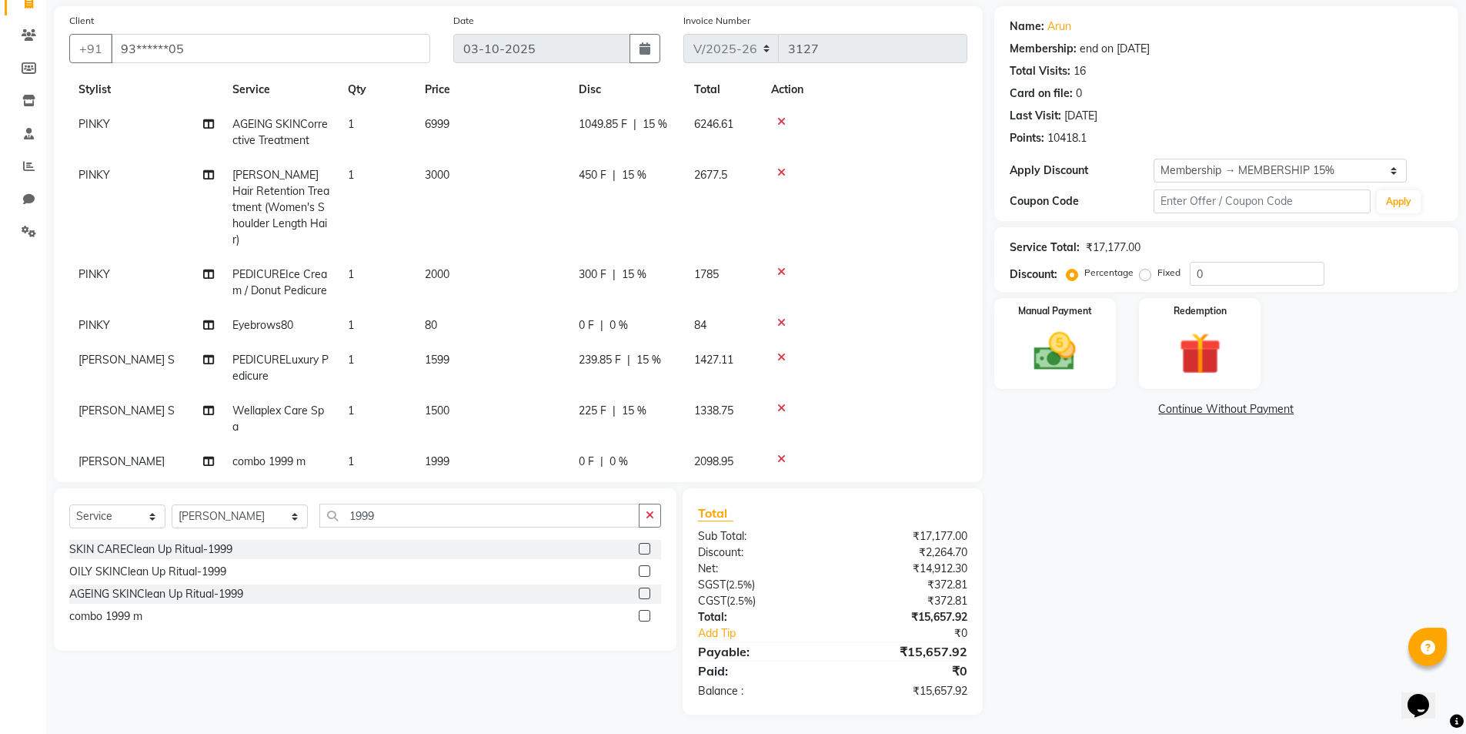
scroll to position [58, 0]
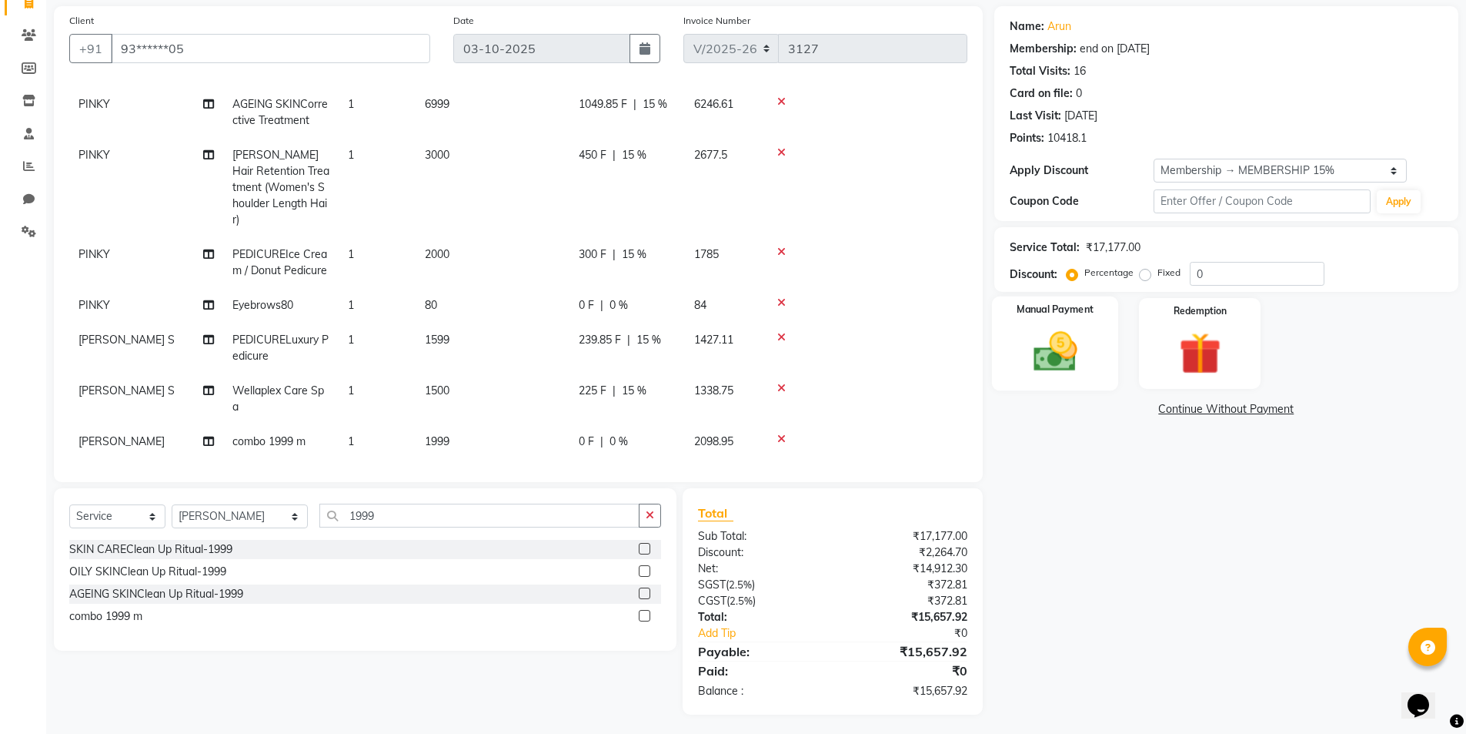
click at [1055, 366] on img at bounding box center [1055, 351] width 71 height 50
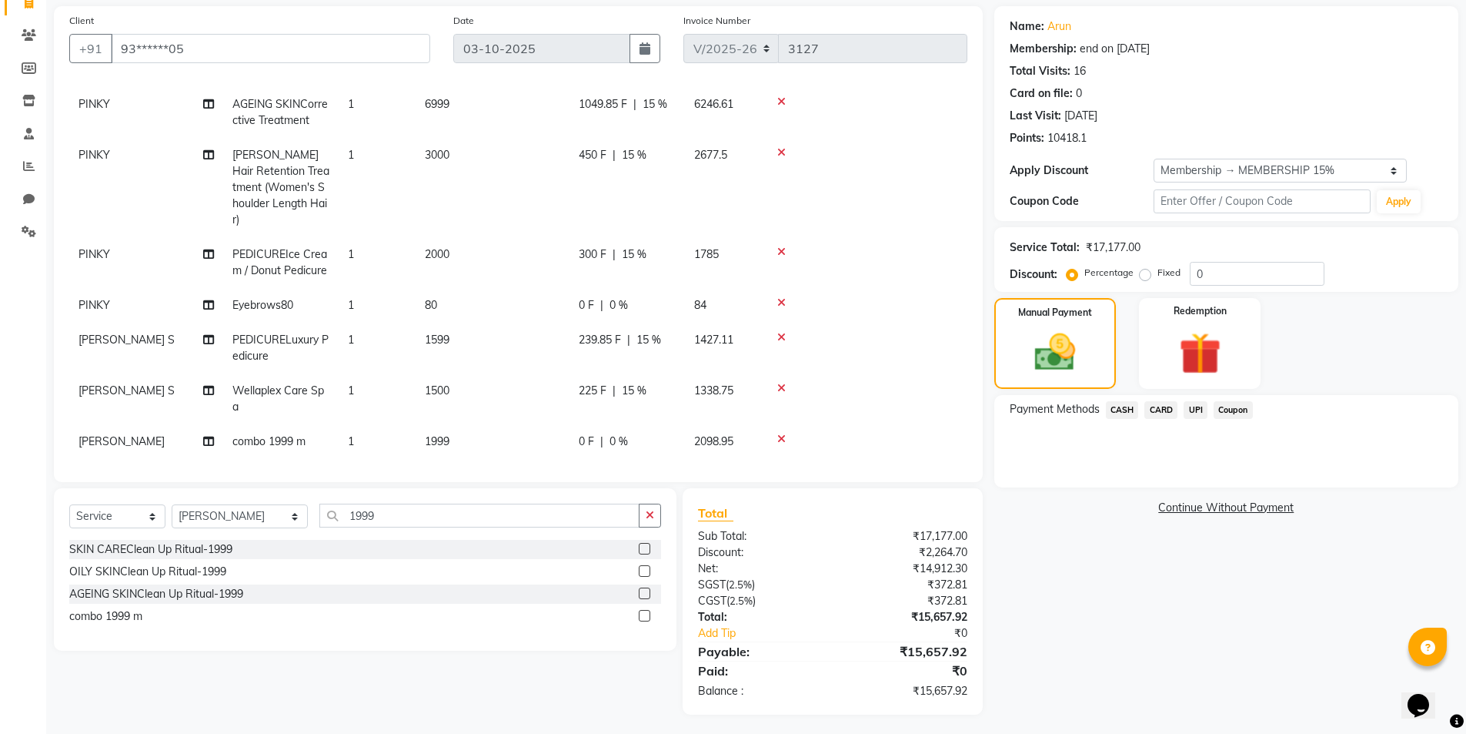
click at [1196, 415] on span "UPI" at bounding box center [1196, 410] width 24 height 18
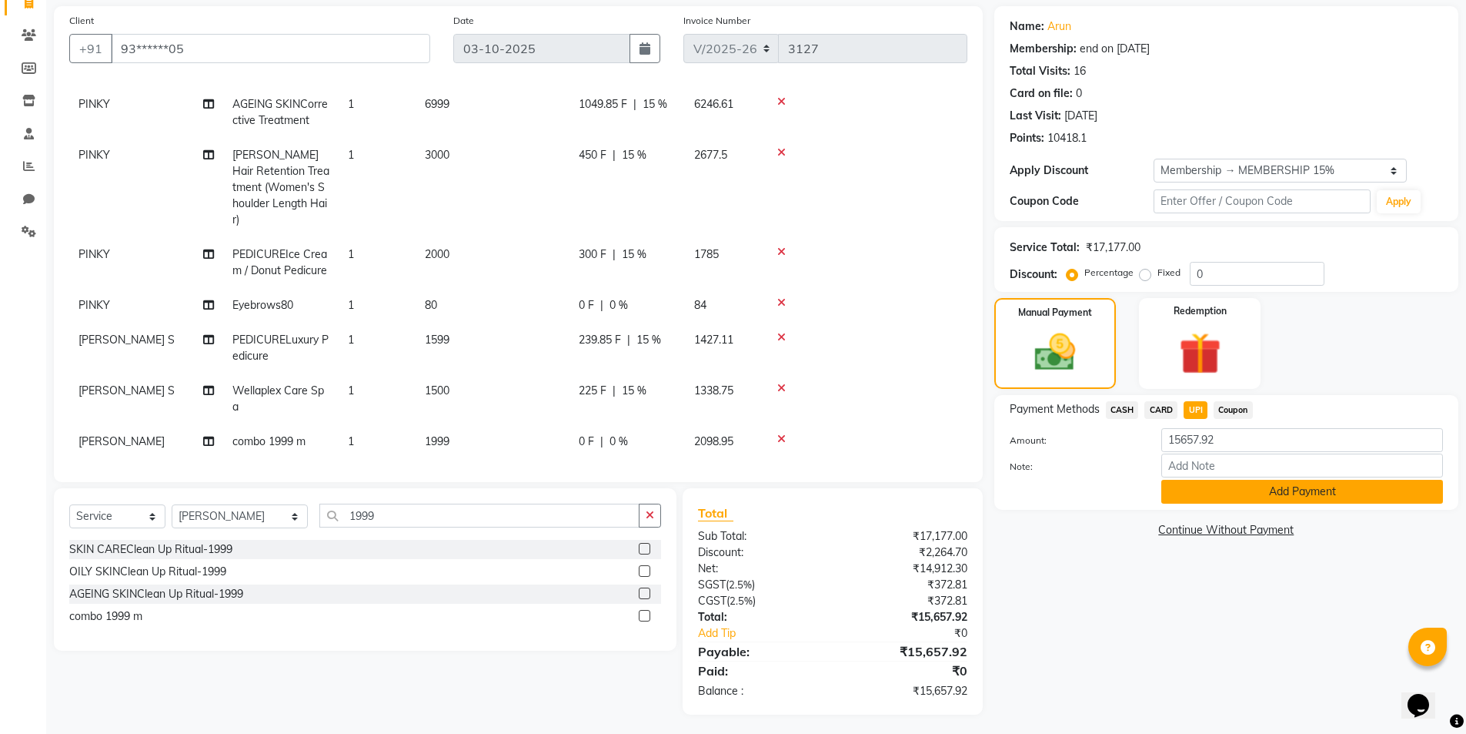
click at [1282, 492] on button "Add Payment" at bounding box center [1303, 492] width 282 height 24
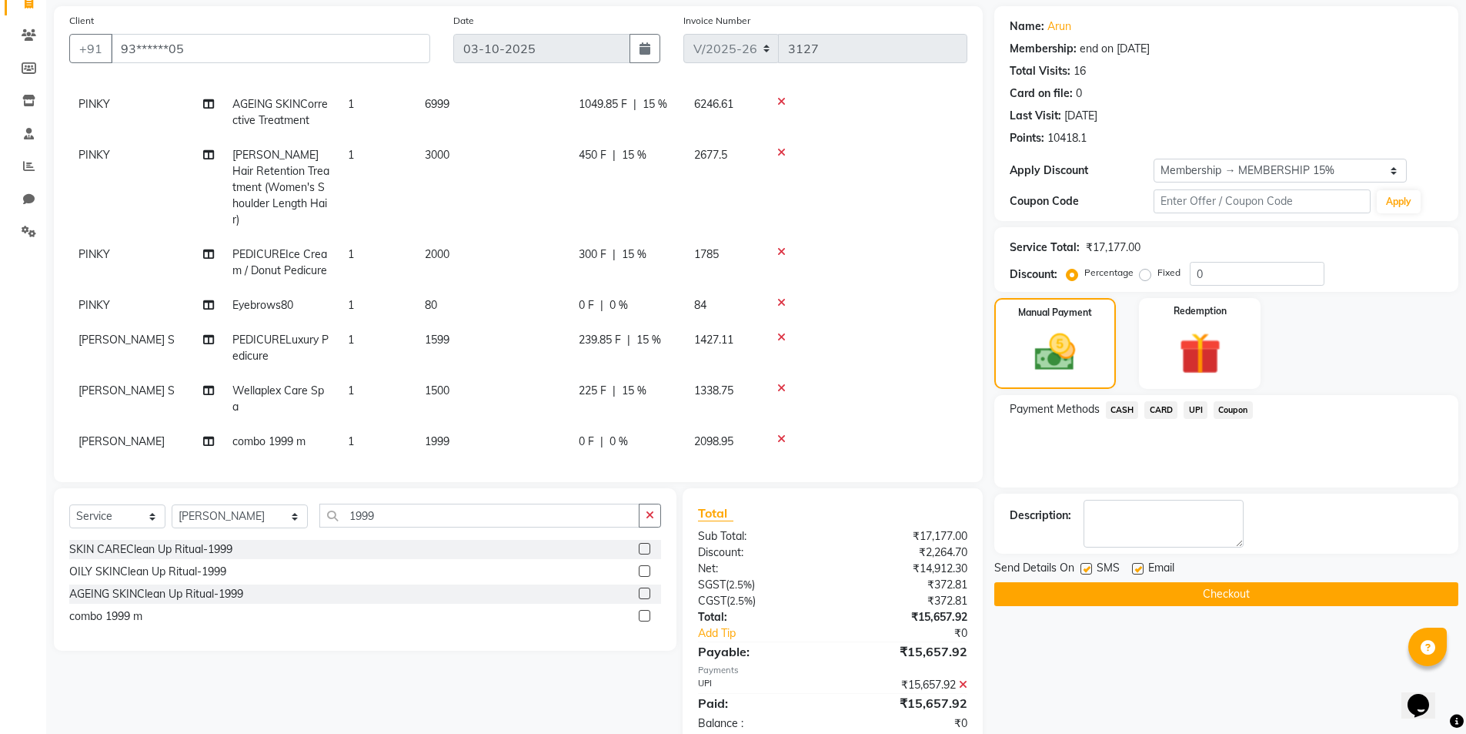
click at [1227, 590] on button "Checkout" at bounding box center [1227, 594] width 464 height 24
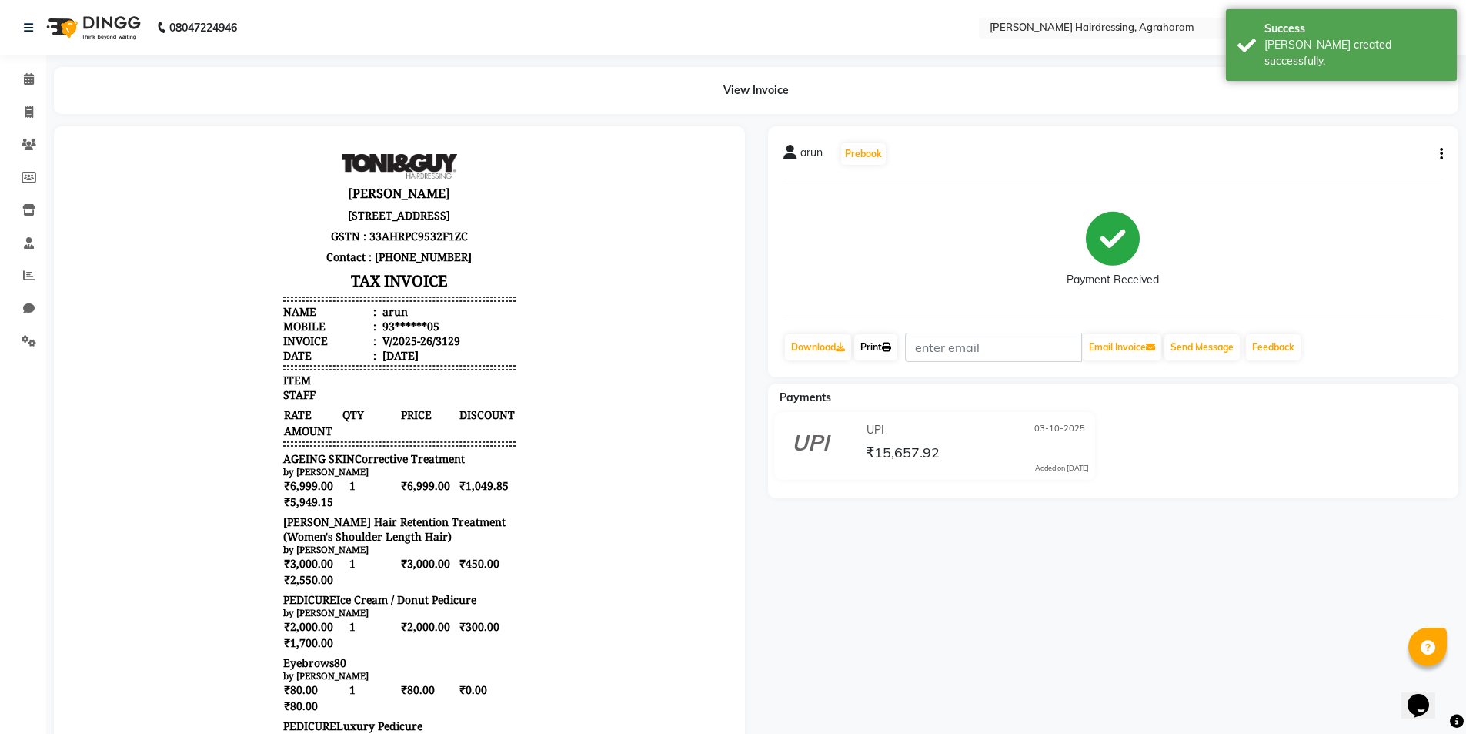
click at [884, 348] on link "Print" at bounding box center [875, 347] width 43 height 26
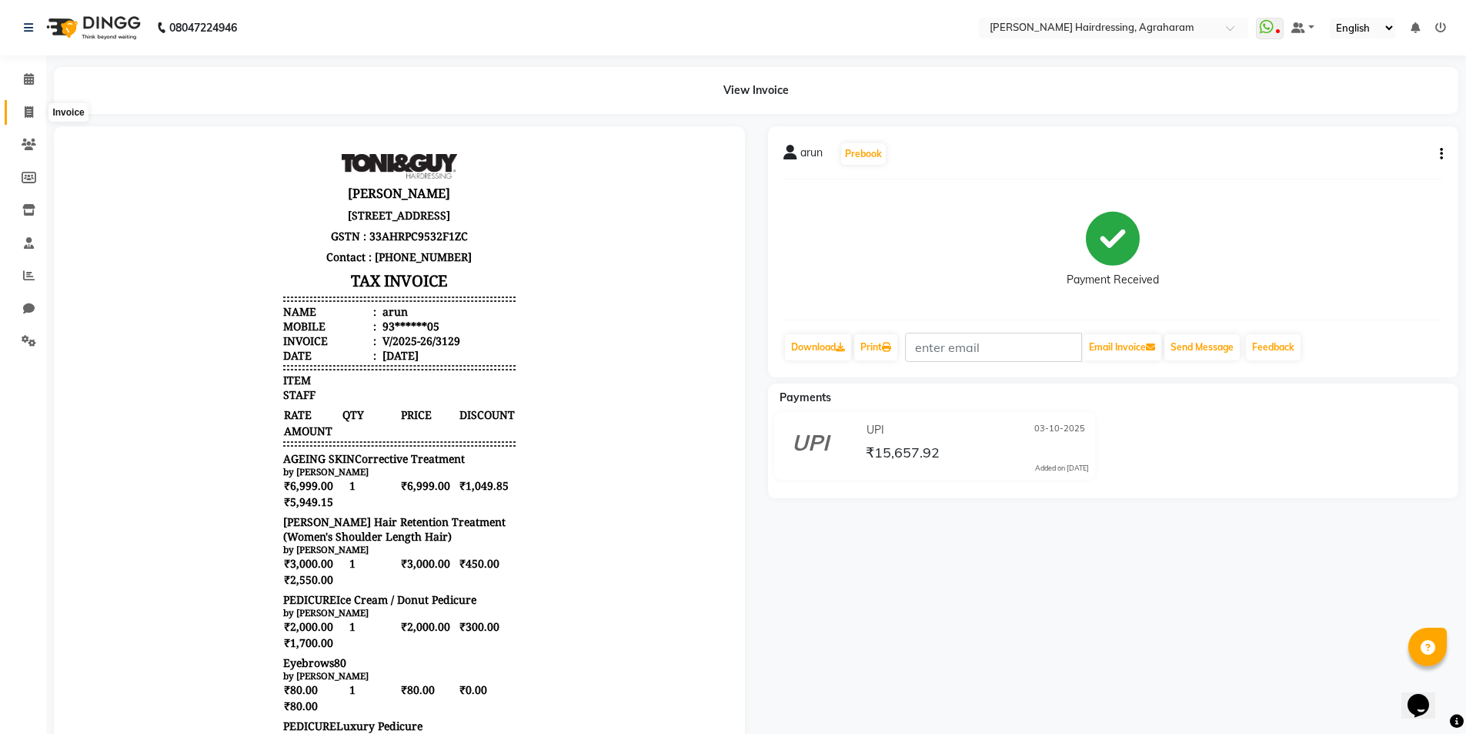
click at [32, 116] on icon at bounding box center [29, 112] width 8 height 12
select select "7962"
select select "service"
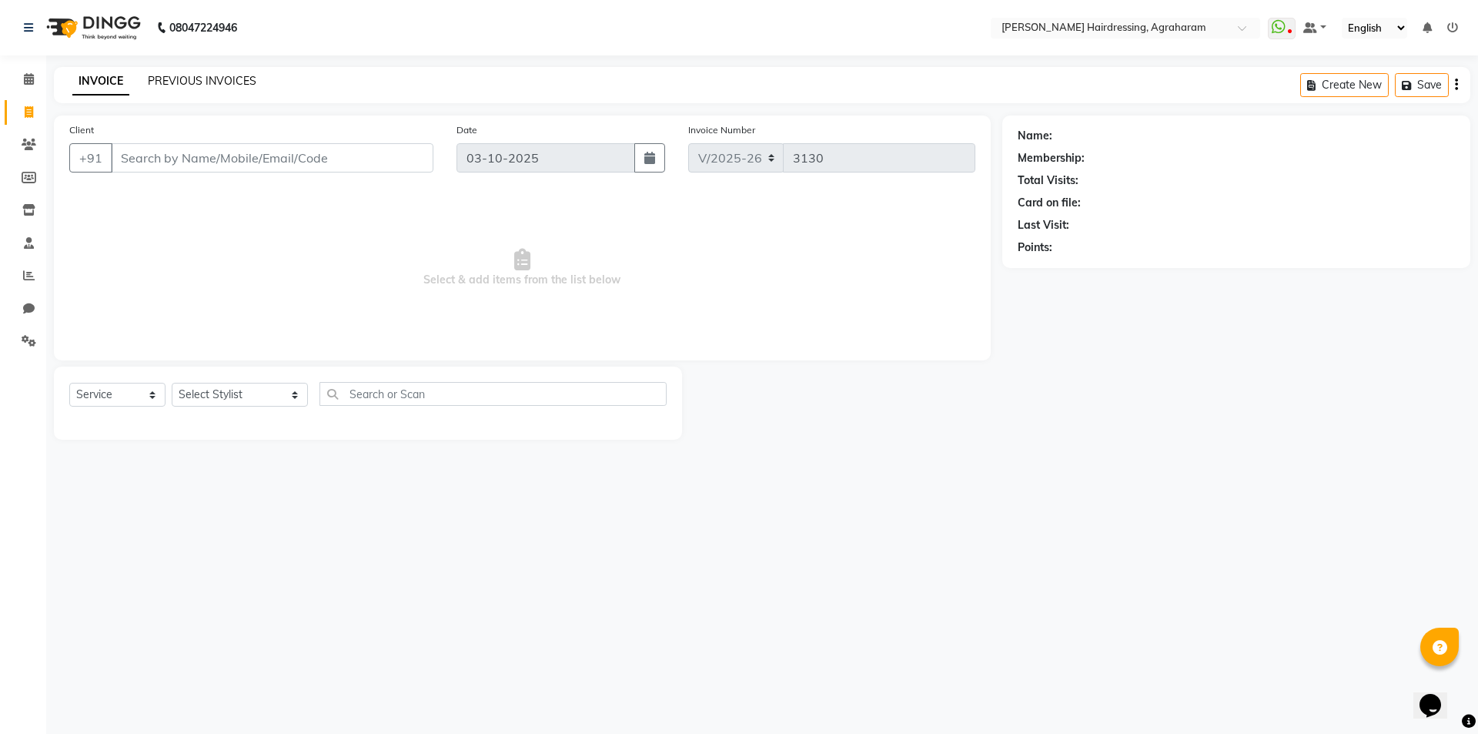
click at [173, 85] on link "PREVIOUS INVOICES" at bounding box center [202, 81] width 109 height 14
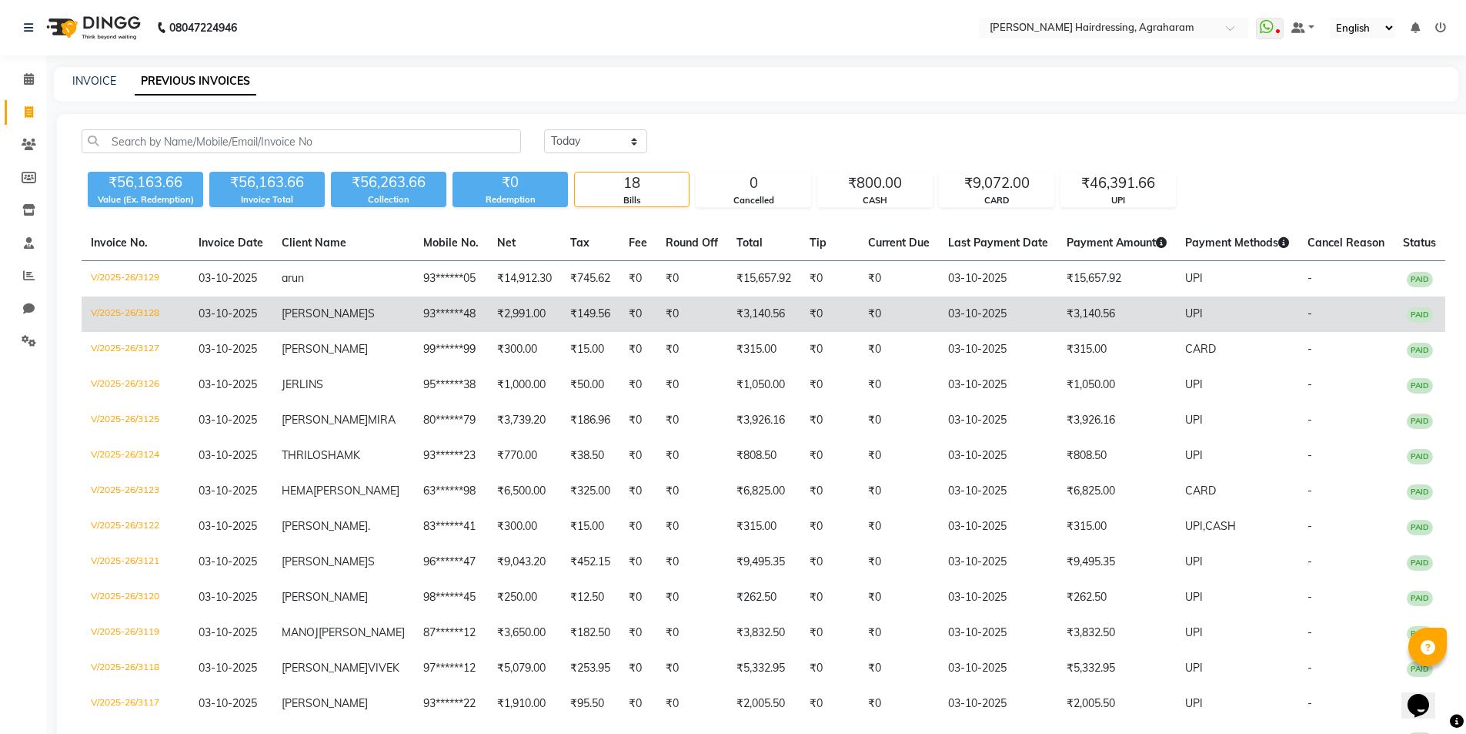
click at [335, 313] on span "RITHIK" at bounding box center [325, 313] width 86 height 14
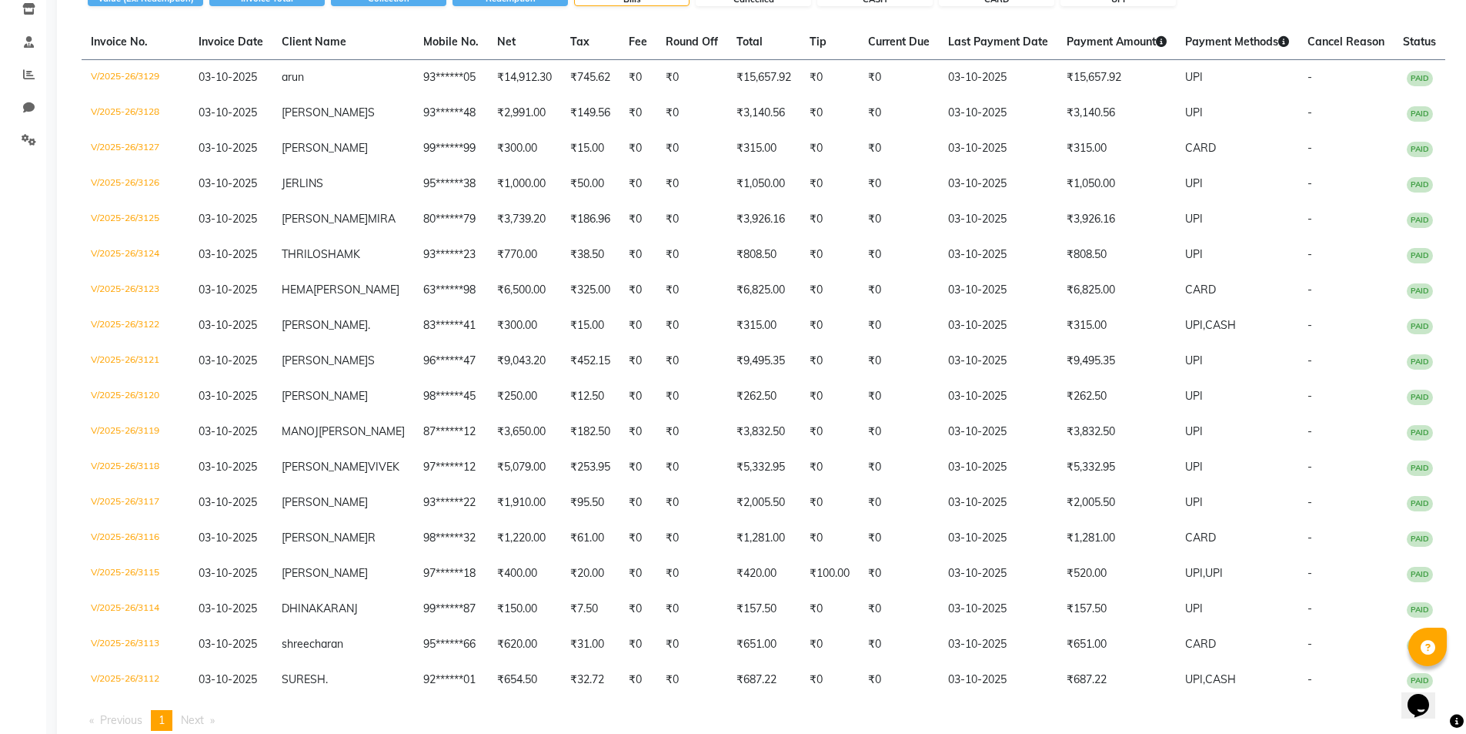
scroll to position [208, 0]
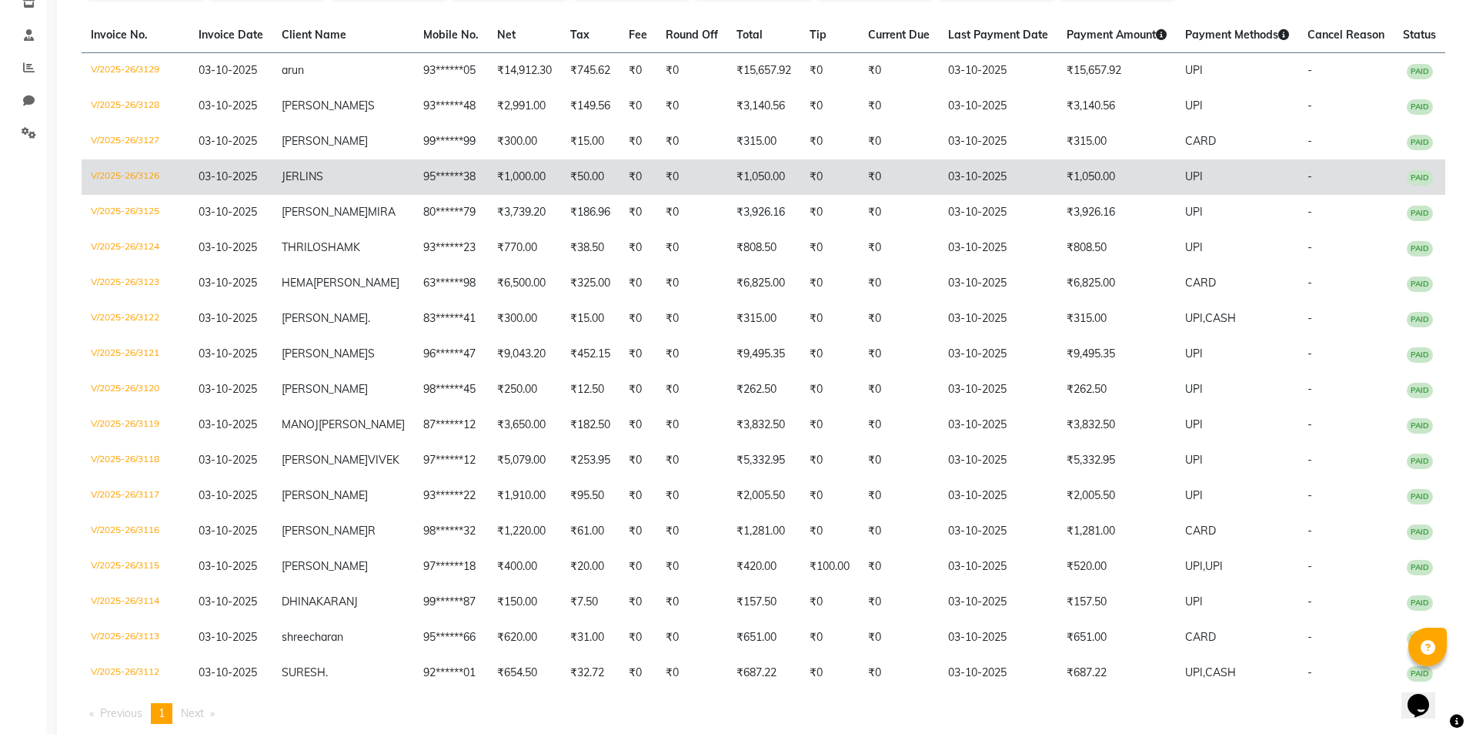
click at [316, 173] on span "JERLIN" at bounding box center [299, 176] width 35 height 14
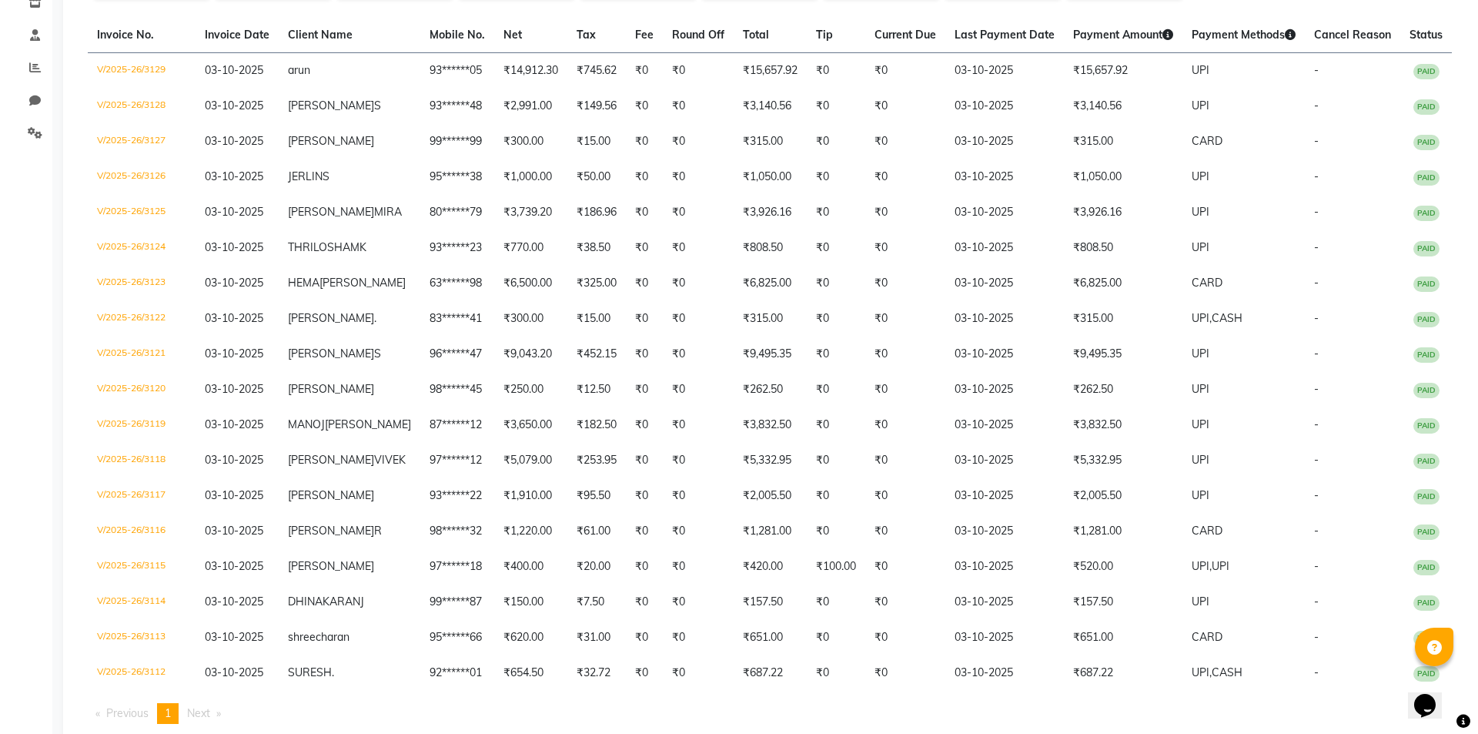
scroll to position [0, 0]
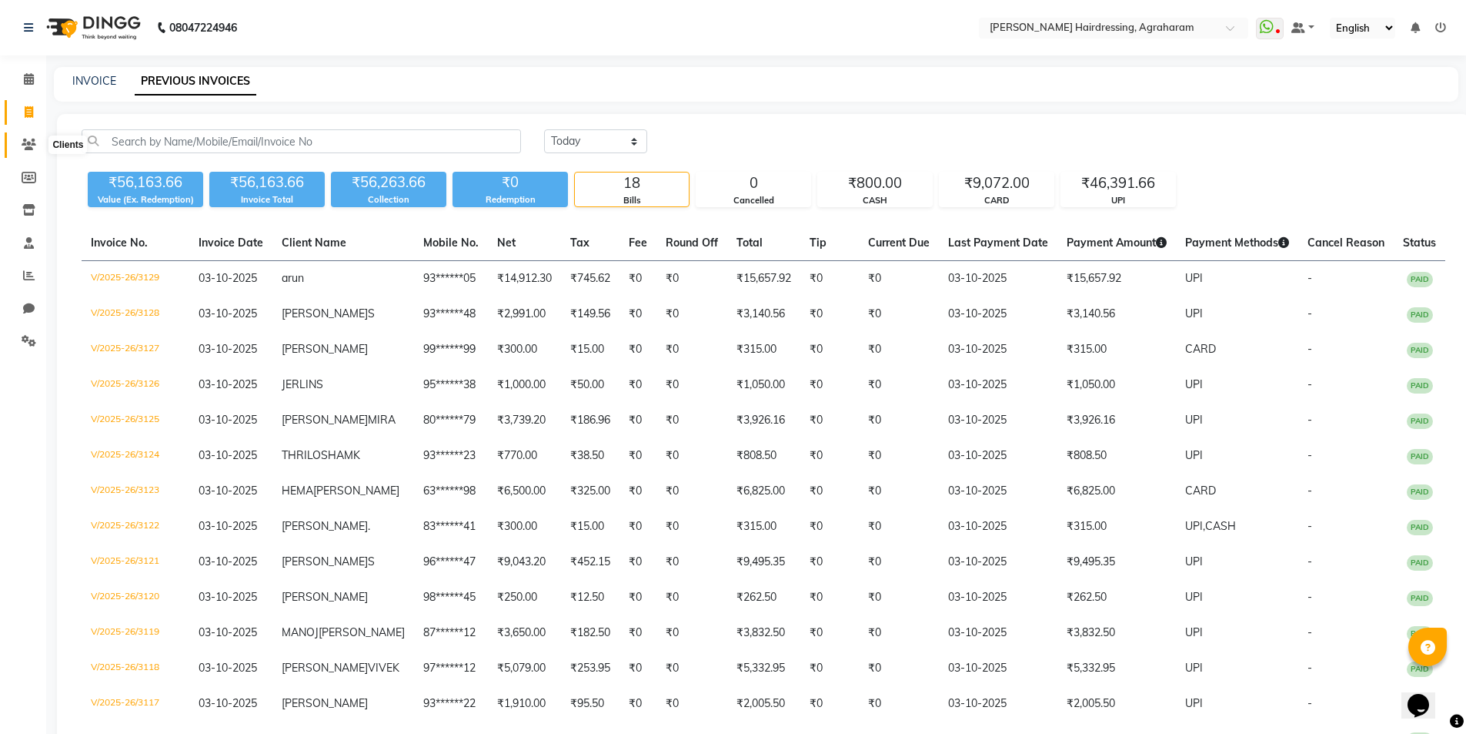
click at [28, 145] on icon at bounding box center [29, 145] width 15 height 12
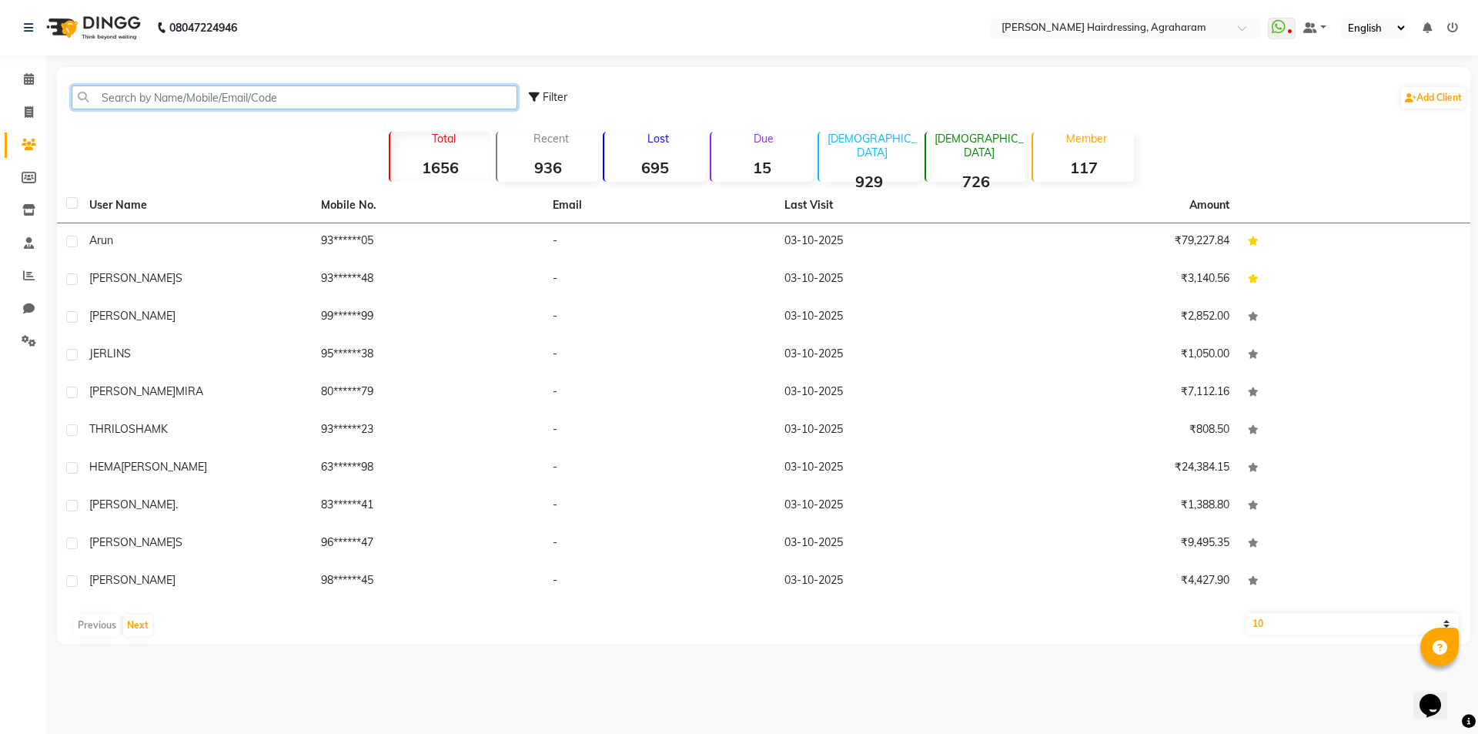
click at [144, 102] on input "text" at bounding box center [295, 97] width 446 height 24
paste input "8754145812"
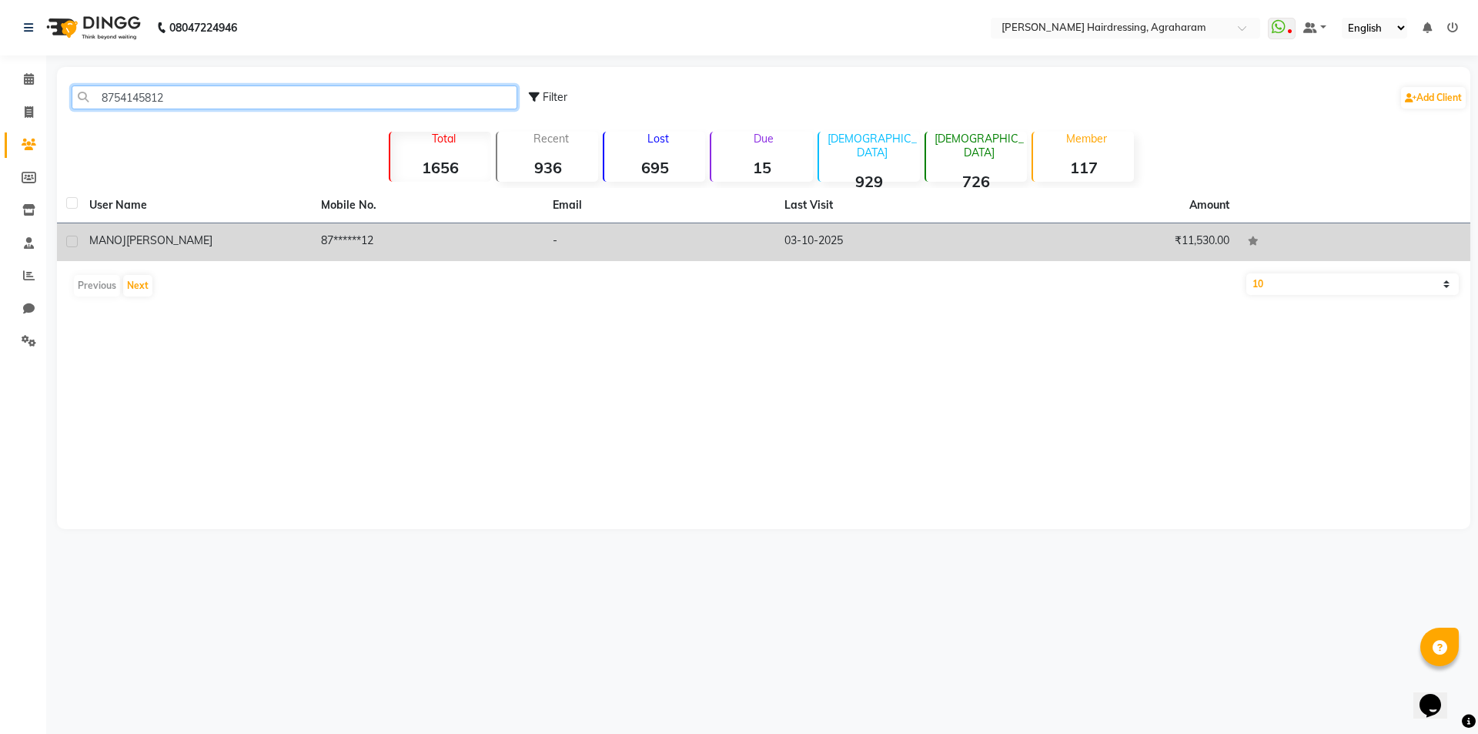
type input "8754145812"
click at [349, 239] on td "87******12" at bounding box center [428, 242] width 232 height 38
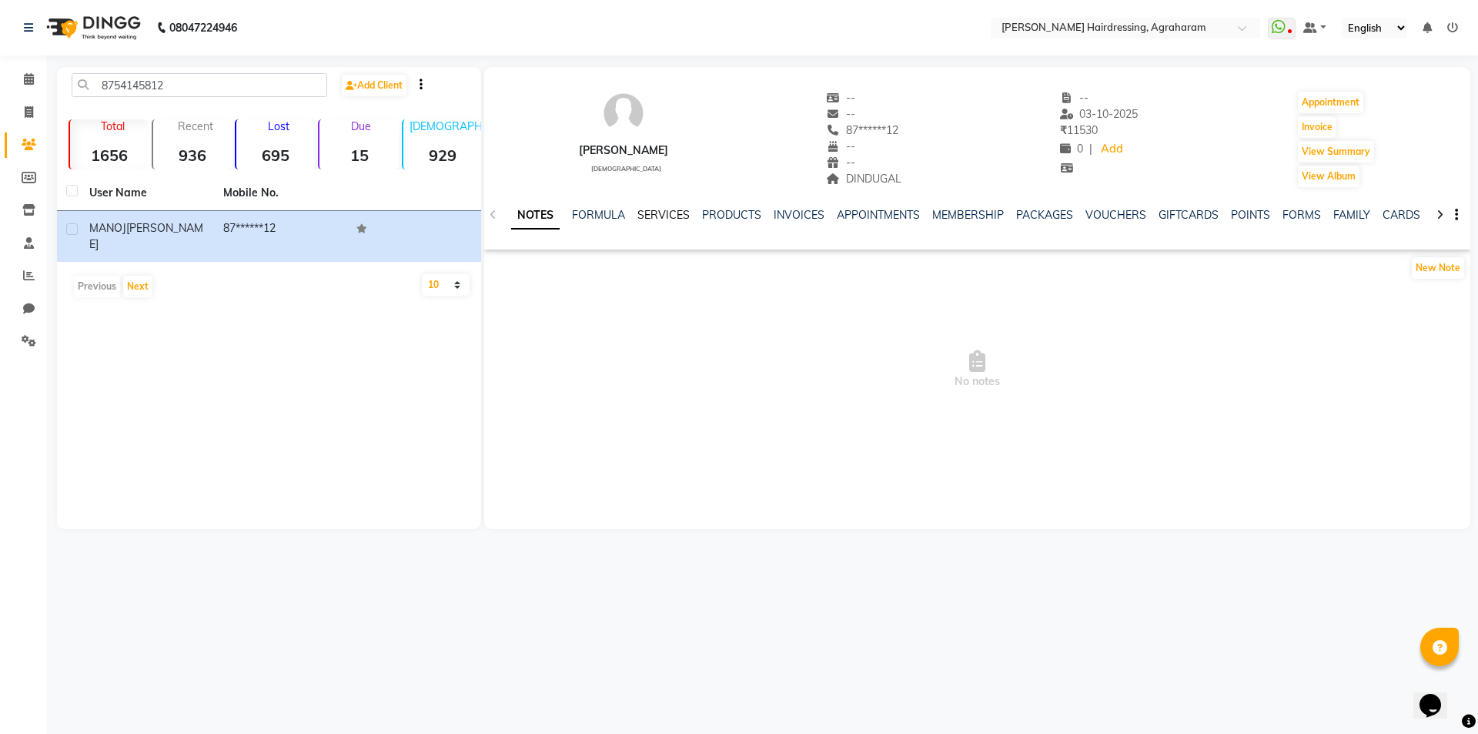
click at [653, 215] on link "SERVICES" at bounding box center [663, 215] width 52 height 14
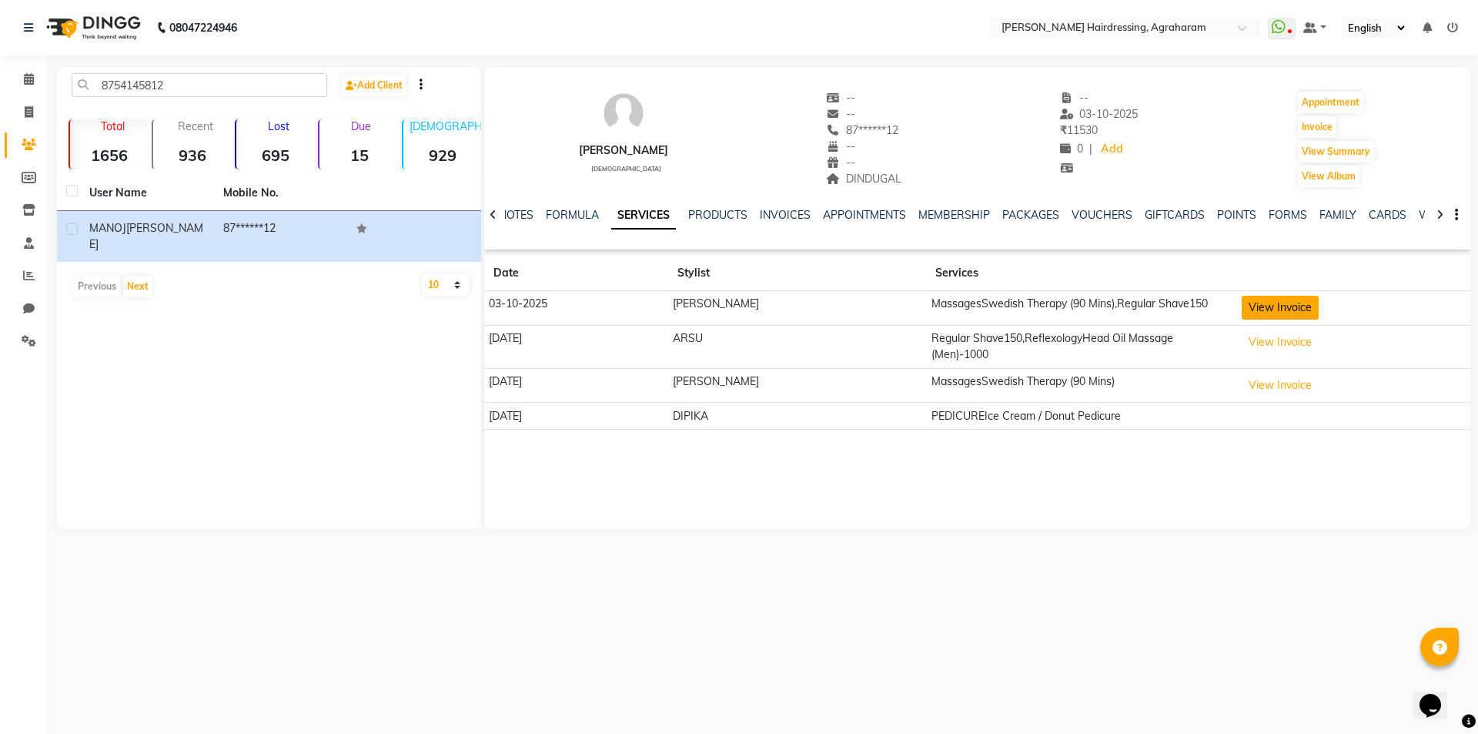
click at [1242, 309] on button "View Invoice" at bounding box center [1280, 308] width 77 height 24
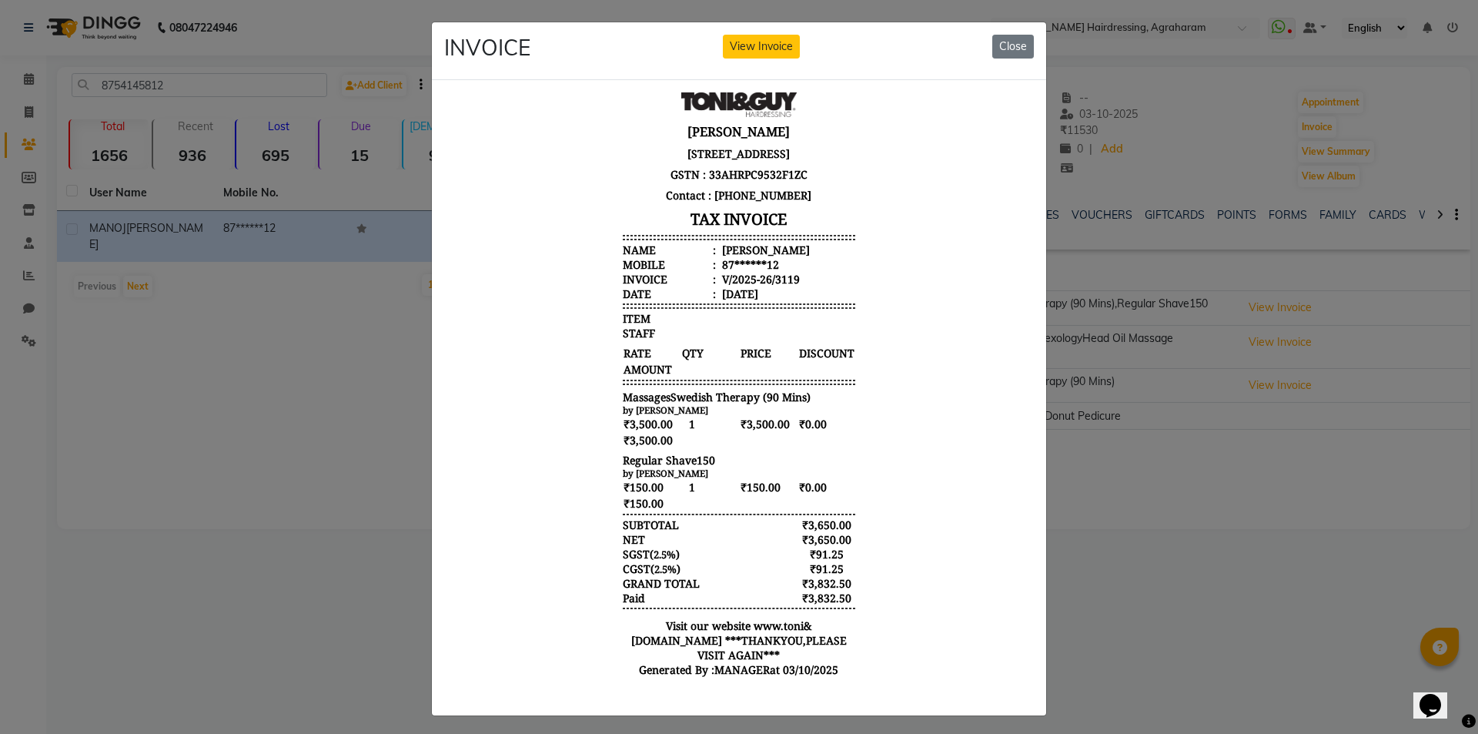
scroll to position [15, 0]
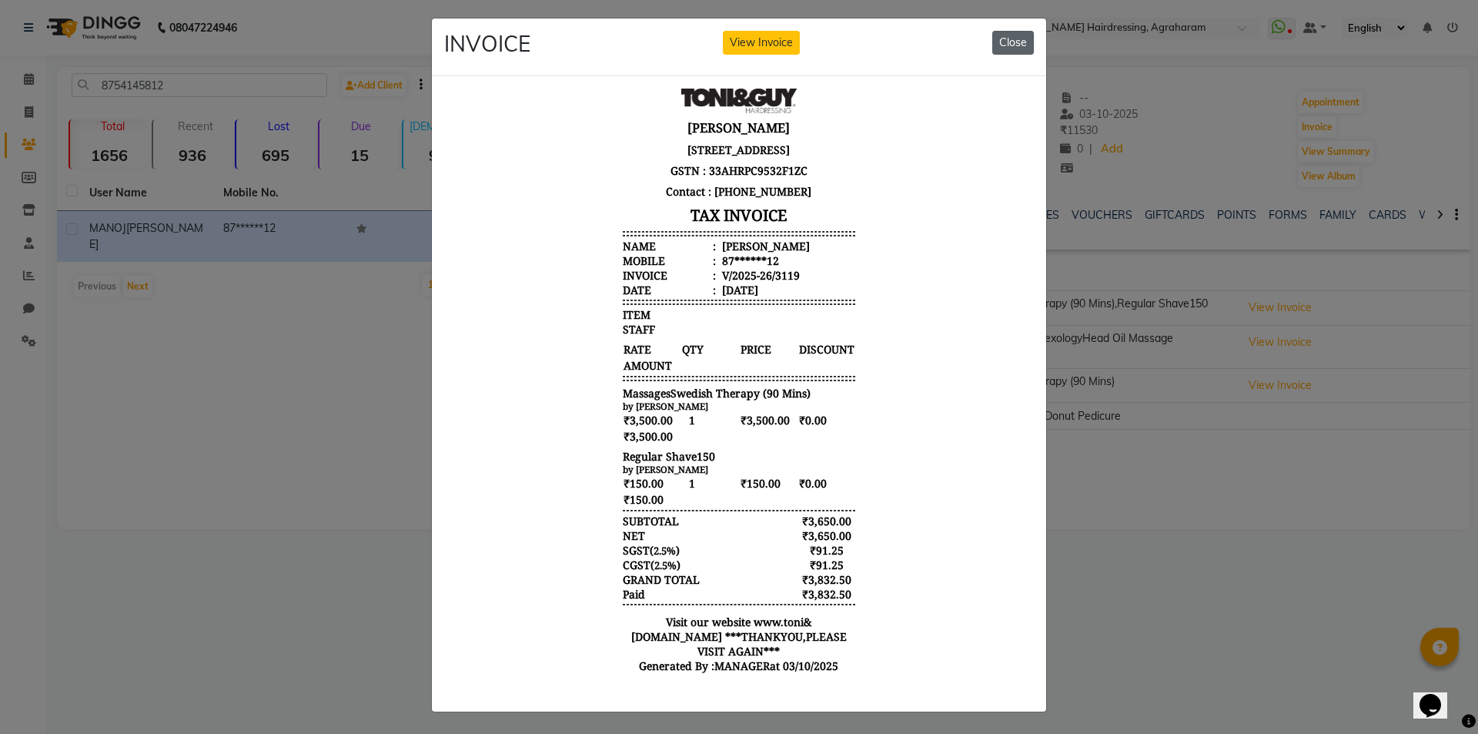
click at [1006, 38] on button "Close" at bounding box center [1013, 43] width 42 height 24
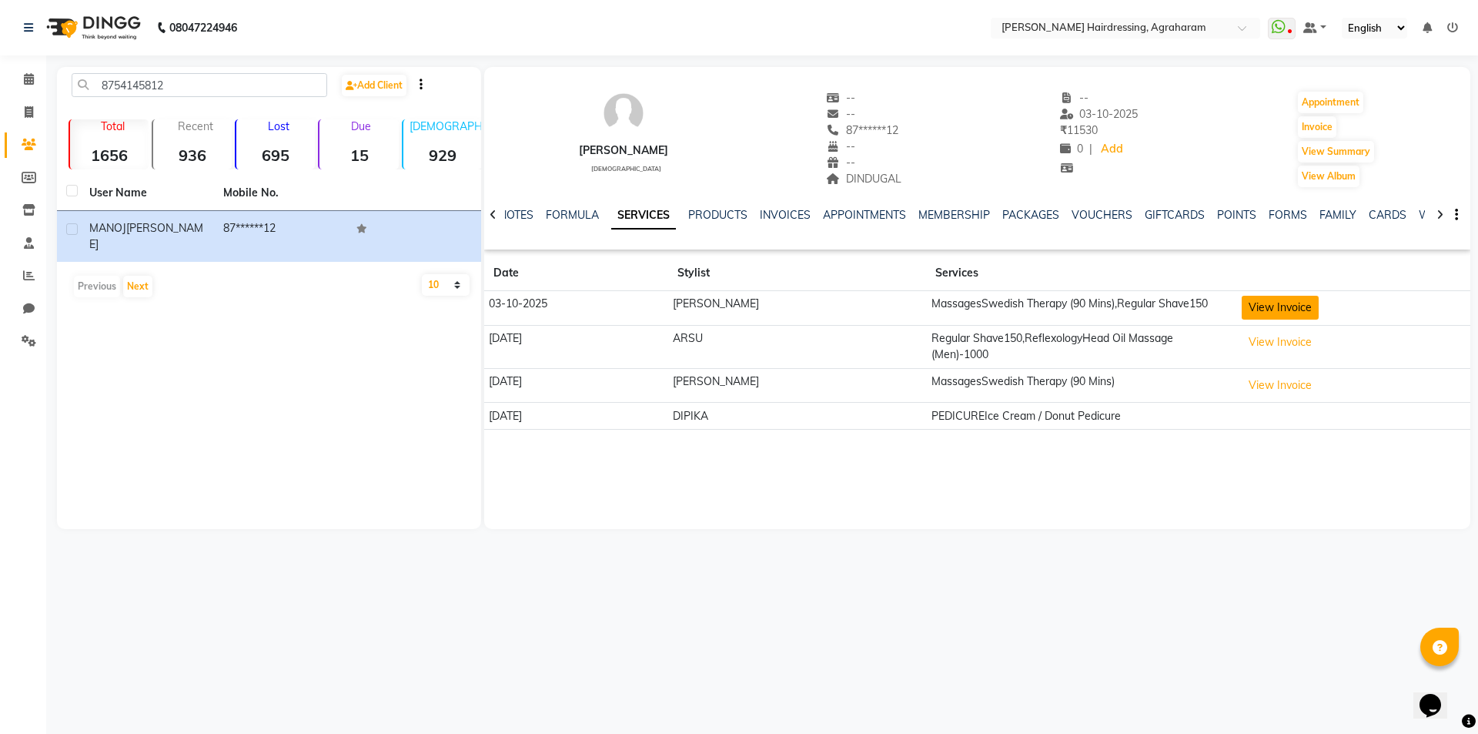
click at [1254, 309] on button "View Invoice" at bounding box center [1280, 308] width 77 height 24
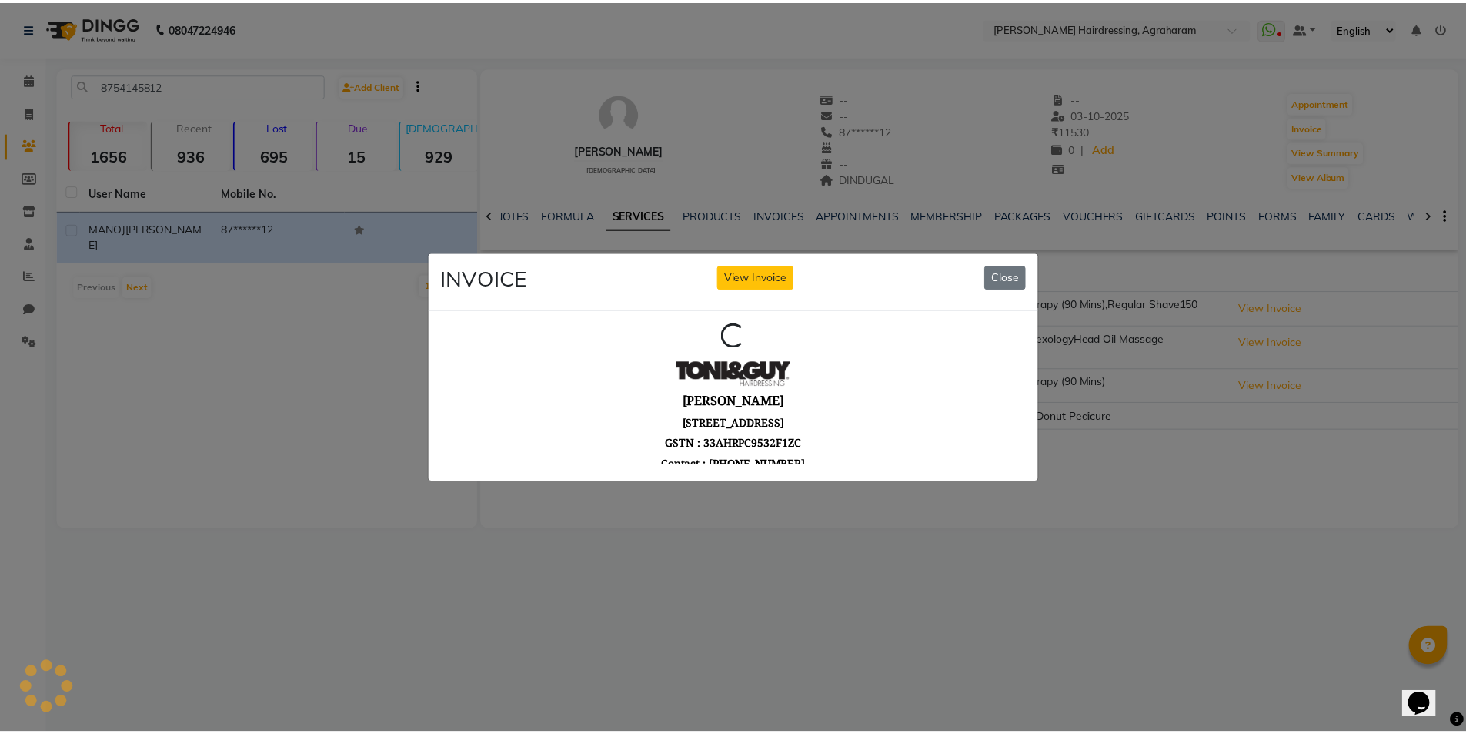
scroll to position [0, 0]
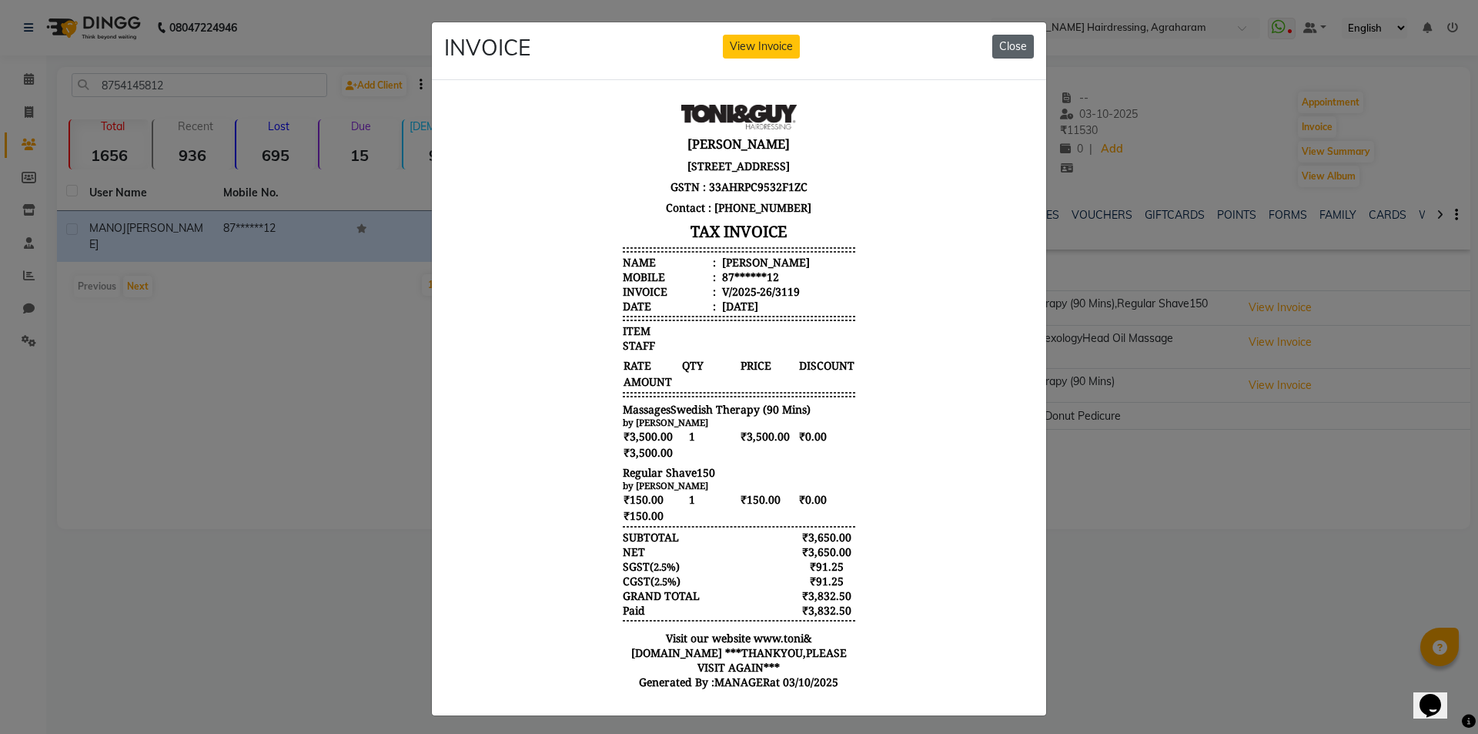
click at [1005, 49] on button "Close" at bounding box center [1013, 47] width 42 height 24
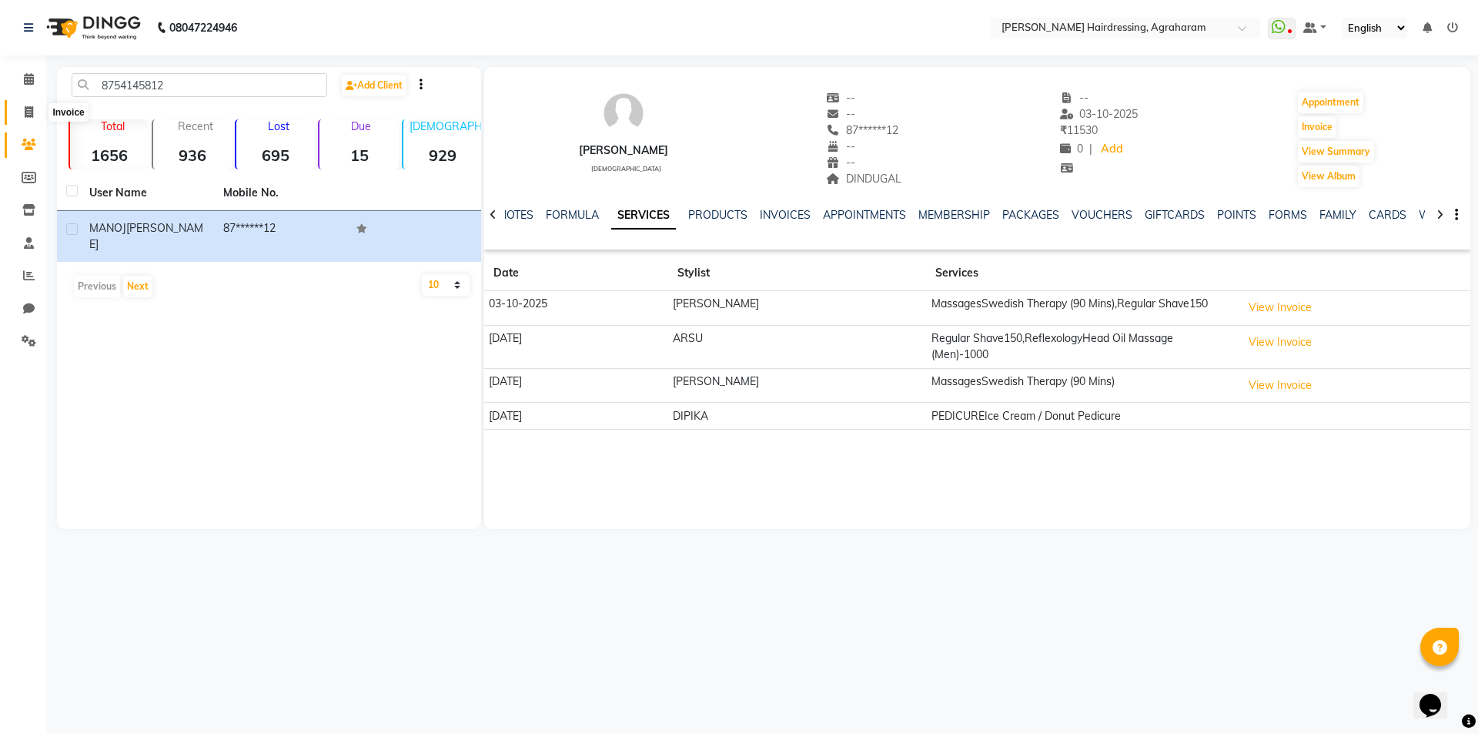
click at [22, 109] on span at bounding box center [28, 113] width 27 height 18
select select "service"
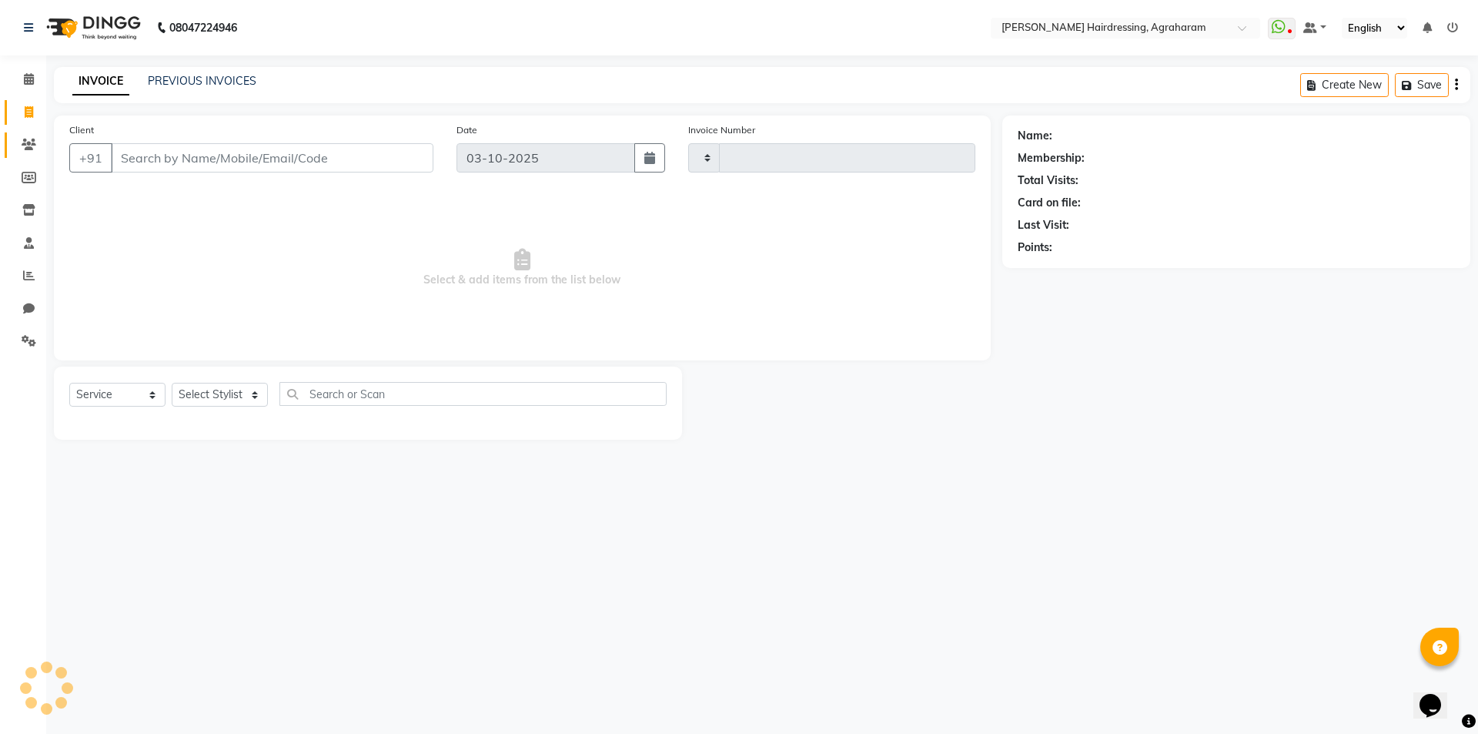
type input "3130"
select select "7962"
click at [193, 81] on link "PREVIOUS INVOICES" at bounding box center [202, 81] width 109 height 14
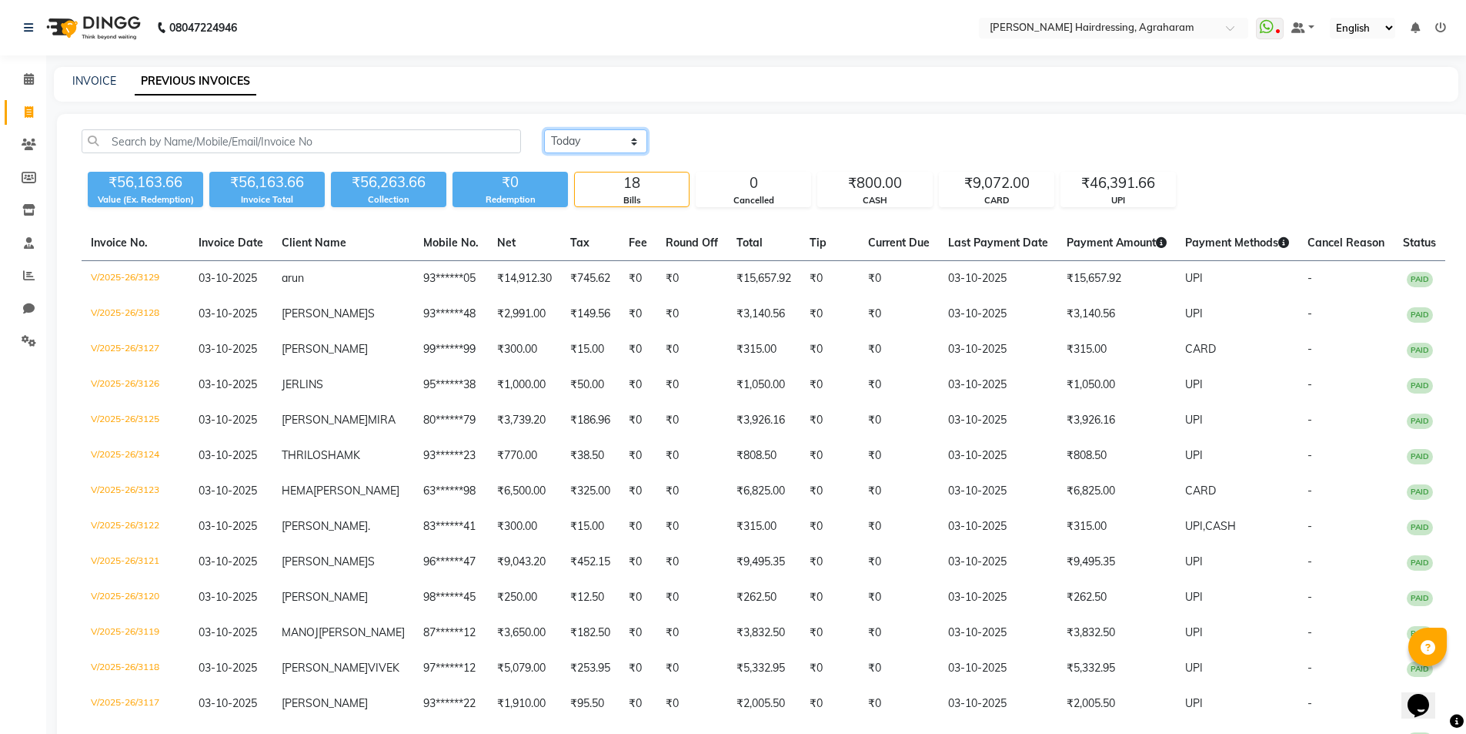
click at [583, 143] on select "Today Yesterday Custom Range" at bounding box center [595, 141] width 103 height 24
select select "range"
click at [544, 129] on select "Today Yesterday Custom Range" at bounding box center [595, 141] width 103 height 24
click at [732, 140] on input "03-10-2025" at bounding box center [721, 142] width 108 height 22
select select "10"
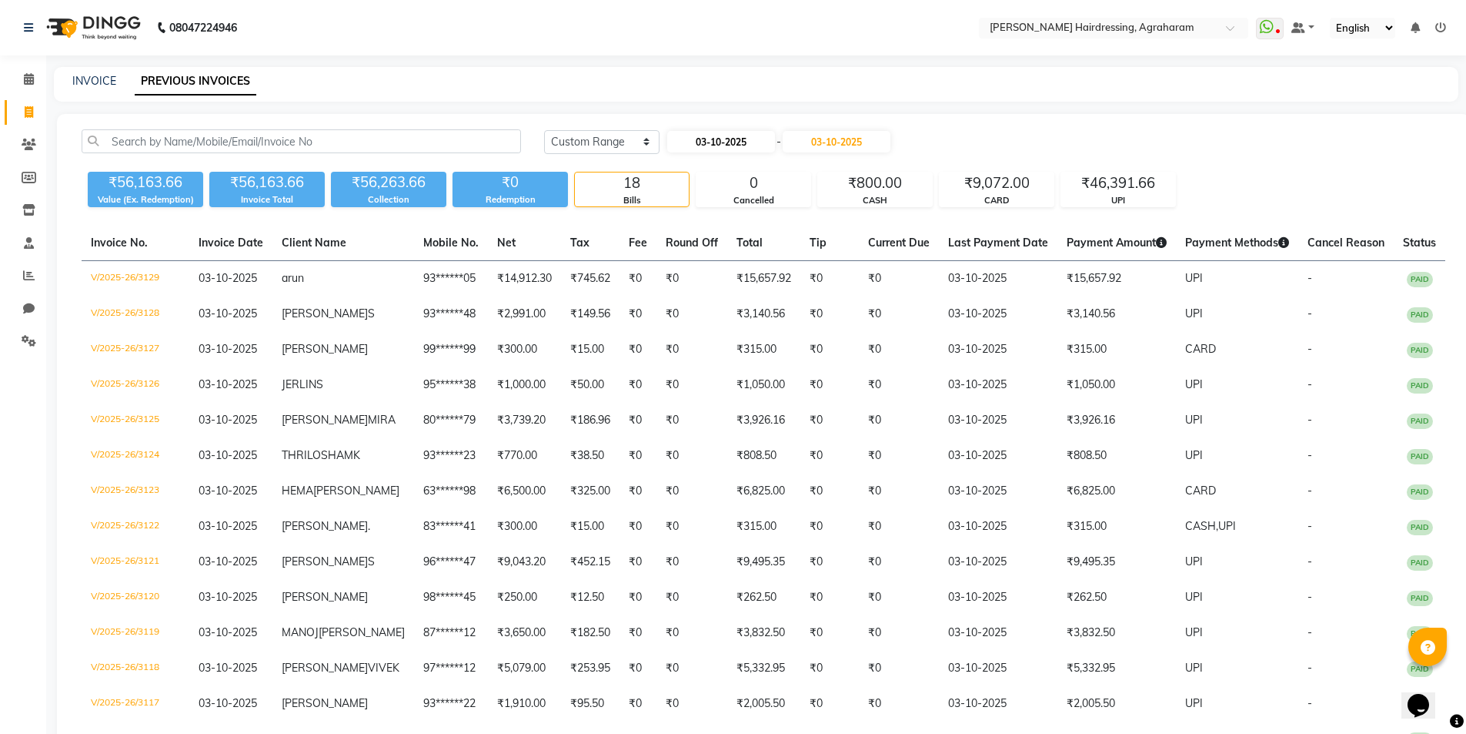
select select "2025"
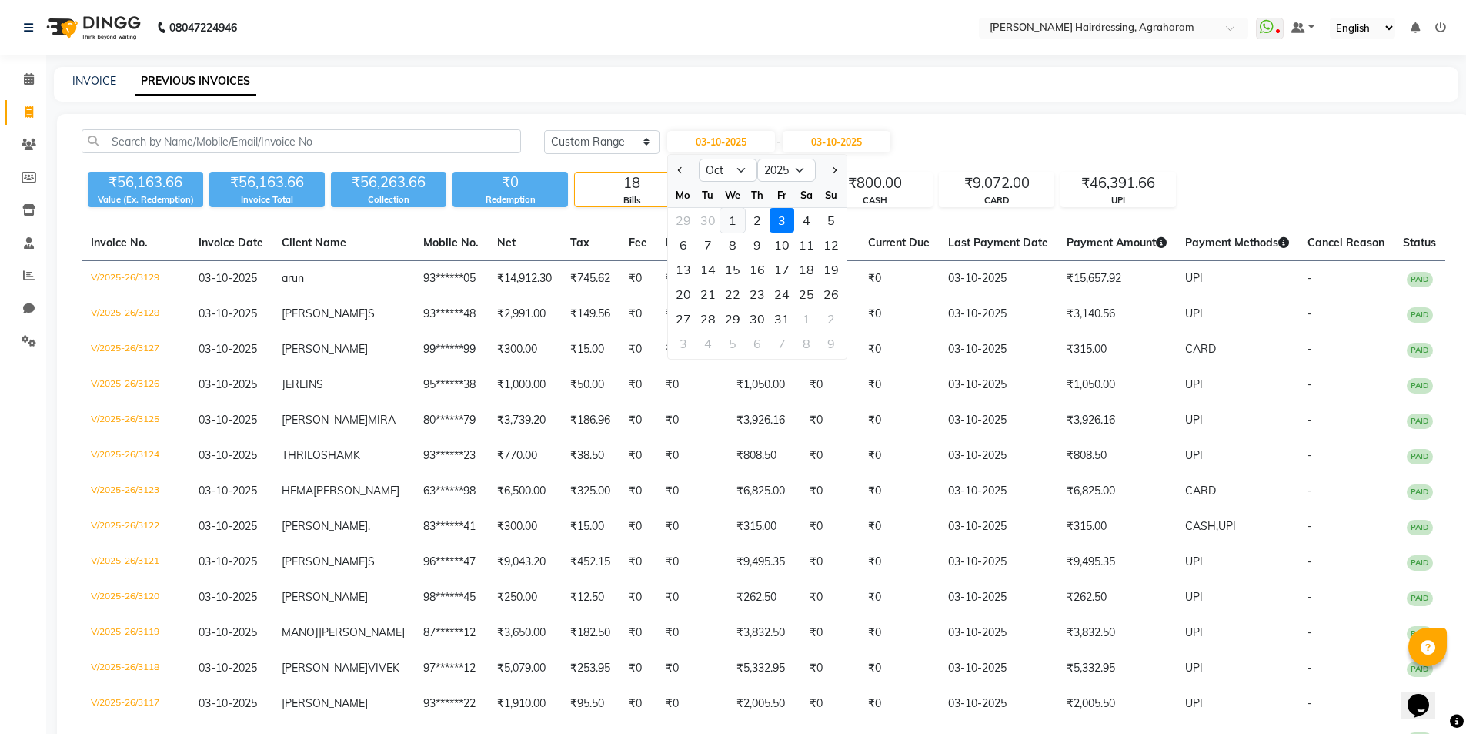
click at [732, 218] on div "1" at bounding box center [732, 220] width 25 height 25
type input "01-10-2025"
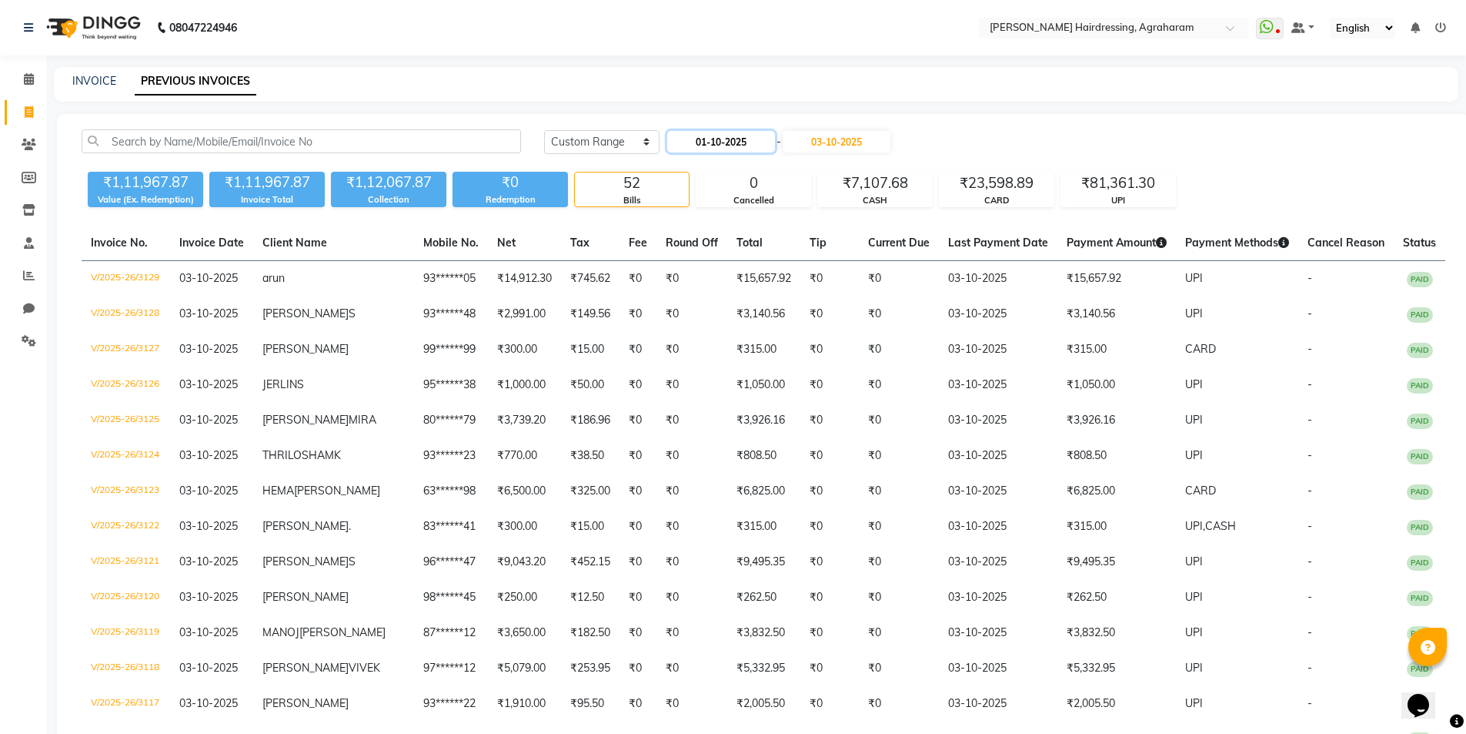
click at [700, 141] on input "01-10-2025" at bounding box center [721, 142] width 108 height 22
select select "10"
select select "2025"
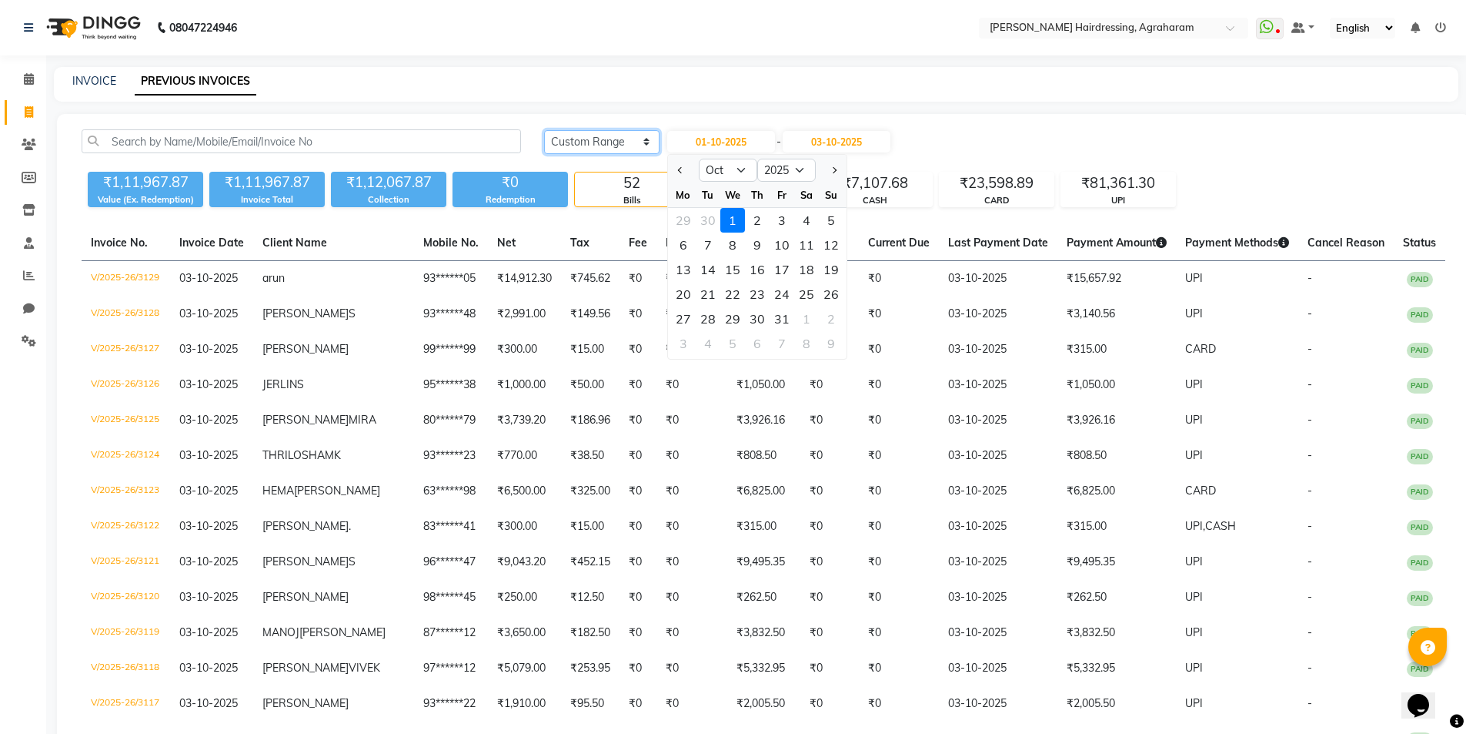
click at [627, 143] on select "Today Yesterday Custom Range" at bounding box center [601, 142] width 115 height 24
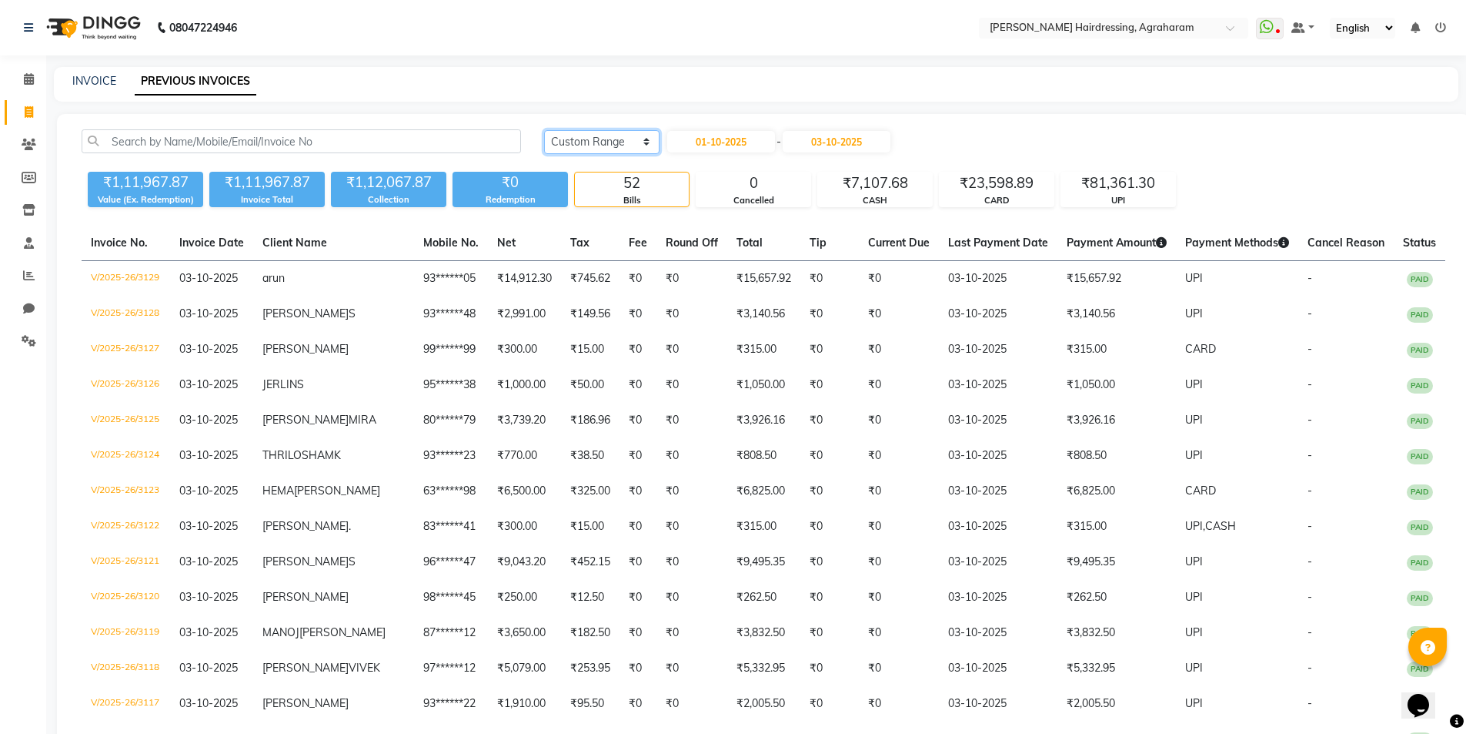
click at [609, 149] on select "Today Yesterday Custom Range" at bounding box center [601, 142] width 115 height 24
select select "today"
click at [544, 130] on select "Today Yesterday Custom Range" at bounding box center [601, 142] width 115 height 24
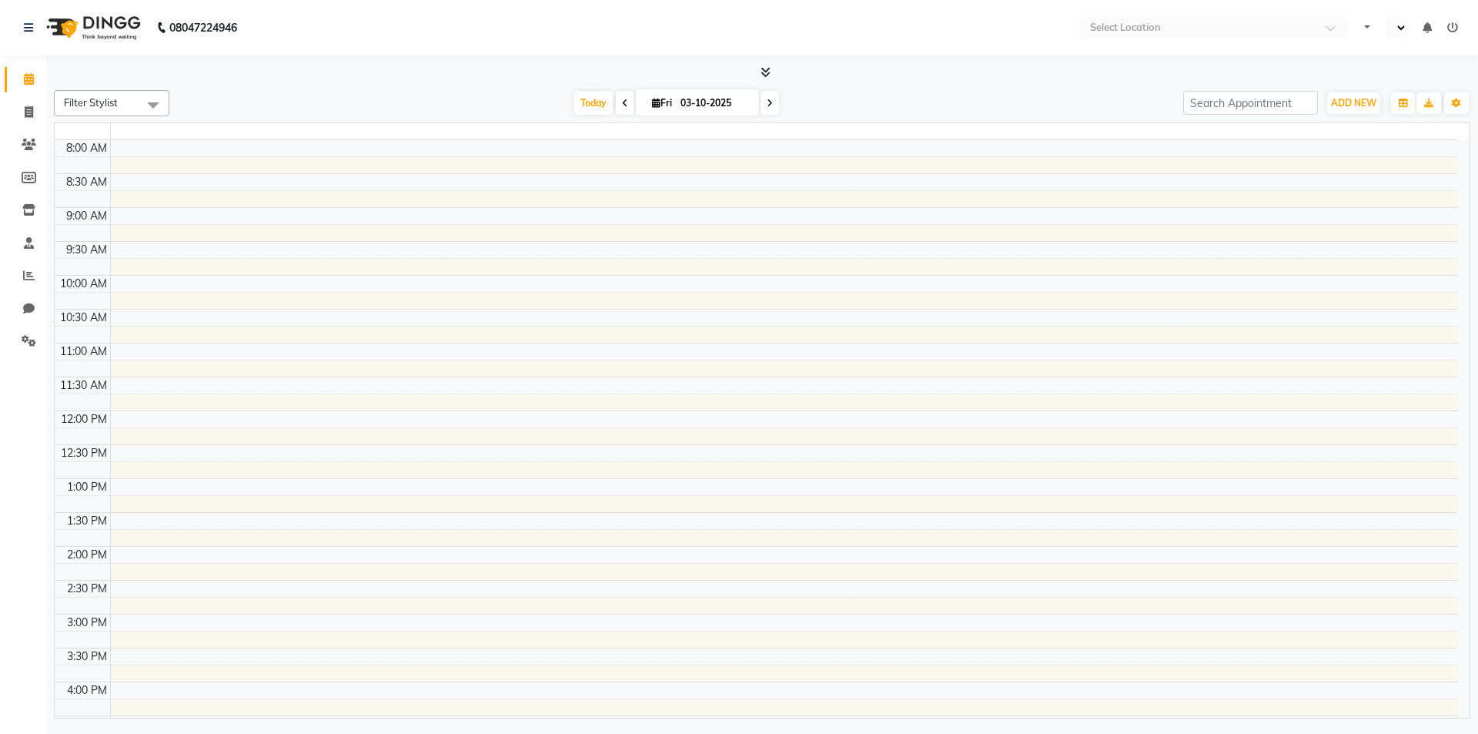
select select "en"
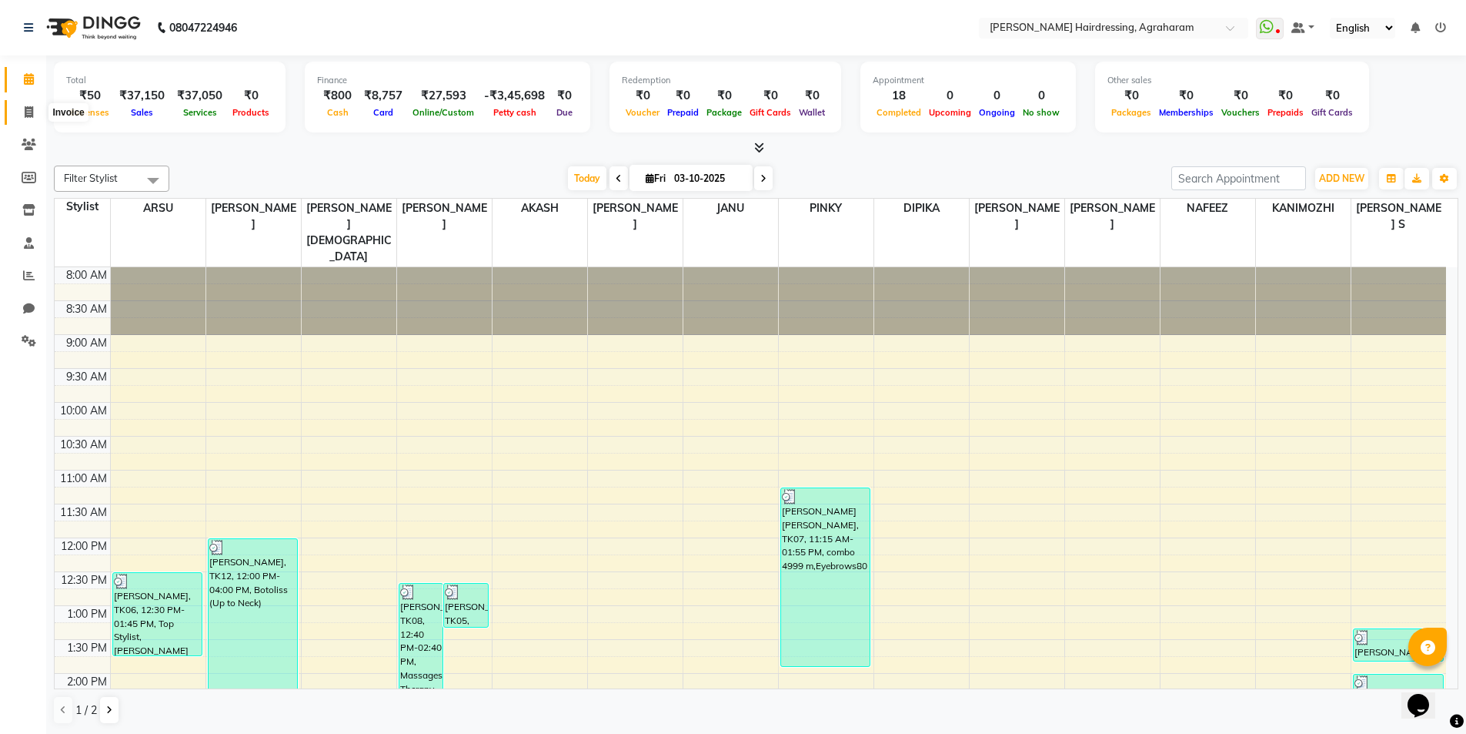
click at [29, 112] on icon at bounding box center [29, 112] width 8 height 12
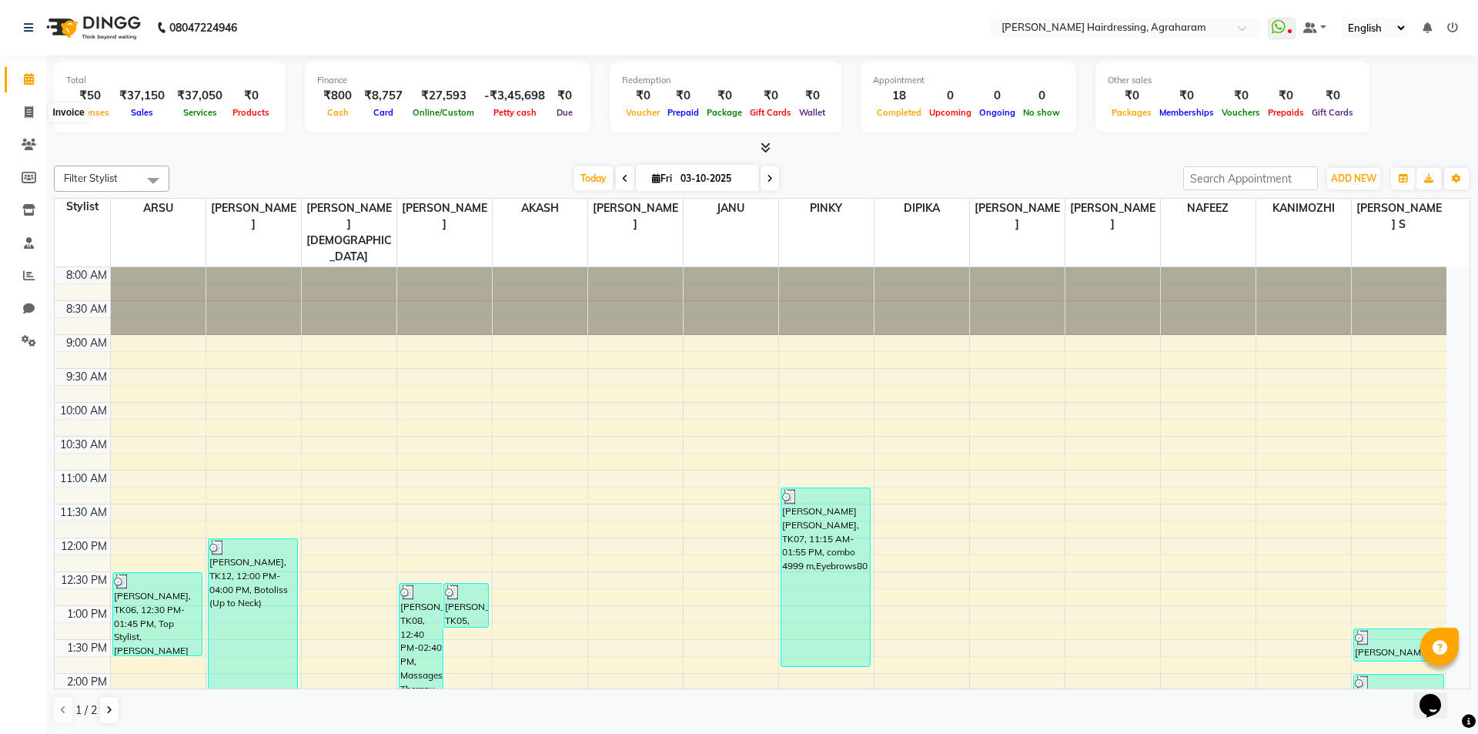
select select "service"
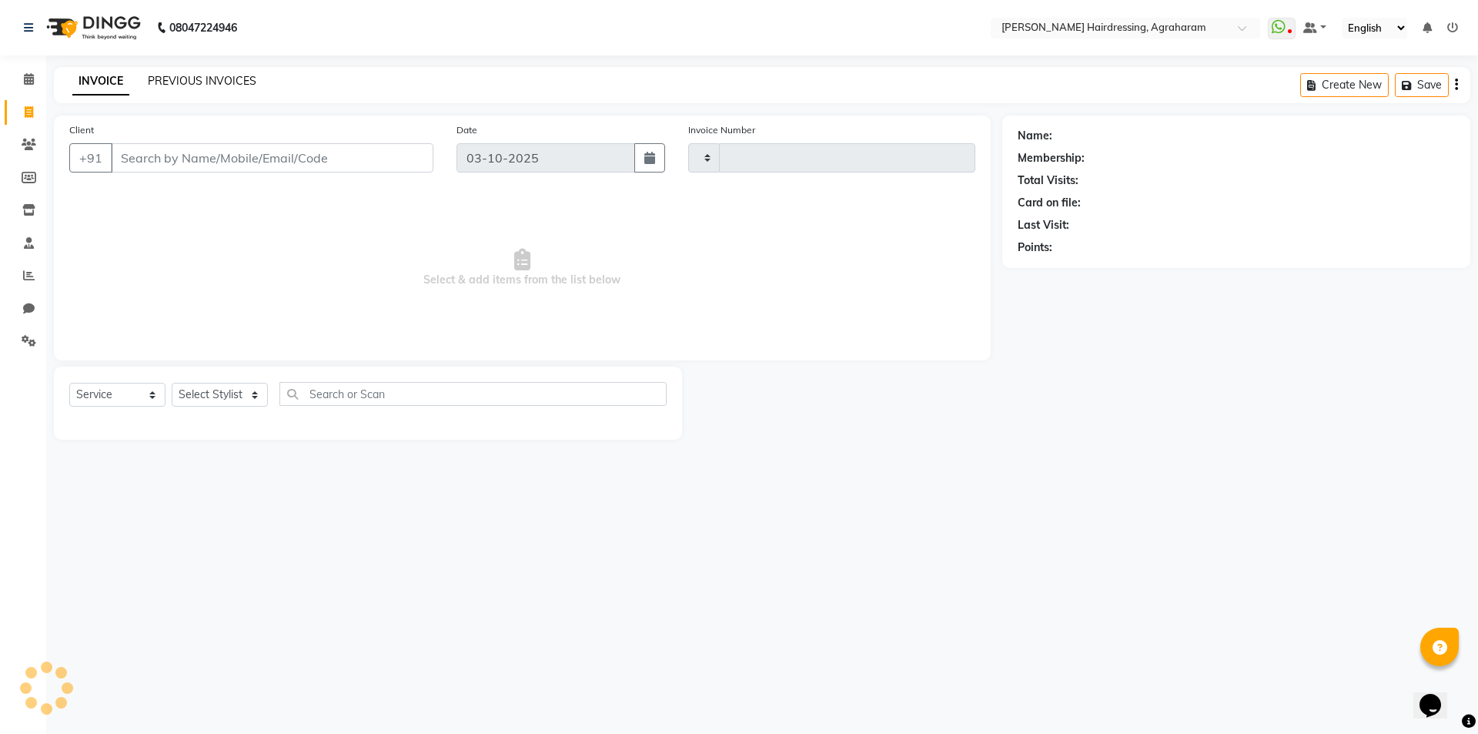
type input "3127"
select select "7962"
click at [191, 81] on link "PREVIOUS INVOICES" at bounding box center [202, 81] width 109 height 14
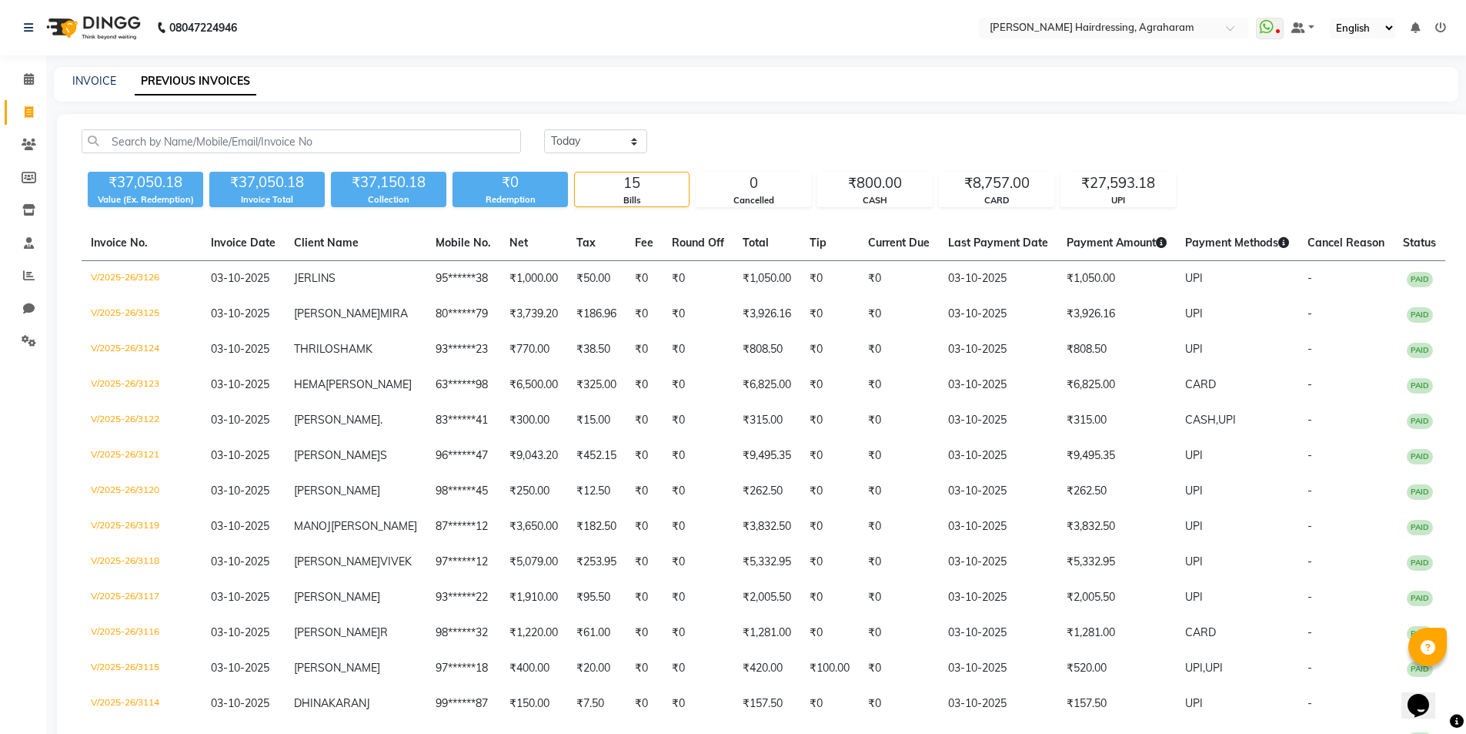
scroll to position [31, 0]
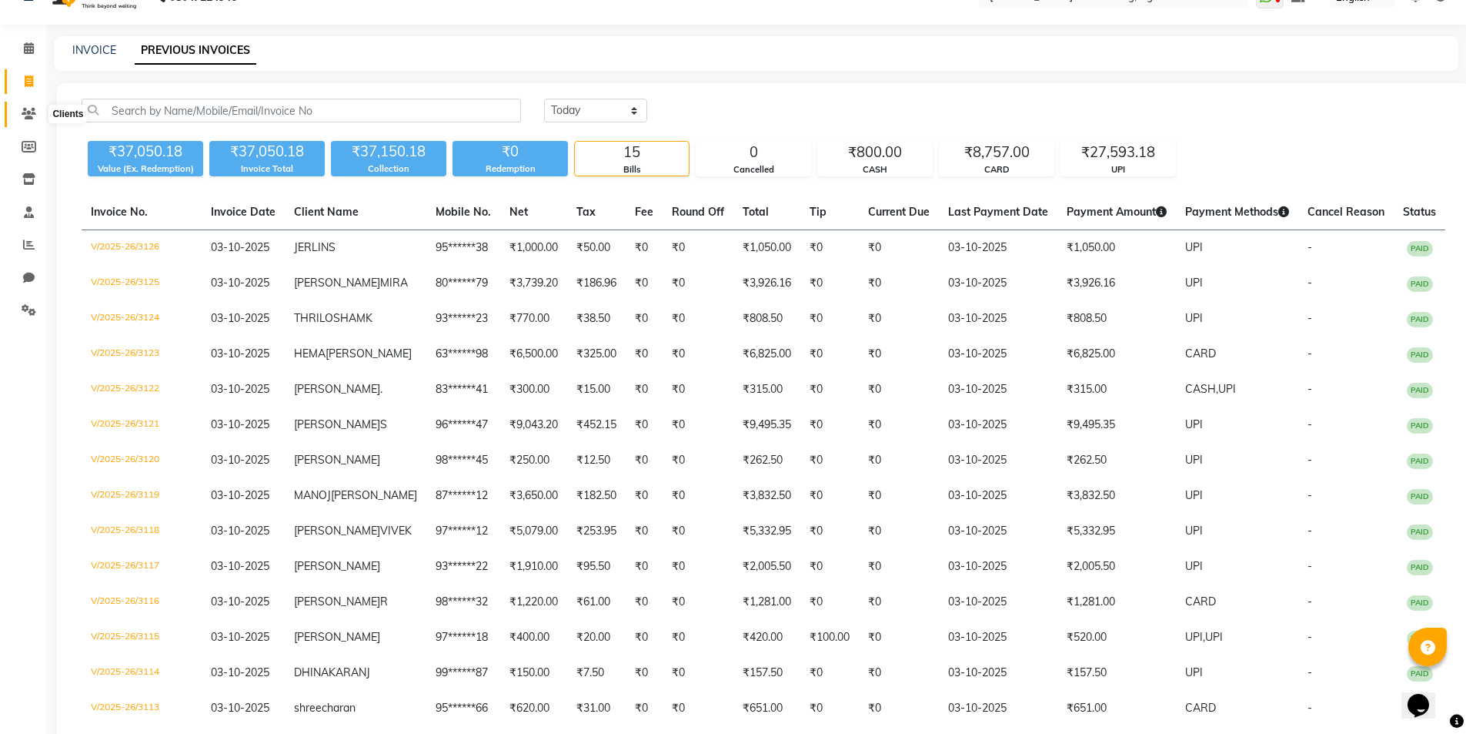
click at [30, 109] on icon at bounding box center [29, 114] width 15 height 12
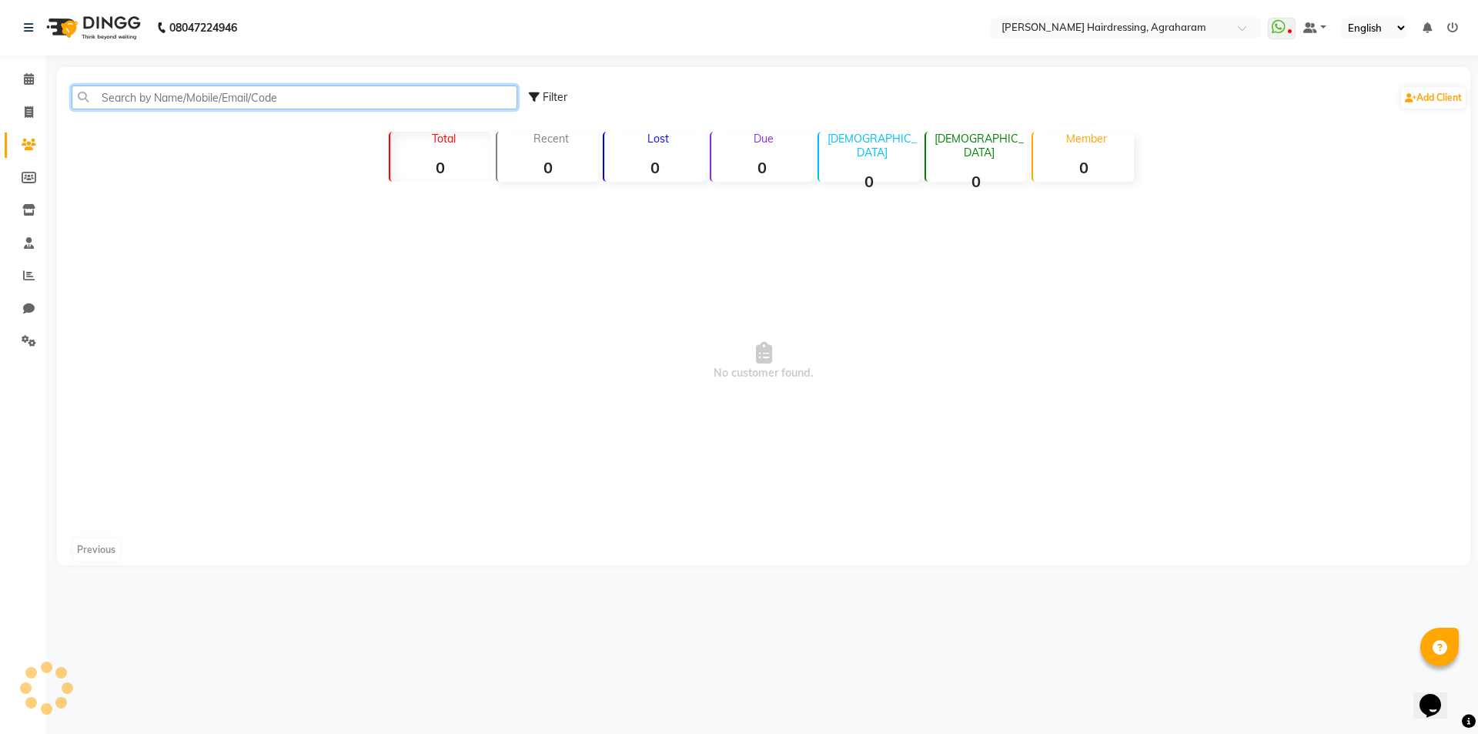
click at [132, 102] on input "text" at bounding box center [295, 97] width 446 height 24
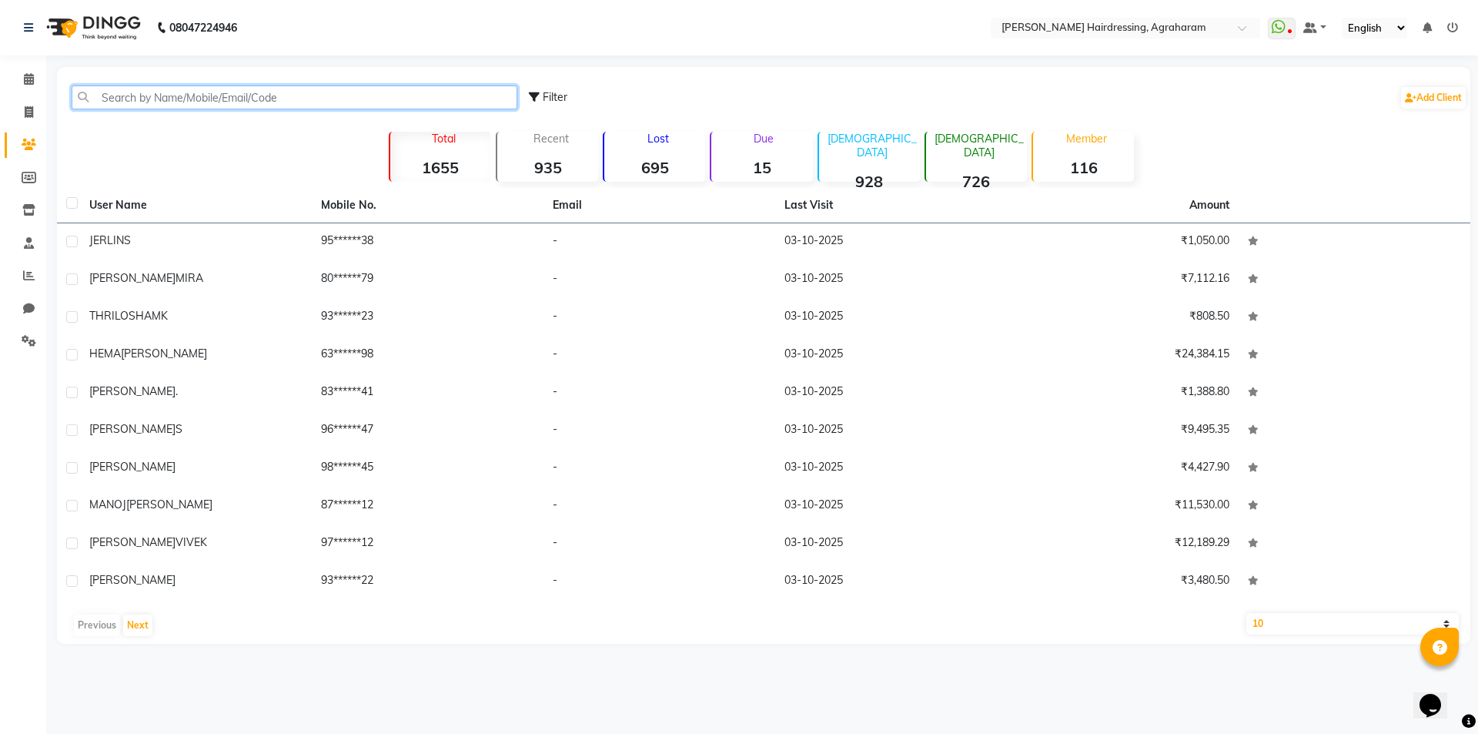
paste input "9965561699"
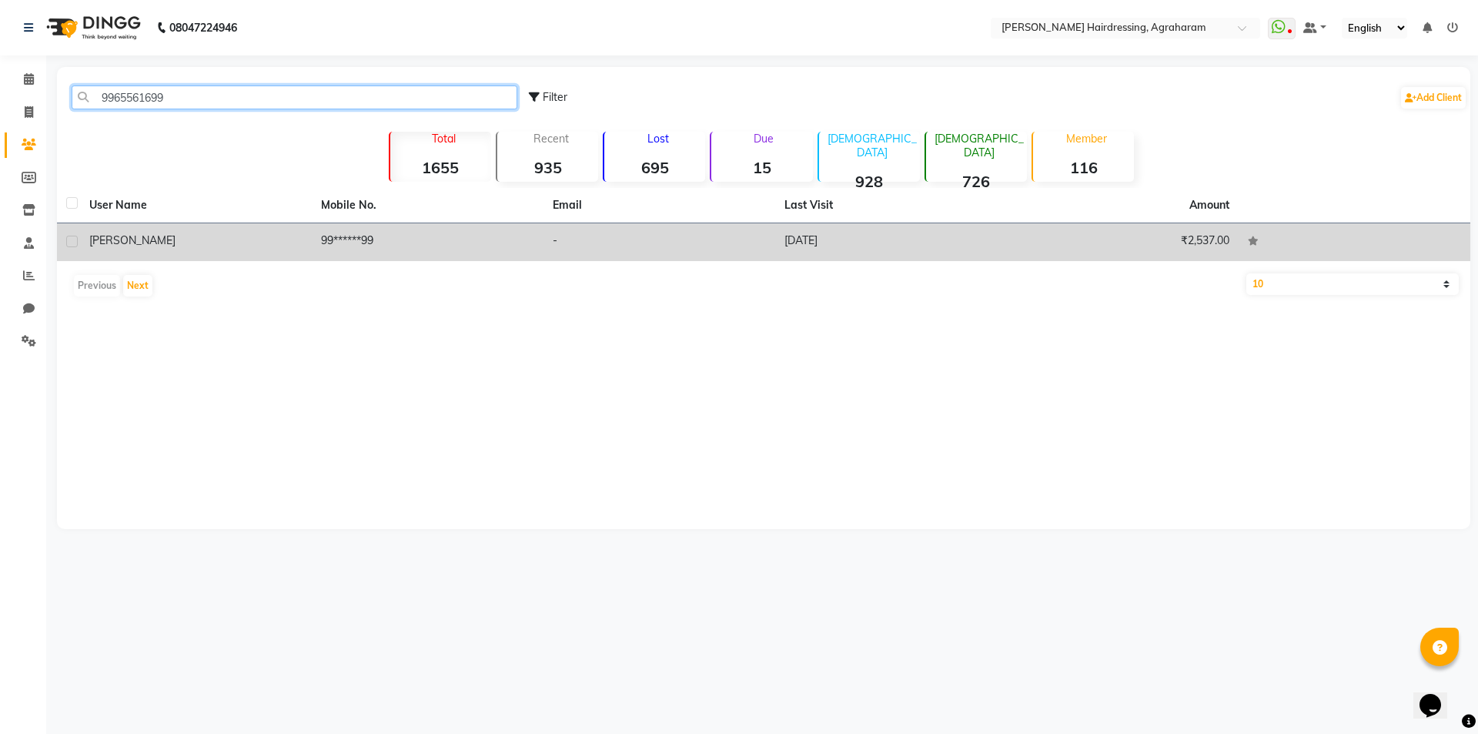
type input "9965561699"
click at [342, 246] on td "99******99" at bounding box center [428, 242] width 232 height 38
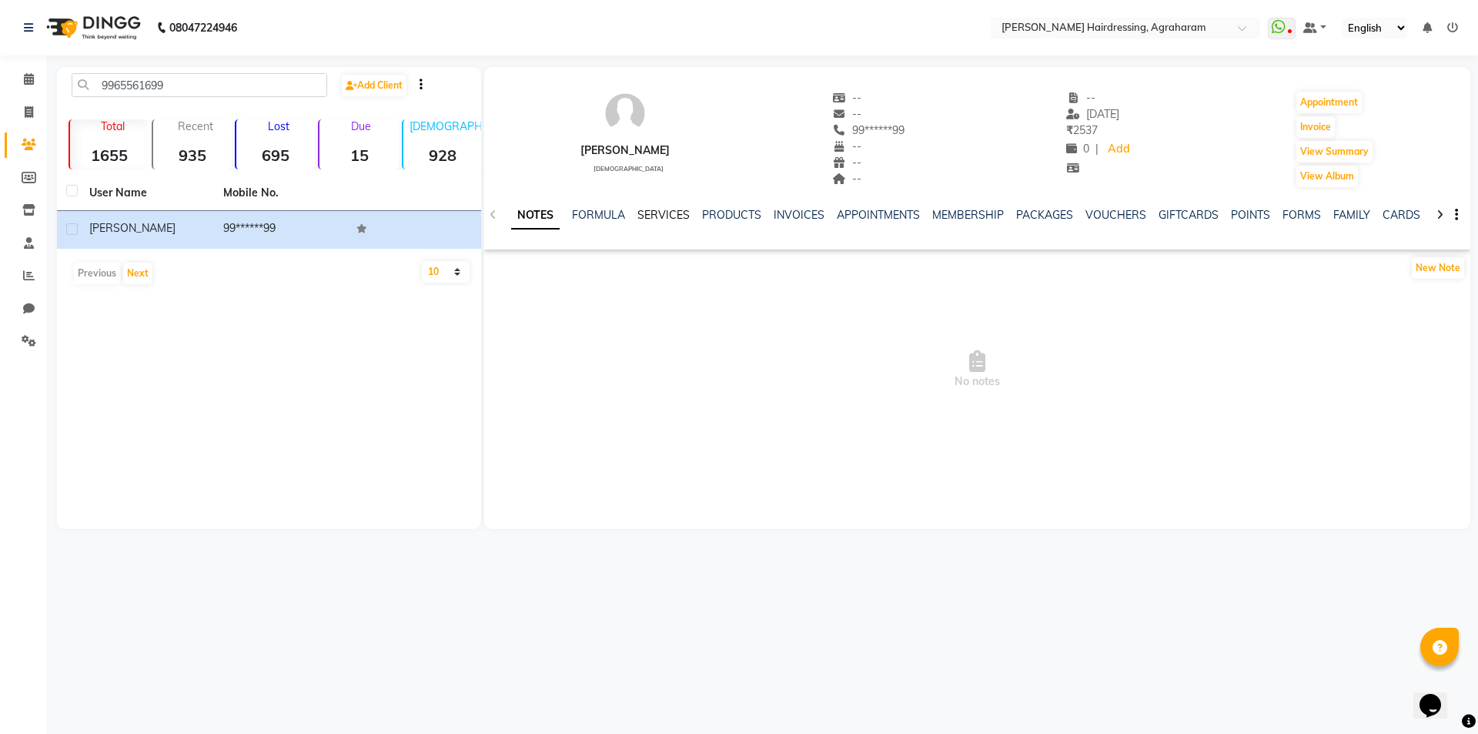
click at [659, 216] on link "SERVICES" at bounding box center [663, 215] width 52 height 14
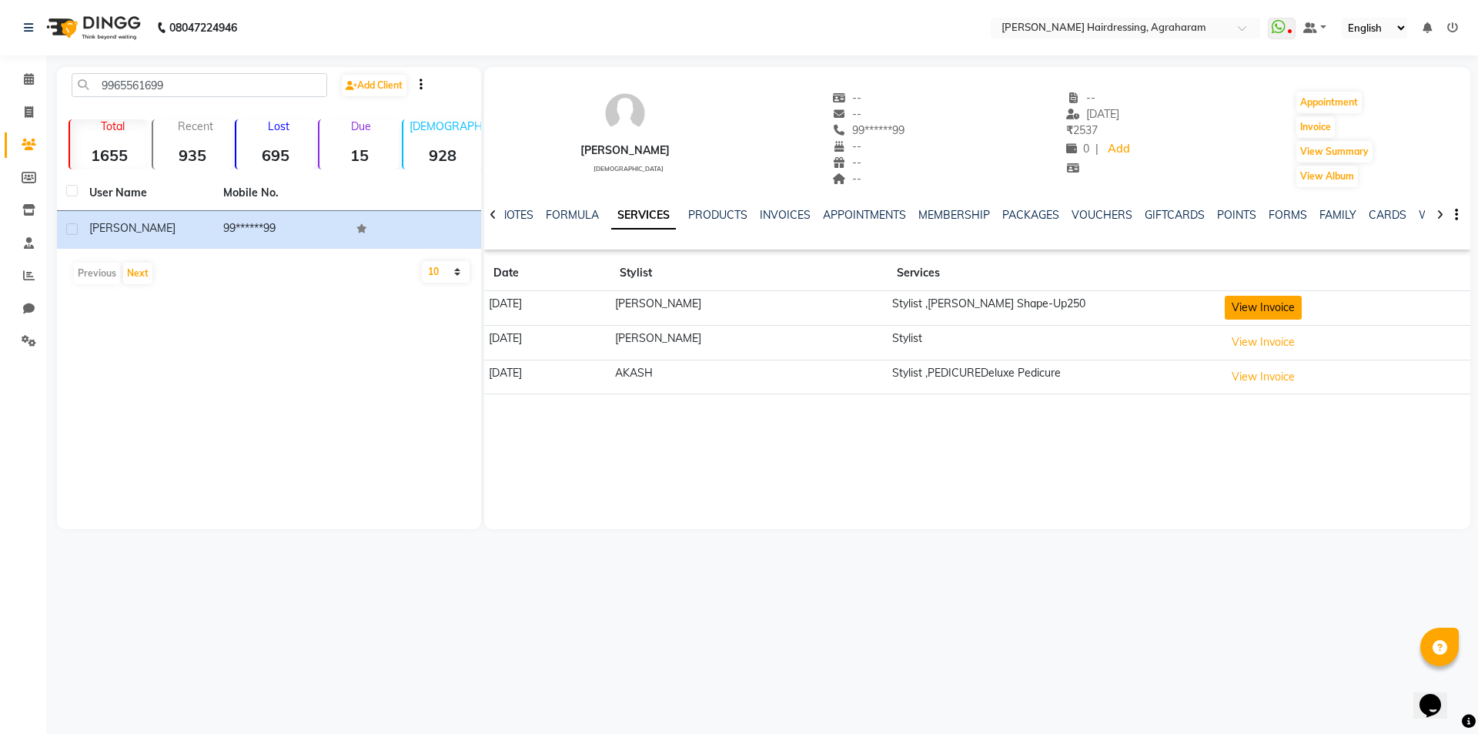
click at [1252, 308] on button "View Invoice" at bounding box center [1263, 308] width 77 height 24
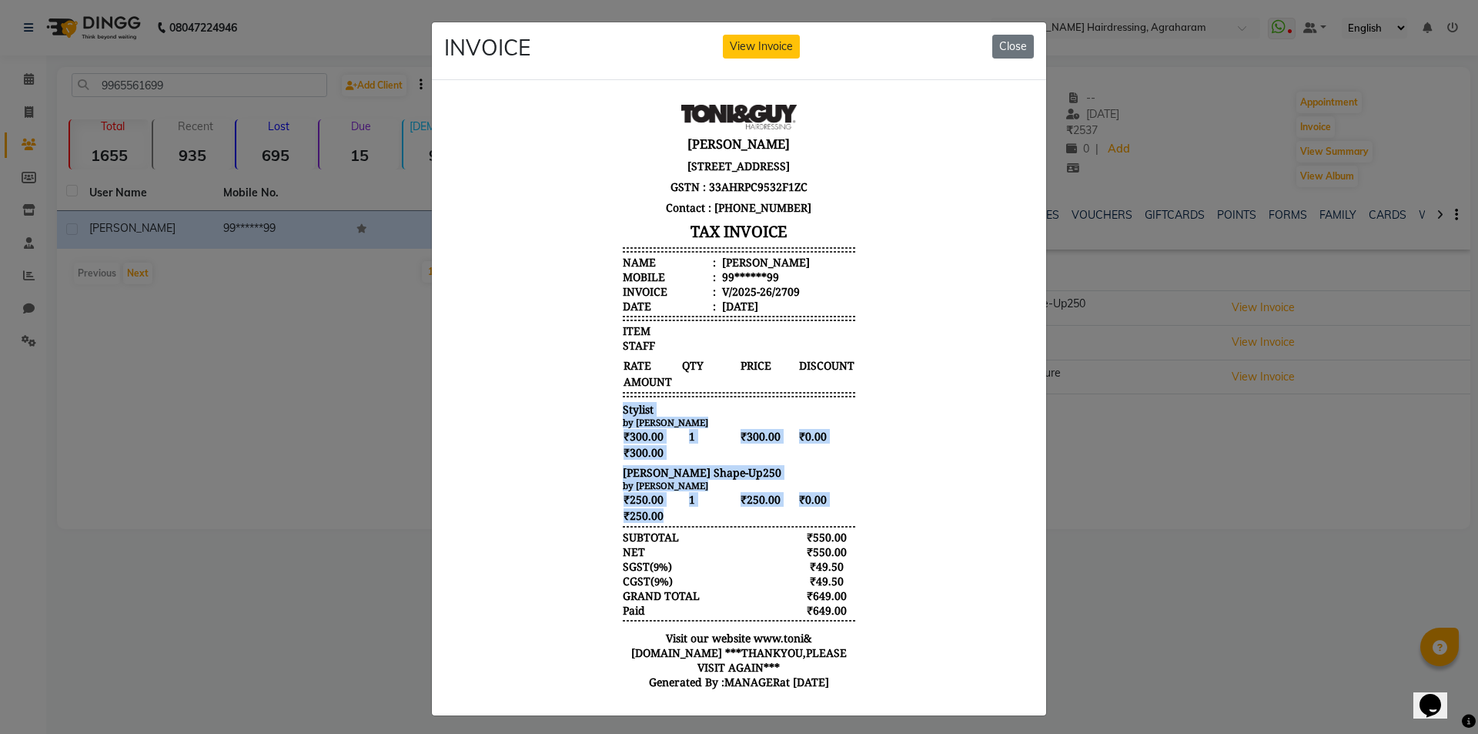
drag, startPoint x: 654, startPoint y: 536, endPoint x: 590, endPoint y: 411, distance: 140.1
click at [590, 411] on body "[PERSON_NAME] [STREET_ADDRESS] GSTN : 33AHRPC9532F1ZC Contact : [PHONE_NUMBER] …" at bounding box center [738, 401] width 577 height 606
click at [745, 460] on div "₹300.00 1 ₹300.00 ₹0.00 ₹300.00" at bounding box center [739, 443] width 232 height 32
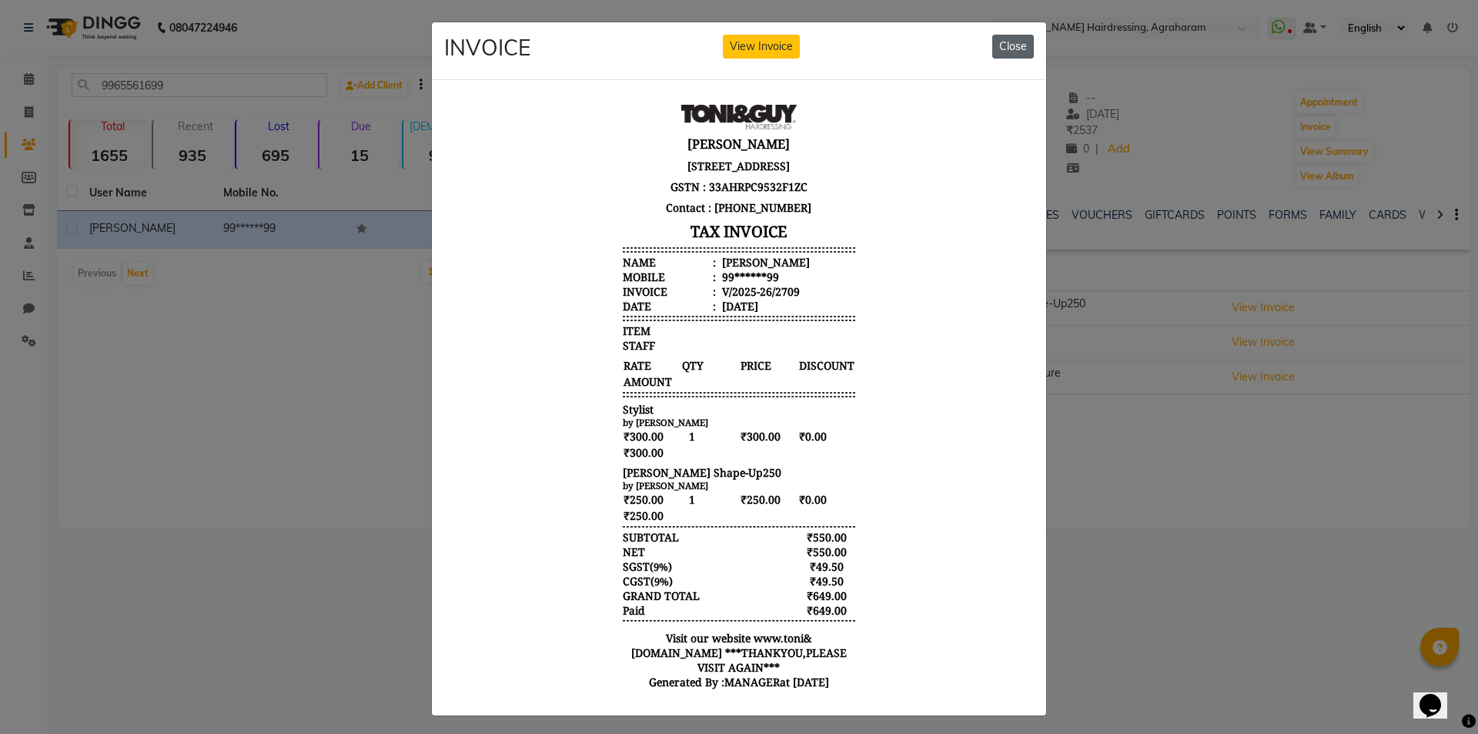
click at [1016, 45] on button "Close" at bounding box center [1013, 47] width 42 height 24
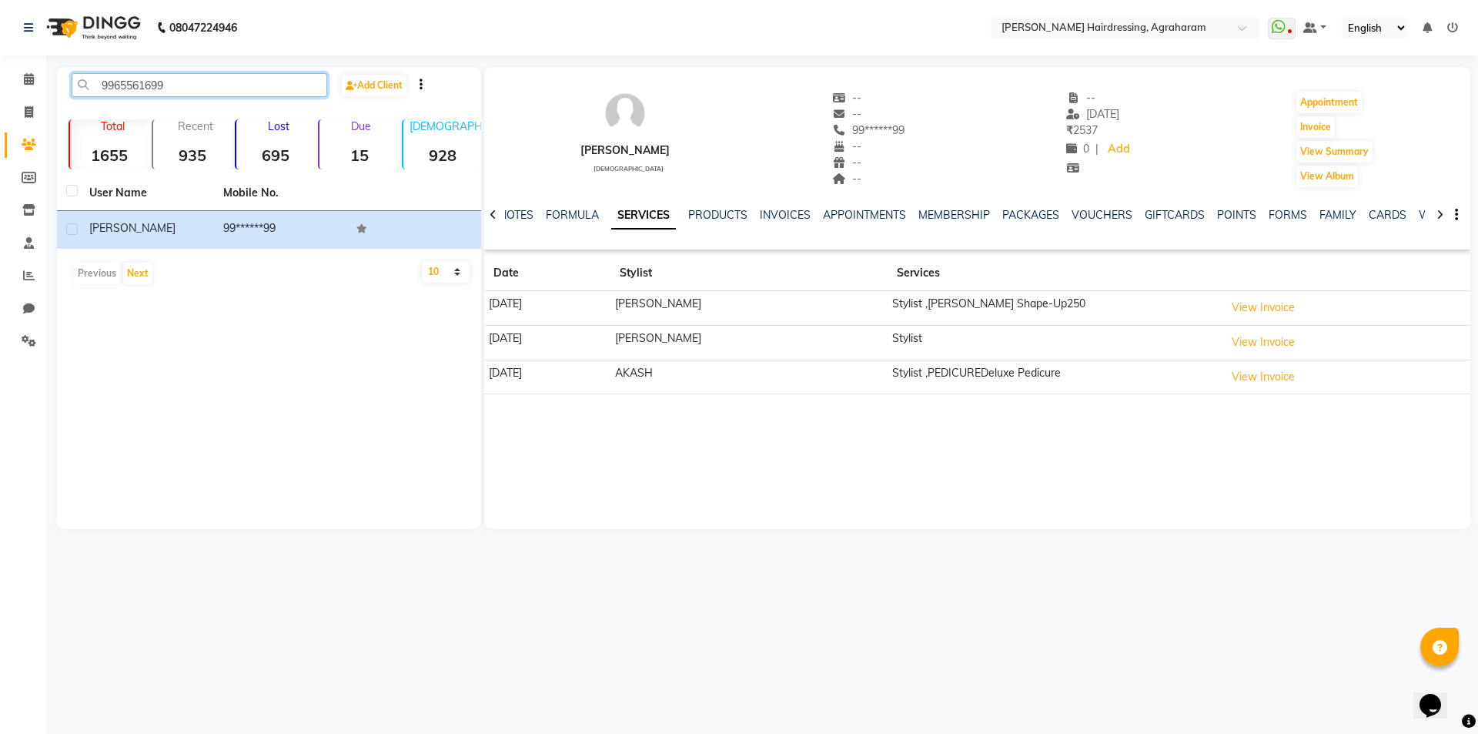
click at [134, 86] on input "9965561699" at bounding box center [200, 85] width 256 height 24
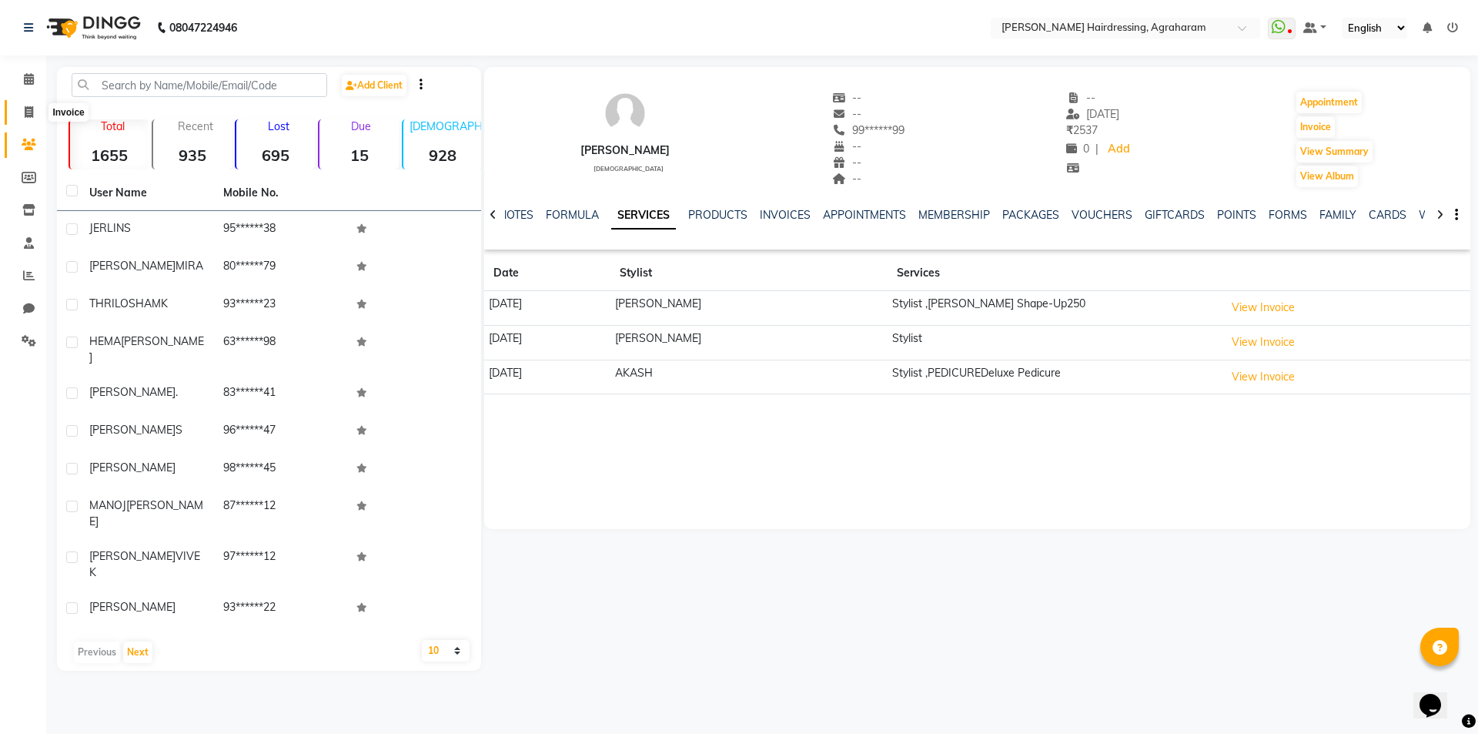
click at [20, 112] on span at bounding box center [28, 113] width 27 height 18
select select "service"
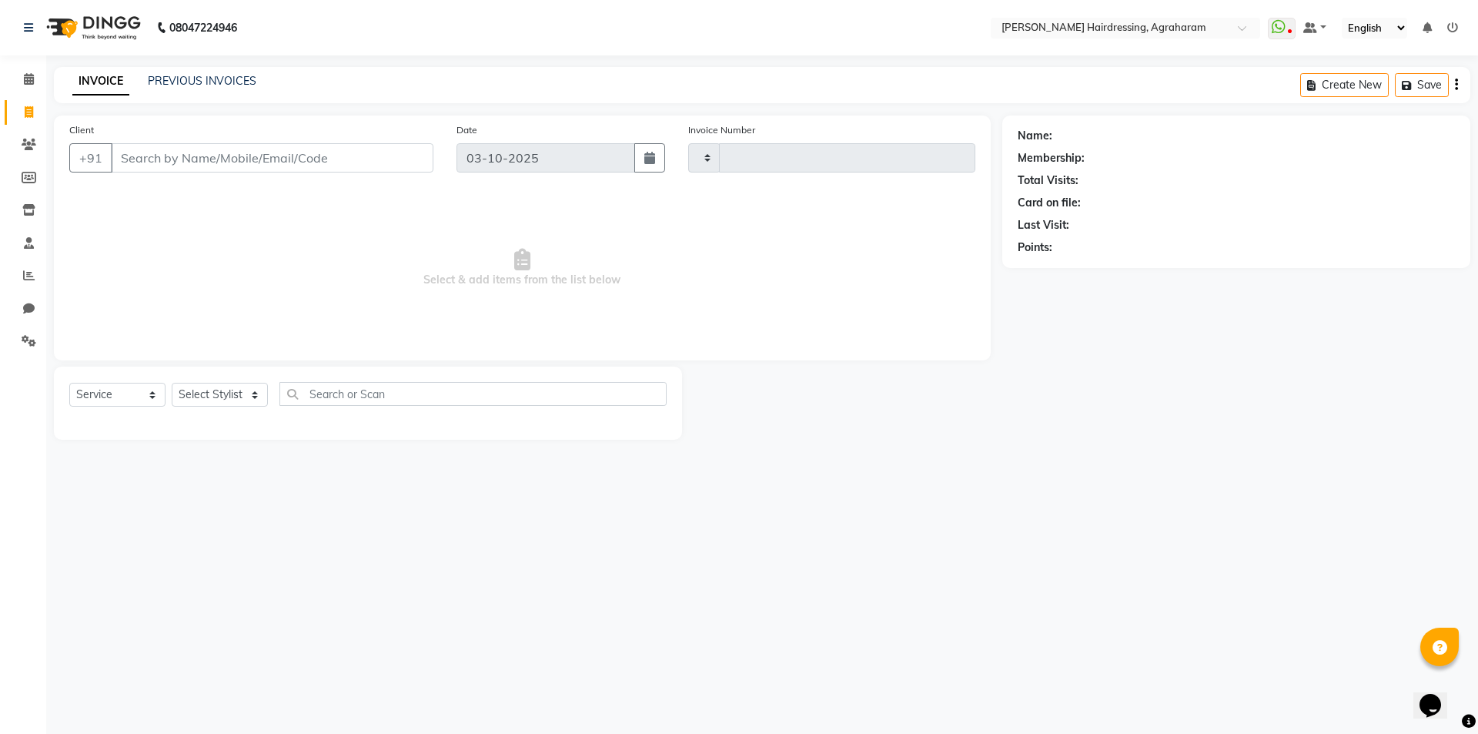
type input "3127"
select select "7962"
click at [125, 152] on input "Client" at bounding box center [272, 157] width 323 height 29
type input "9965561699"
select select "1: Object"
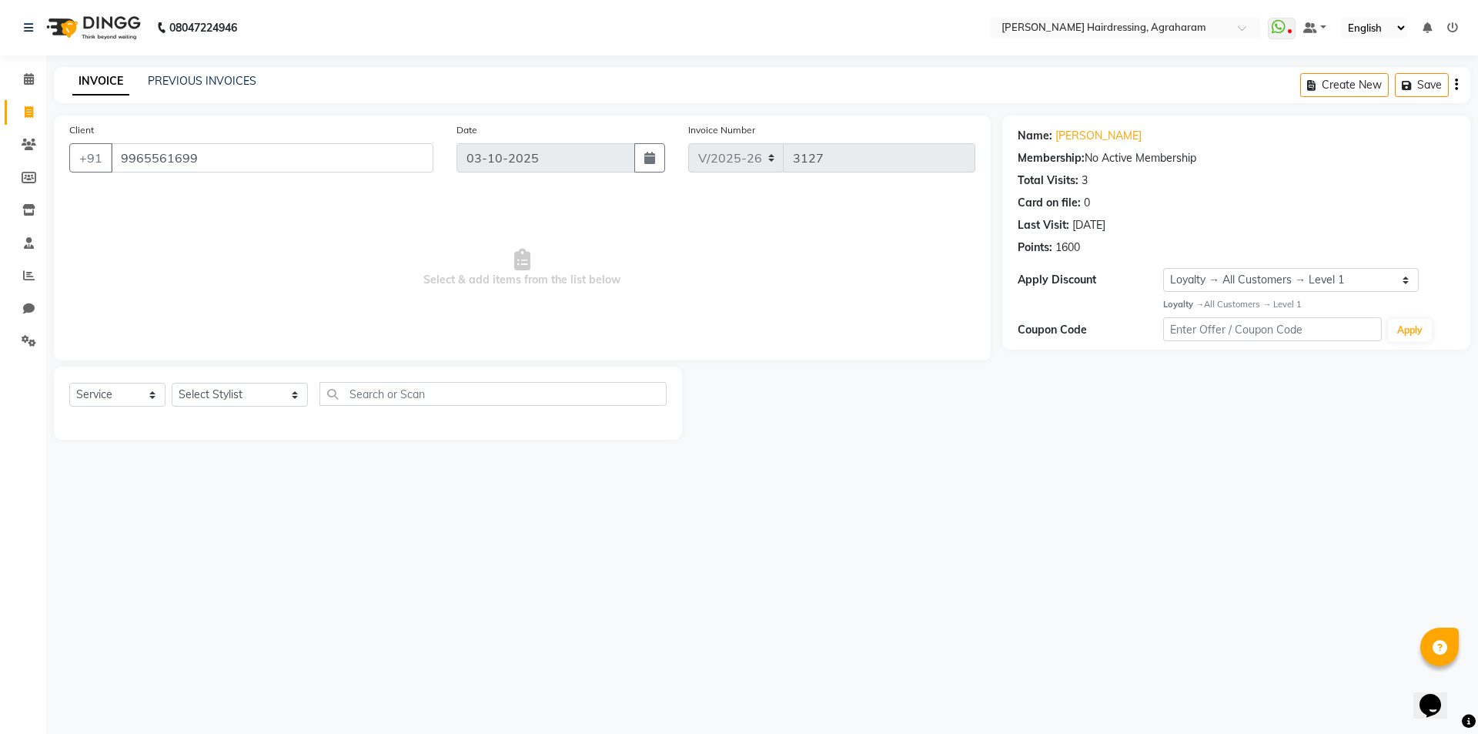
click at [267, 409] on div "Select Service Product Membership Package Voucher Prepaid Gift Card Select Styl…" at bounding box center [367, 400] width 597 height 36
click at [229, 397] on select "Select Stylist [PERSON_NAME] AKASH [PERSON_NAME] [PERSON_NAME] MANAGER [PERSON_…" at bounding box center [240, 395] width 136 height 24
select select "72528"
click at [172, 383] on select "Select Stylist [PERSON_NAME] AKASH [PERSON_NAME] [PERSON_NAME] MANAGER [PERSON_…" at bounding box center [240, 395] width 136 height 24
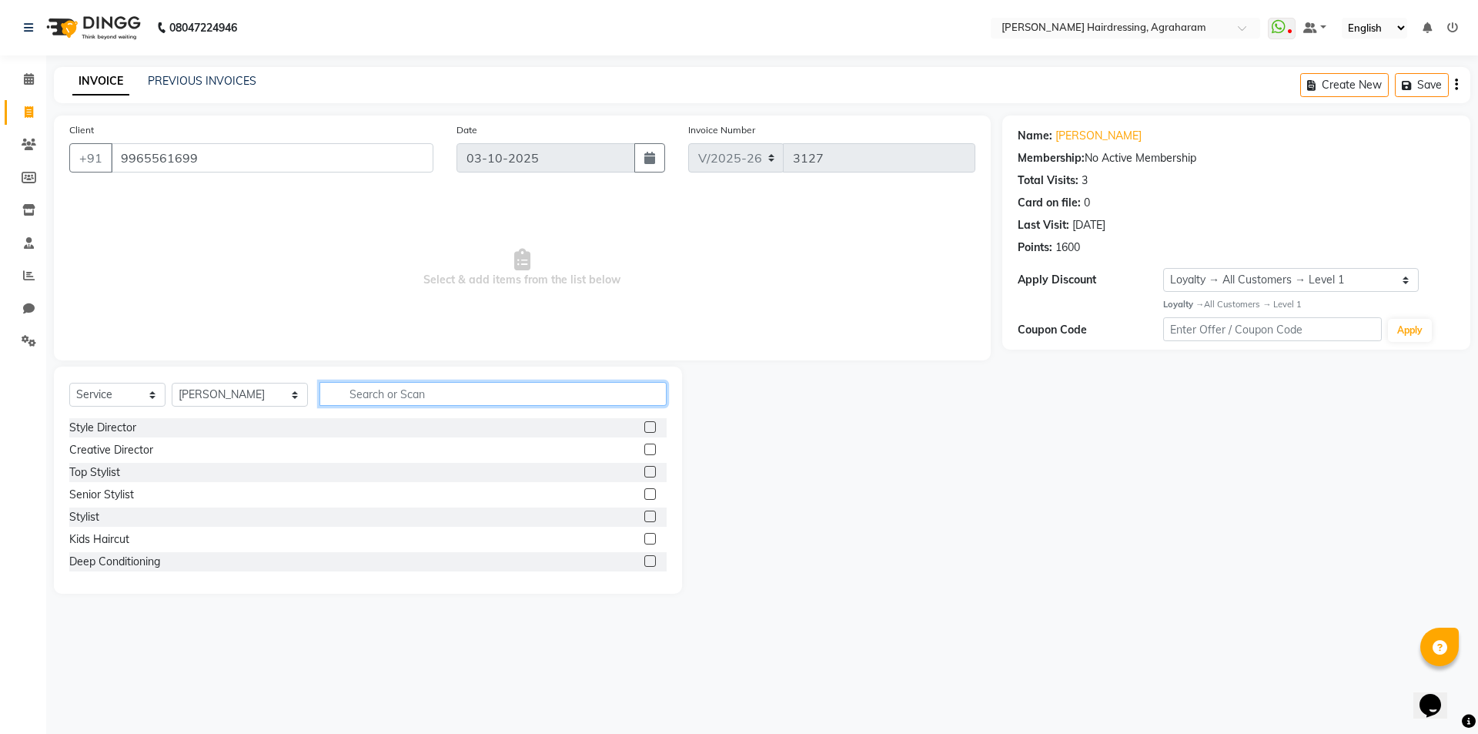
click at [336, 386] on input "text" at bounding box center [492, 394] width 347 height 24
type input "STYLIST"
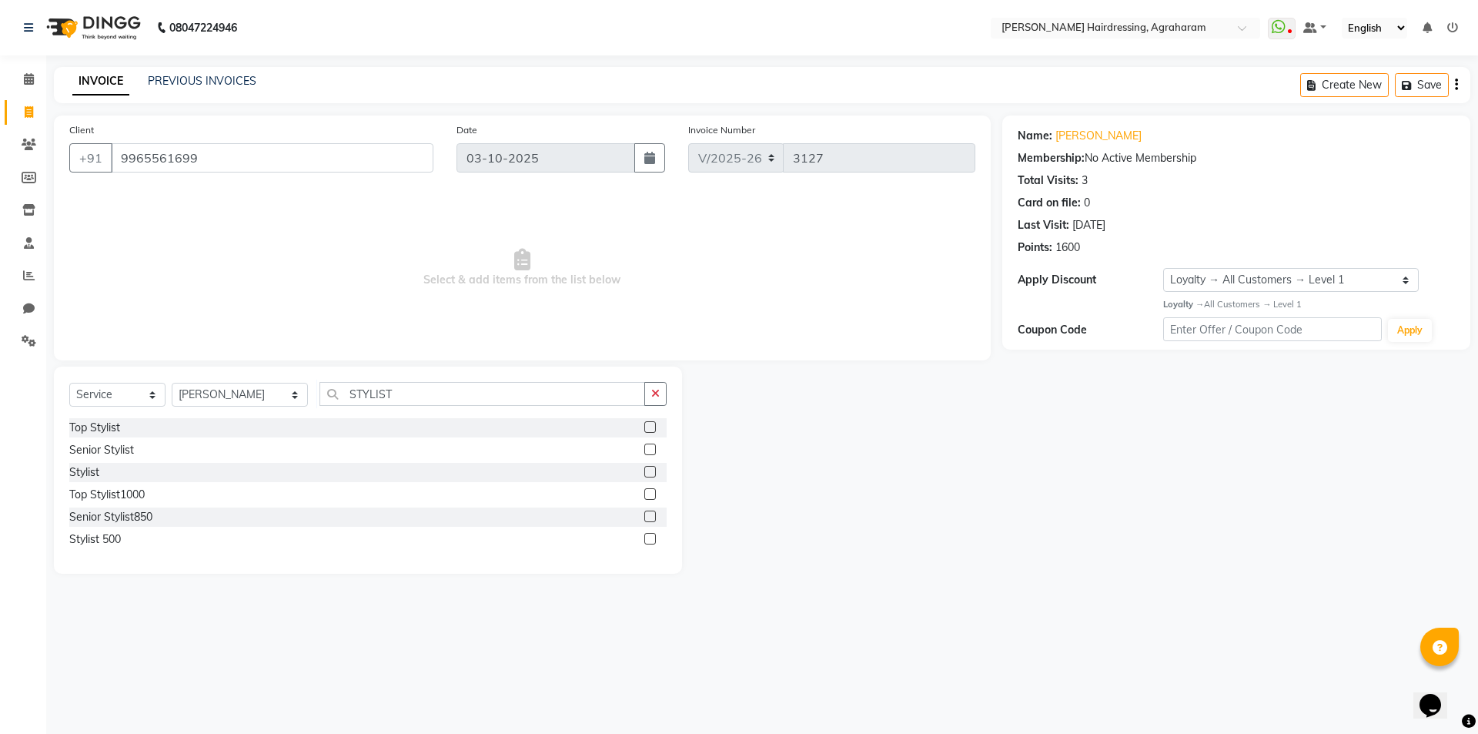
click at [651, 472] on label at bounding box center [650, 472] width 12 height 12
click at [651, 472] on input "checkbox" at bounding box center [649, 472] width 10 height 10
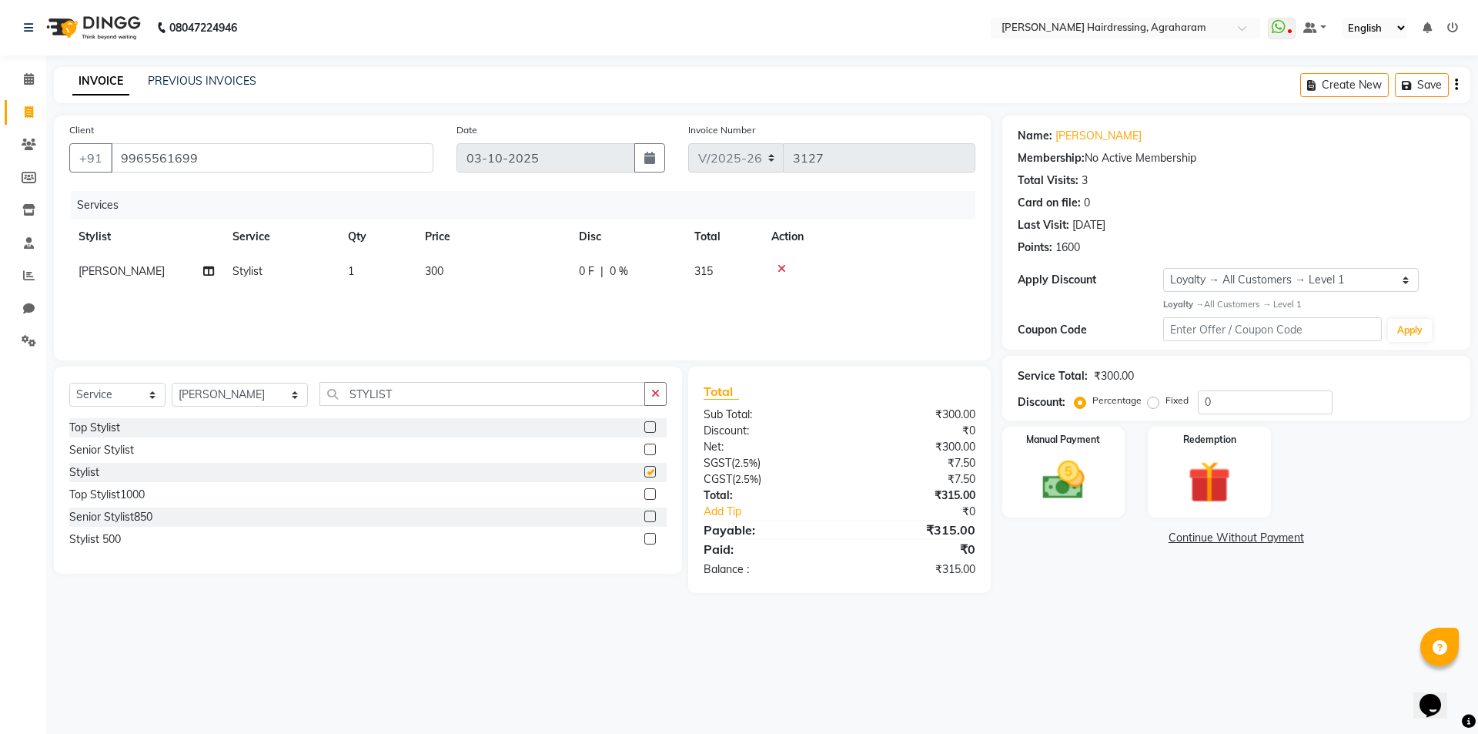
checkbox input "false"
click at [410, 399] on input "STYLIST" at bounding box center [482, 394] width 326 height 24
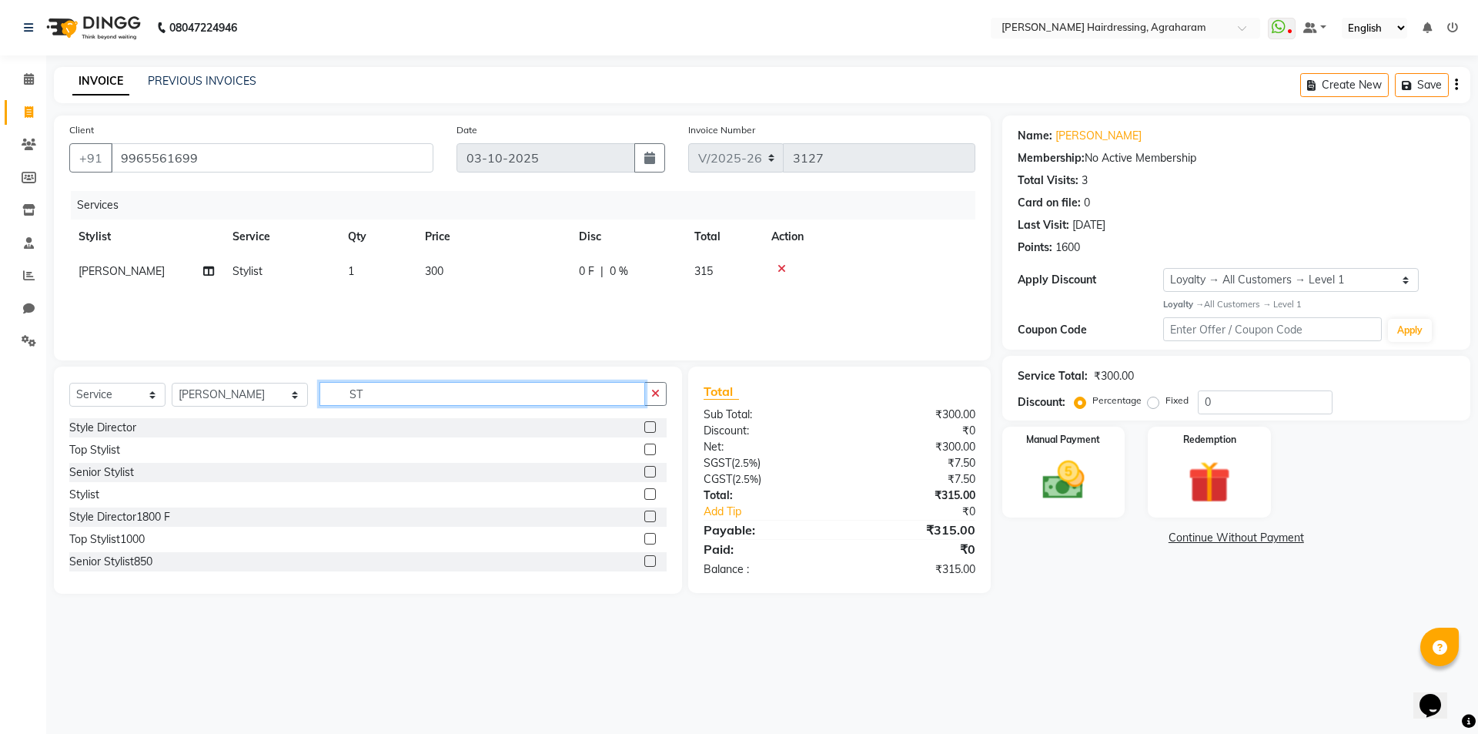
type input "S"
click at [1055, 483] on img at bounding box center [1064, 480] width 72 height 51
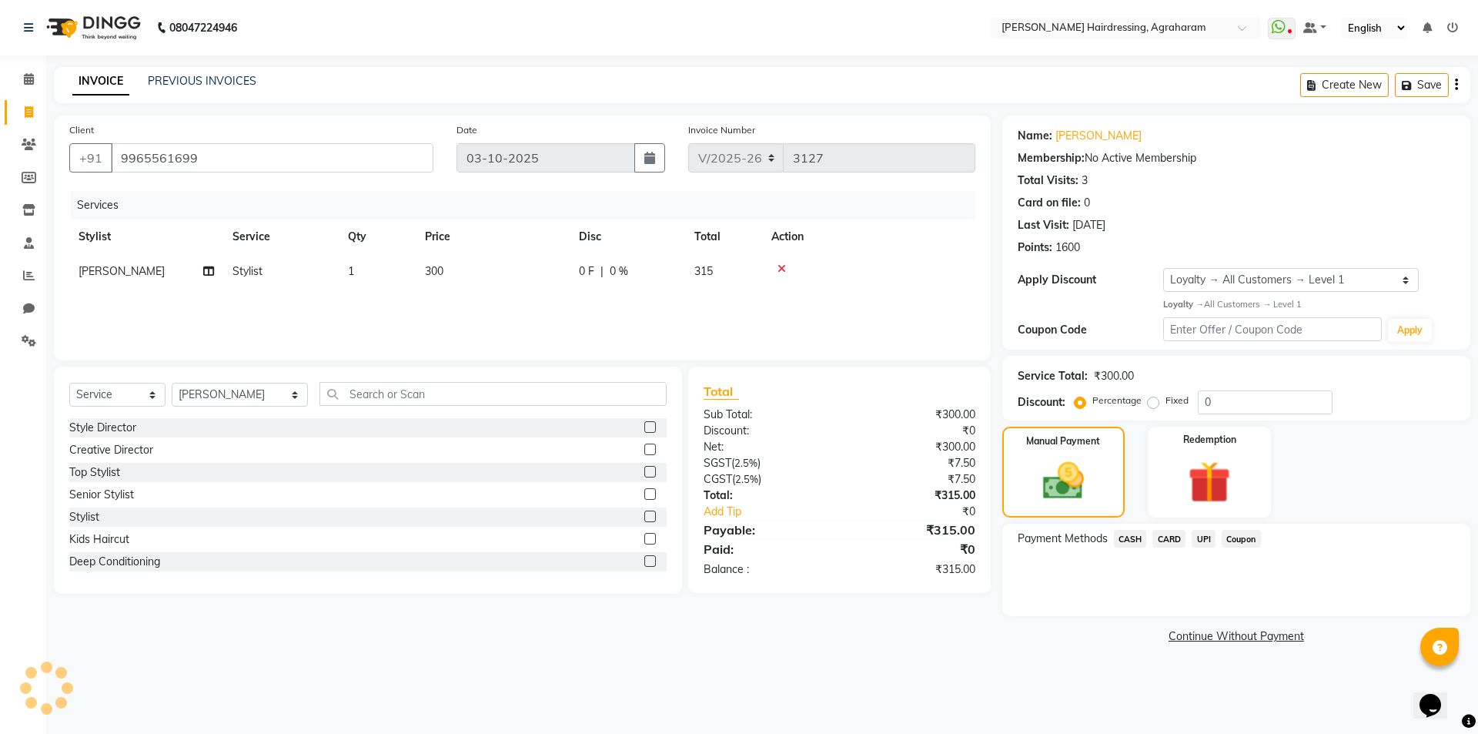
click at [1182, 540] on span "CARD" at bounding box center [1168, 539] width 33 height 18
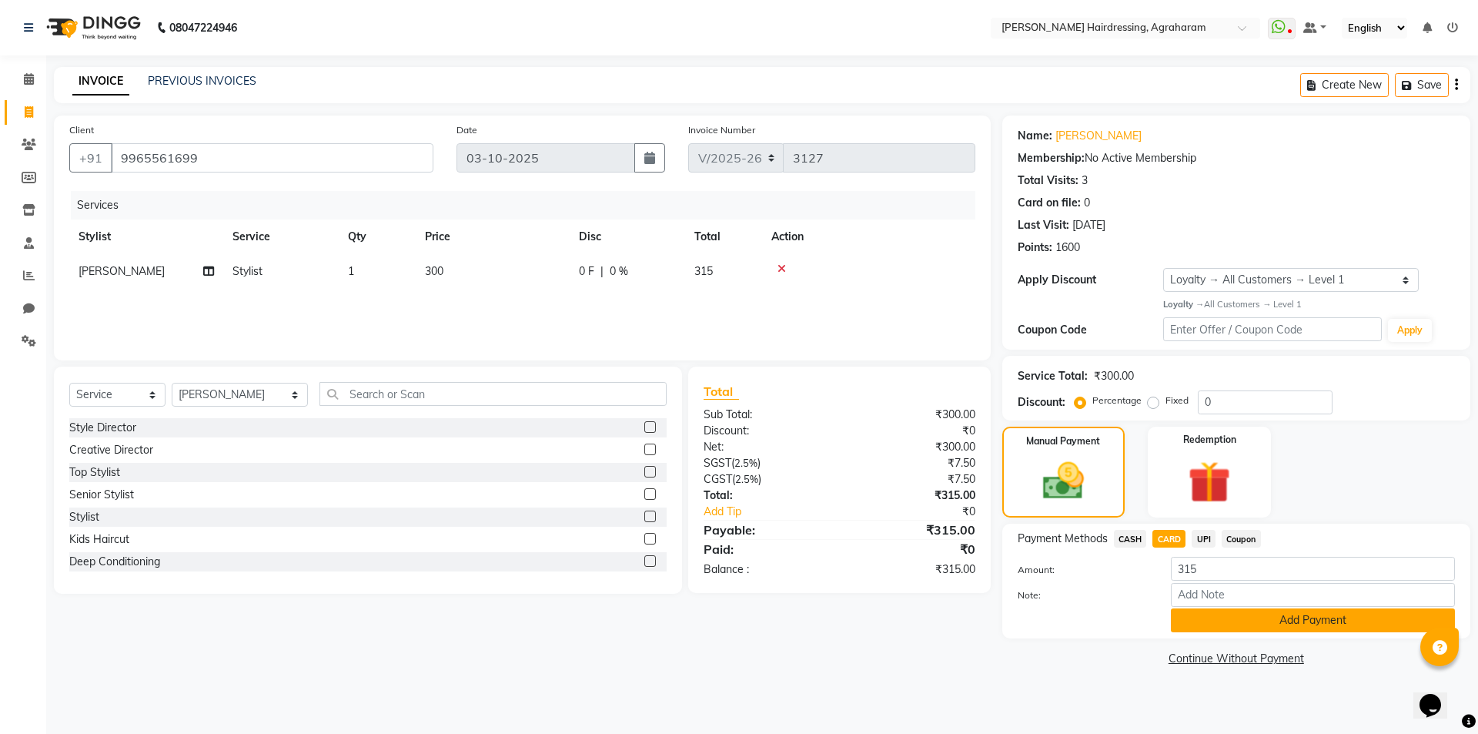
click at [1320, 624] on button "Add Payment" at bounding box center [1313, 620] width 284 height 24
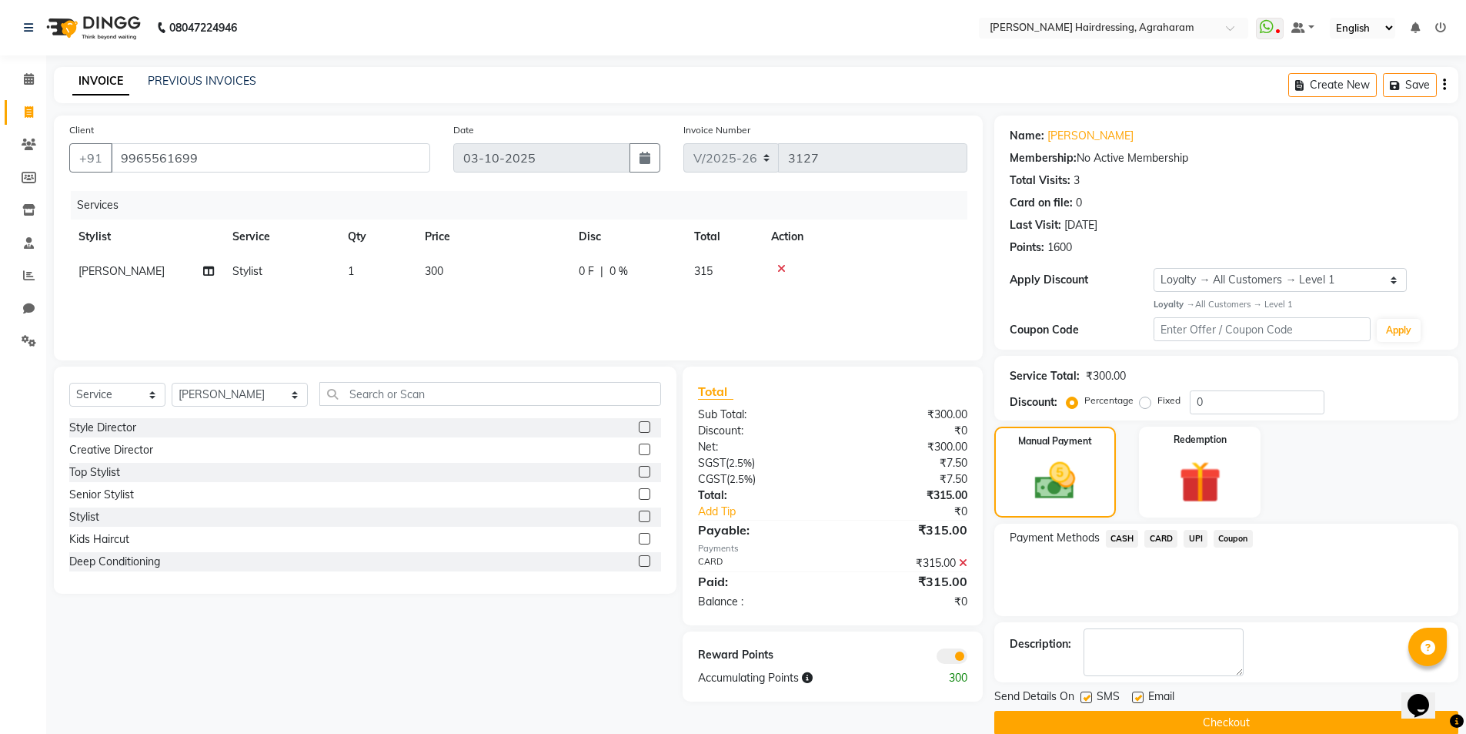
click at [1248, 721] on button "Checkout" at bounding box center [1227, 722] width 464 height 24
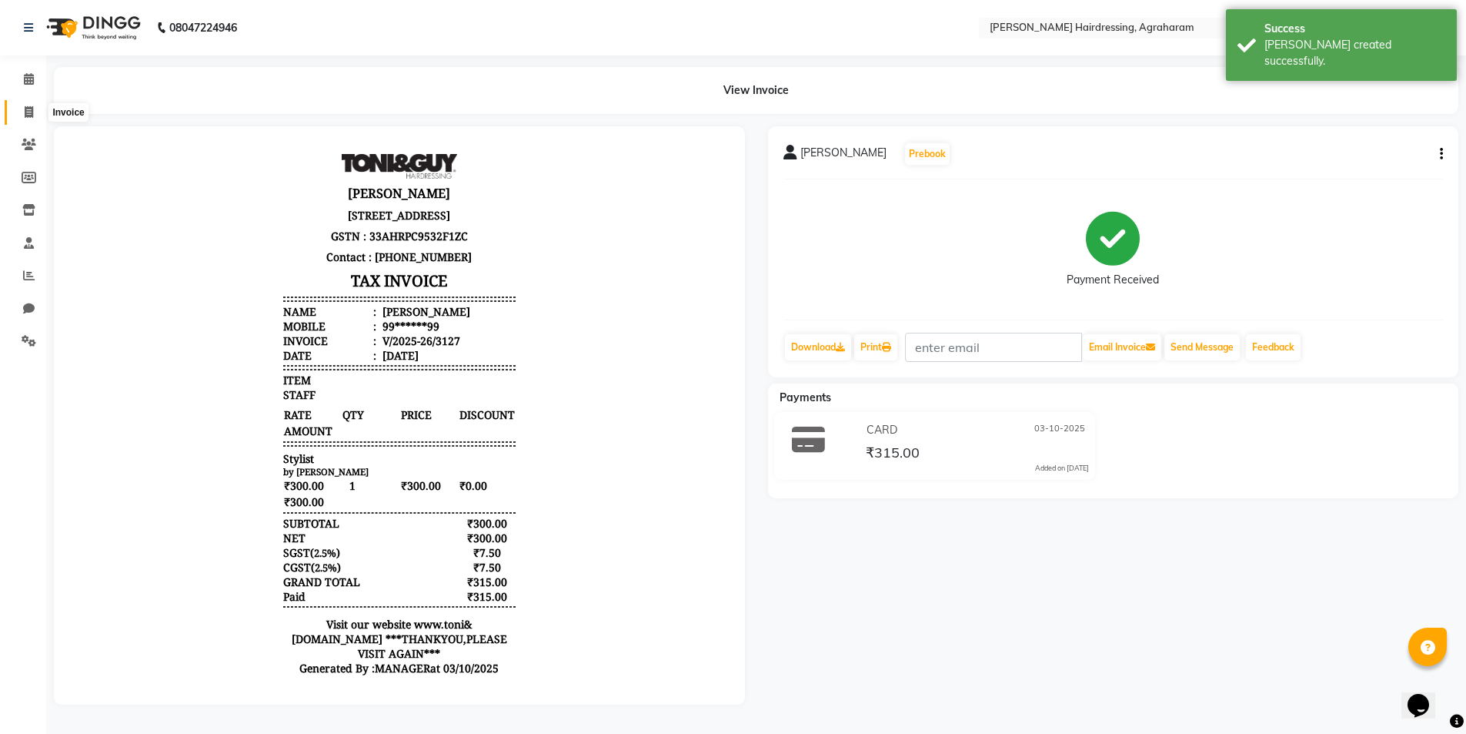
click at [30, 110] on icon at bounding box center [29, 112] width 8 height 12
select select "service"
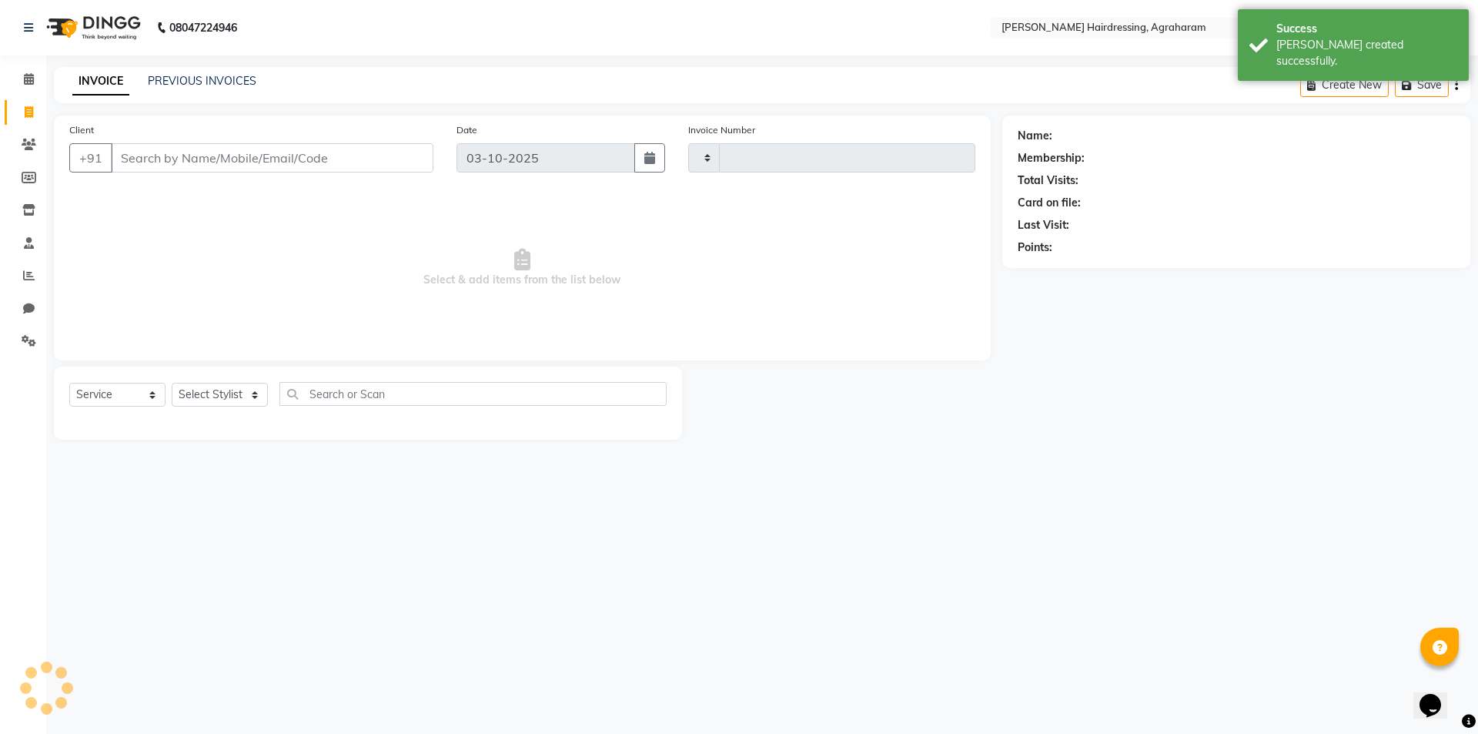
type input "3128"
select select "7962"
click at [189, 79] on link "PREVIOUS INVOICES" at bounding box center [202, 81] width 109 height 14
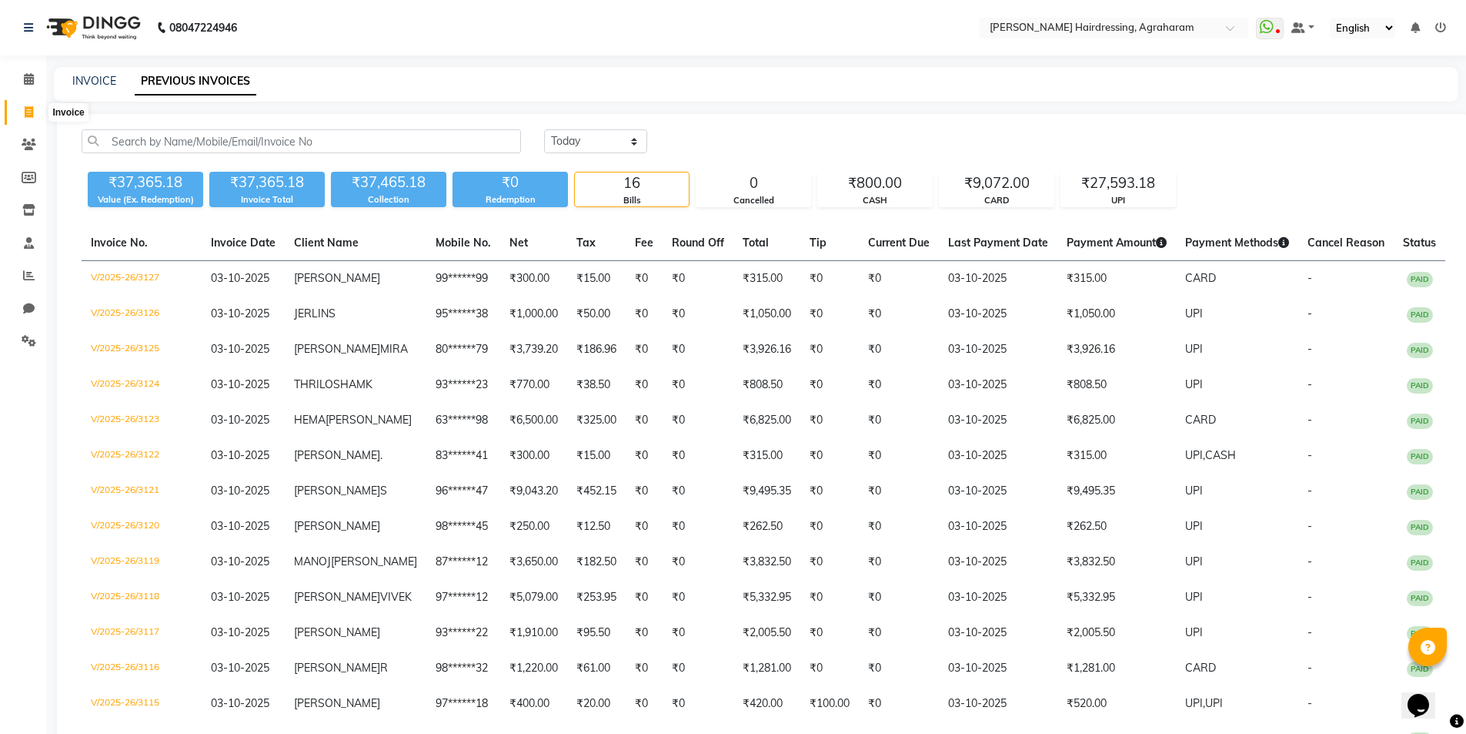
click at [28, 94] on li "Calendar" at bounding box center [23, 79] width 46 height 33
click at [32, 113] on icon at bounding box center [29, 112] width 8 height 12
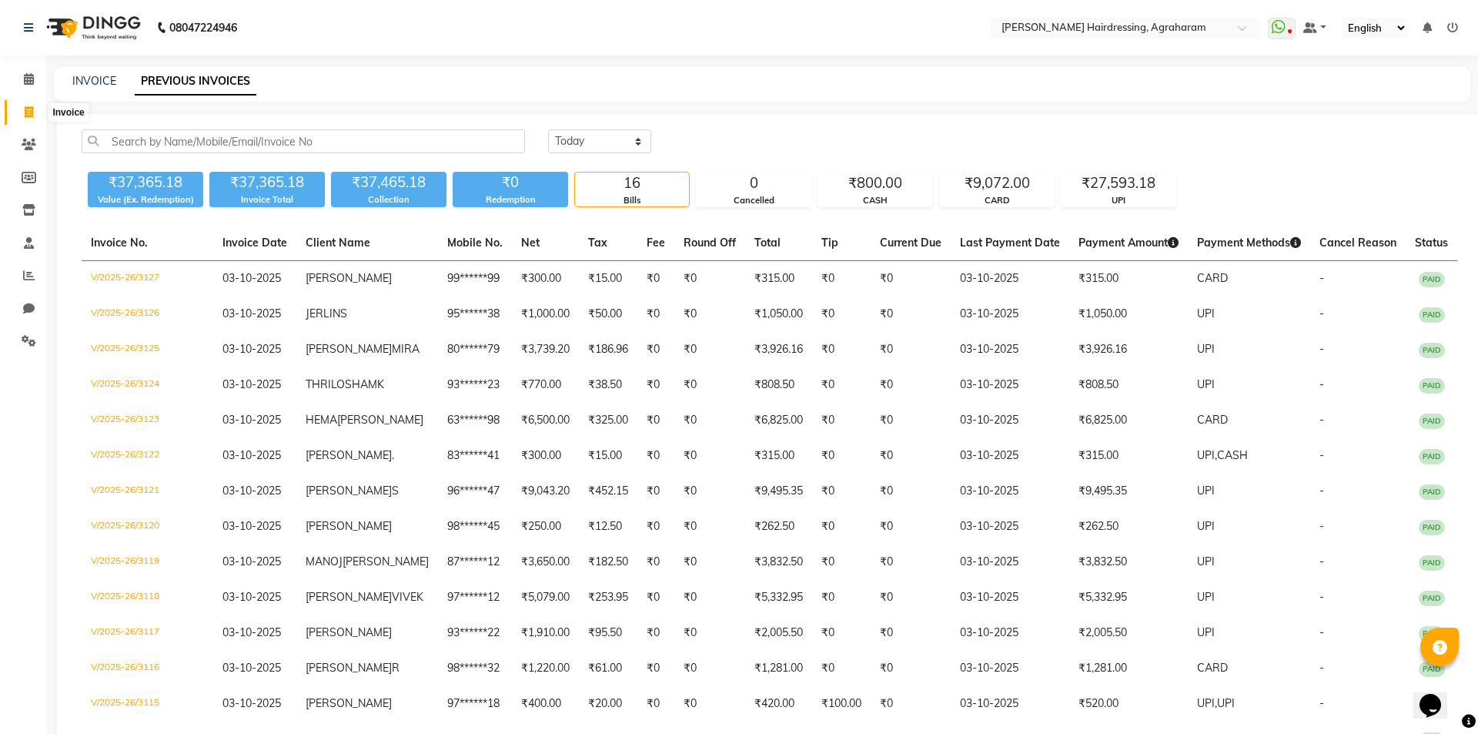
select select "7962"
select select "service"
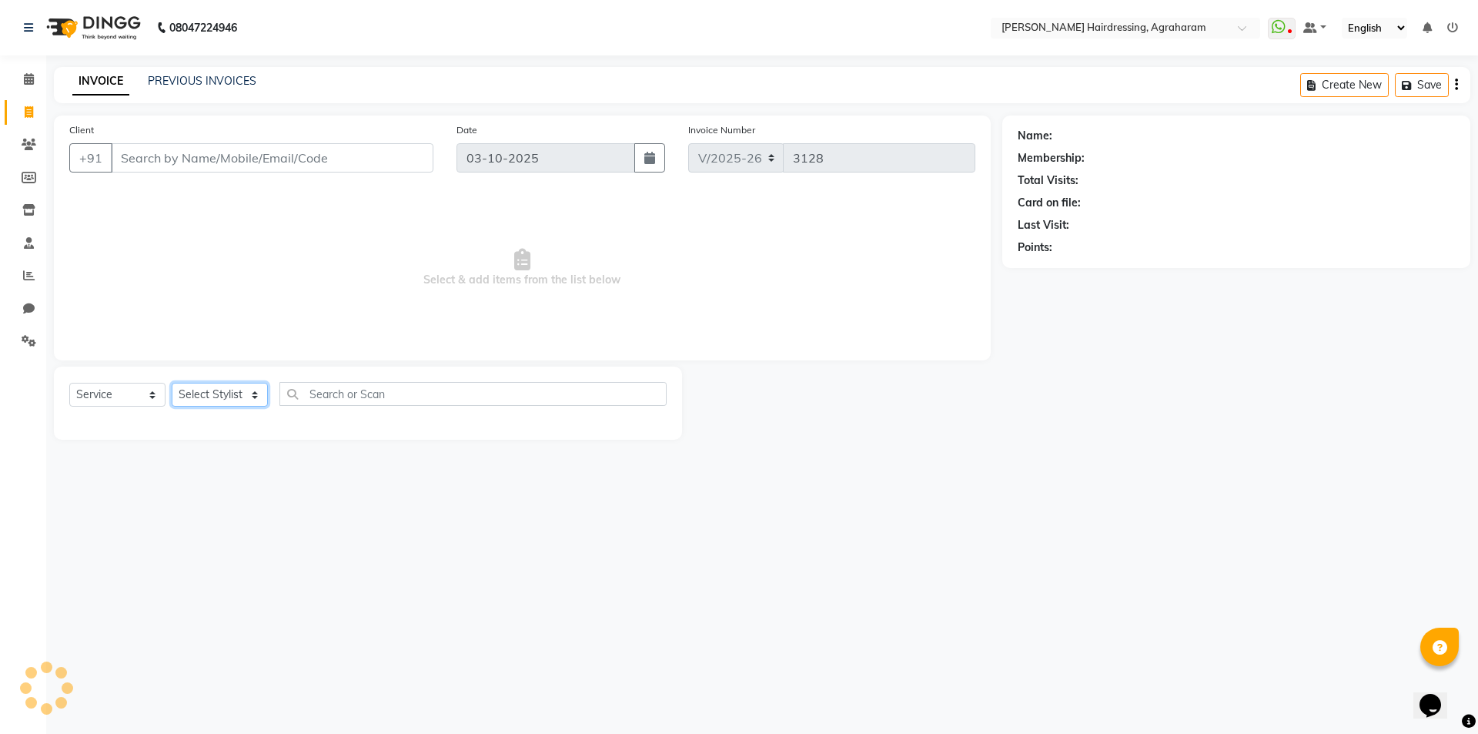
click at [242, 404] on select "Select Stylist" at bounding box center [220, 395] width 96 height 24
select select "85297"
click at [172, 383] on select "Select Stylist [PERSON_NAME] AKASH [PERSON_NAME] [PERSON_NAME] MANAGER [PERSON_…" at bounding box center [240, 395] width 136 height 24
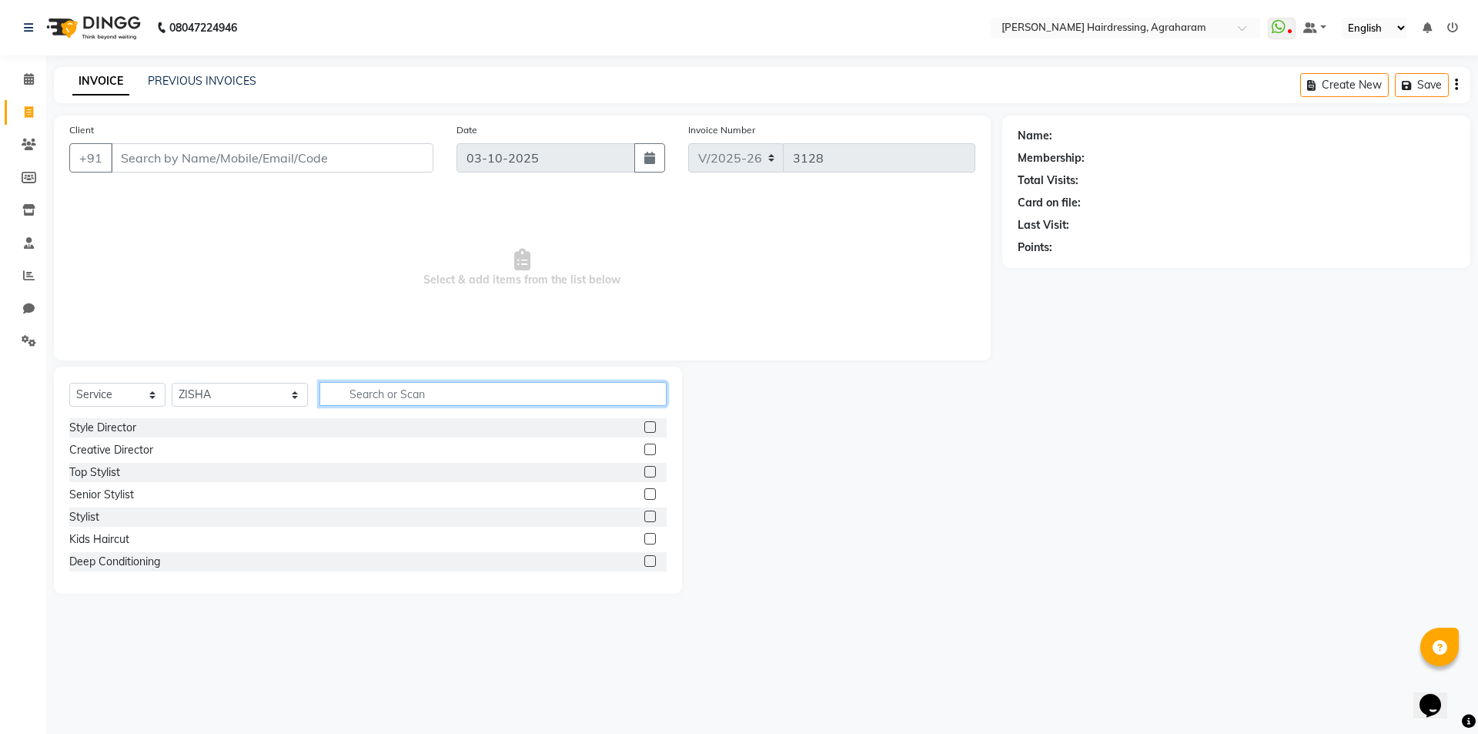
click at [368, 384] on input "text" at bounding box center [492, 394] width 347 height 24
type input "FACE"
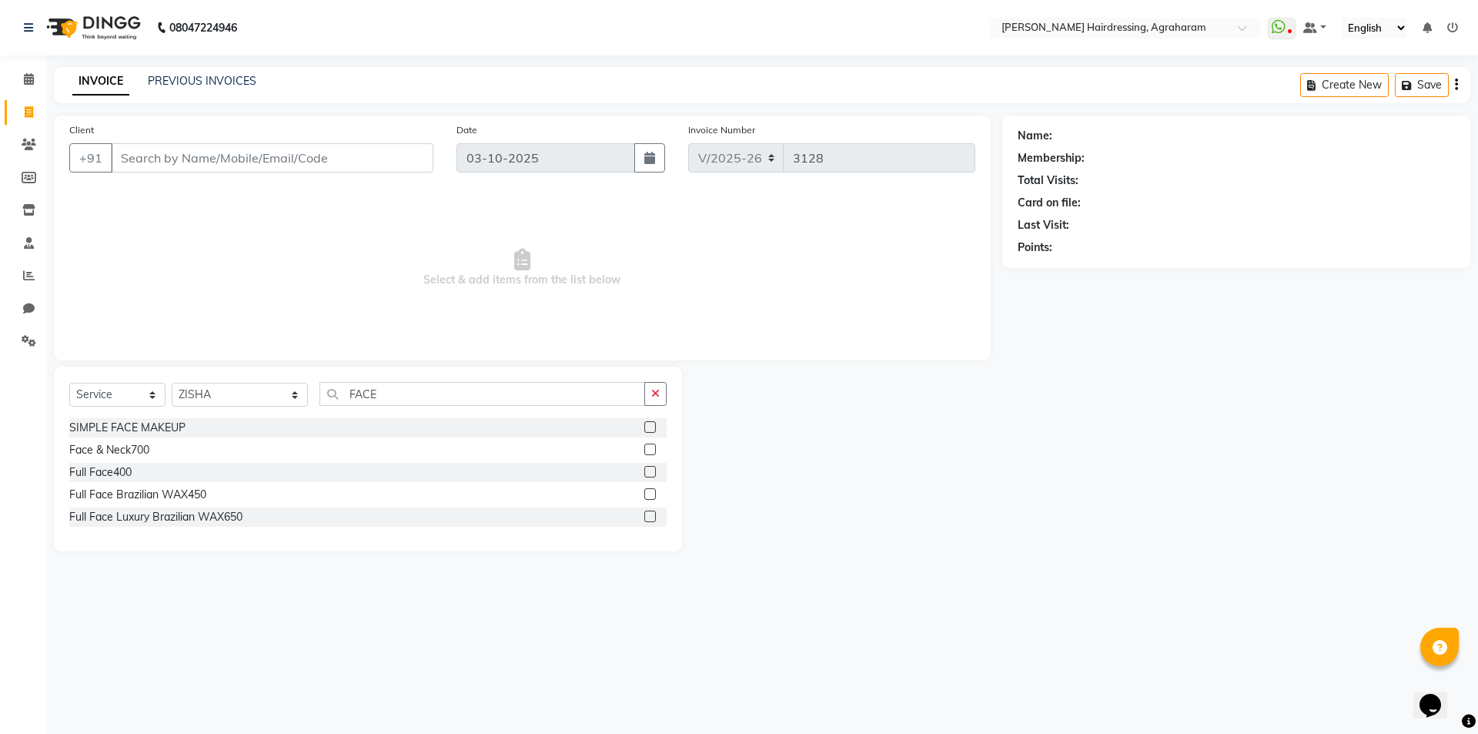
click at [646, 452] on label at bounding box center [650, 449] width 12 height 12
click at [646, 452] on input "checkbox" at bounding box center [649, 450] width 10 height 10
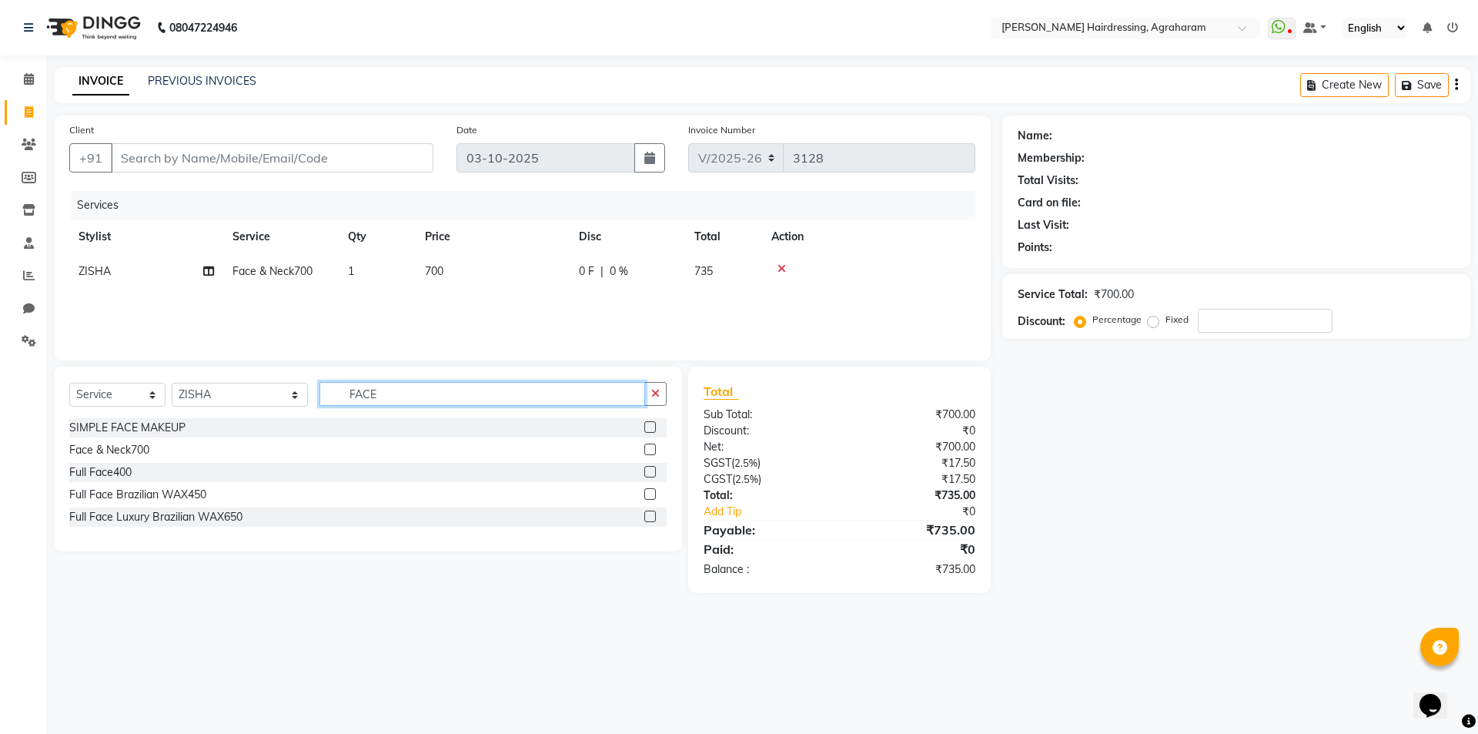
checkbox input "false"
click at [410, 390] on input "FACE" at bounding box center [482, 394] width 326 height 24
type input "F"
type input "CLEAN"
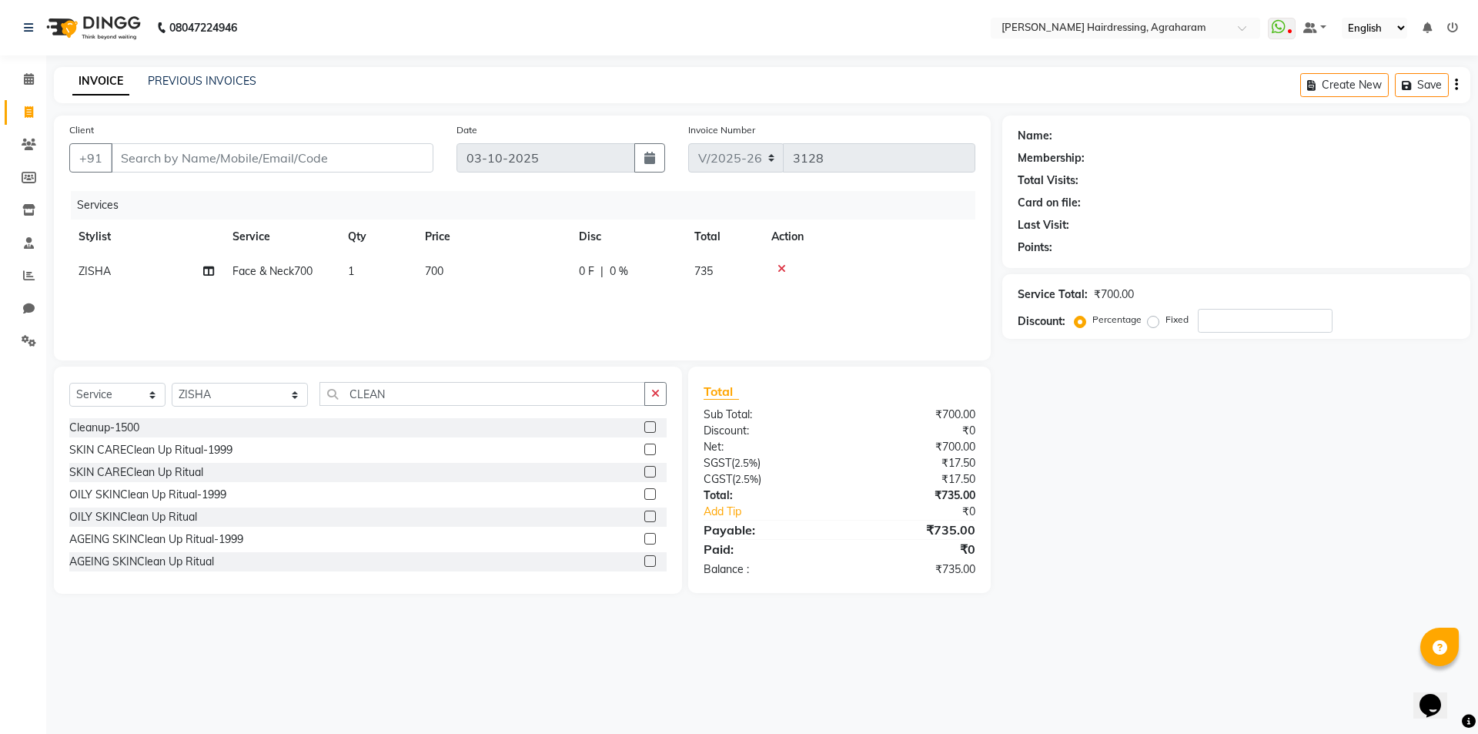
click at [644, 447] on label at bounding box center [650, 449] width 12 height 12
click at [644, 447] on input "checkbox" at bounding box center [649, 450] width 10 height 10
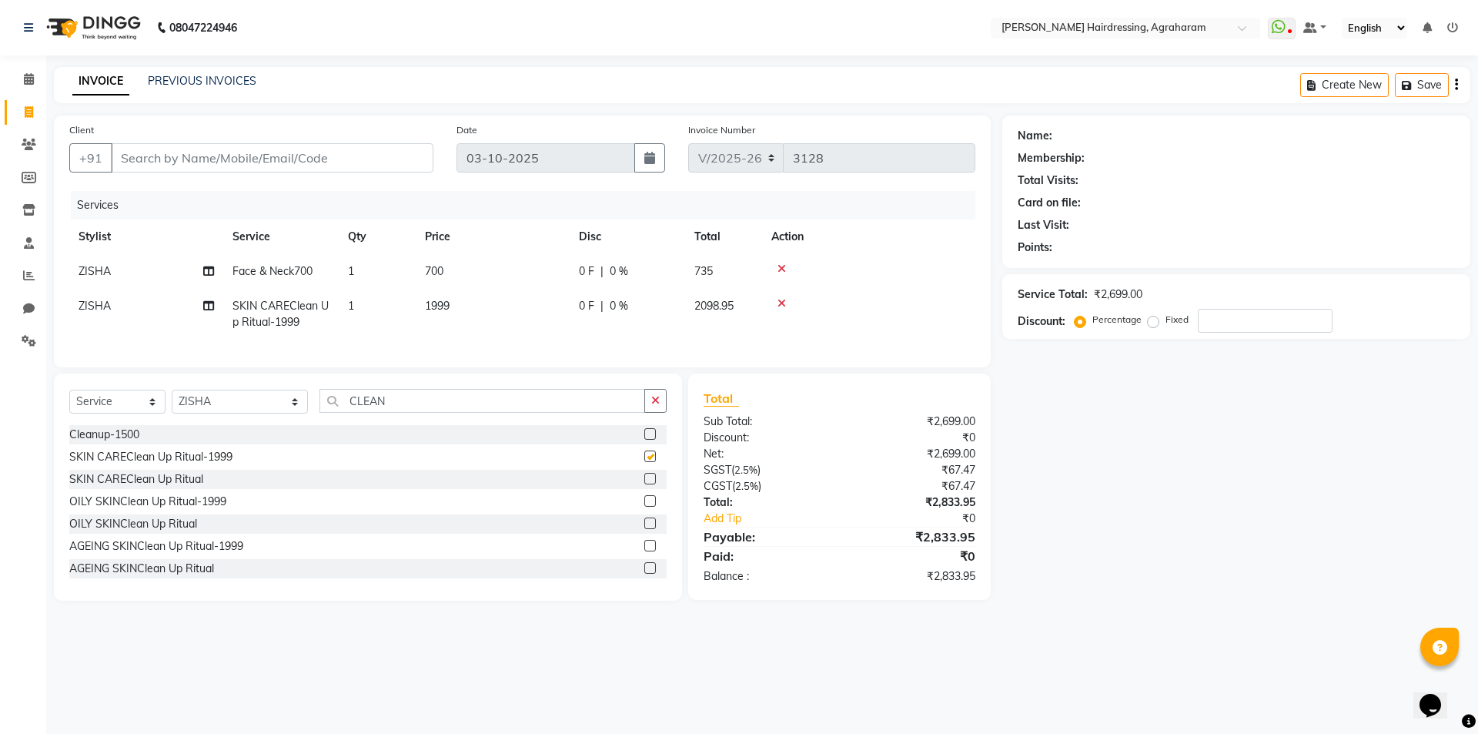
checkbox input "false"
click at [304, 160] on input "Client" at bounding box center [272, 157] width 323 height 29
type input "9"
type input "0"
click at [159, 157] on input "9361373348" at bounding box center [233, 157] width 244 height 29
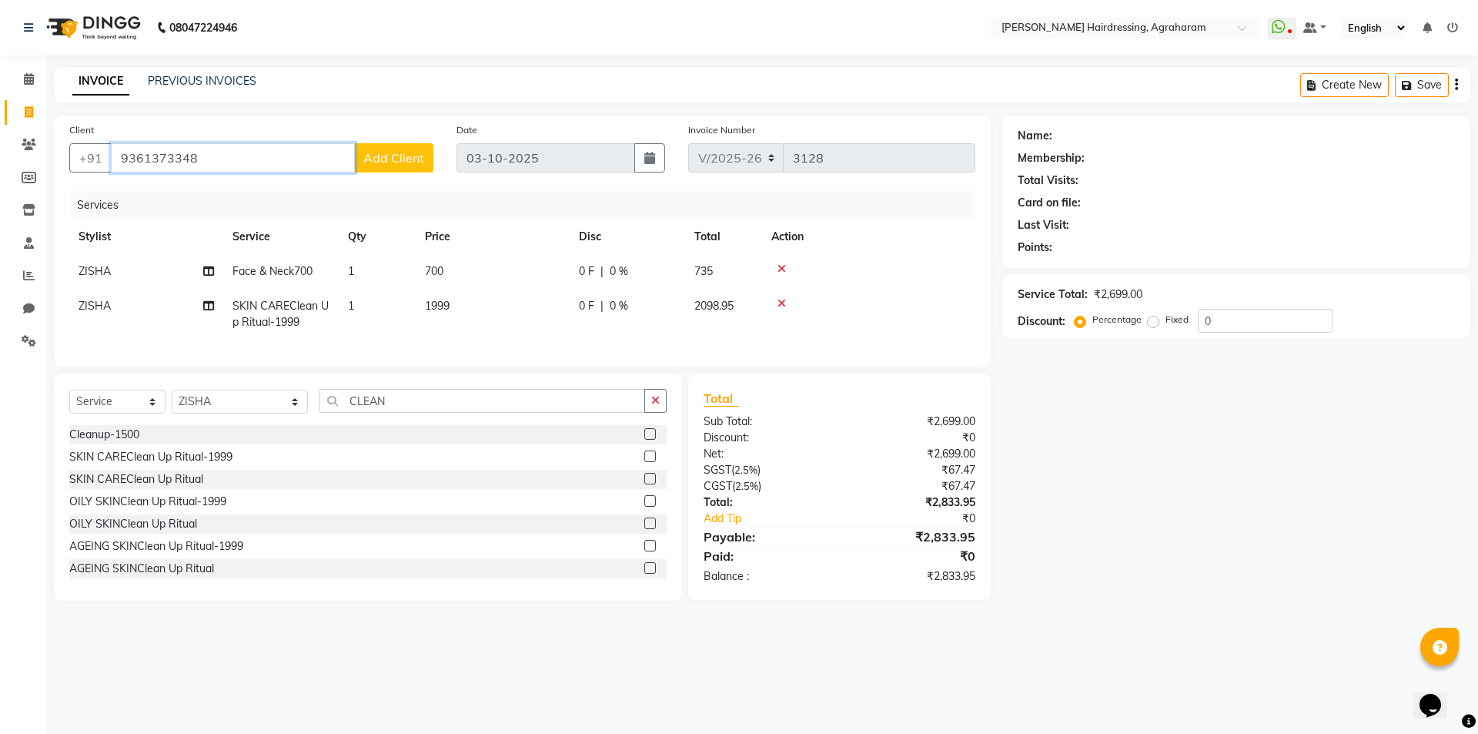
click at [159, 157] on input "9361373348" at bounding box center [233, 157] width 244 height 29
type input "9361373348"
click at [394, 164] on span "Add Client" at bounding box center [393, 157] width 61 height 15
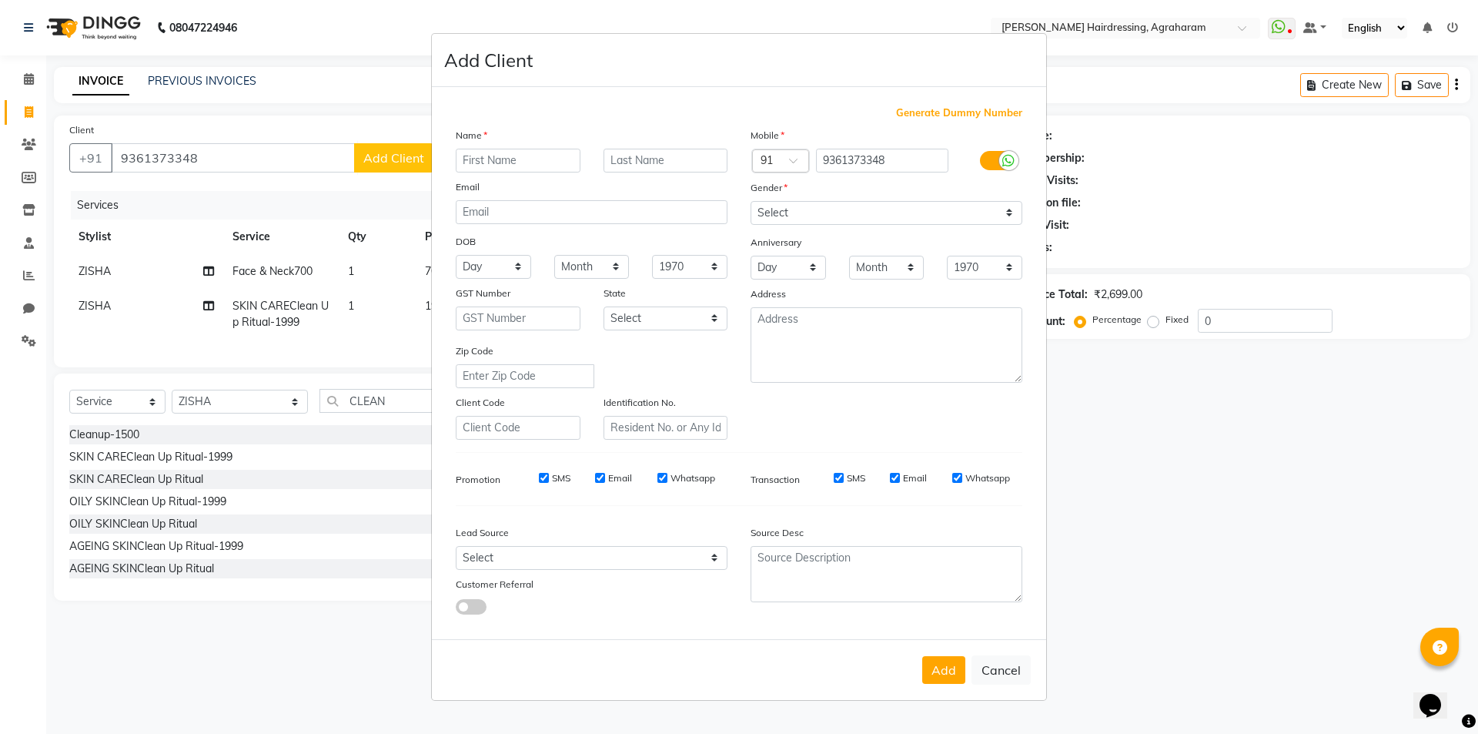
click at [503, 161] on input "text" at bounding box center [518, 161] width 125 height 24
type input "RITHIK"
click at [647, 166] on input "text" at bounding box center [665, 161] width 125 height 24
type input "S"
click at [902, 209] on select "Select Male Female Other Prefer Not To Say" at bounding box center [887, 213] width 272 height 24
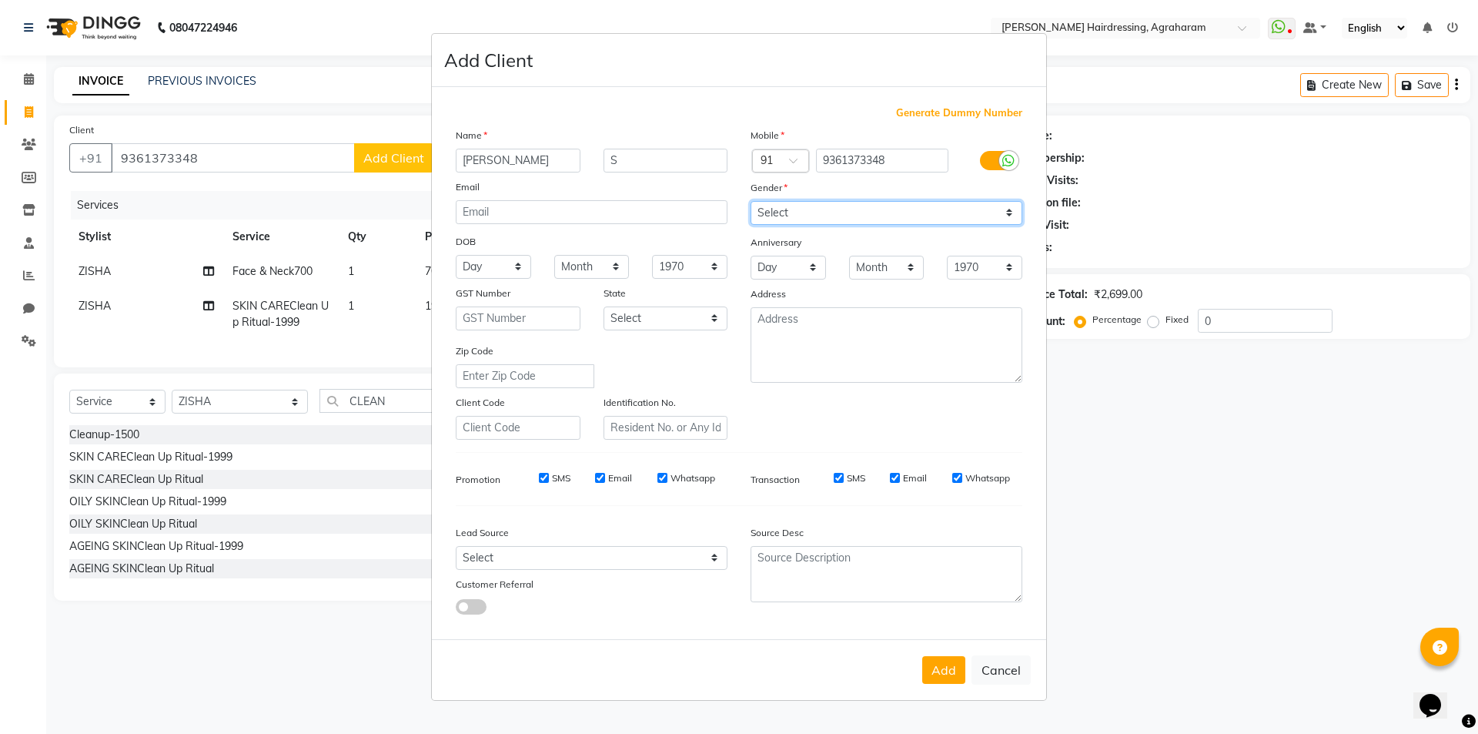
select select "male"
click at [751, 201] on select "Select Male Female Other Prefer Not To Say" at bounding box center [887, 213] width 272 height 24
click at [693, 555] on select "Select Walk-in Referral Internet Friend Word of Mouth Advertisement Facebook Ju…" at bounding box center [592, 558] width 272 height 24
select select "53193"
click at [456, 546] on select "Select Walk-in Referral Internet Friend Word of Mouth Advertisement Facebook Ju…" at bounding box center [592, 558] width 272 height 24
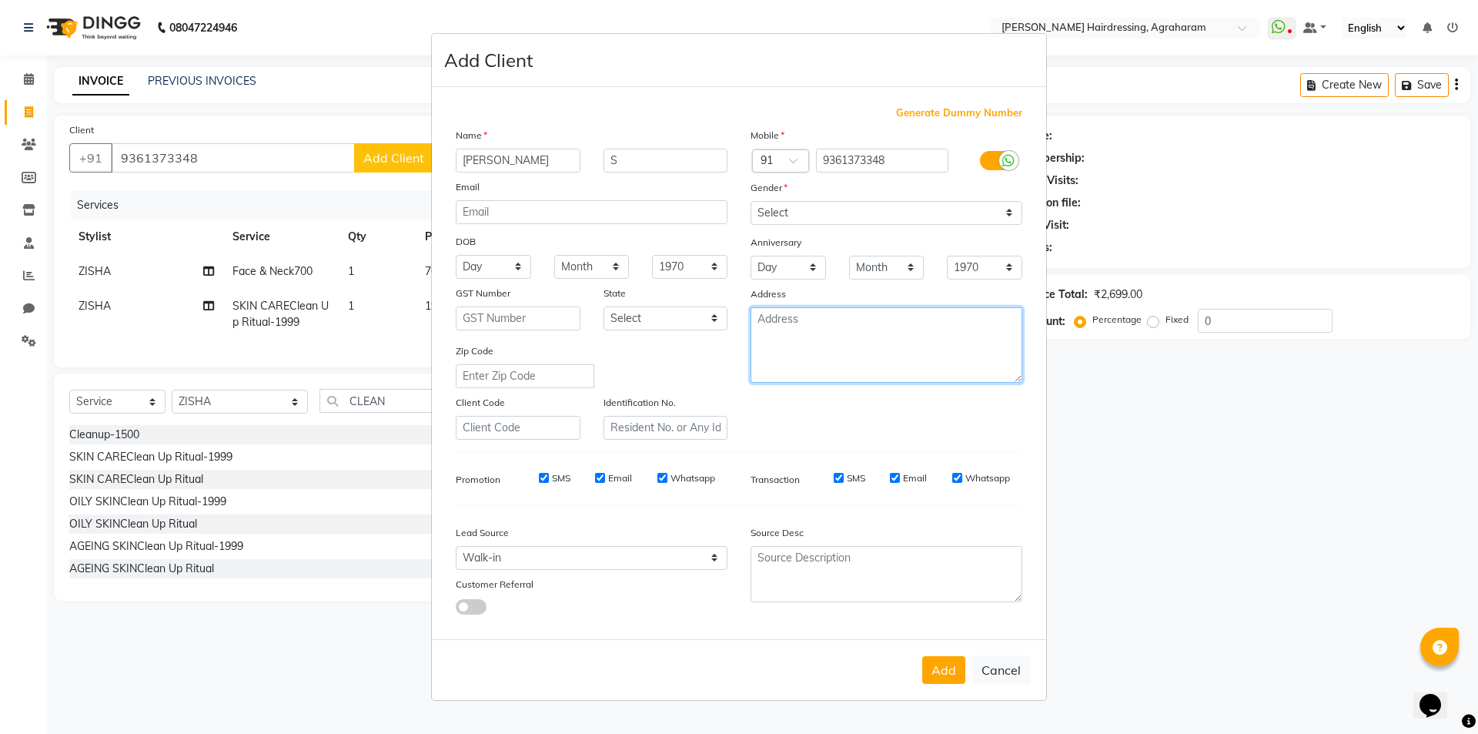
click at [888, 338] on textarea at bounding box center [887, 344] width 272 height 75
type textarea "DINDUGAL"
click at [948, 667] on button "Add" at bounding box center [943, 670] width 43 height 28
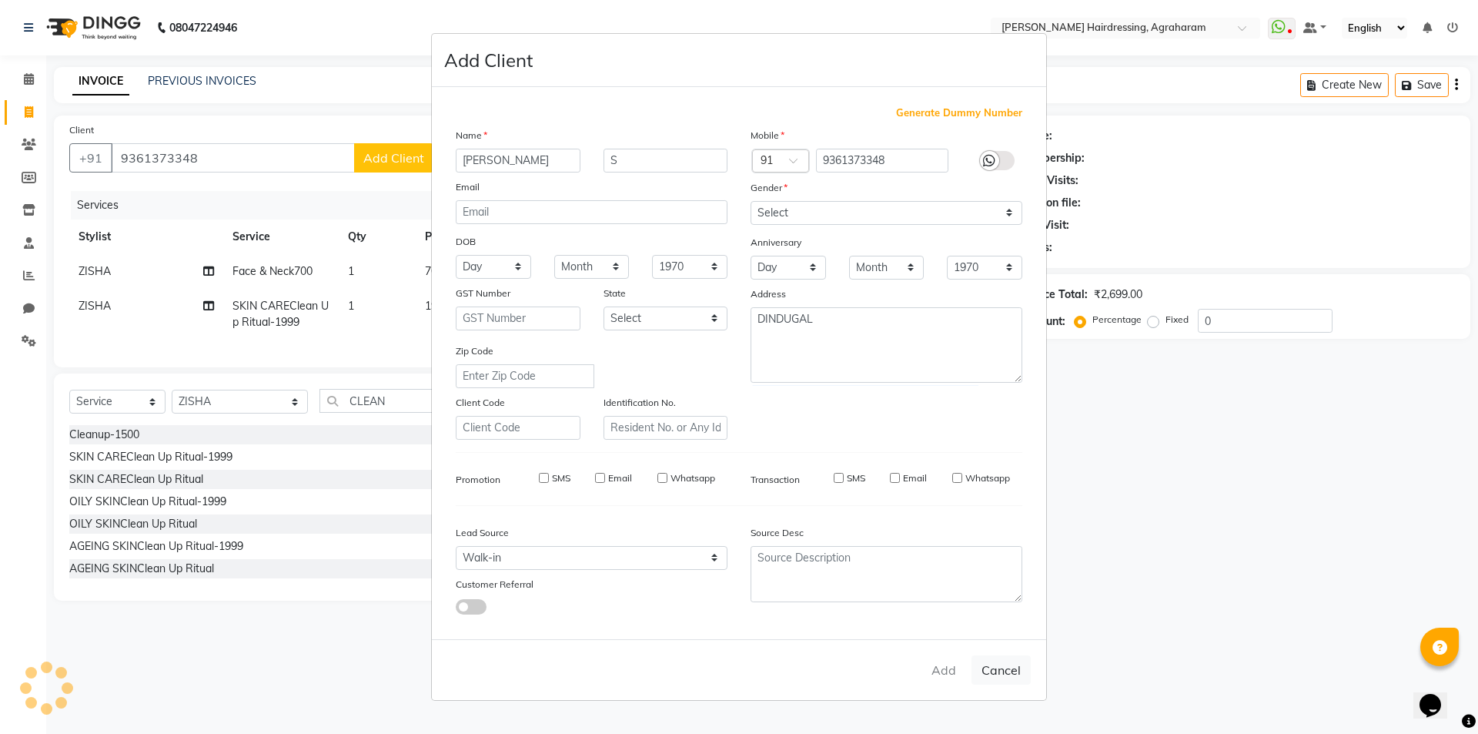
type input "93******48"
select select
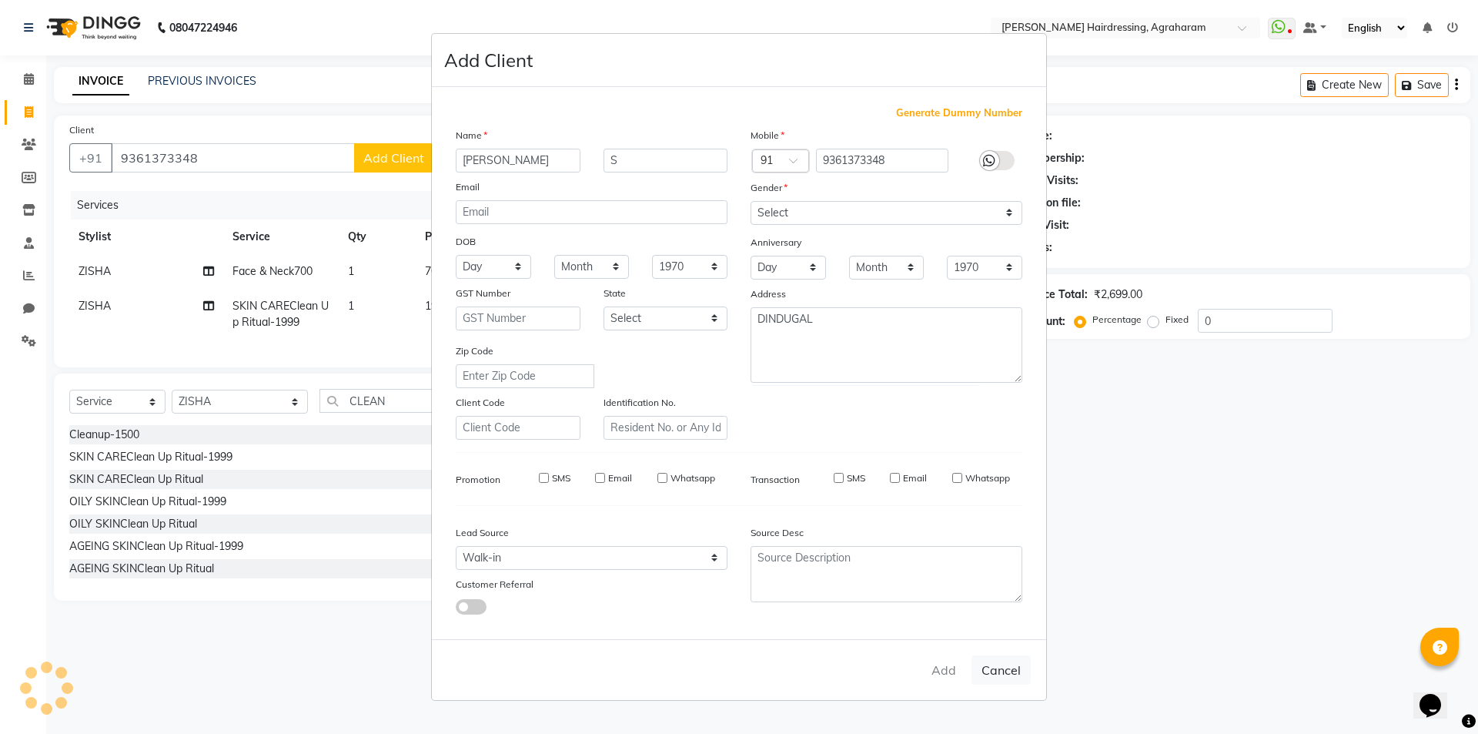
select select
checkbox input "false"
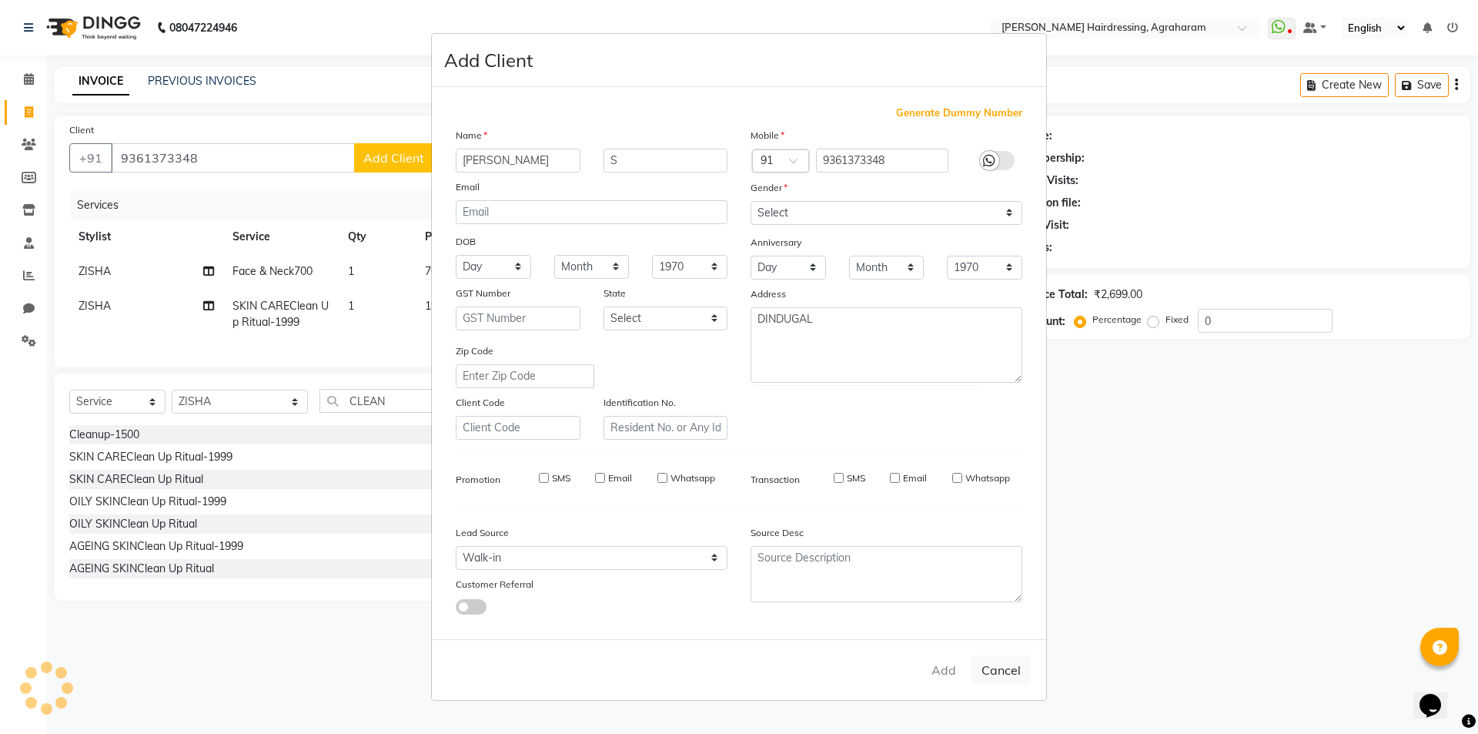
checkbox input "false"
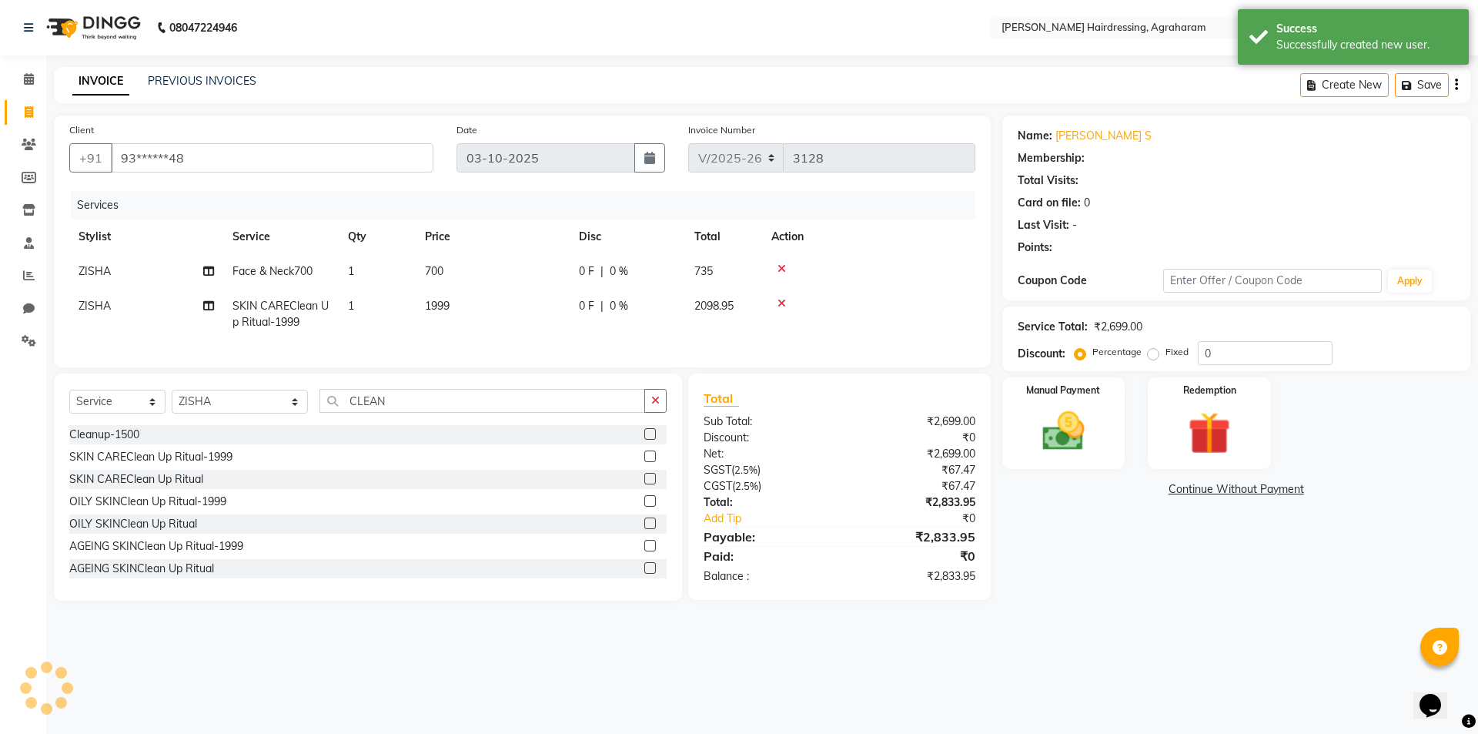
select select "1: Object"
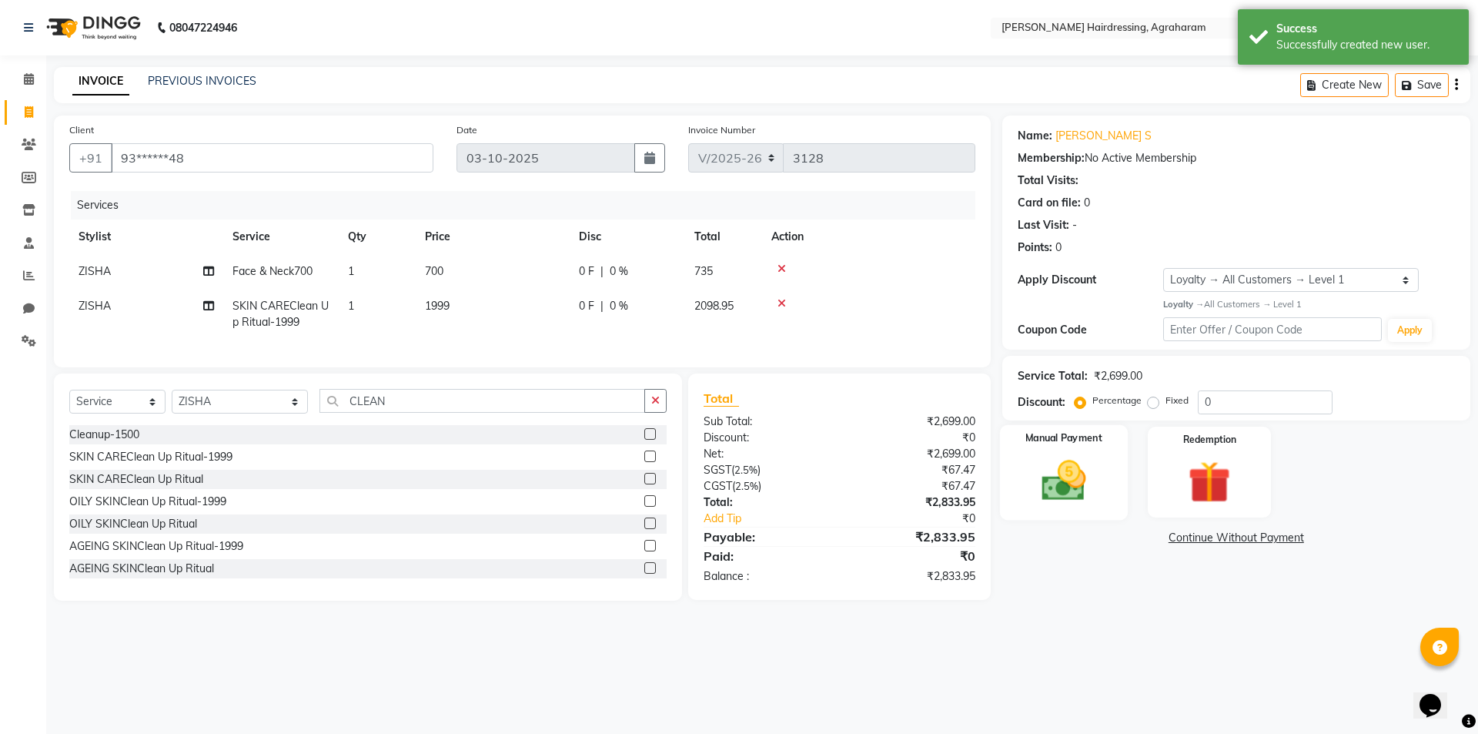
click at [1058, 492] on img at bounding box center [1064, 480] width 72 height 51
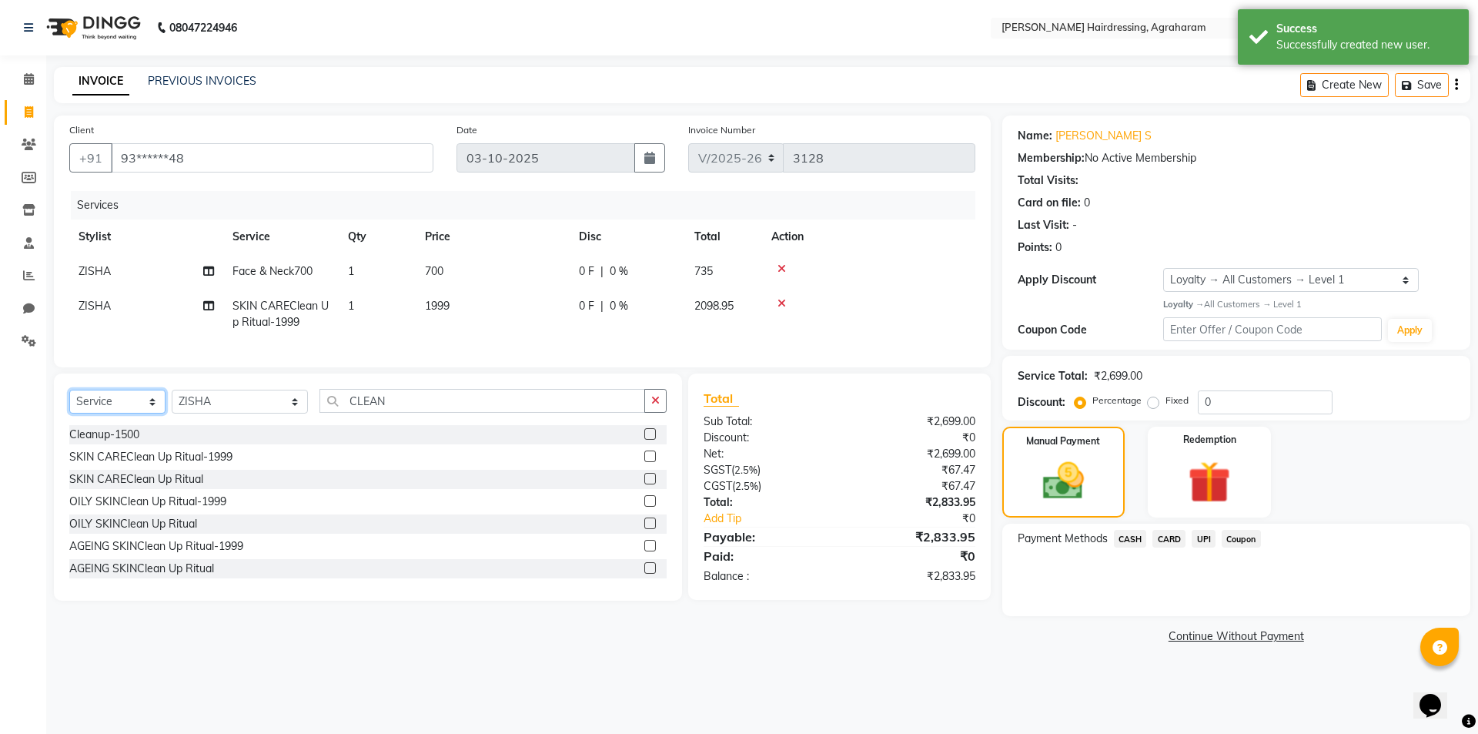
click at [129, 413] on select "Select Service Product Membership Package Voucher Prepaid Gift Card" at bounding box center [117, 401] width 96 height 24
click at [69, 401] on select "Select Service Product Membership Package Voucher Prepaid Gift Card" at bounding box center [117, 401] width 96 height 24
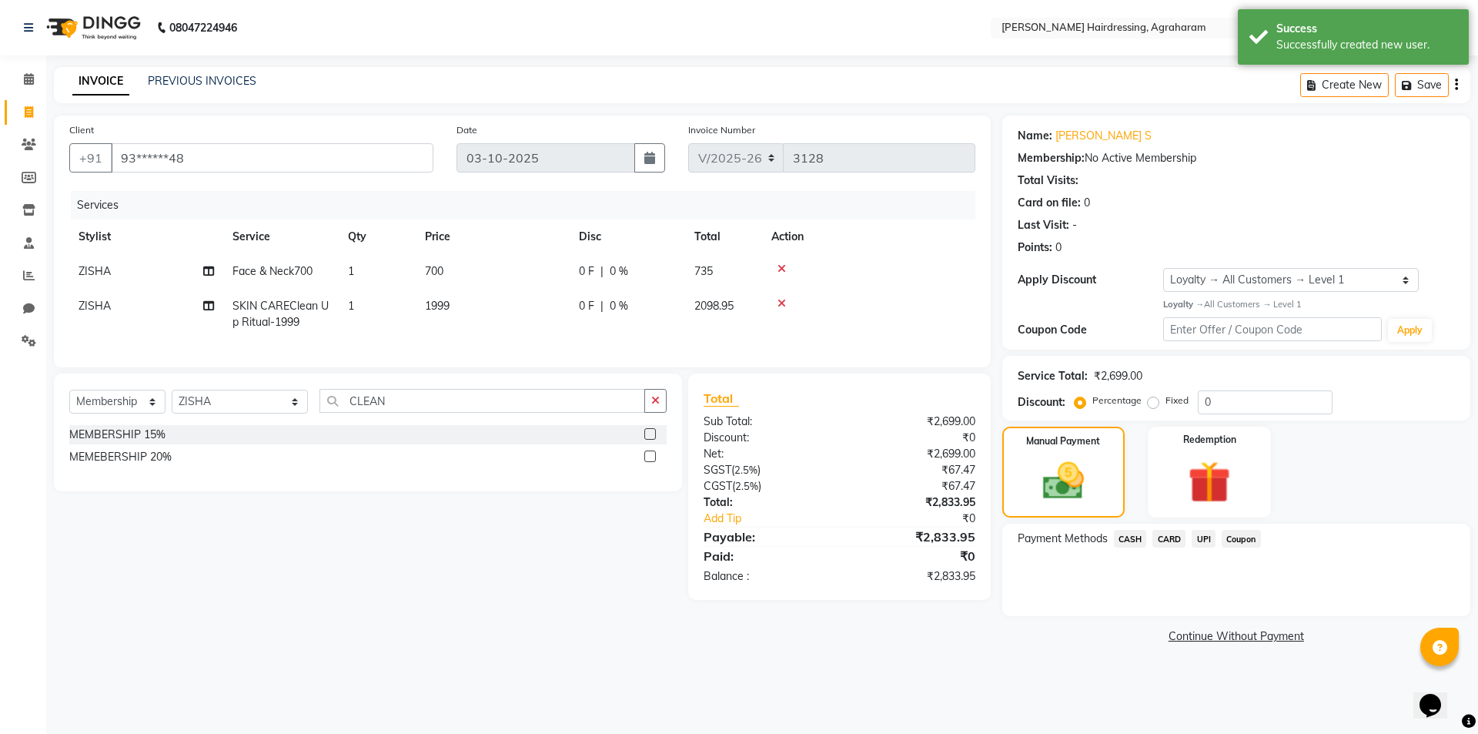
click at [645, 440] on label at bounding box center [650, 434] width 12 height 12
click at [645, 440] on input "checkbox" at bounding box center [649, 435] width 10 height 10
select select "select"
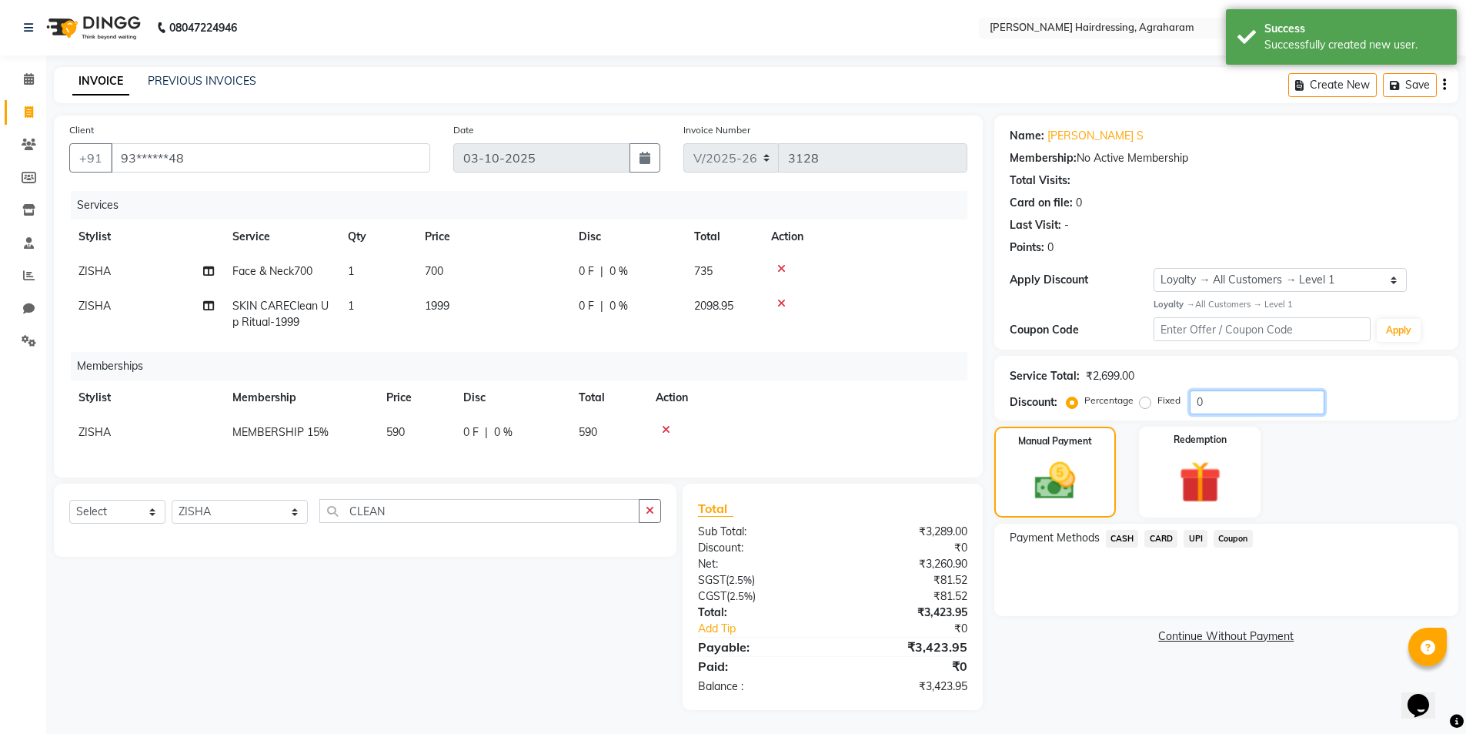
click at [1215, 396] on input "0" at bounding box center [1257, 402] width 135 height 24
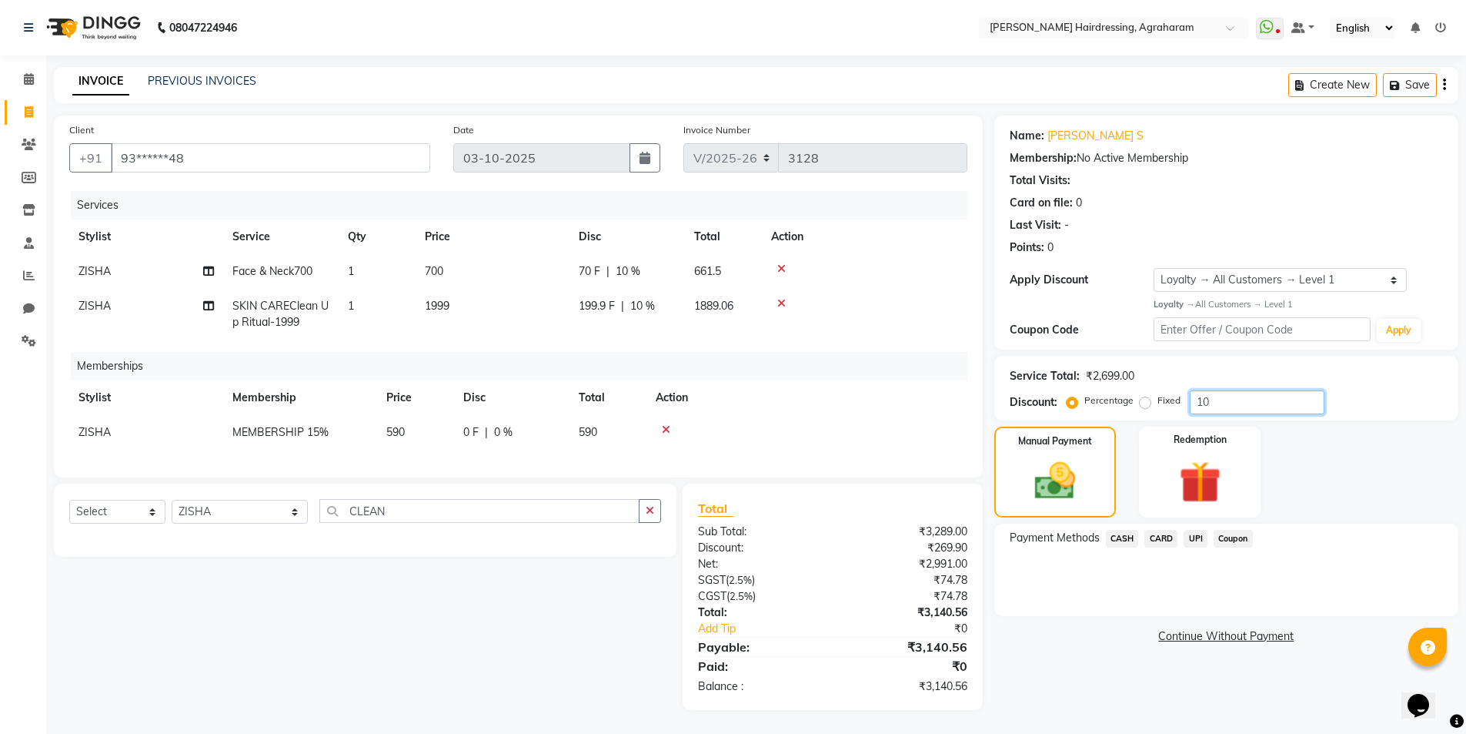
type input "10"
click at [1198, 543] on span "UPI" at bounding box center [1196, 539] width 24 height 18
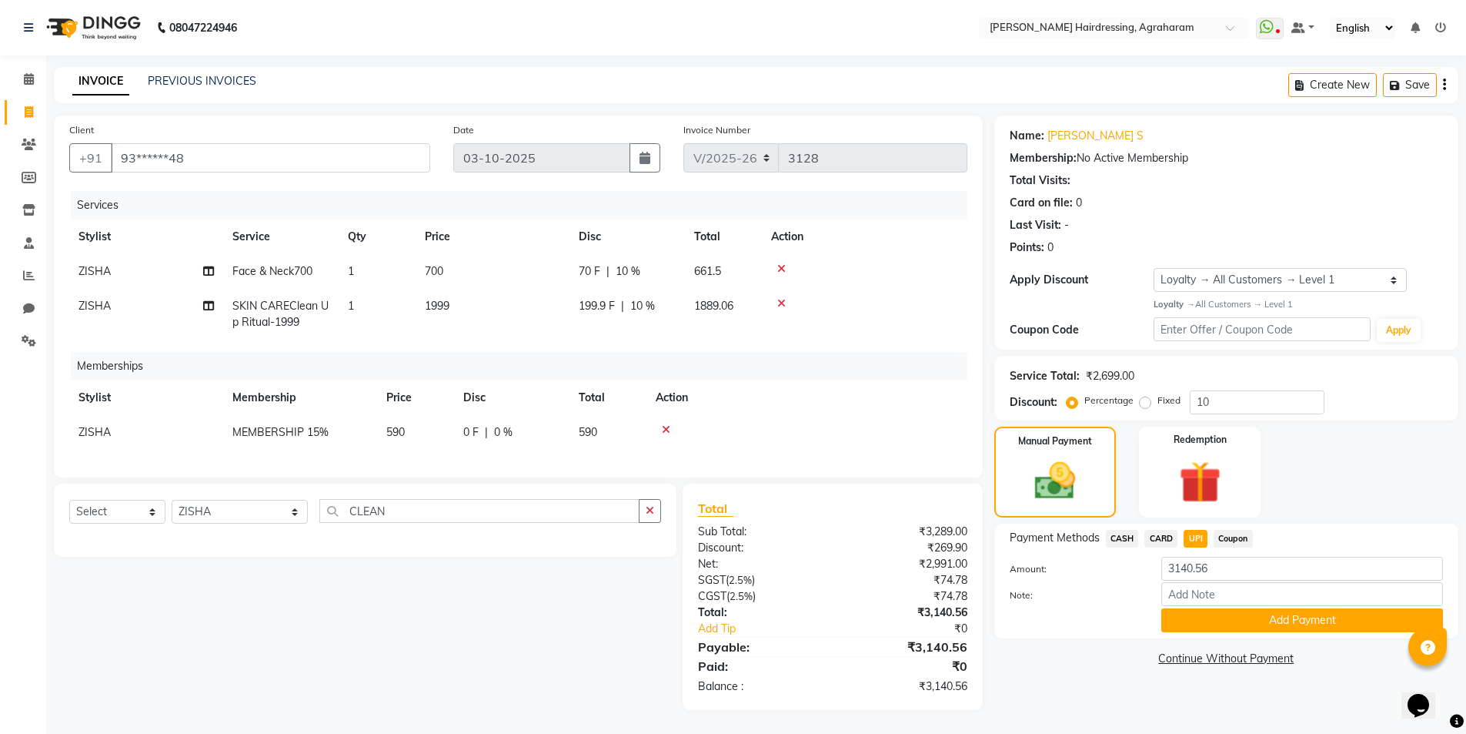
scroll to position [11, 0]
click at [1199, 530] on span "UPI" at bounding box center [1196, 539] width 24 height 18
drag, startPoint x: 1466, startPoint y: 456, endPoint x: 1476, endPoint y: 547, distance: 91.5
click at [1466, 547] on html "08047224946 Select Location × Toni&guy Hairdressing, Agraharam WhatsApp Status …" at bounding box center [733, 367] width 1466 height 734
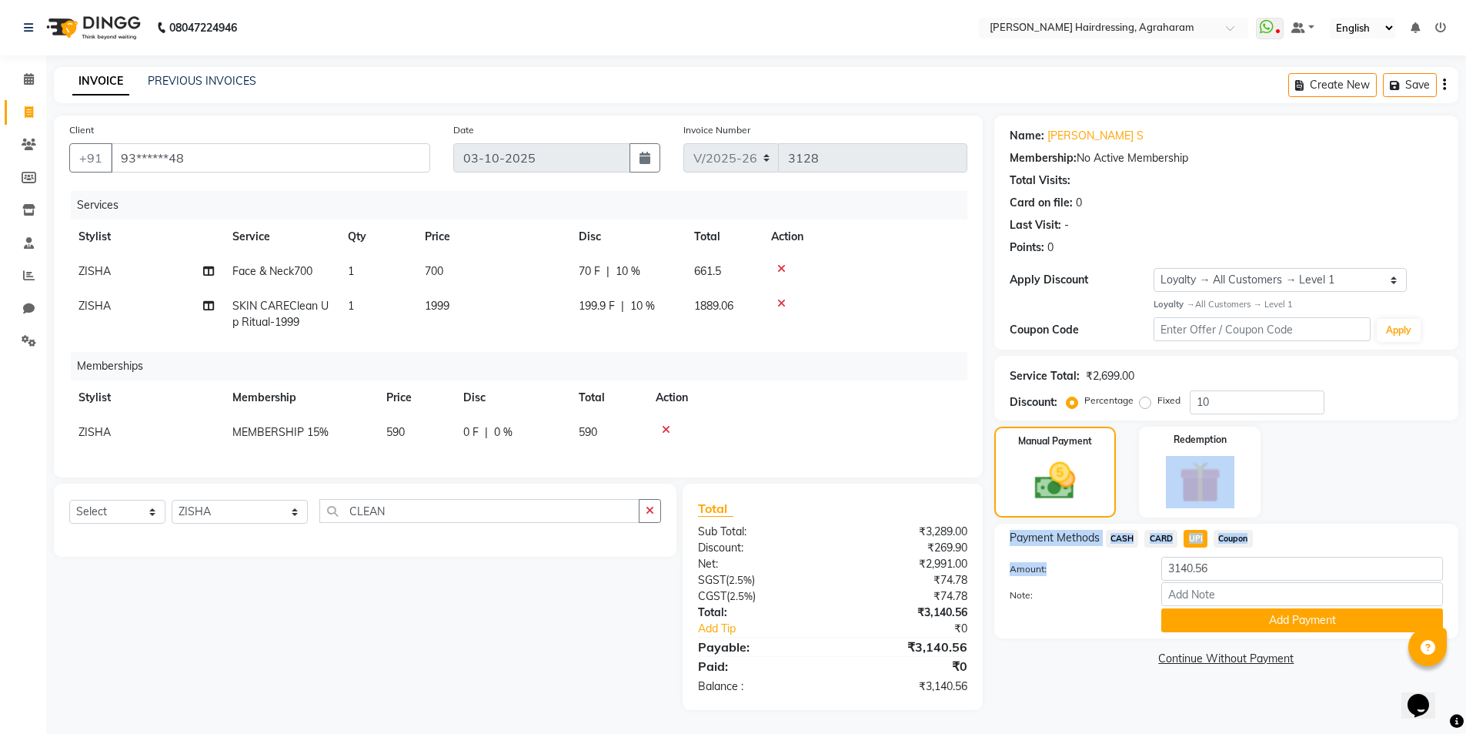
click at [1342, 451] on div "Manual Payment Redemption" at bounding box center [1226, 471] width 487 height 91
click at [1282, 610] on button "Add Payment" at bounding box center [1303, 620] width 282 height 24
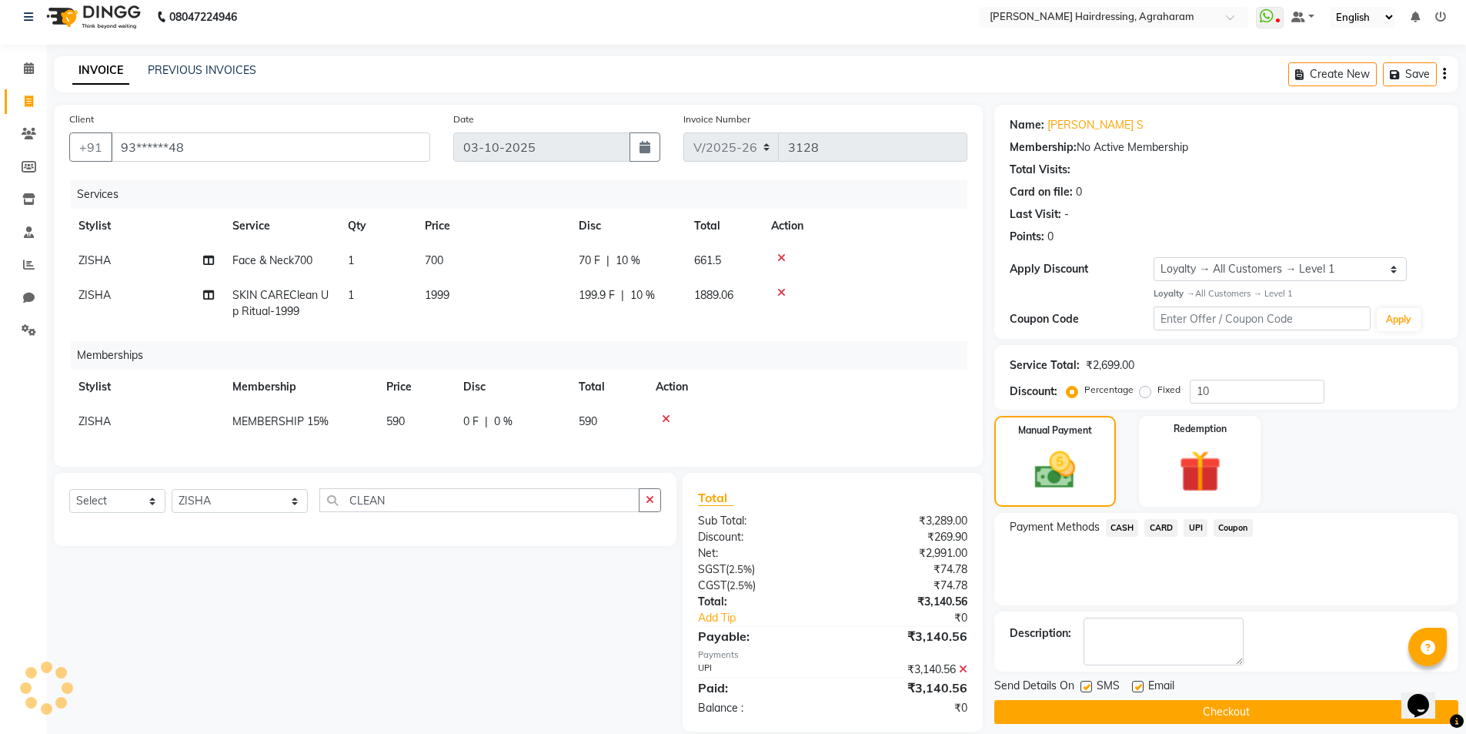
click at [1246, 714] on button "Checkout" at bounding box center [1227, 712] width 464 height 24
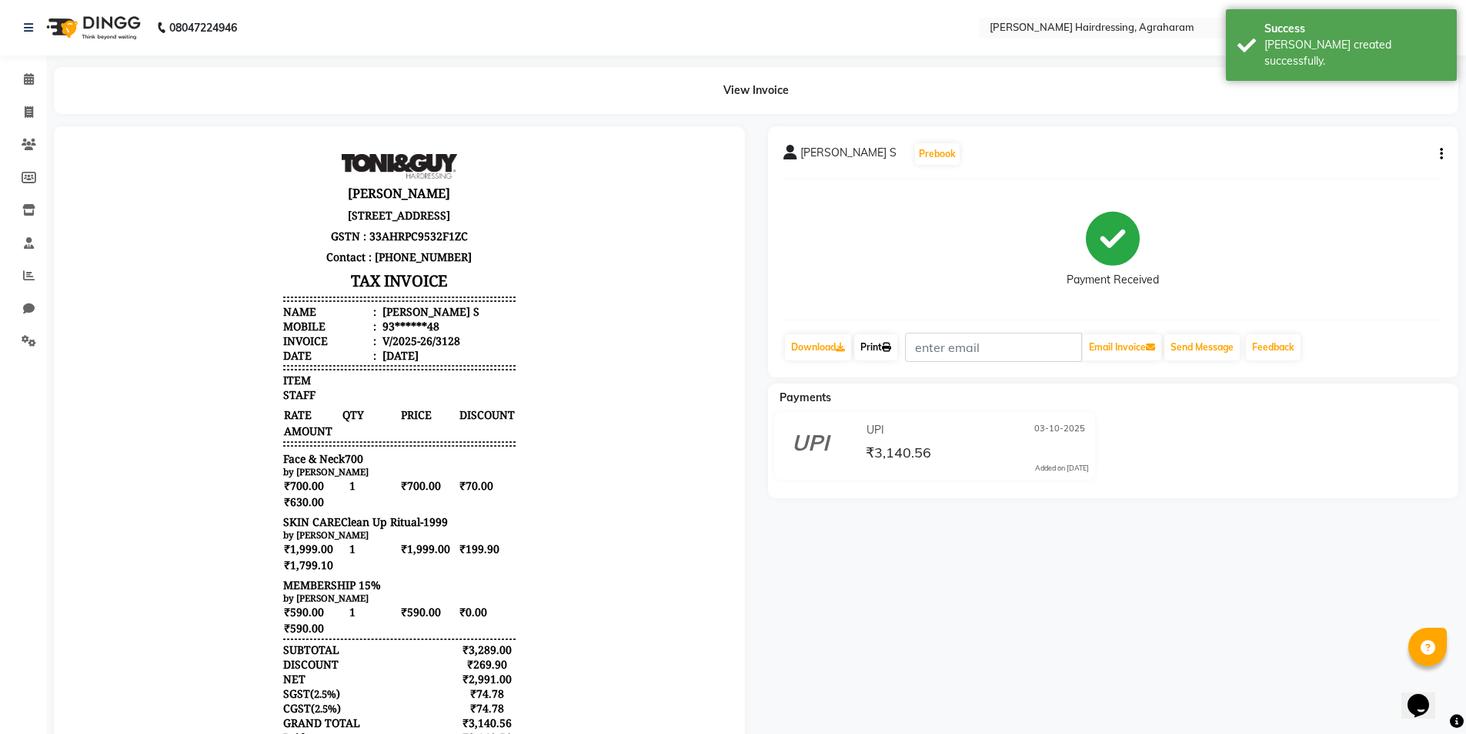
click at [889, 348] on icon at bounding box center [886, 347] width 9 height 9
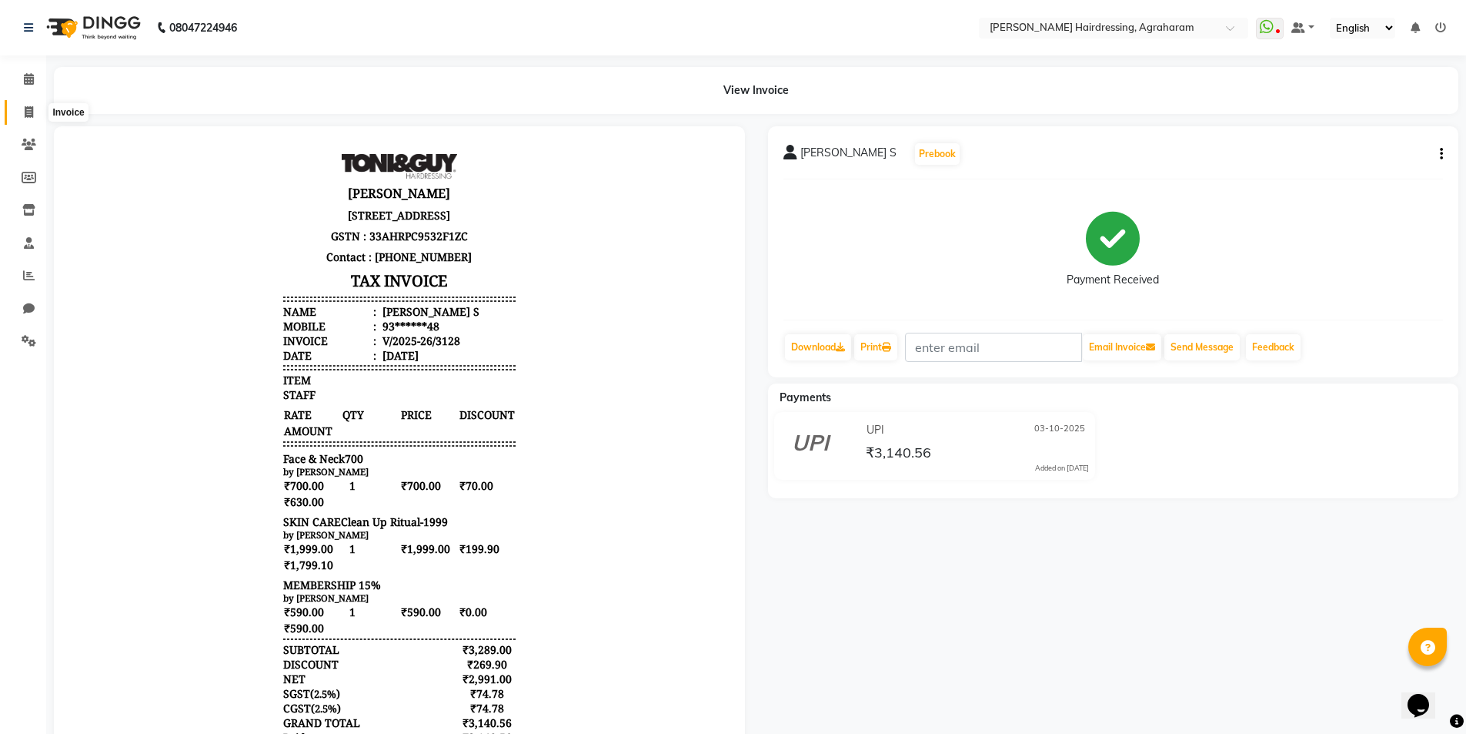
drag, startPoint x: 25, startPoint y: 109, endPoint x: 45, endPoint y: 109, distance: 20.0
click at [25, 109] on icon at bounding box center [29, 112] width 8 height 12
select select "service"
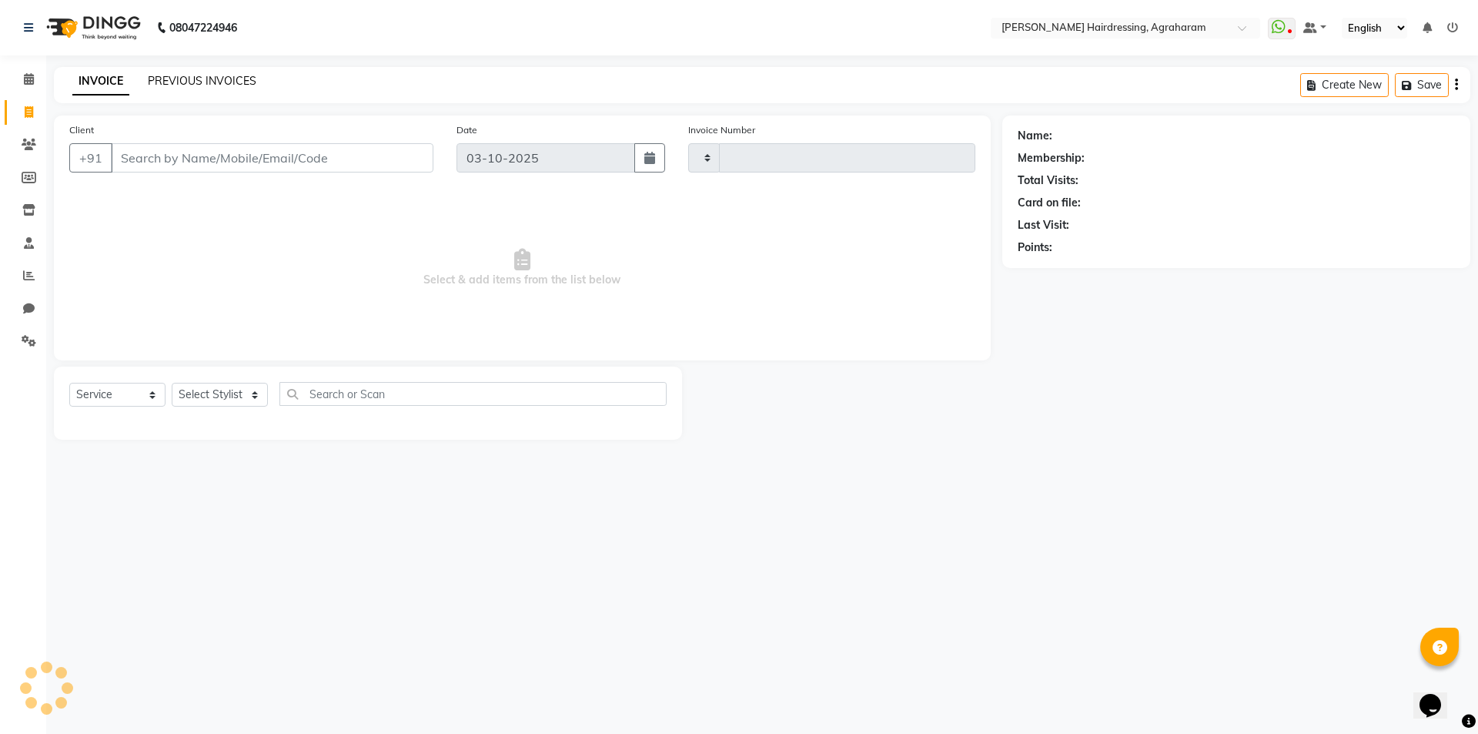
type input "3129"
select select "7962"
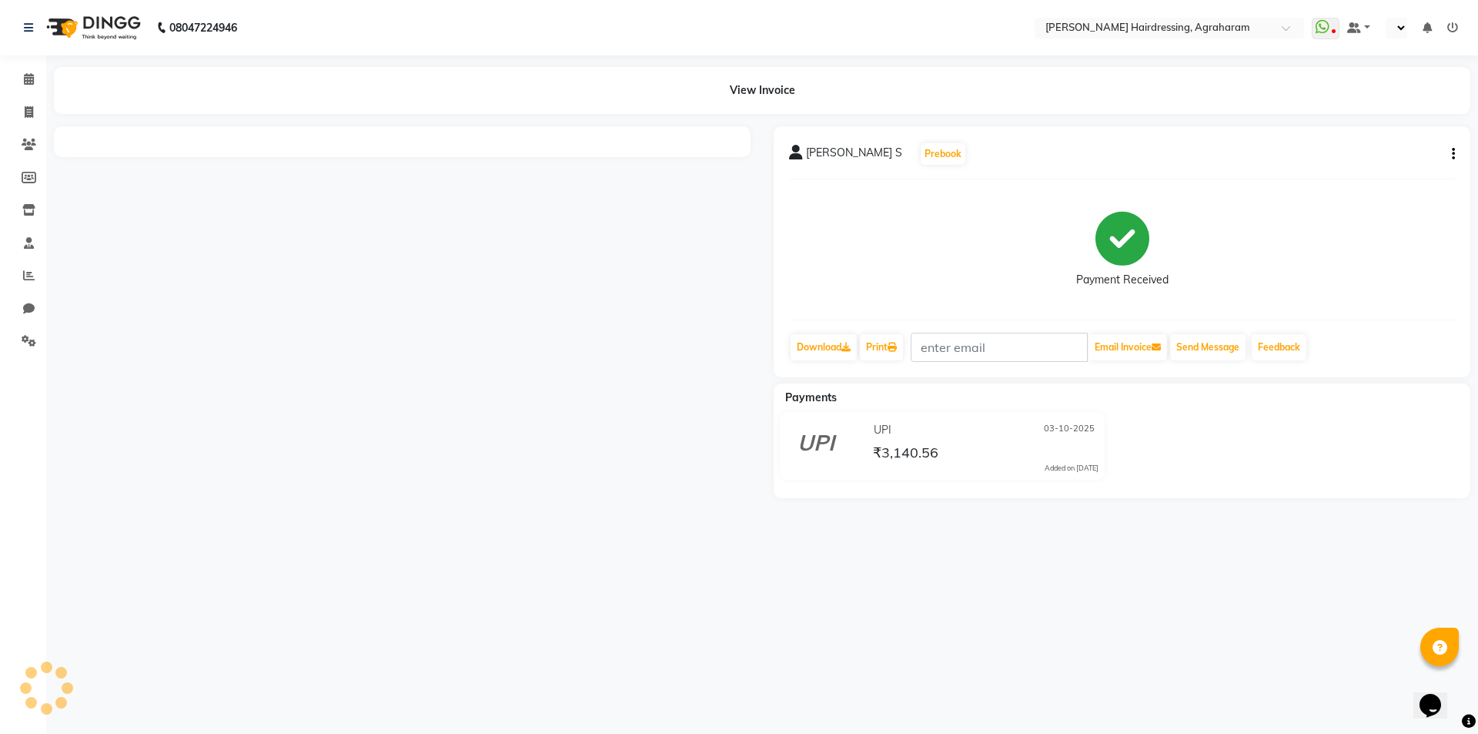
select select "en"
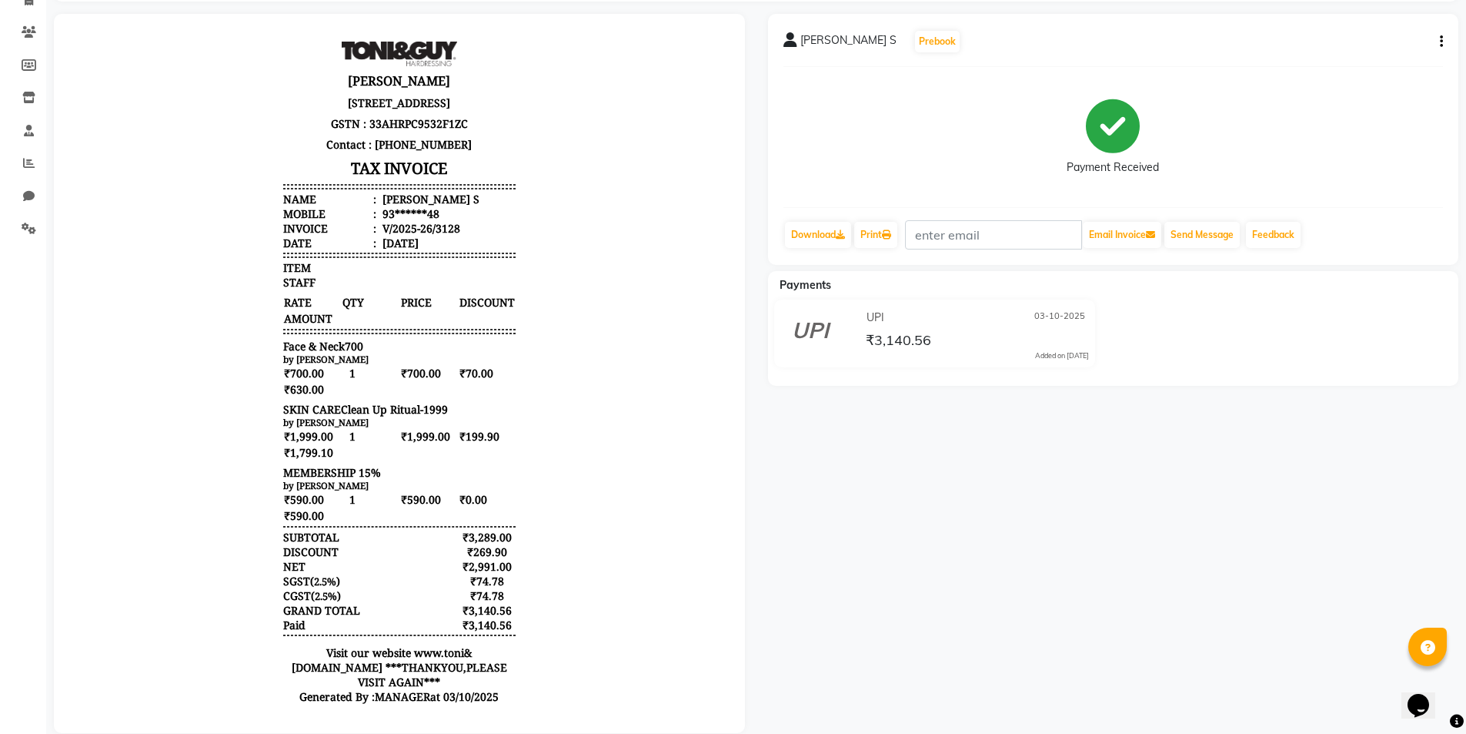
scroll to position [119, 0]
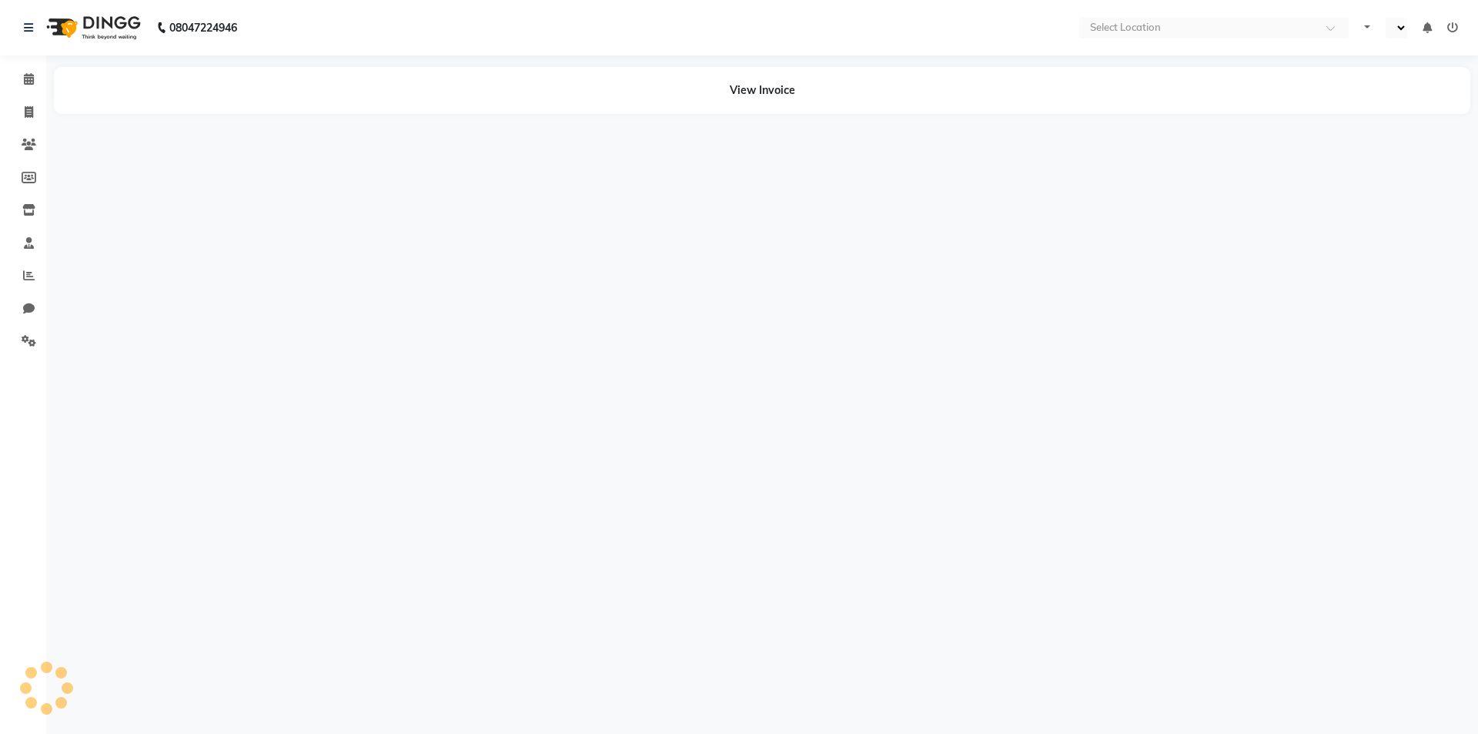
select select "en"
